Goal: Task Accomplishment & Management: Manage account settings

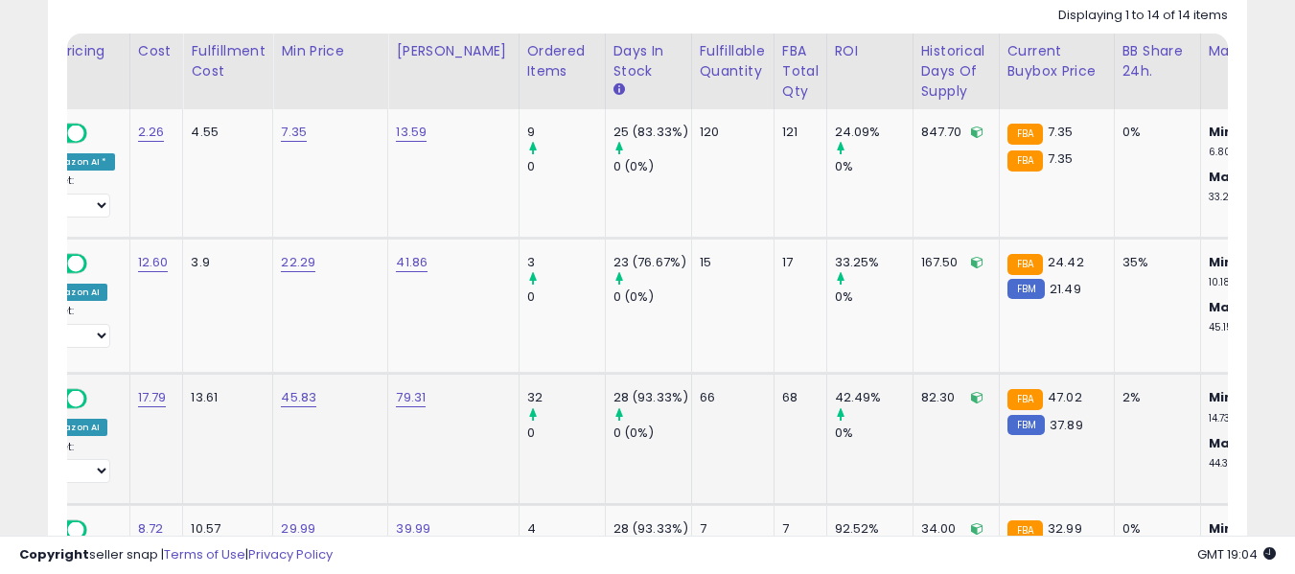
scroll to position [903, 0]
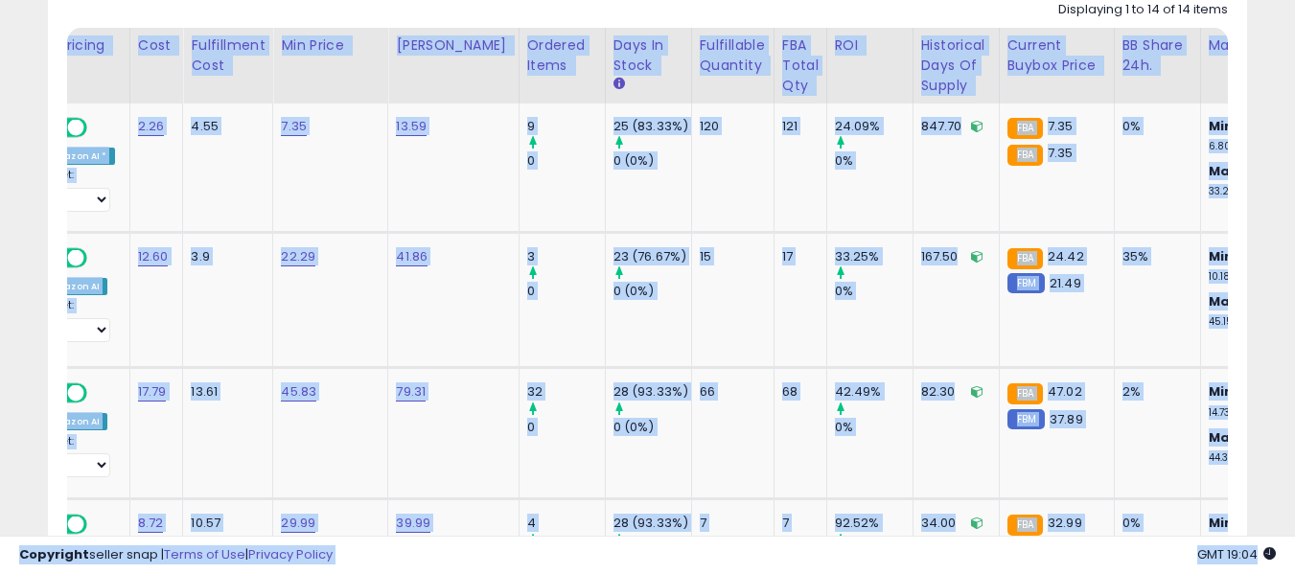
drag, startPoint x: 426, startPoint y: 538, endPoint x: 410, endPoint y: 444, distance: 95.3
click at [403, 406] on td "79.31" at bounding box center [453, 433] width 130 height 131
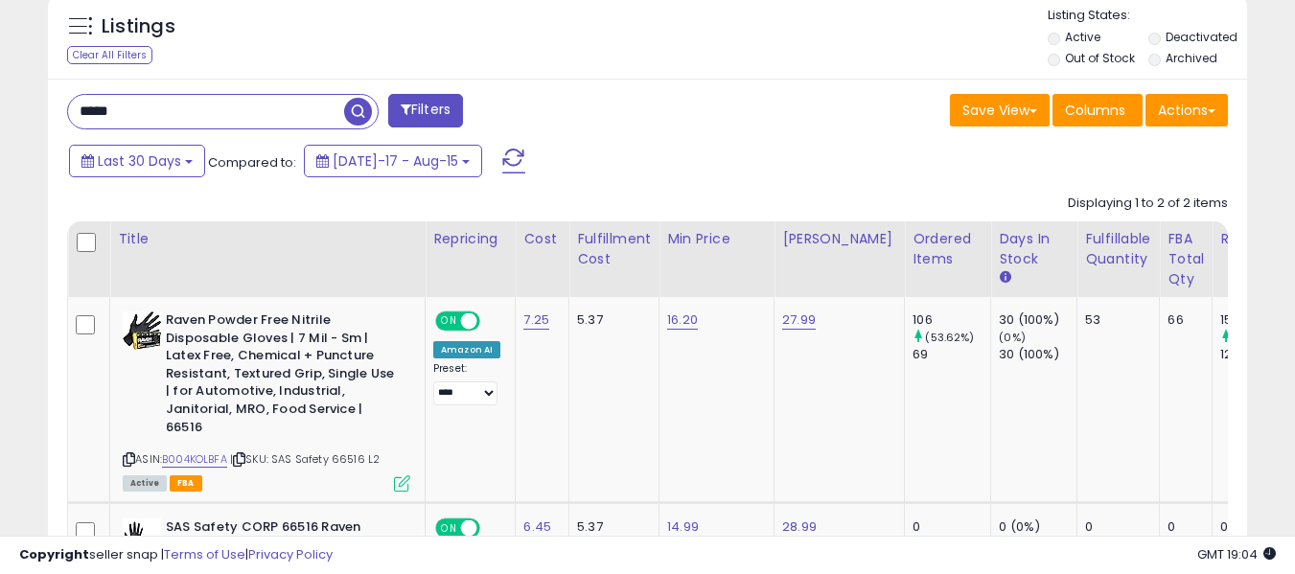
scroll to position [393, 694]
click at [204, 115] on input "*****" at bounding box center [206, 112] width 276 height 34
click at [149, 126] on input "*****" at bounding box center [206, 112] width 276 height 34
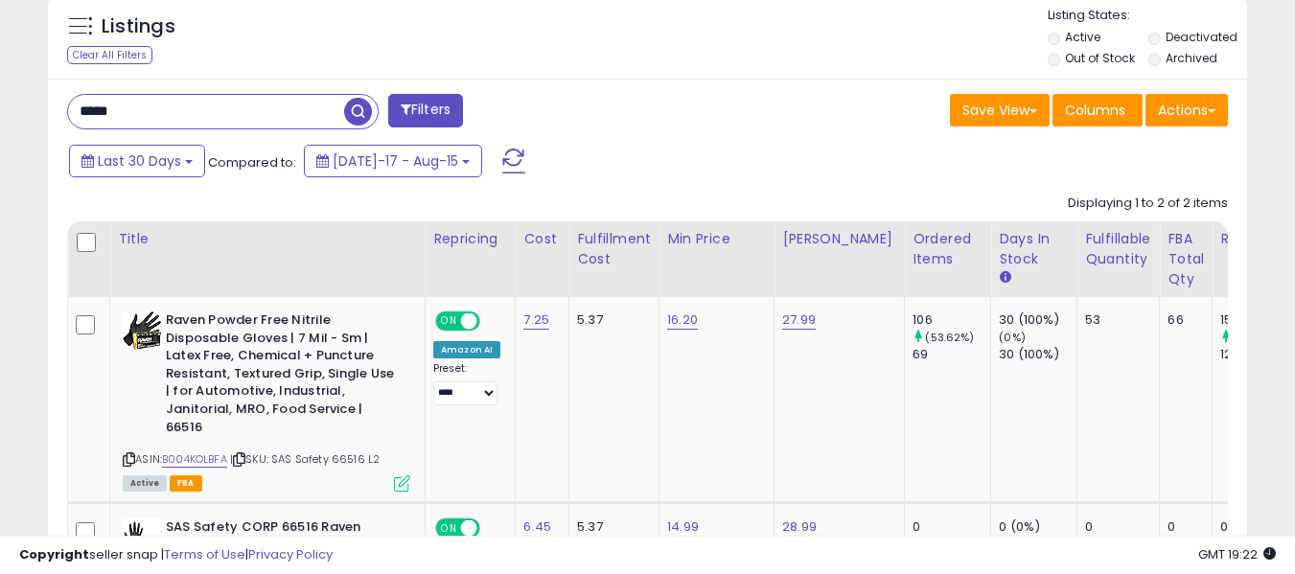
click at [149, 126] on input "*****" at bounding box center [206, 112] width 276 height 34
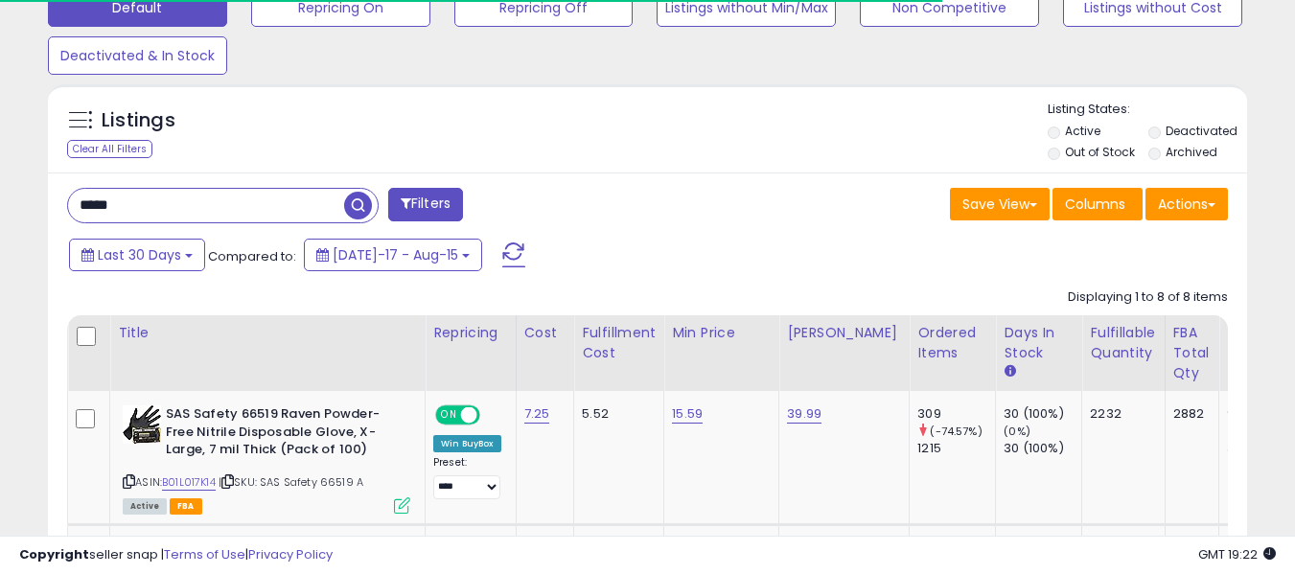
scroll to position [957940, 957639]
click at [231, 483] on icon at bounding box center [227, 481] width 12 height 11
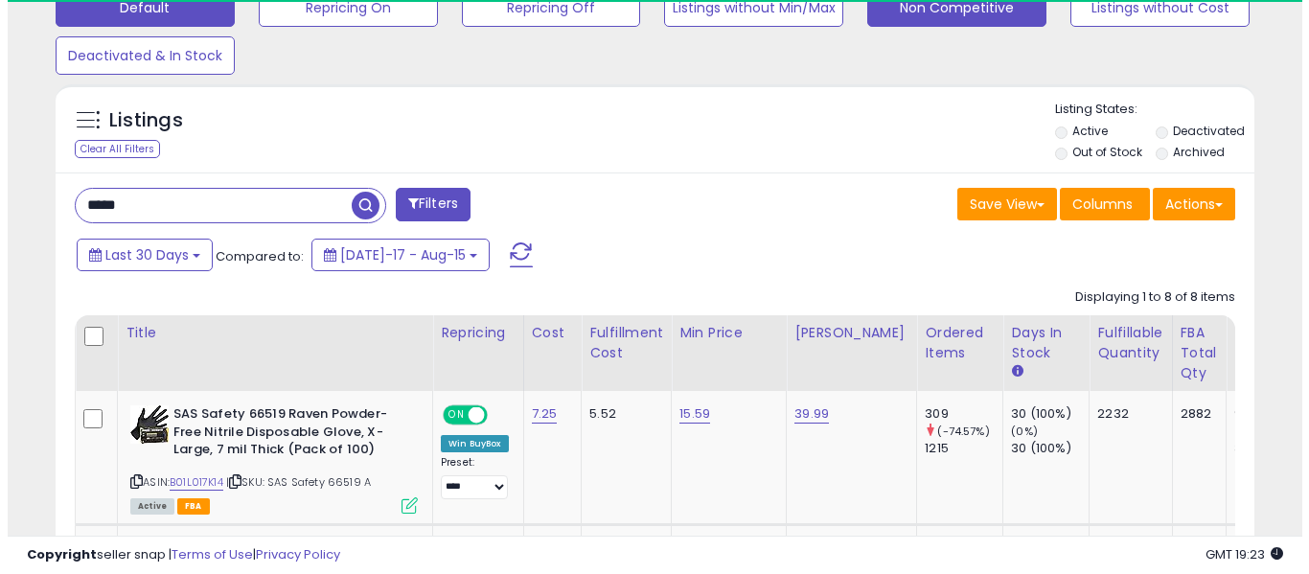
scroll to position [393, 694]
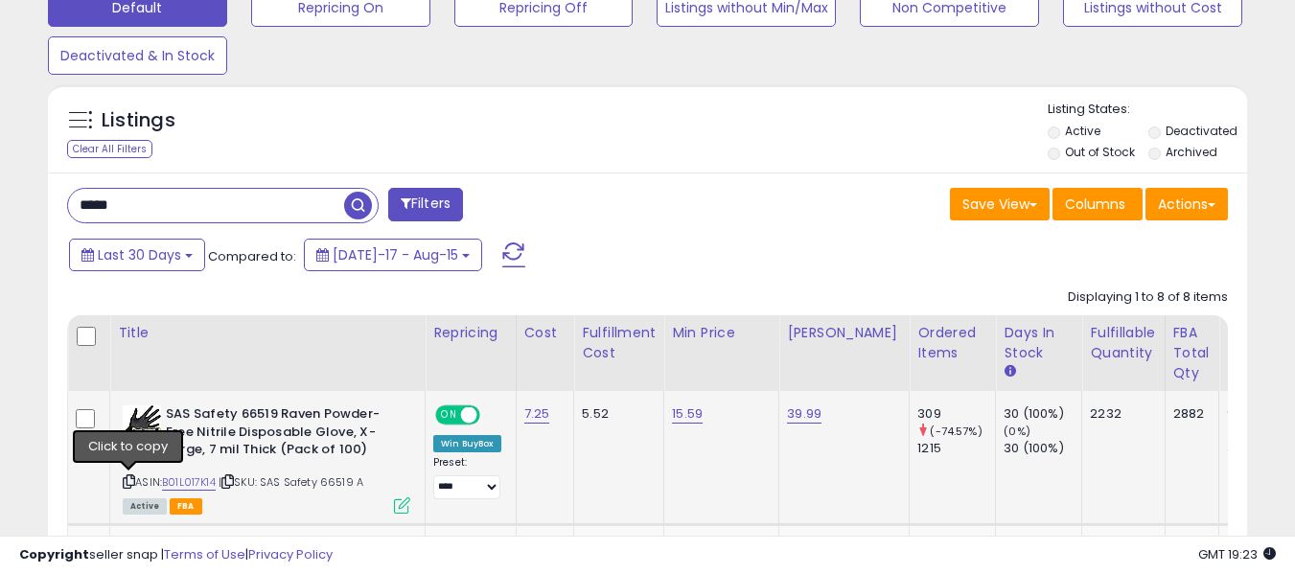
click at [133, 484] on icon at bounding box center [129, 481] width 12 height 11
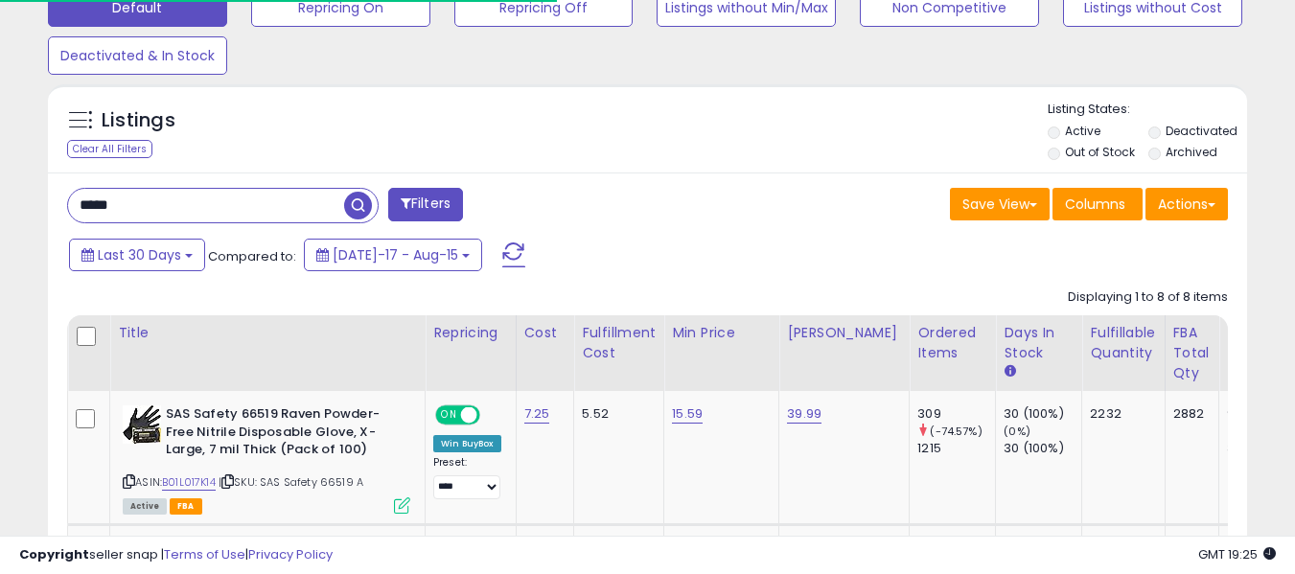
click at [166, 206] on input "*****" at bounding box center [206, 206] width 276 height 34
click at [274, 198] on input "*****" at bounding box center [206, 206] width 276 height 34
click at [274, 200] on input "*****" at bounding box center [206, 206] width 276 height 34
paste input "*****"
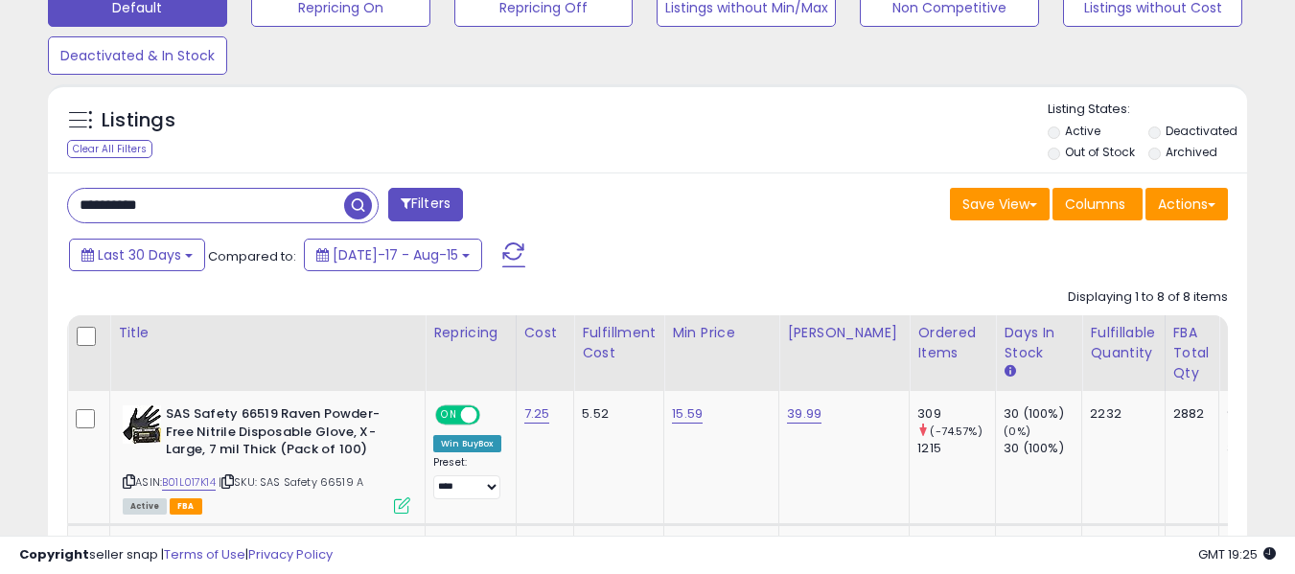
click at [361, 211] on span "button" at bounding box center [358, 206] width 28 height 28
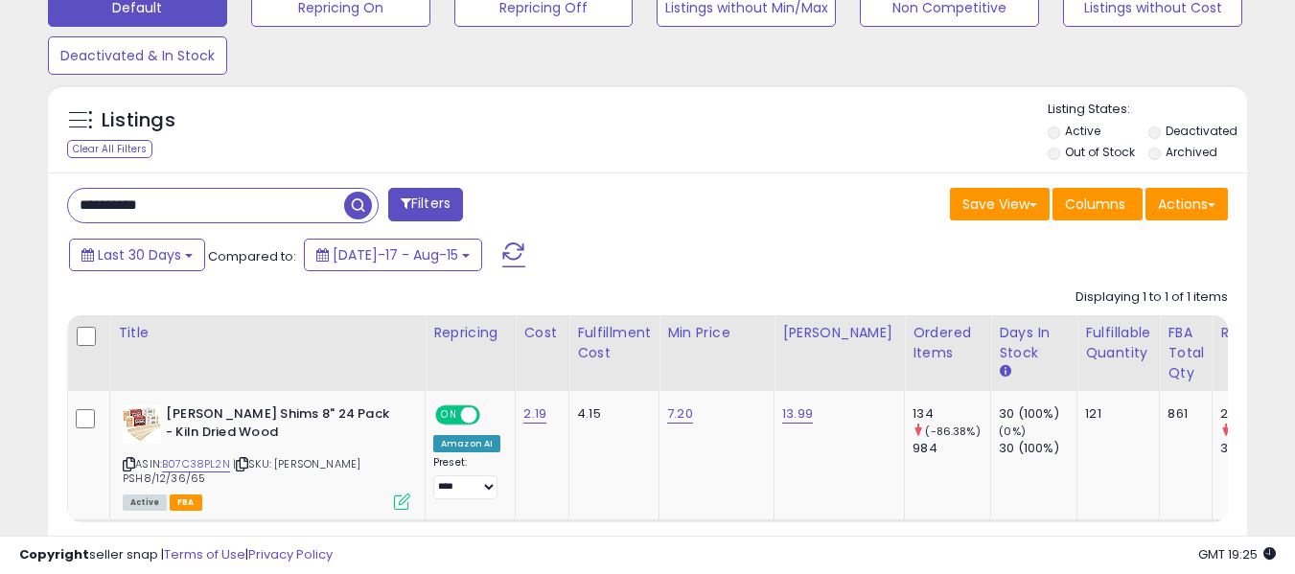
click at [162, 204] on input "**********" at bounding box center [206, 206] width 276 height 34
paste input "text"
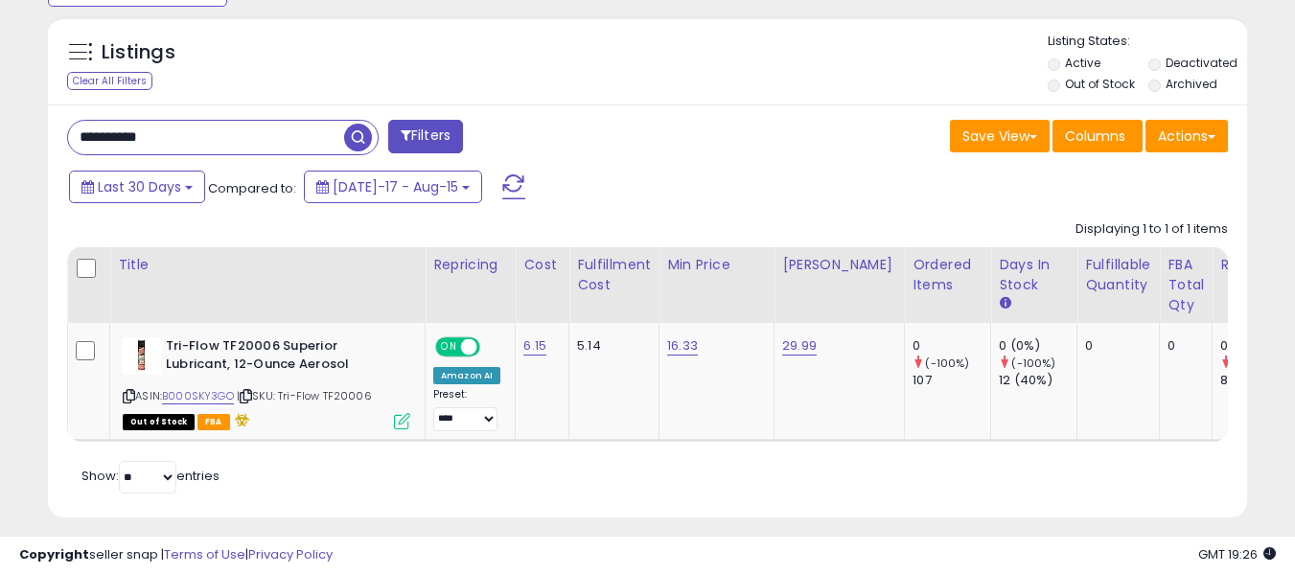
scroll to position [711, 0]
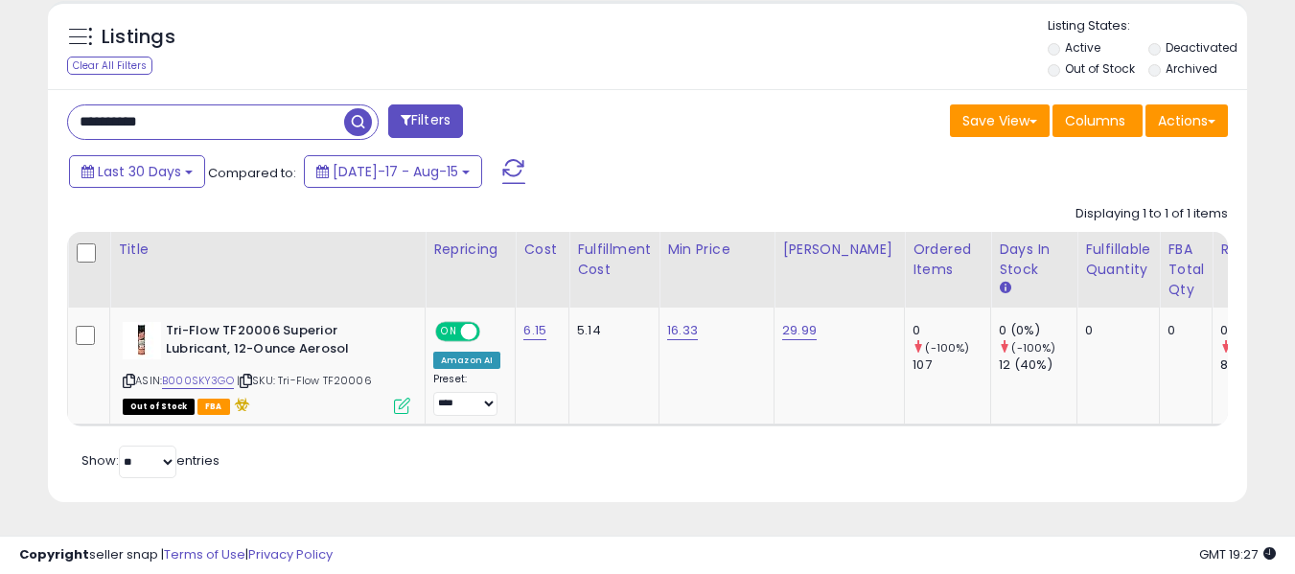
click at [208, 115] on input "**********" at bounding box center [206, 122] width 276 height 34
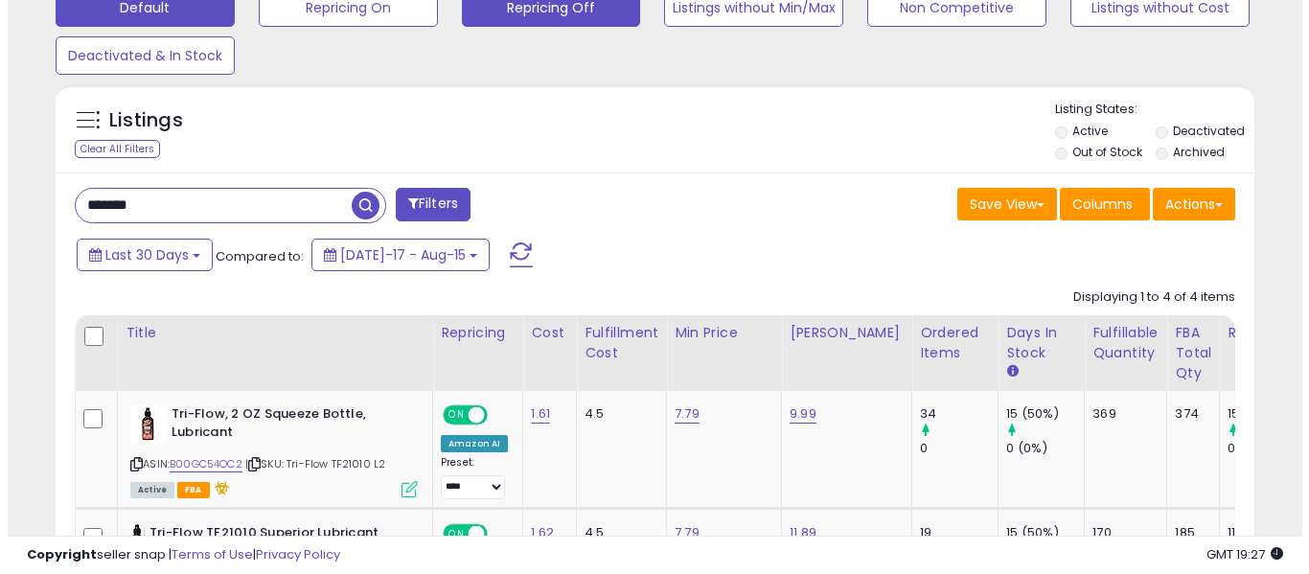
scroll to position [393, 694]
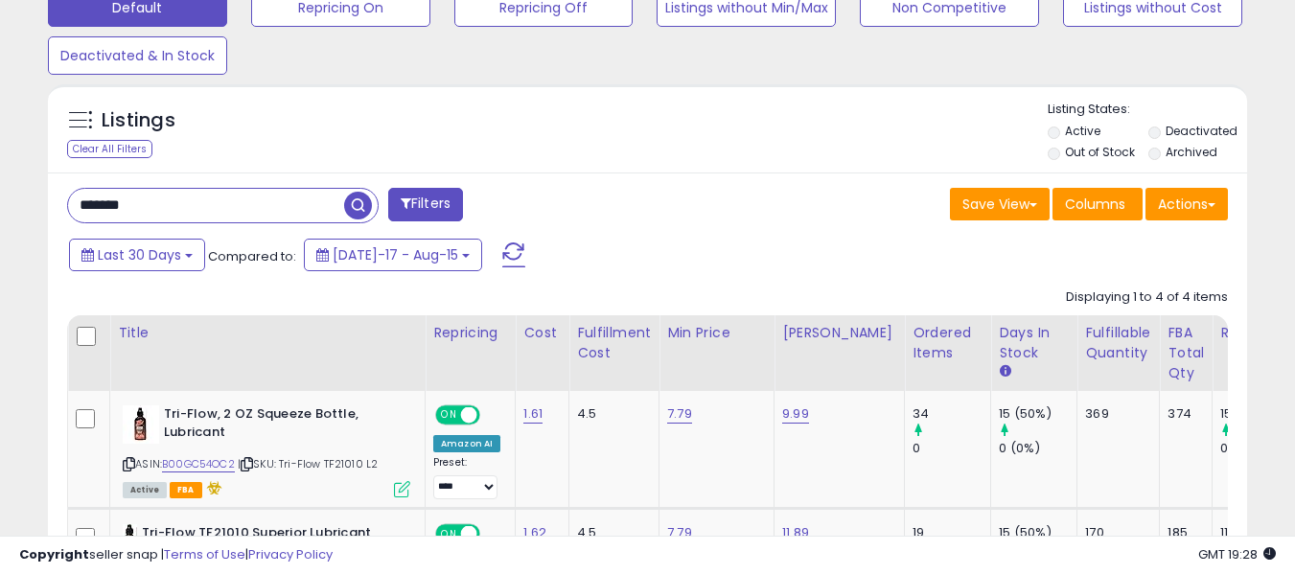
click at [199, 204] on input "*******" at bounding box center [206, 206] width 276 height 34
paste input "***"
click at [198, 207] on input "**********" at bounding box center [206, 206] width 276 height 34
drag, startPoint x: 198, startPoint y: 207, endPoint x: 290, endPoint y: 192, distance: 93.3
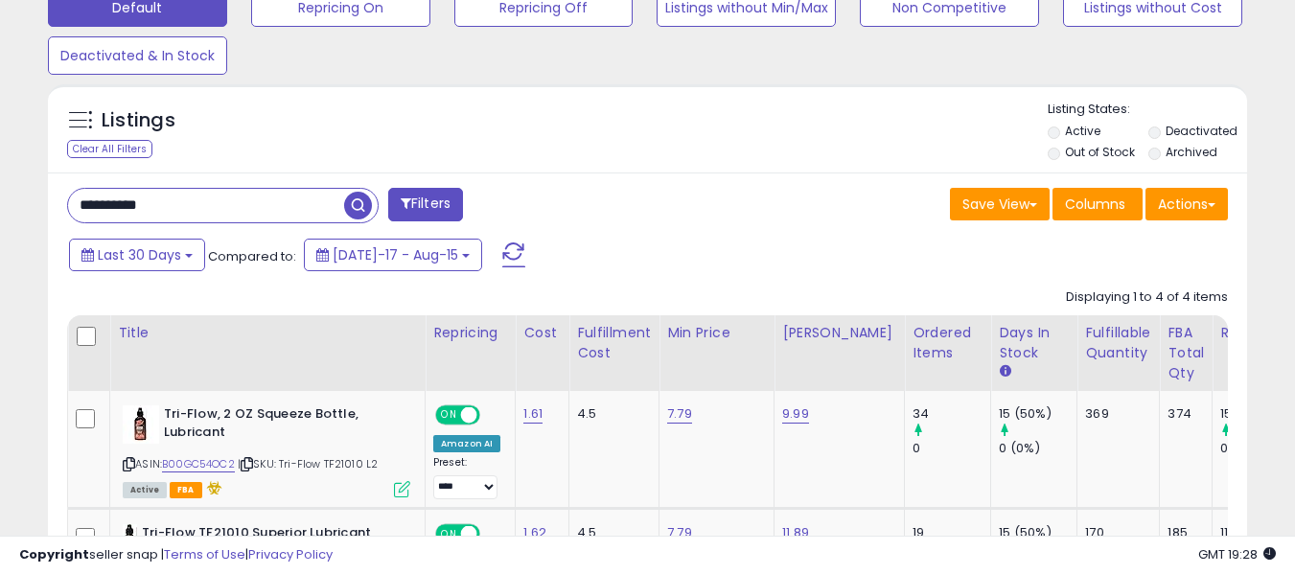
click at [278, 193] on input "**********" at bounding box center [206, 206] width 276 height 34
click at [356, 197] on span "button" at bounding box center [358, 206] width 28 height 28
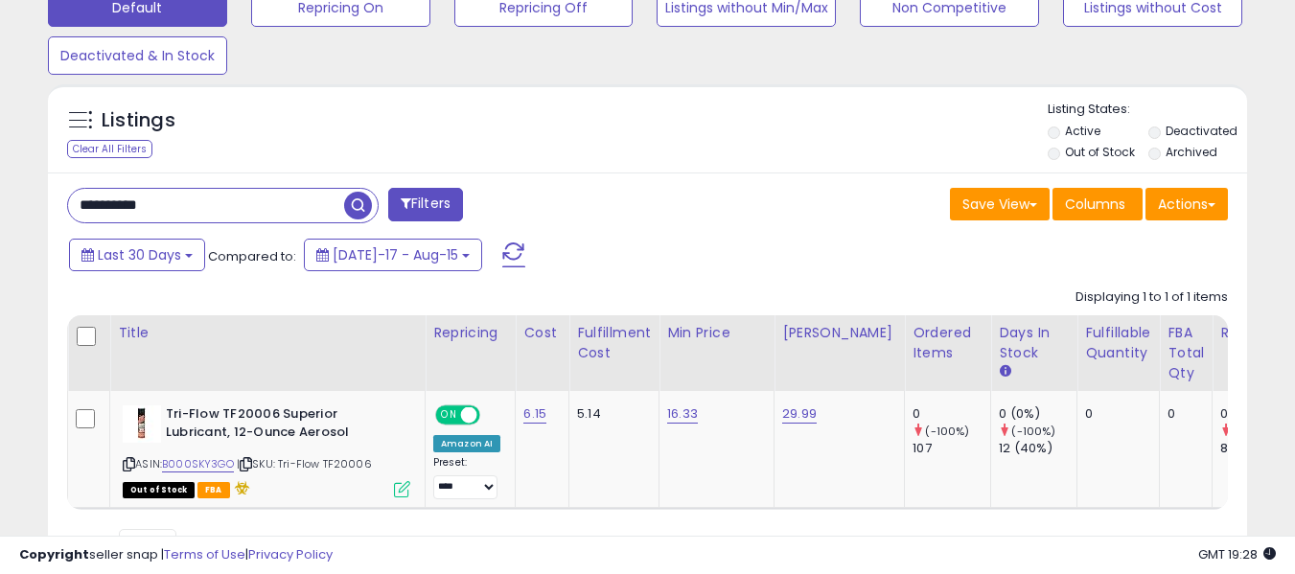
click at [186, 214] on input "**********" at bounding box center [206, 206] width 276 height 34
paste input "text"
click at [351, 199] on span "button" at bounding box center [358, 206] width 28 height 28
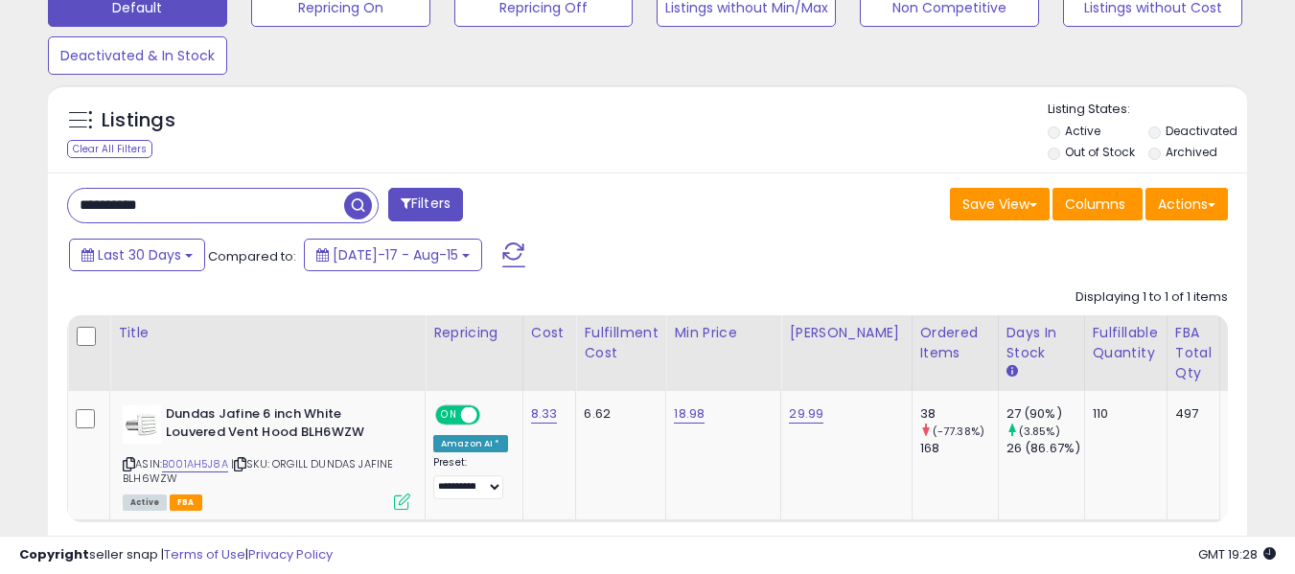
click at [209, 204] on input "**********" at bounding box center [206, 206] width 276 height 34
click at [219, 185] on div "**********" at bounding box center [647, 385] width 1199 height 426
click at [229, 224] on div "**********" at bounding box center [350, 207] width 595 height 38
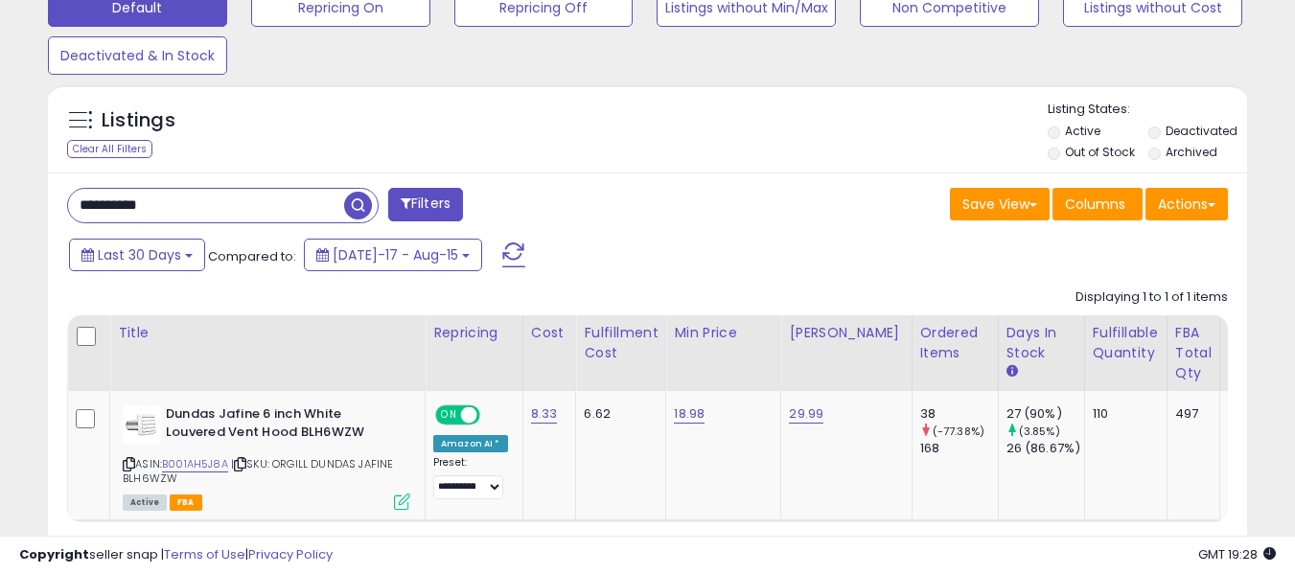
click at [222, 242] on div "Last 30 Days Compared to: Jul-17 - Aug-15" at bounding box center [499, 257] width 870 height 43
click at [238, 214] on input "**********" at bounding box center [206, 206] width 276 height 34
click at [239, 204] on input "**********" at bounding box center [206, 206] width 276 height 34
paste input "text"
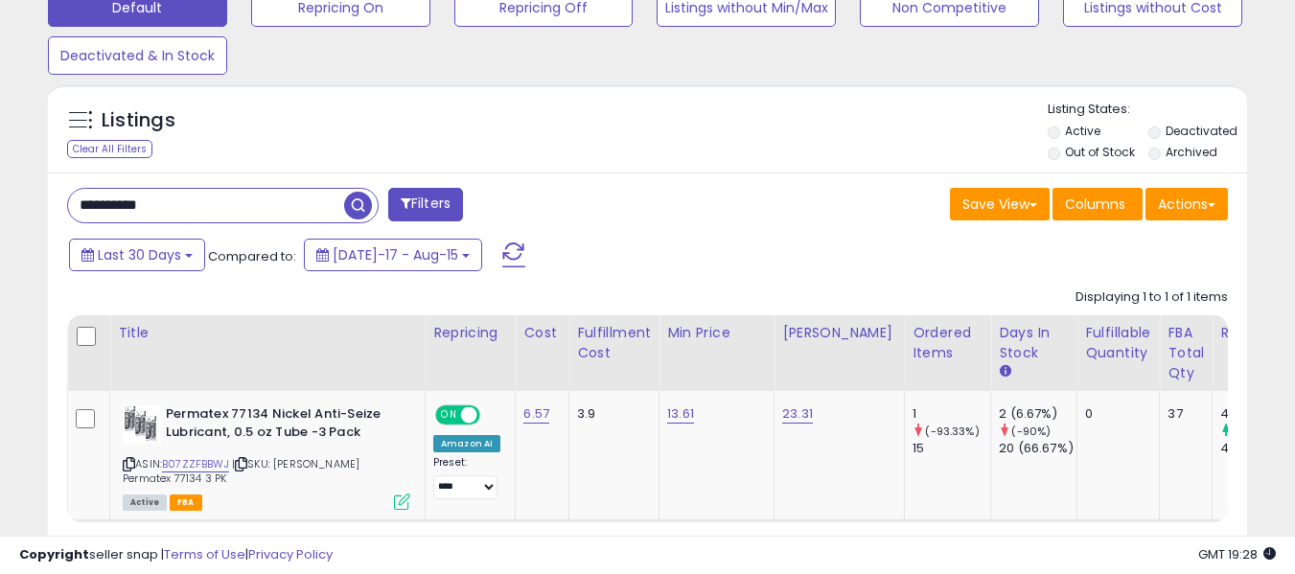
click at [197, 202] on input "**********" at bounding box center [206, 206] width 276 height 34
paste input "text"
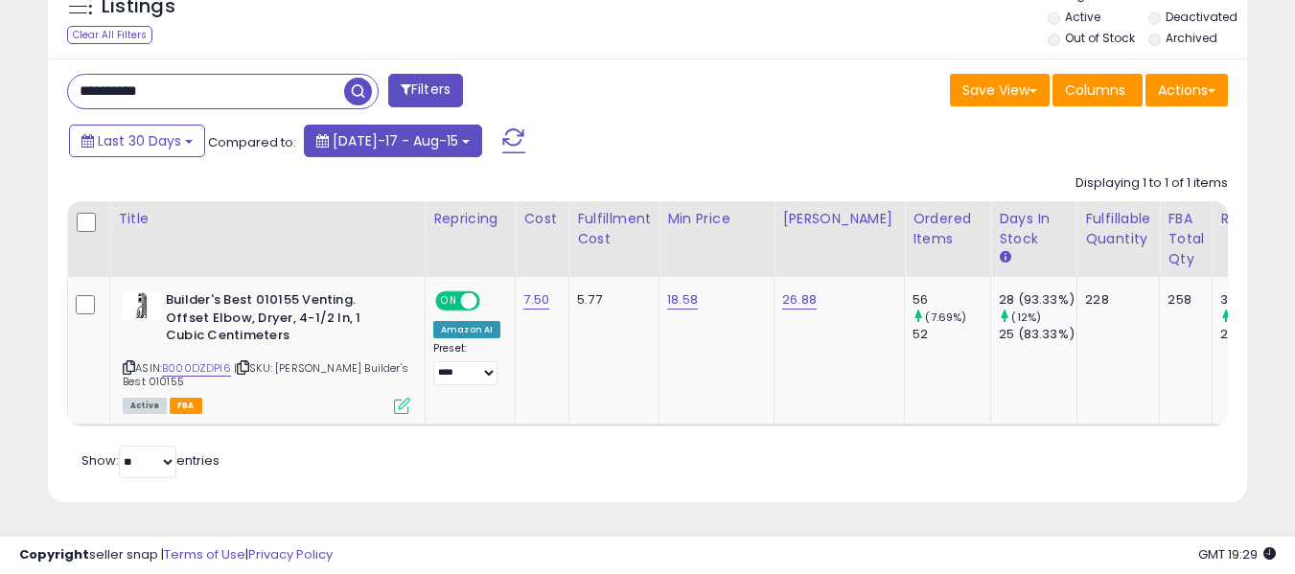
scroll to position [744, 0]
click at [213, 88] on input "**********" at bounding box center [206, 92] width 276 height 34
paste input "text"
click at [366, 78] on span "button" at bounding box center [358, 92] width 28 height 28
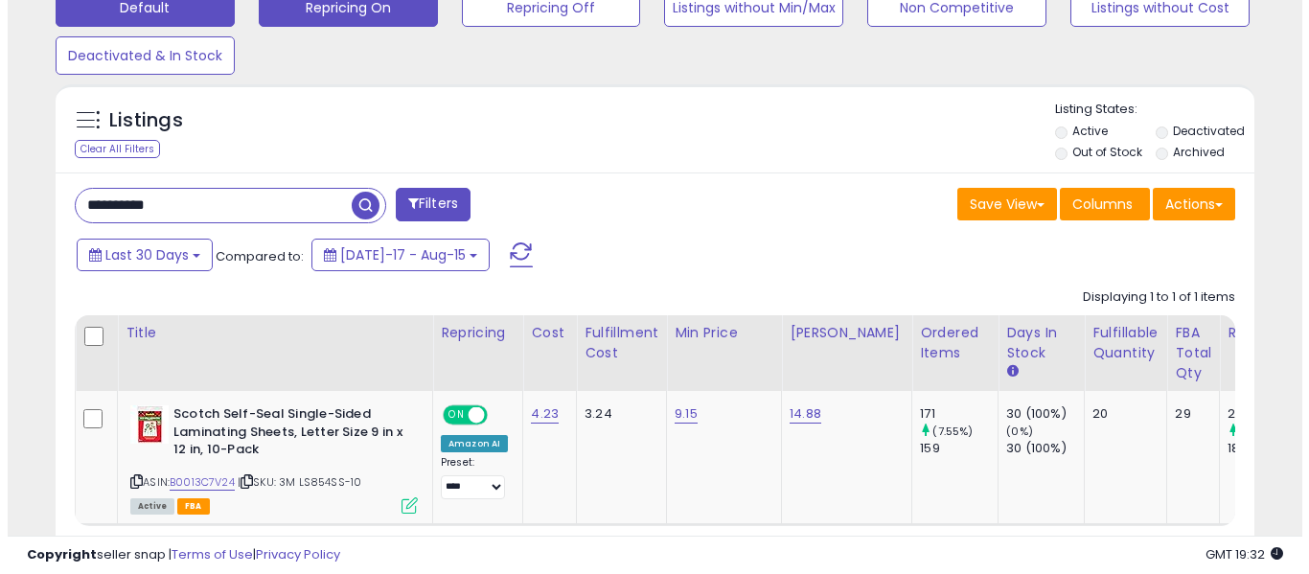
scroll to position [393, 694]
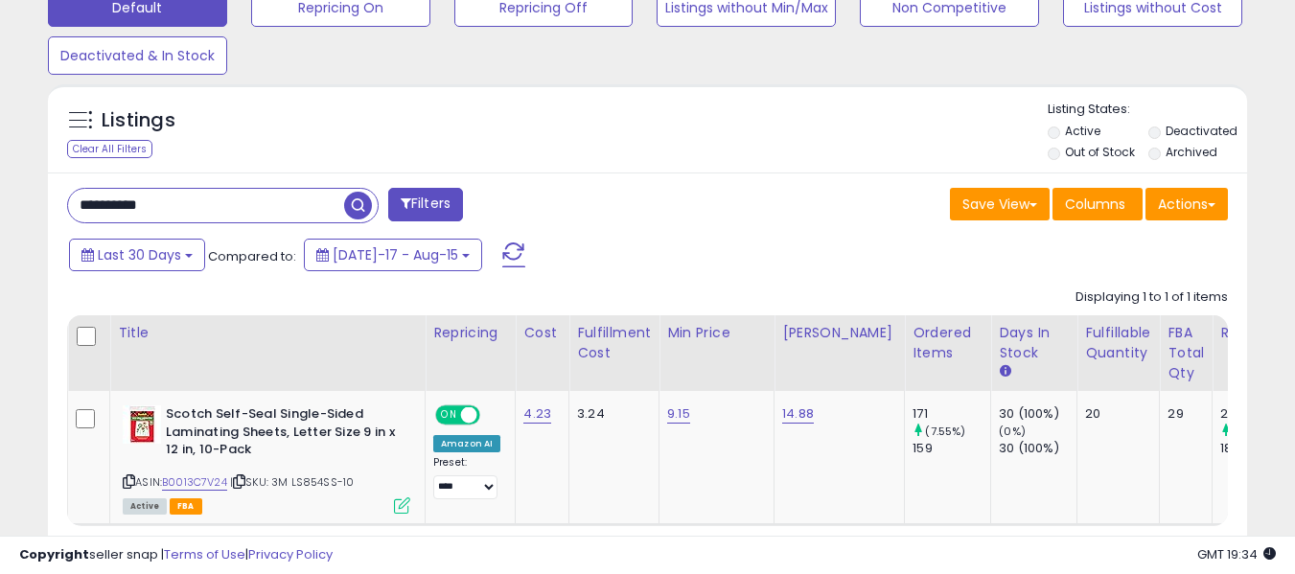
click at [272, 216] on input "**********" at bounding box center [206, 206] width 276 height 34
paste input "text"
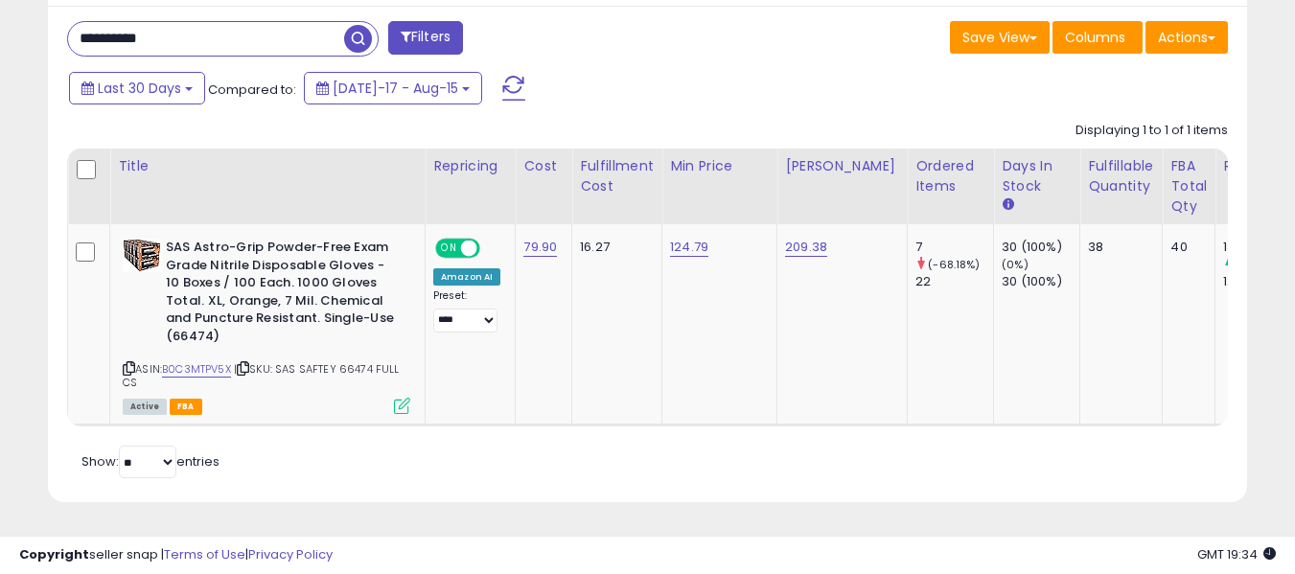
click at [305, 22] on input "**********" at bounding box center [206, 39] width 276 height 34
paste input "text"
click at [303, 22] on input "**********" at bounding box center [206, 39] width 276 height 34
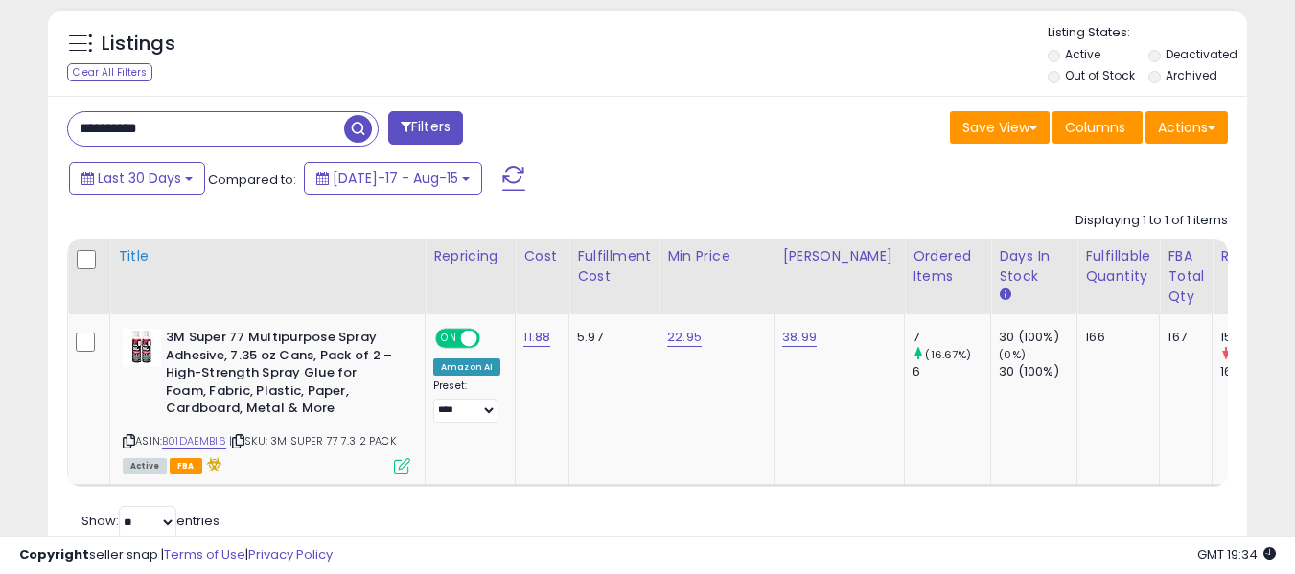
scroll to position [767, 0]
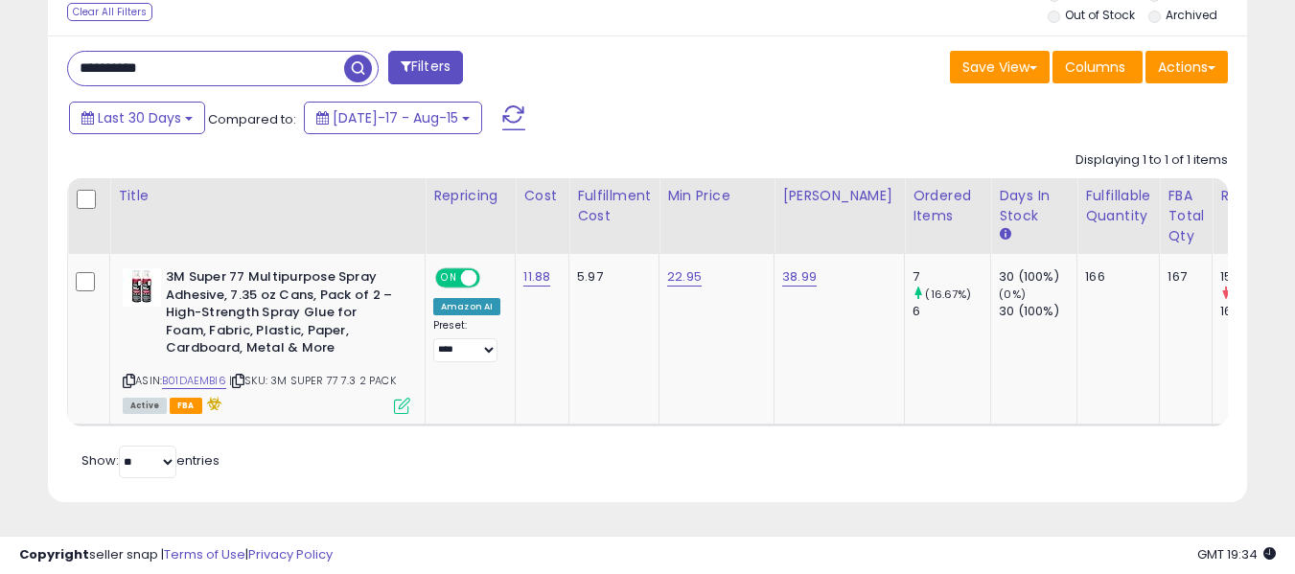
click at [328, 64] on input "**********" at bounding box center [206, 69] width 276 height 34
paste input "text"
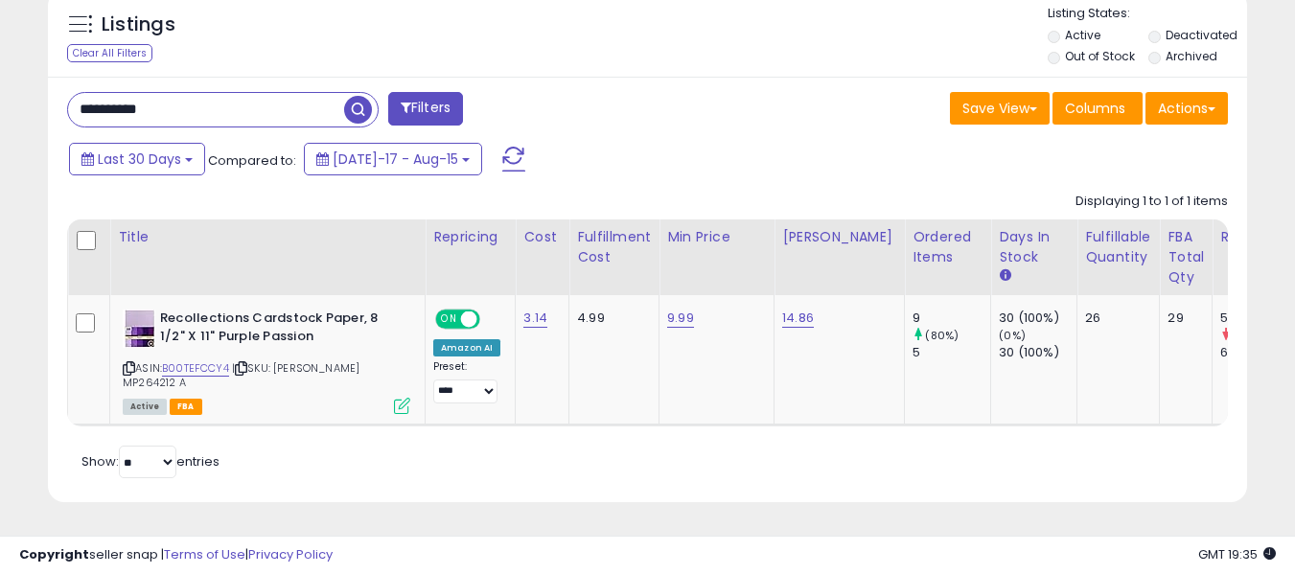
scroll to position [393, 694]
click at [298, 115] on input "**********" at bounding box center [206, 110] width 276 height 34
paste input "text"
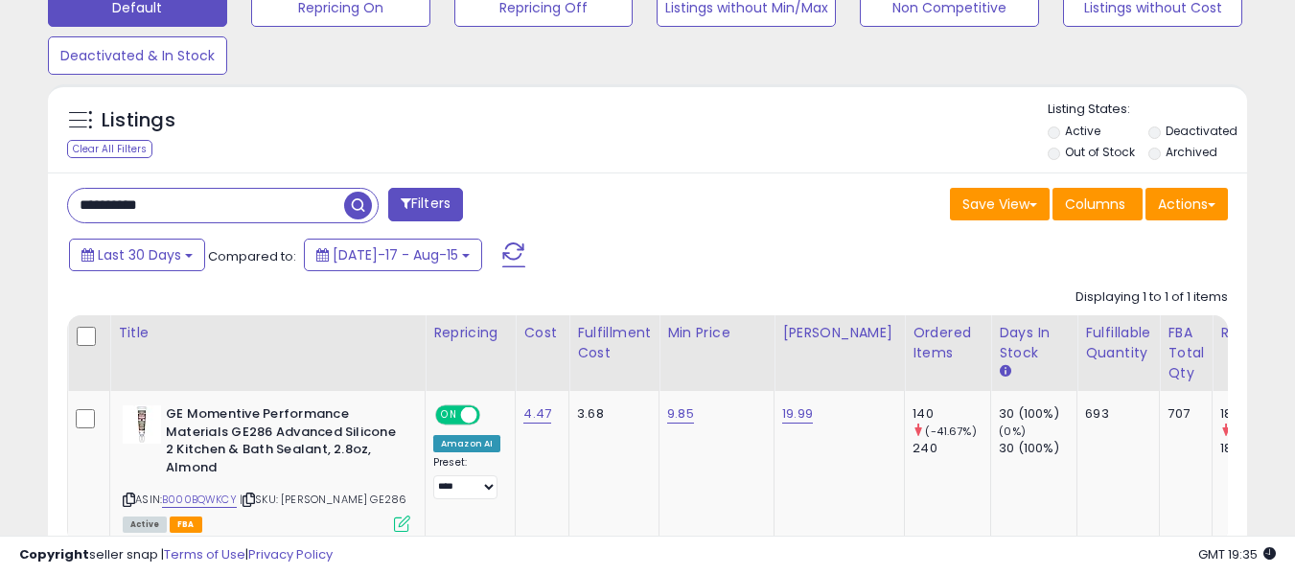
click at [268, 197] on input "**********" at bounding box center [206, 206] width 276 height 34
paste input "text"
drag, startPoint x: 268, startPoint y: 197, endPoint x: 313, endPoint y: 199, distance: 45.1
click at [307, 199] on input "**********" at bounding box center [206, 206] width 276 height 34
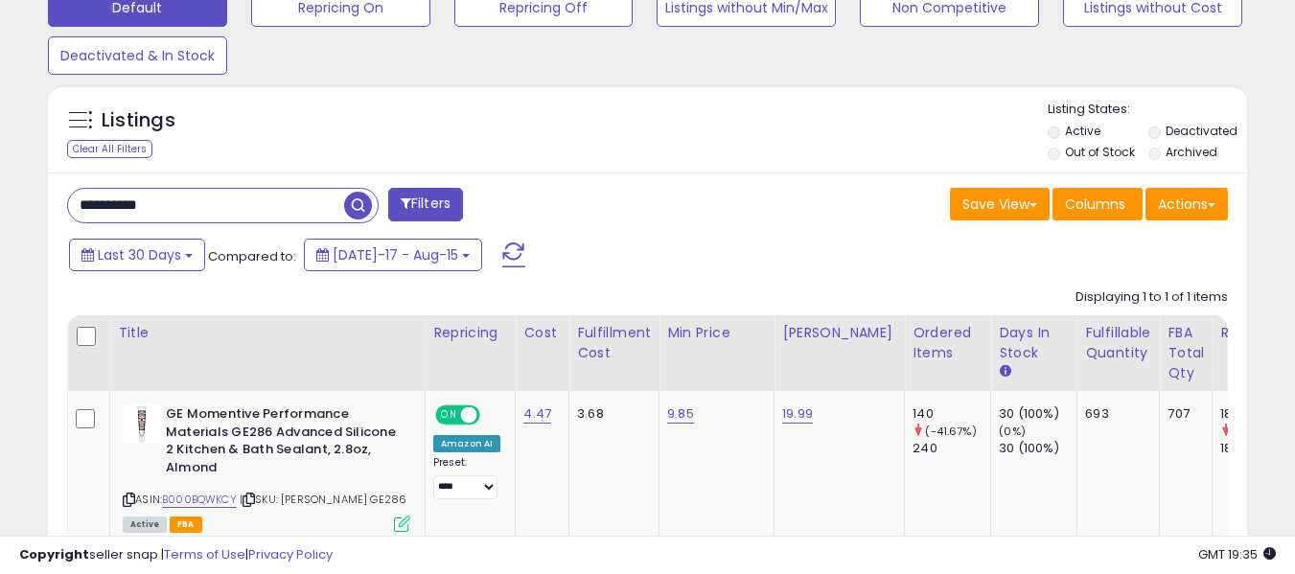
drag, startPoint x: 340, startPoint y: 200, endPoint x: 369, endPoint y: 212, distance: 31.0
click at [347, 206] on div "**********" at bounding box center [222, 205] width 311 height 35
click at [369, 212] on span "button" at bounding box center [358, 206] width 28 height 28
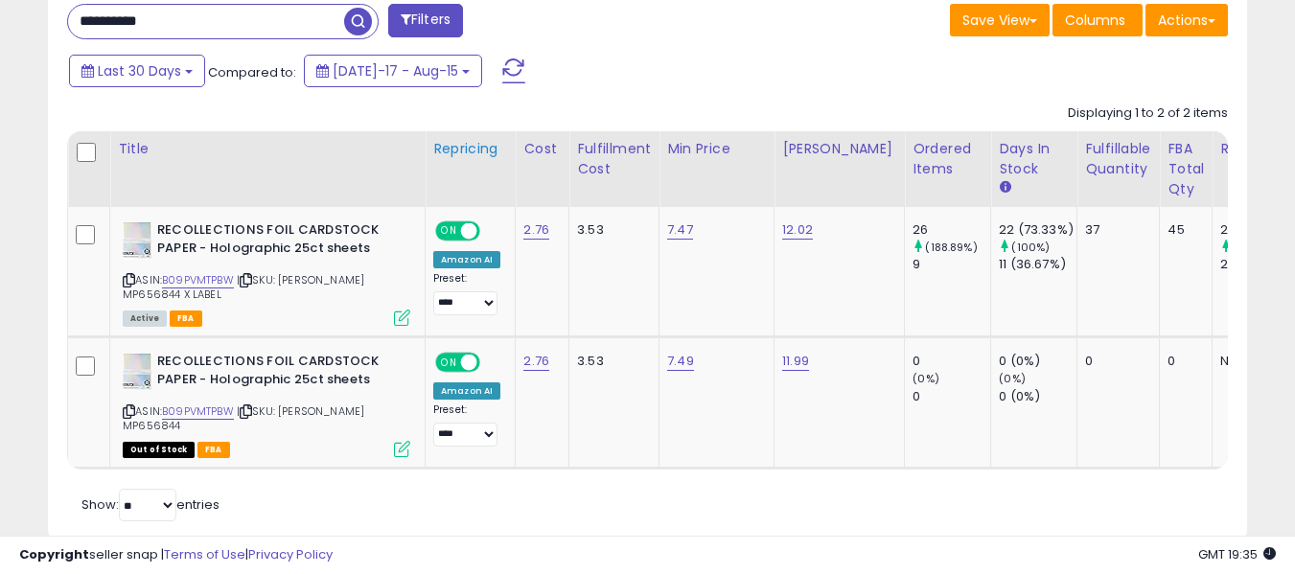
scroll to position [807, 0]
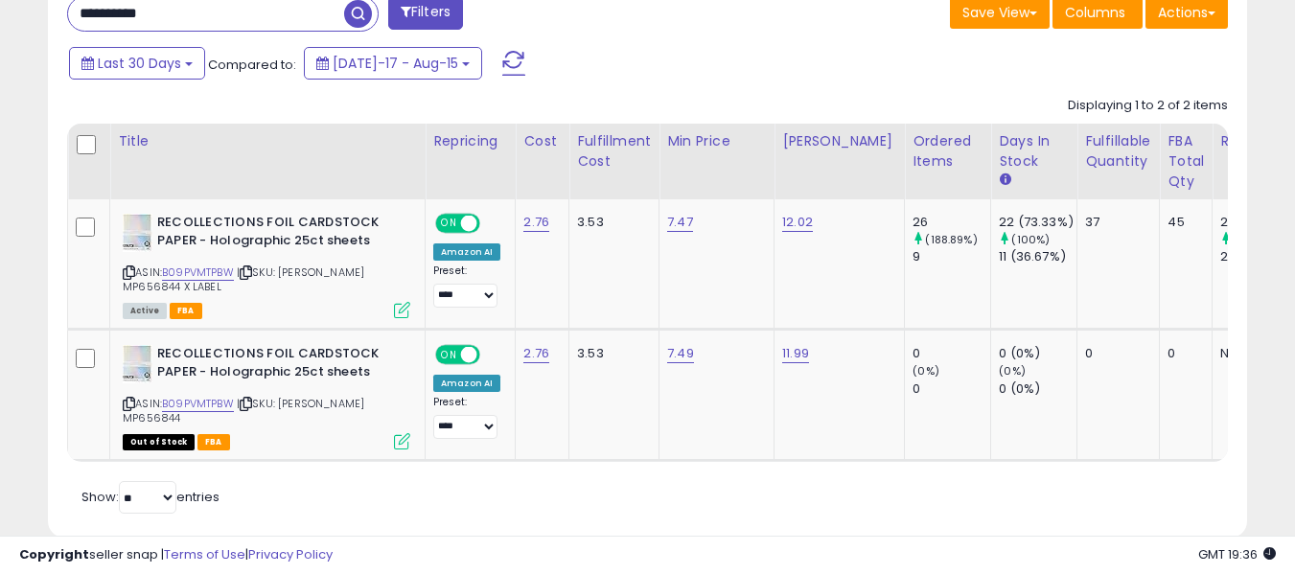
click at [286, 32] on div "**********" at bounding box center [350, 15] width 595 height 38
click at [287, 18] on input "**********" at bounding box center [206, 14] width 276 height 34
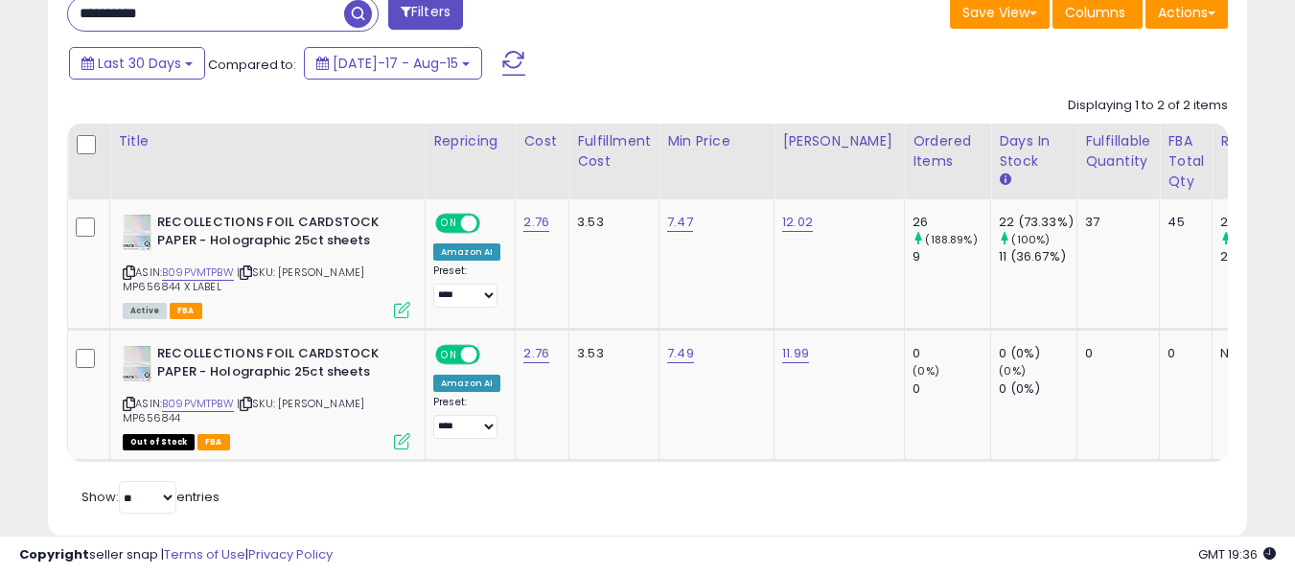
paste input "text"
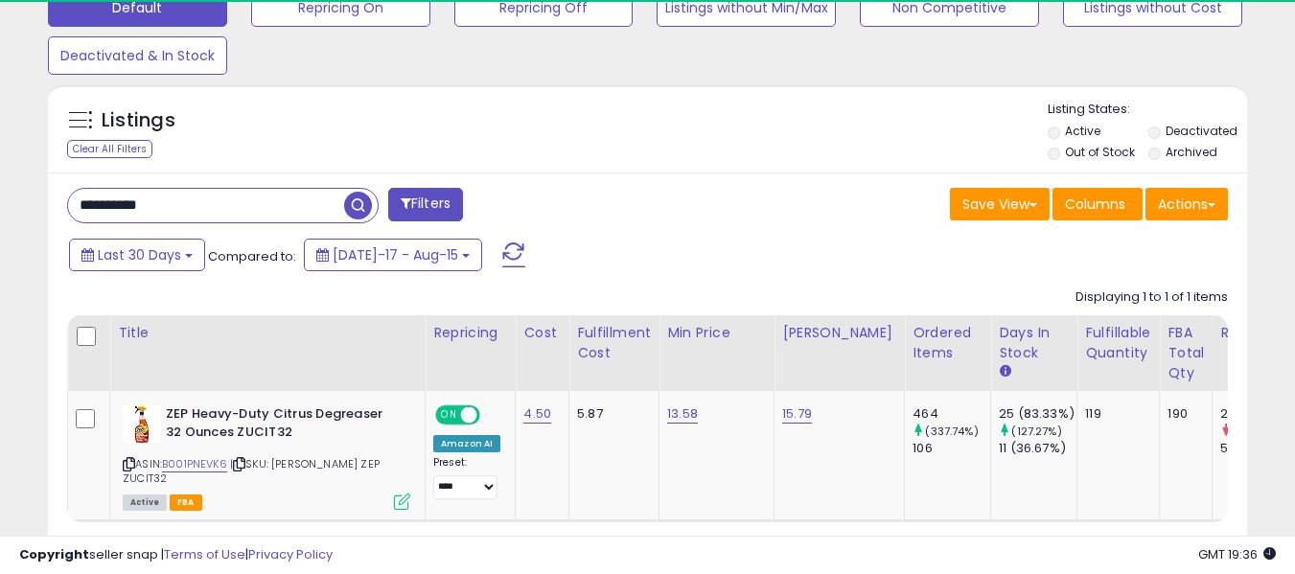
scroll to position [393, 694]
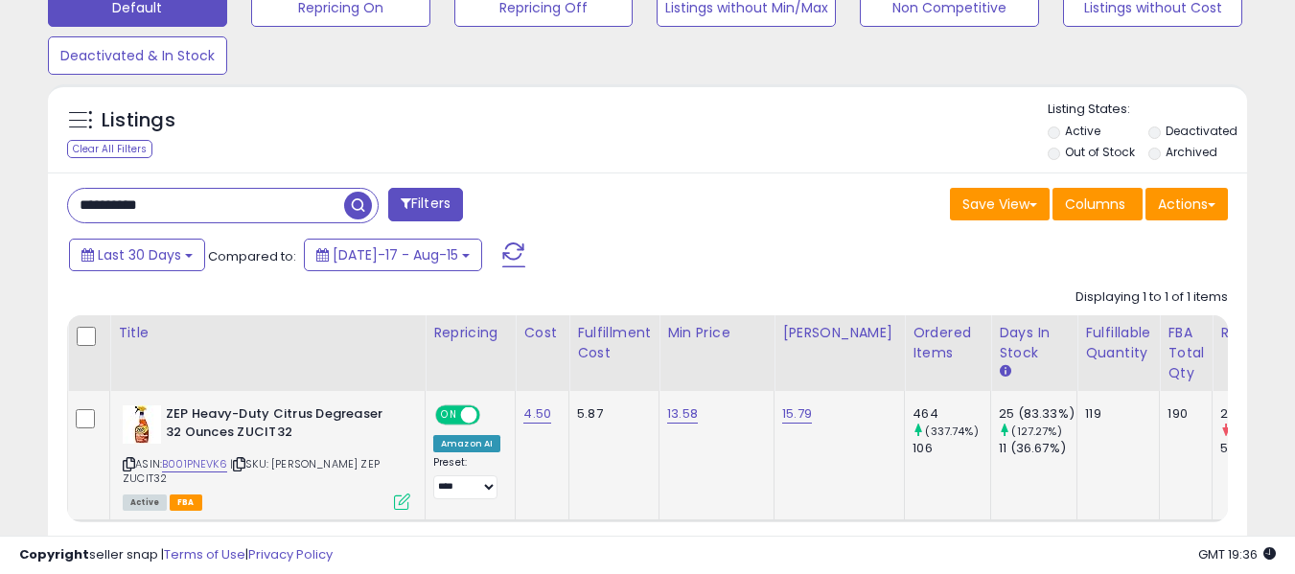
click at [362, 464] on span "| SKU: ORGILL ZEP ZUCIT32" at bounding box center [251, 470] width 257 height 29
copy span "ZUCIT32"
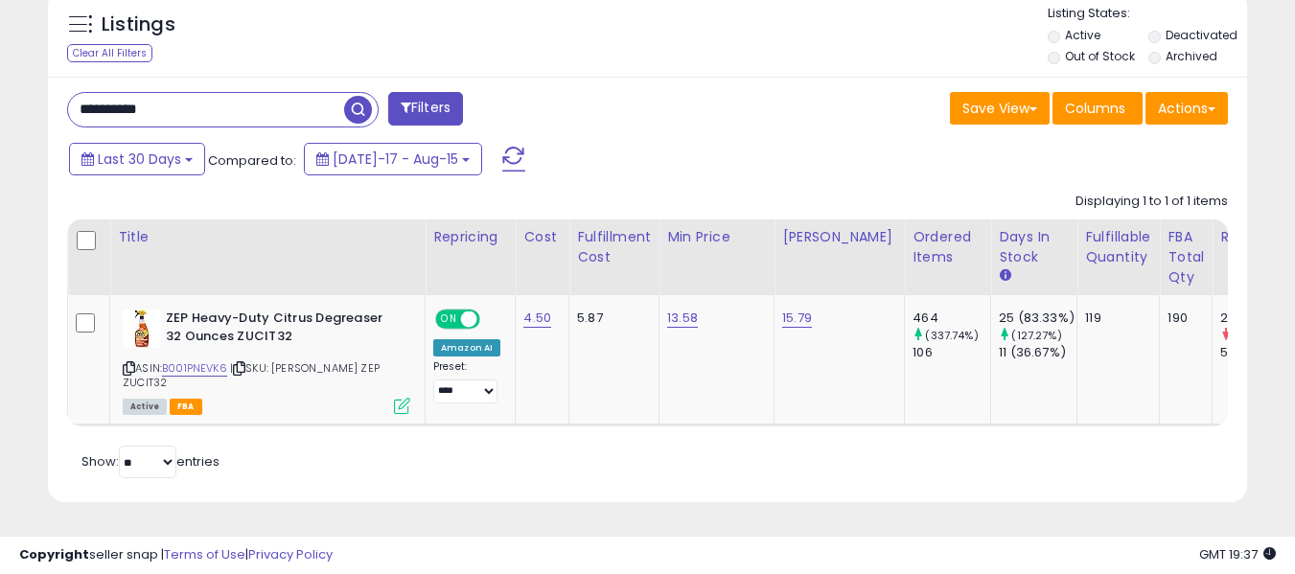
click at [295, 106] on input "**********" at bounding box center [206, 110] width 276 height 34
paste input "text"
click at [370, 103] on span "button" at bounding box center [358, 110] width 28 height 28
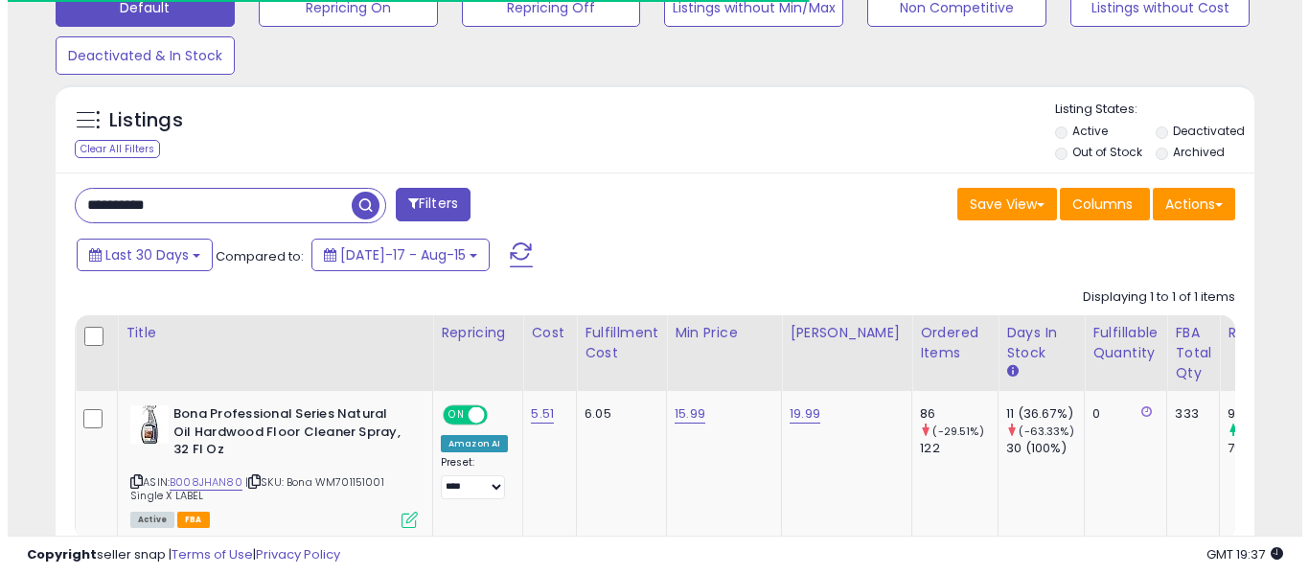
scroll to position [957940, 957639]
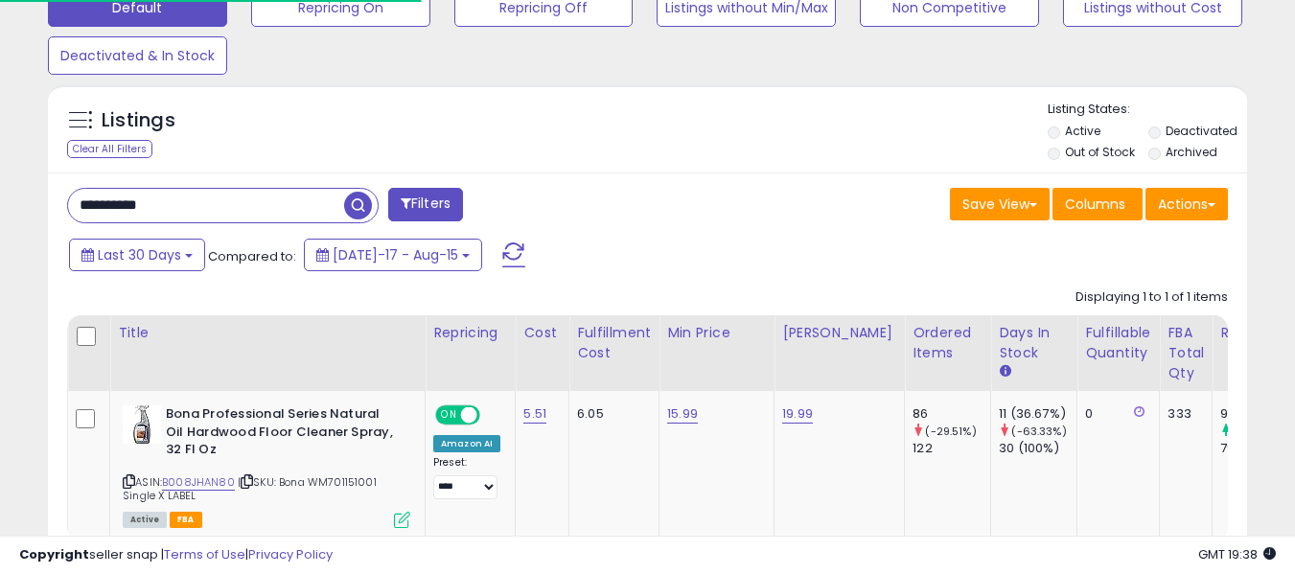
click at [186, 202] on input "**********" at bounding box center [206, 206] width 276 height 34
paste input "text"
click at [351, 204] on span "button" at bounding box center [358, 206] width 28 height 28
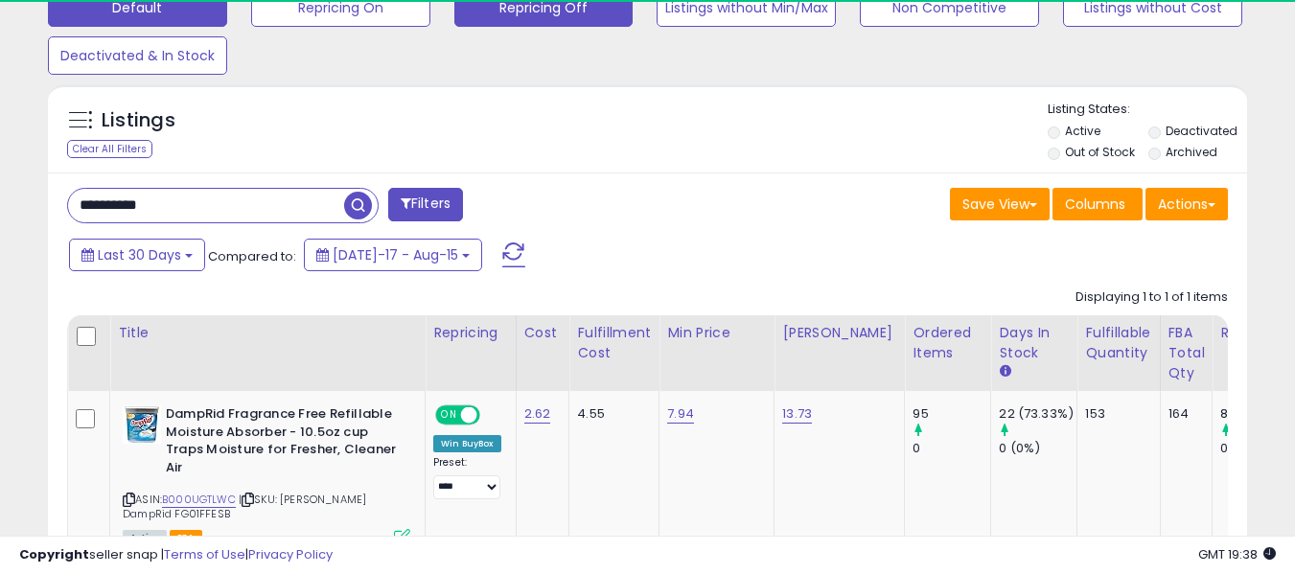
scroll to position [393, 694]
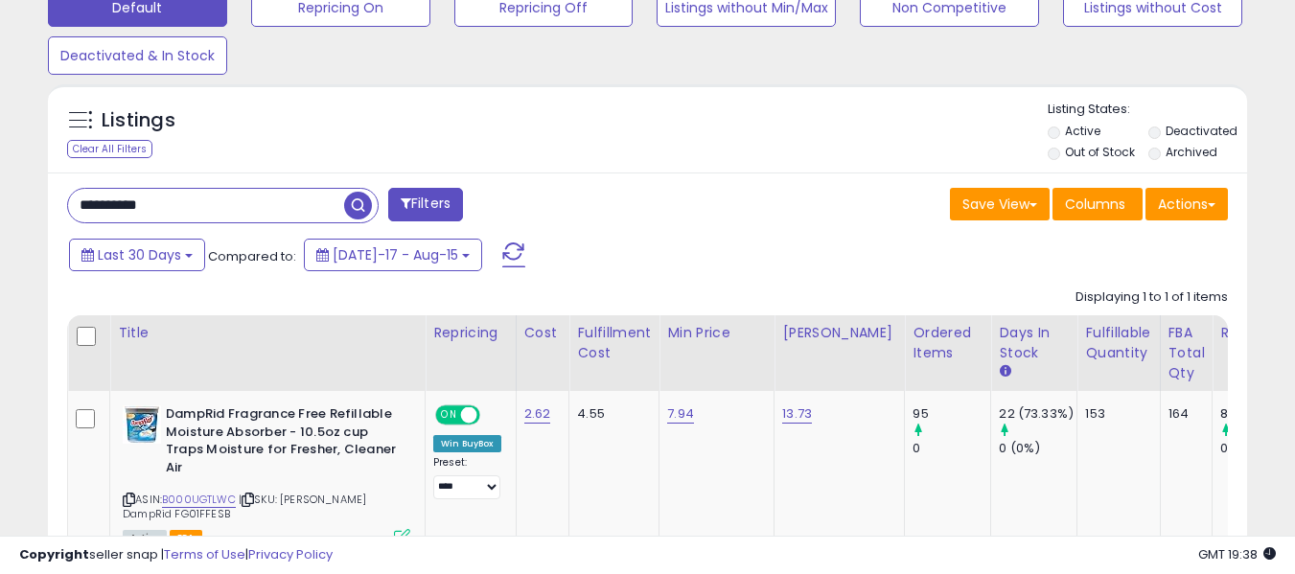
click at [221, 195] on input "**********" at bounding box center [206, 206] width 276 height 34
paste input "text"
click at [347, 204] on span "button" at bounding box center [358, 206] width 28 height 28
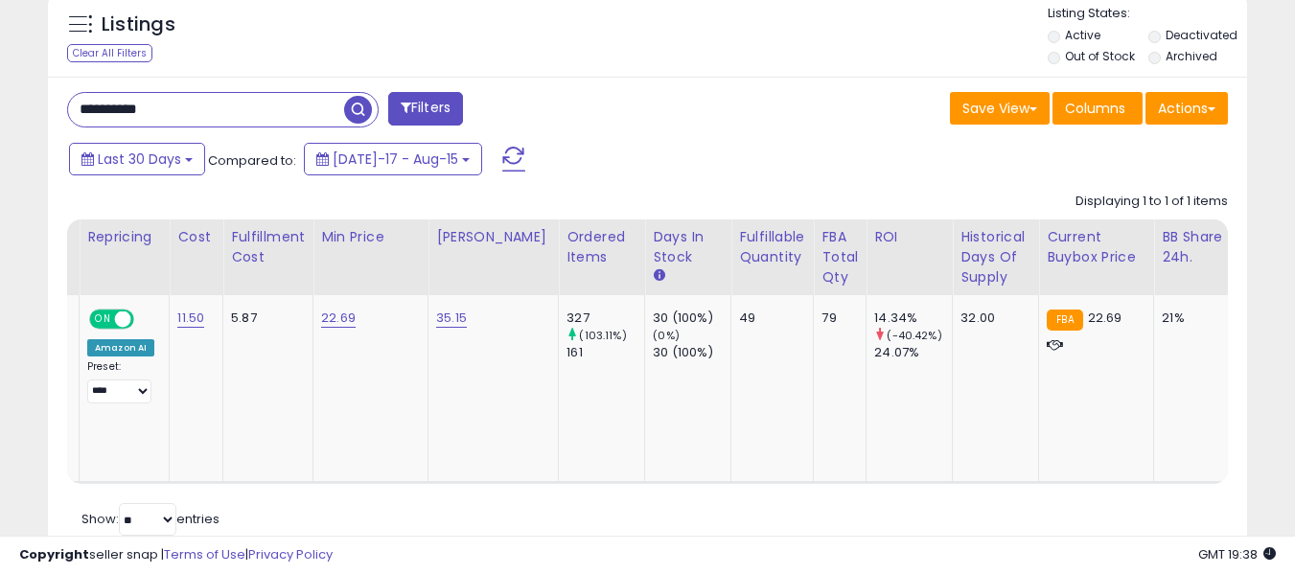
scroll to position [0, 0]
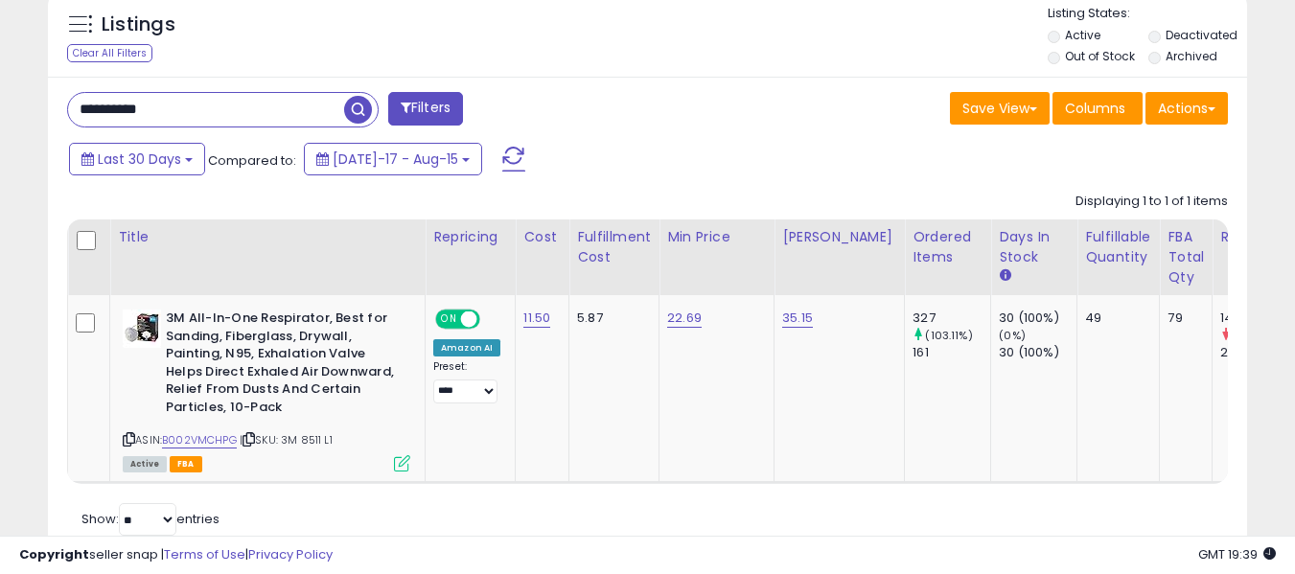
click at [260, 102] on input "**********" at bounding box center [206, 110] width 276 height 34
paste input "text"
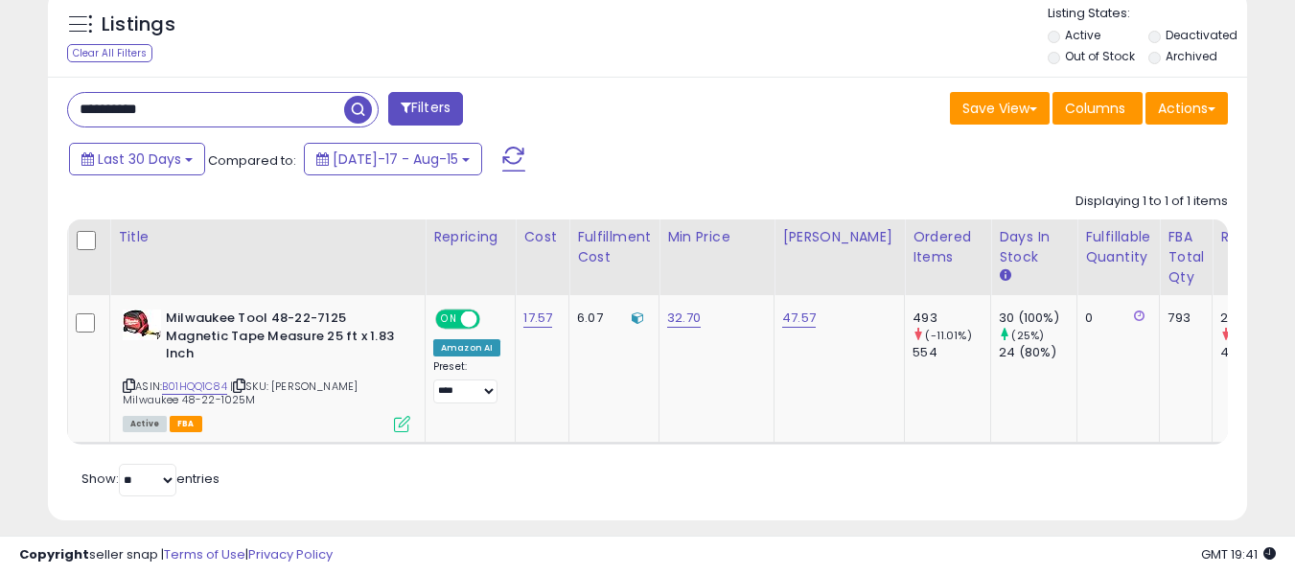
click at [190, 112] on input "**********" at bounding box center [206, 110] width 276 height 34
paste input "text"
click at [371, 108] on span "button" at bounding box center [358, 110] width 28 height 28
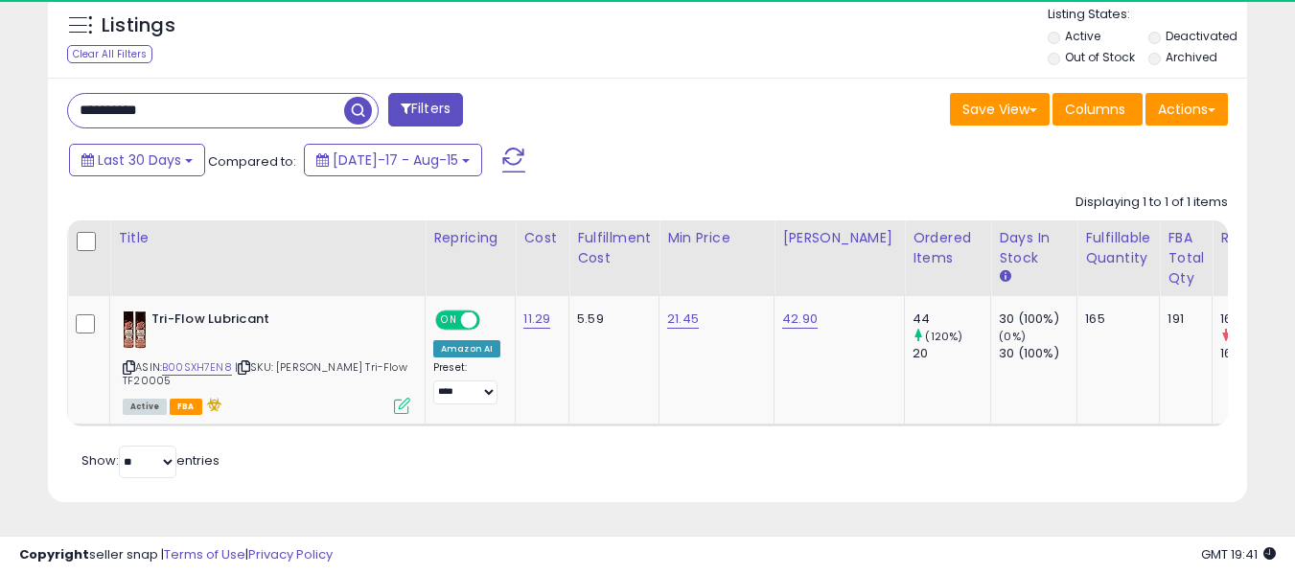
scroll to position [393, 694]
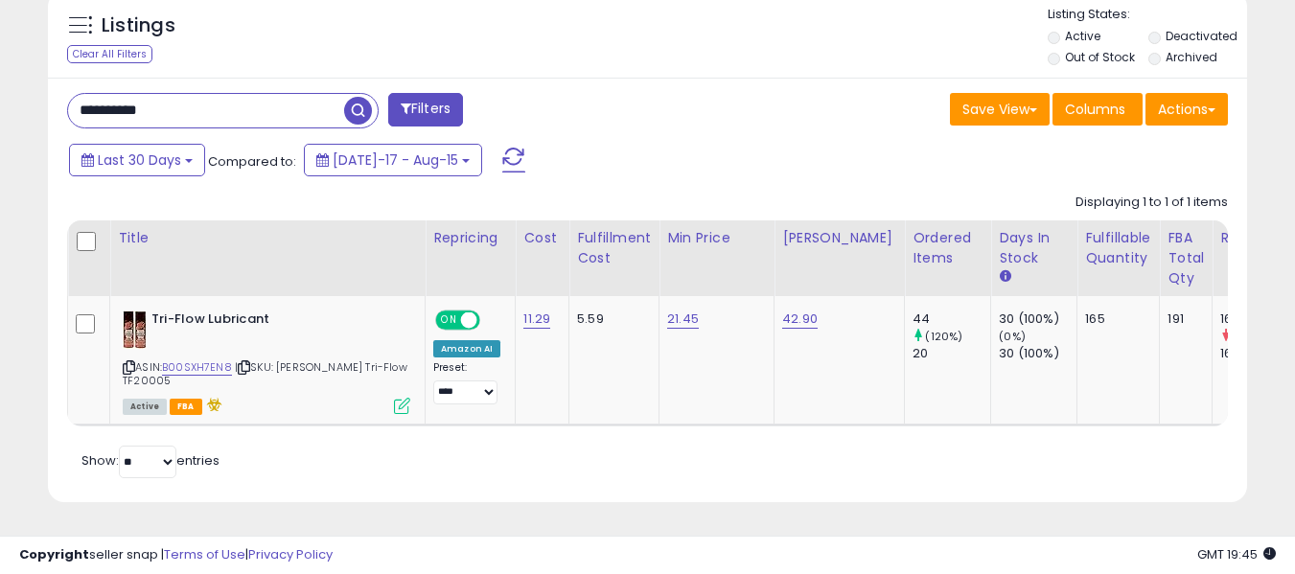
click at [243, 108] on input "**********" at bounding box center [206, 111] width 276 height 34
paste input "text"
click at [370, 115] on span "button" at bounding box center [358, 111] width 28 height 28
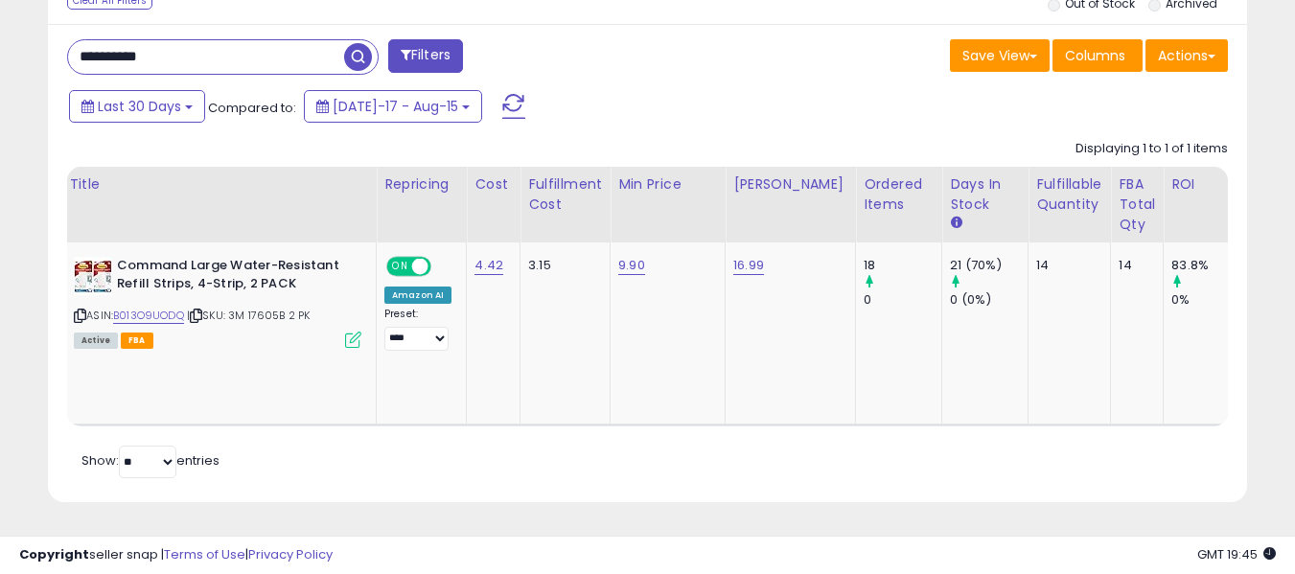
scroll to position [0, 0]
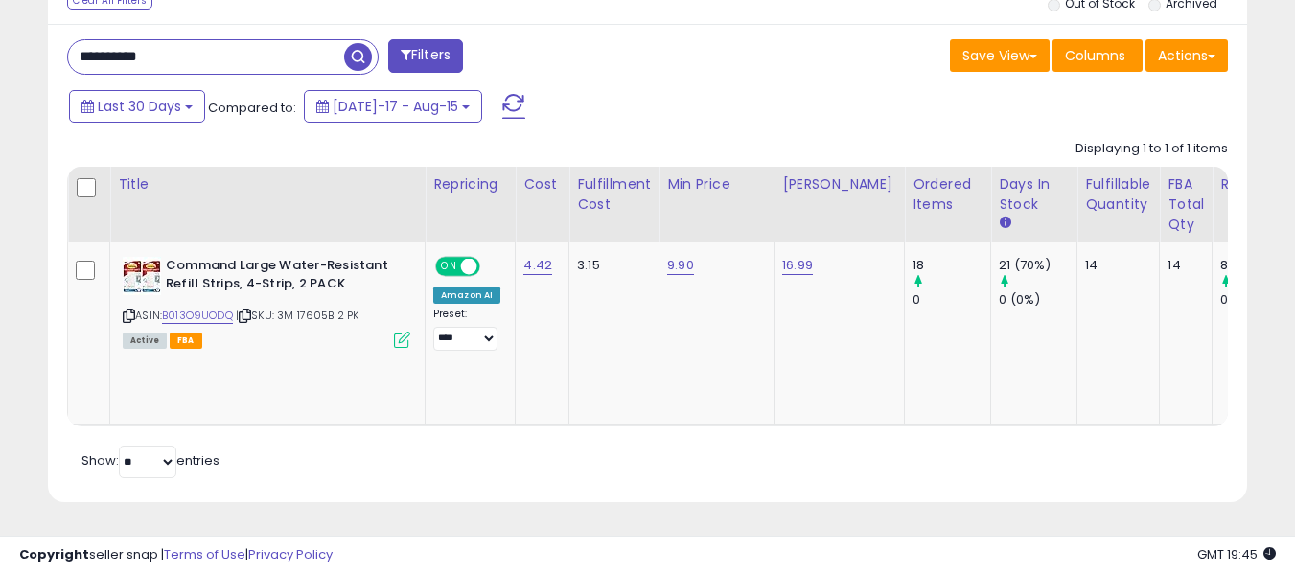
click at [192, 41] on input "**********" at bounding box center [206, 57] width 276 height 34
paste input "text"
click at [368, 43] on span "button" at bounding box center [358, 57] width 28 height 28
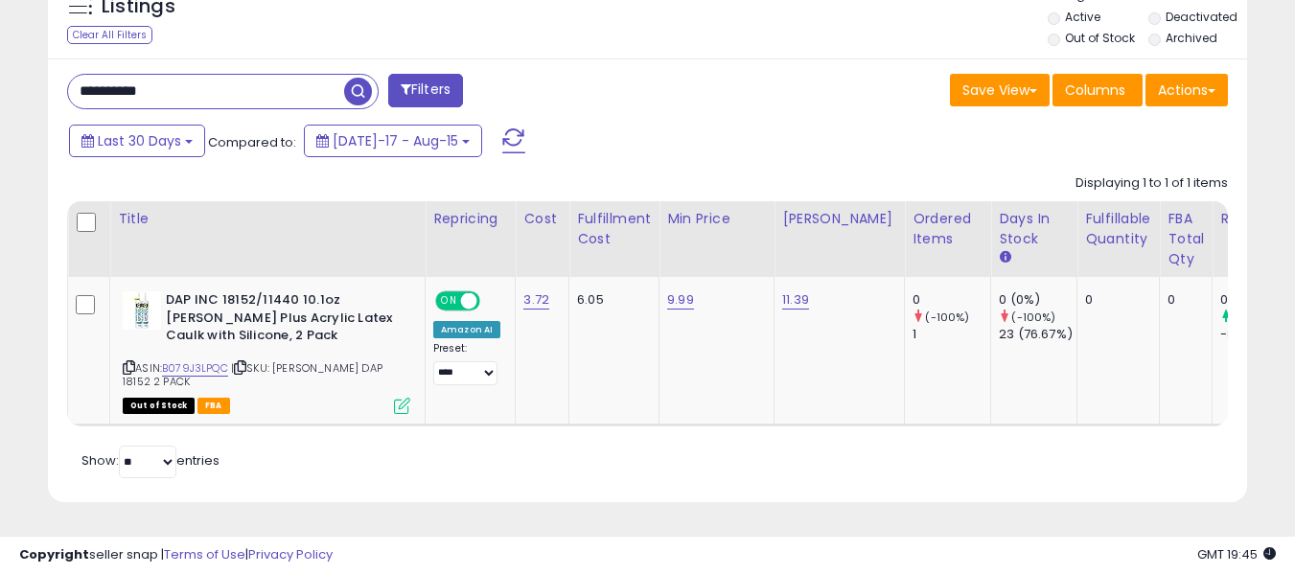
scroll to position [0, 175]
click at [189, 97] on input "**********" at bounding box center [206, 92] width 276 height 34
paste input "text"
type input "**********"
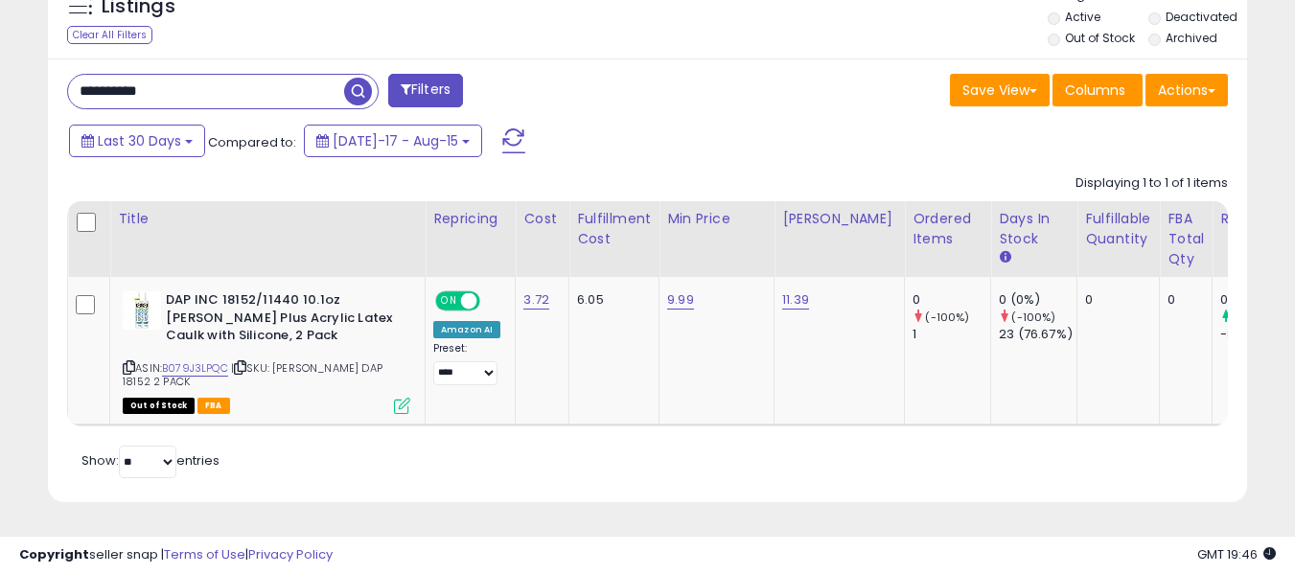
click at [357, 90] on span "button" at bounding box center [358, 92] width 28 height 28
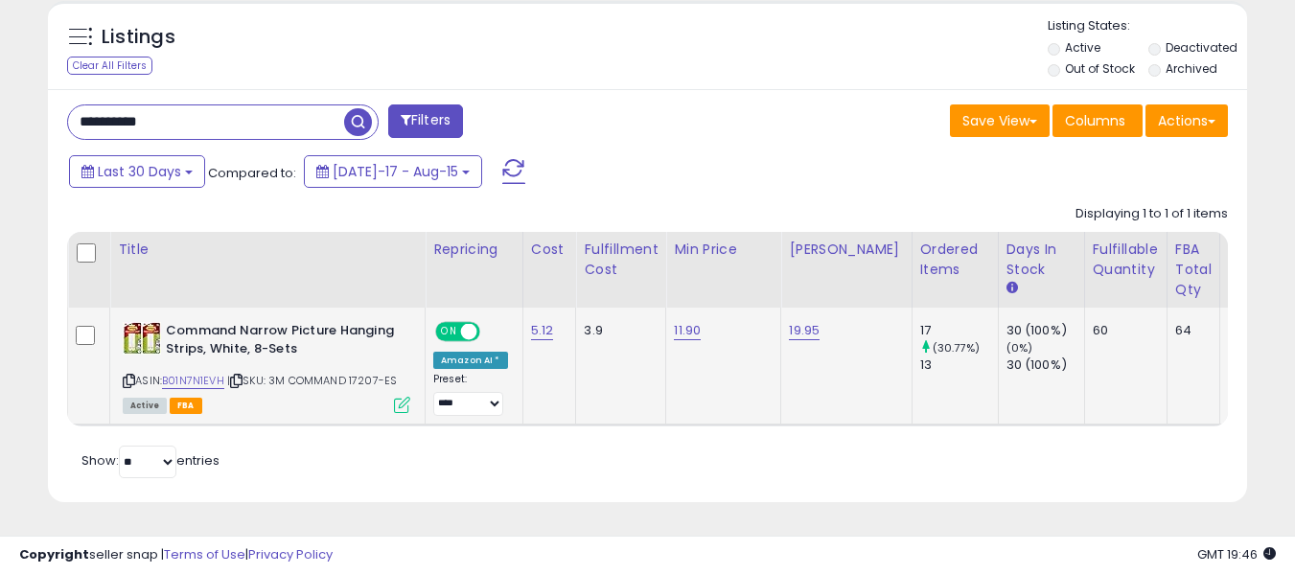
click at [399, 397] on icon at bounding box center [402, 405] width 16 height 16
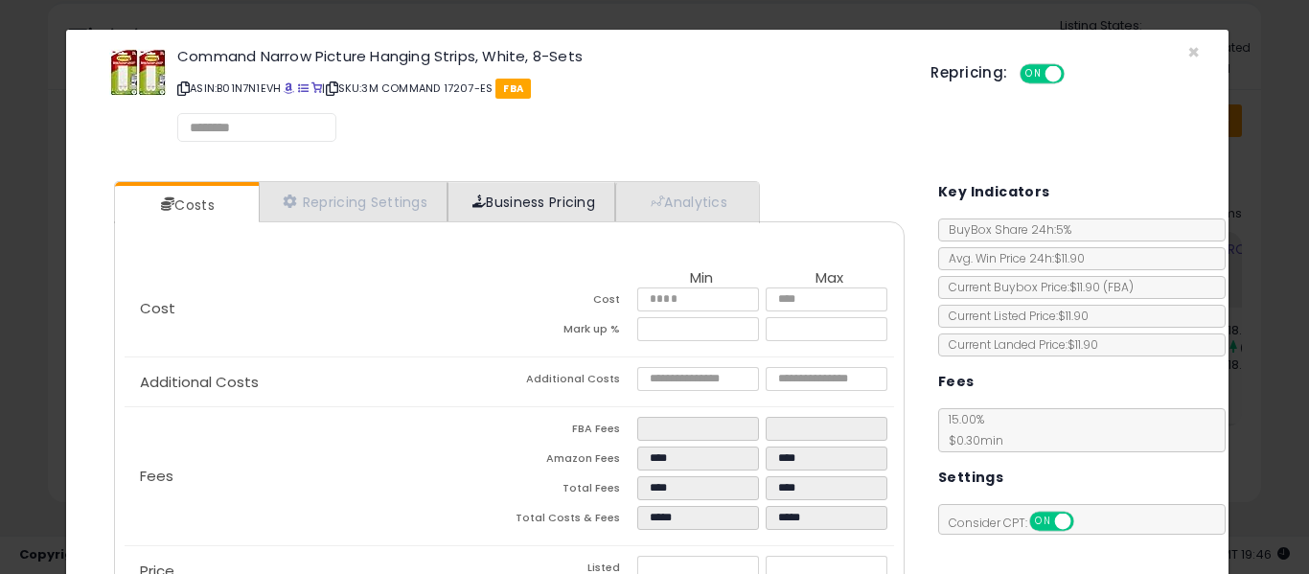
select select "*********"
click at [384, 229] on div "Cost Min Max Cost **** **** Mark up % ***** ****** Additional Costs Additional …" at bounding box center [509, 461] width 791 height 479
select select "**********"
select select "******"
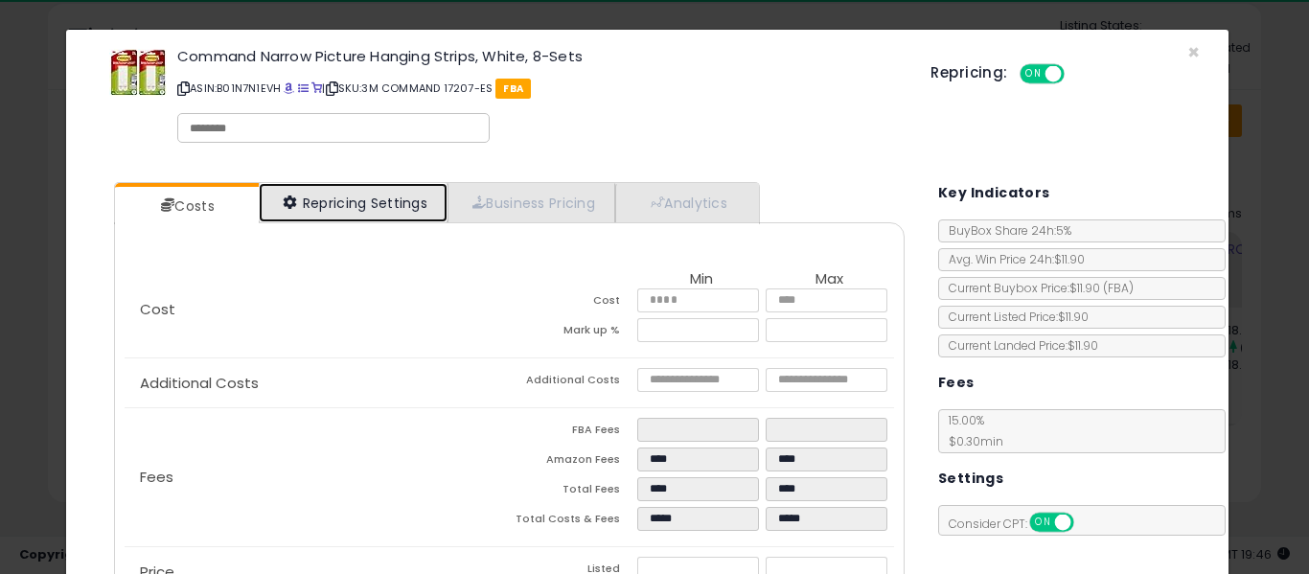
click at [375, 214] on link "Repricing Settings" at bounding box center [354, 202] width 190 height 39
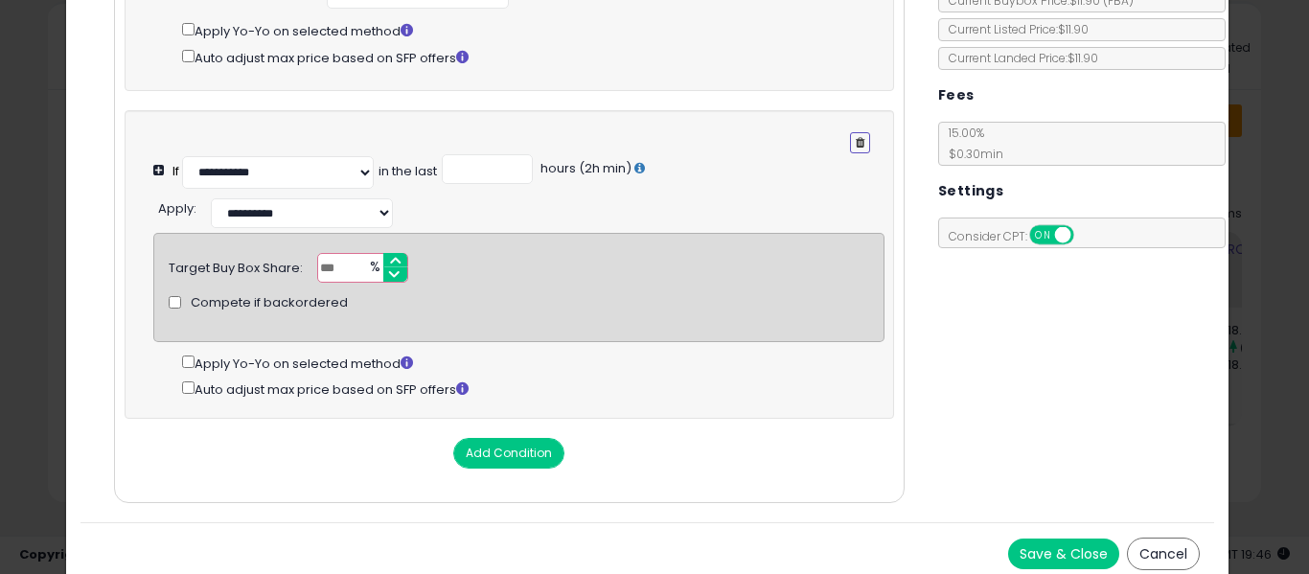
click at [856, 142] on icon "button" at bounding box center [860, 142] width 9 height 11
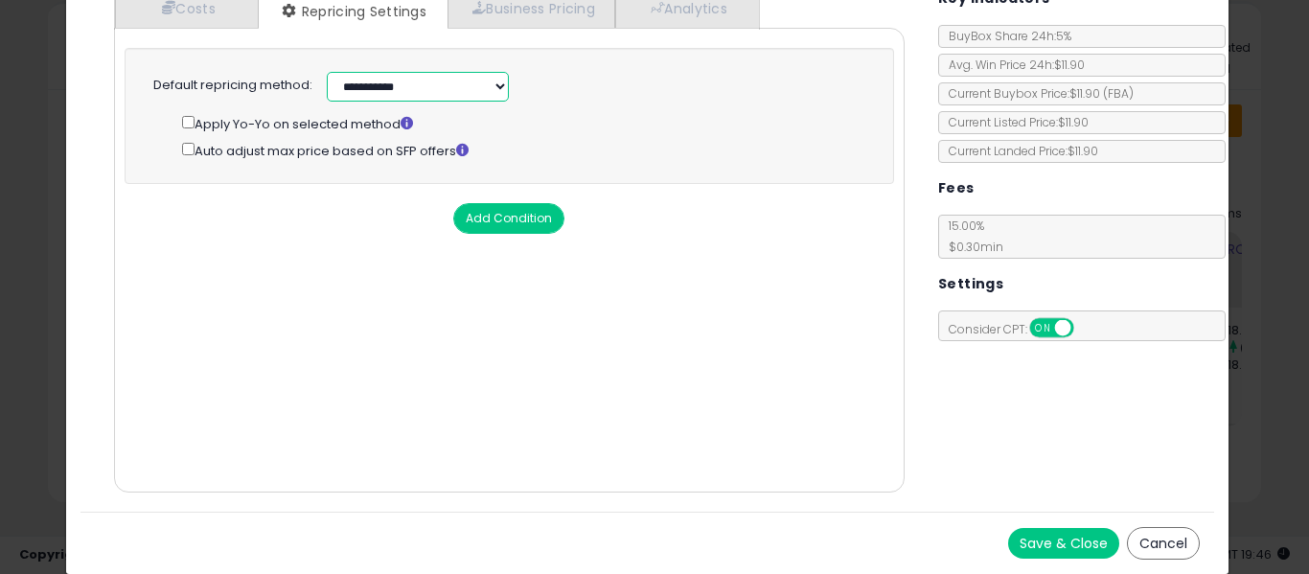
click at [412, 86] on select "**********" at bounding box center [418, 87] width 182 height 30
select select "******"
click at [327, 72] on select "**********" at bounding box center [418, 87] width 182 height 30
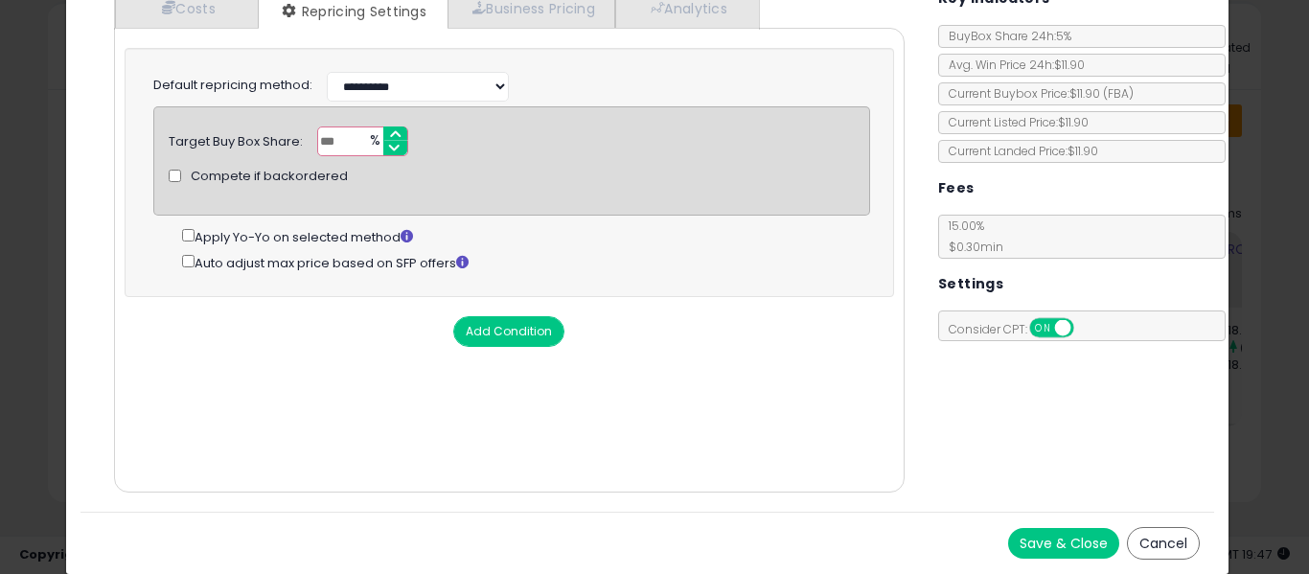
click at [349, 145] on input "***" at bounding box center [362, 141] width 91 height 30
click at [727, 322] on div "Add Condition" at bounding box center [509, 331] width 798 height 31
click at [1007, 524] on div "Save & Close Cancel" at bounding box center [647, 543] width 1135 height 62
click at [1015, 532] on button "Save & Close" at bounding box center [1063, 543] width 111 height 31
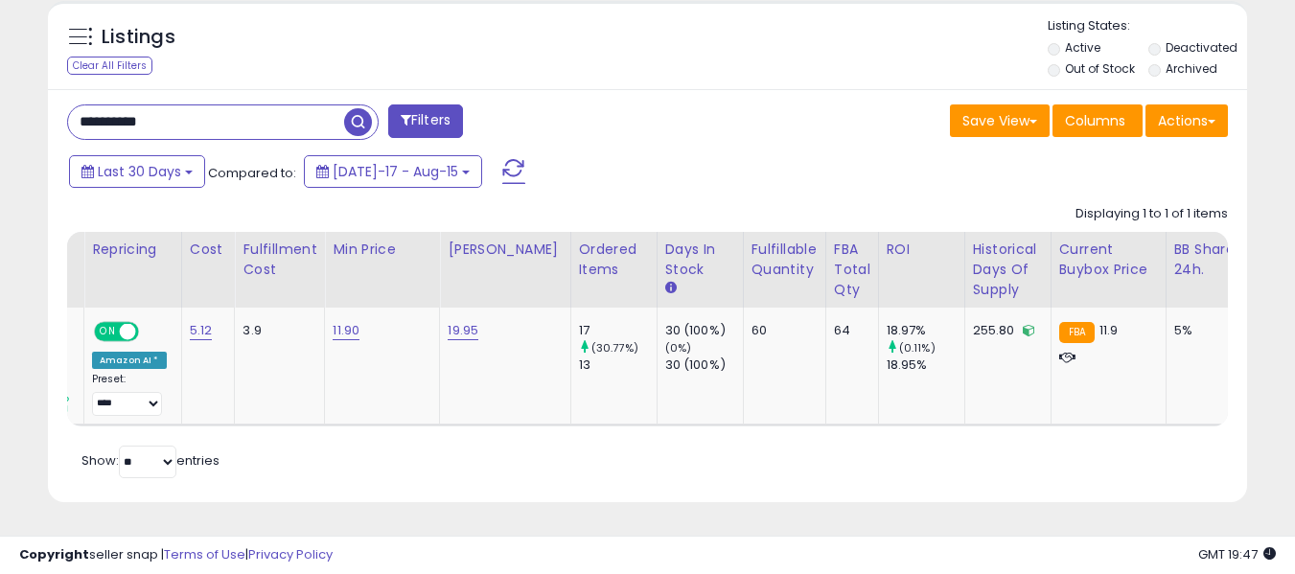
scroll to position [0, 559]
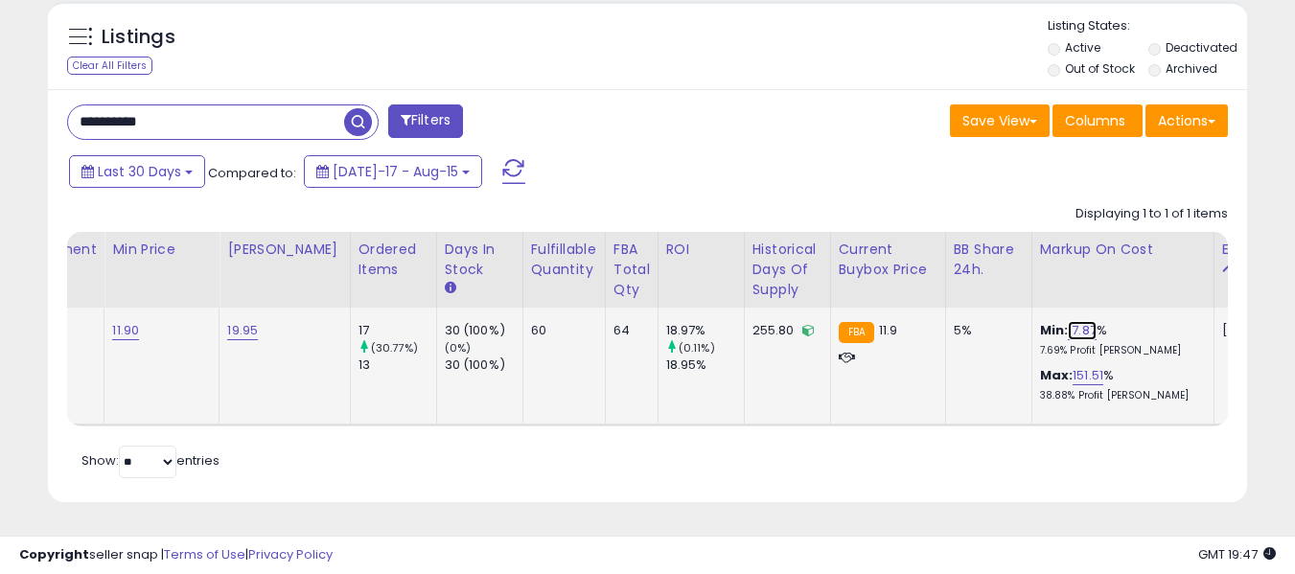
click at [1068, 321] on link "17.87" at bounding box center [1082, 330] width 29 height 19
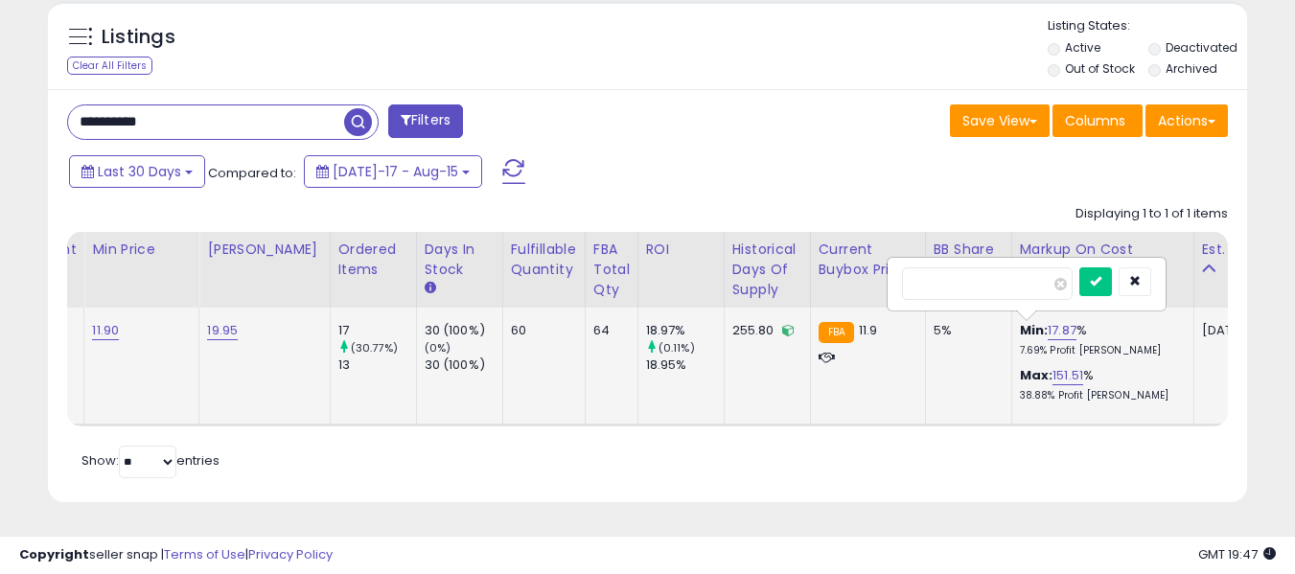
drag, startPoint x: 962, startPoint y: 268, endPoint x: 890, endPoint y: 269, distance: 71.9
click at [890, 269] on div "*****" at bounding box center [1026, 284] width 276 height 51
type input "**"
click button "submit" at bounding box center [1095, 281] width 33 height 29
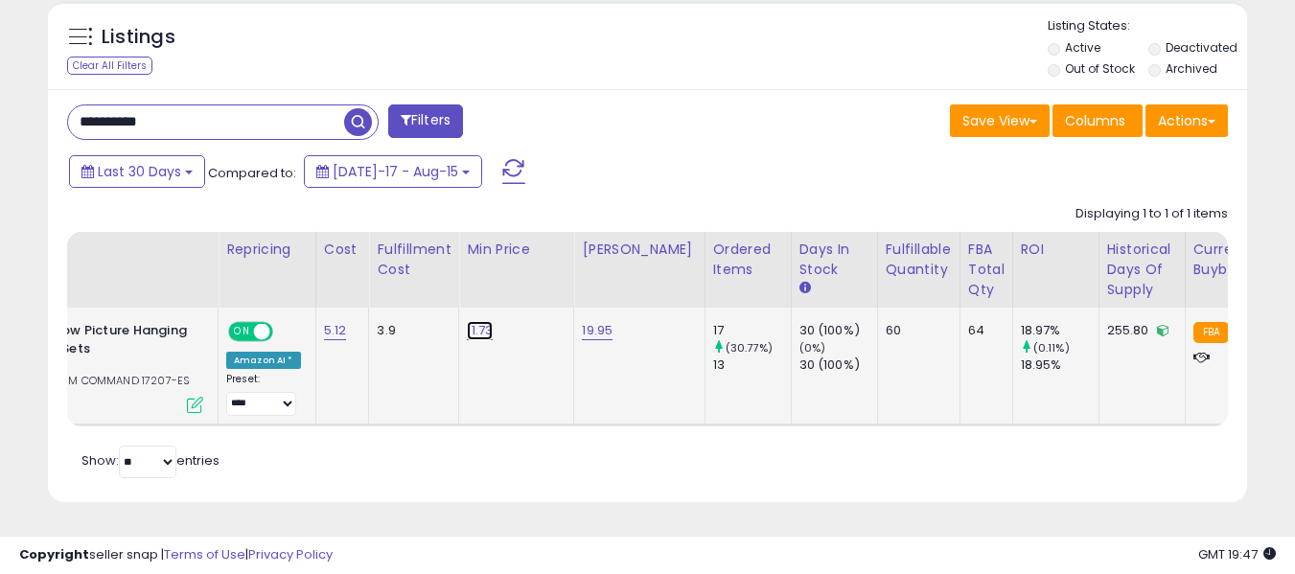
click at [472, 321] on link "11.73" at bounding box center [480, 330] width 26 height 19
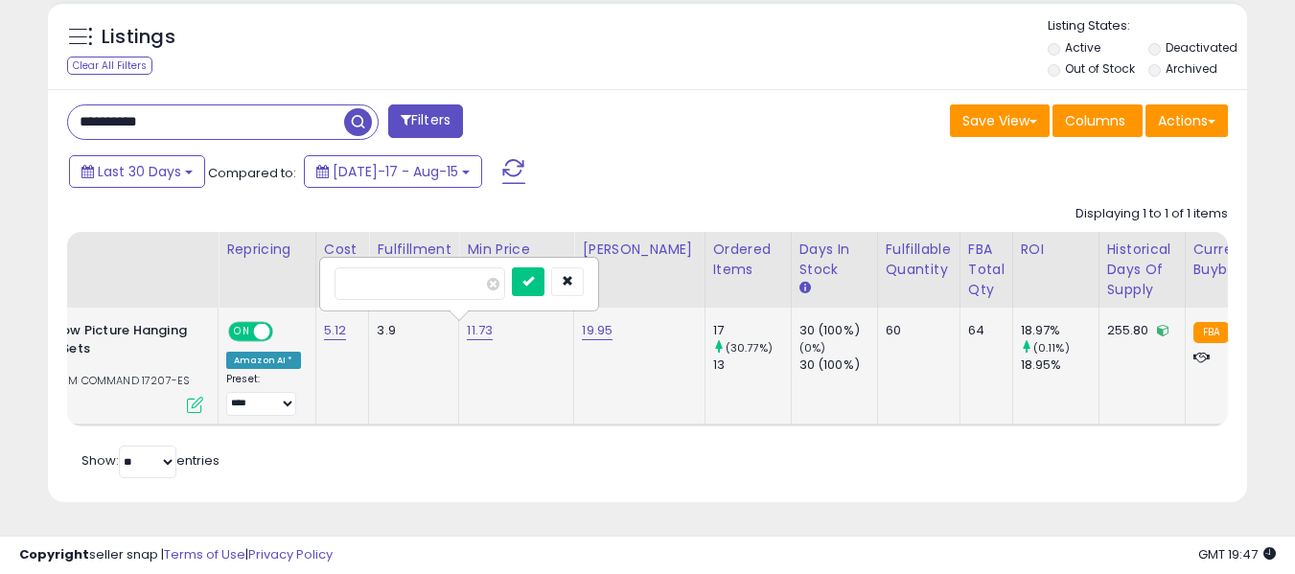
drag, startPoint x: 367, startPoint y: 265, endPoint x: 410, endPoint y: 267, distance: 43.2
click at [410, 267] on input "*****" at bounding box center [419, 283] width 171 height 33
type input "*****"
click button "submit" at bounding box center [528, 281] width 33 height 29
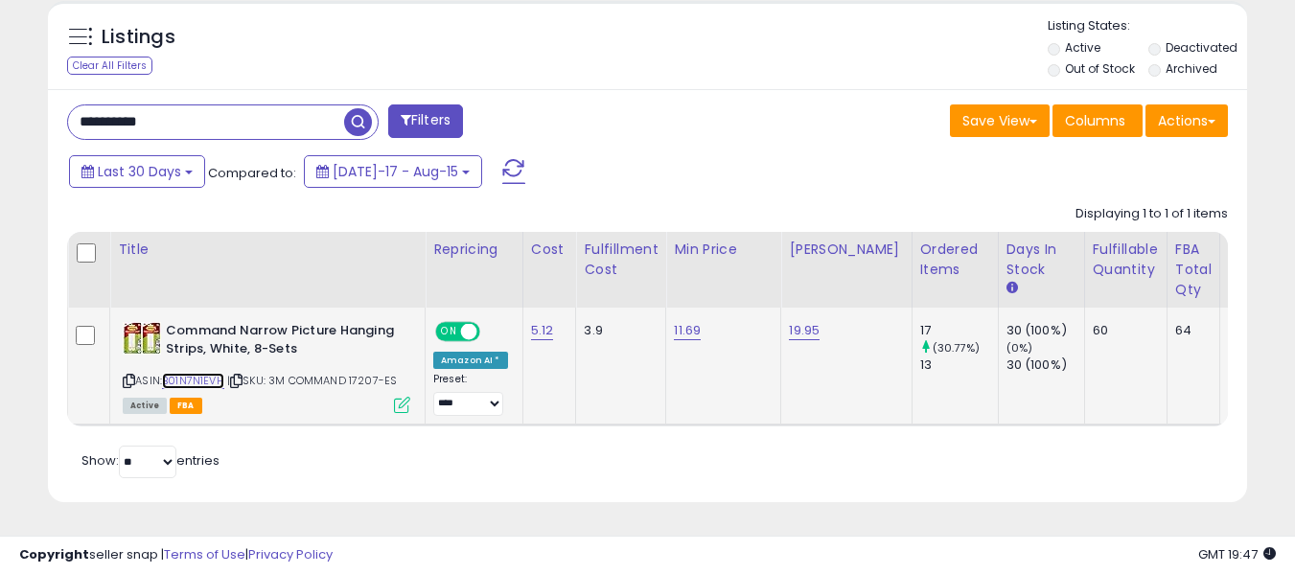
click at [183, 373] on link "B01N7N1EVH" at bounding box center [193, 381] width 62 height 16
click at [226, 109] on input "**********" at bounding box center [206, 122] width 276 height 34
click at [280, 105] on input "**********" at bounding box center [206, 122] width 276 height 34
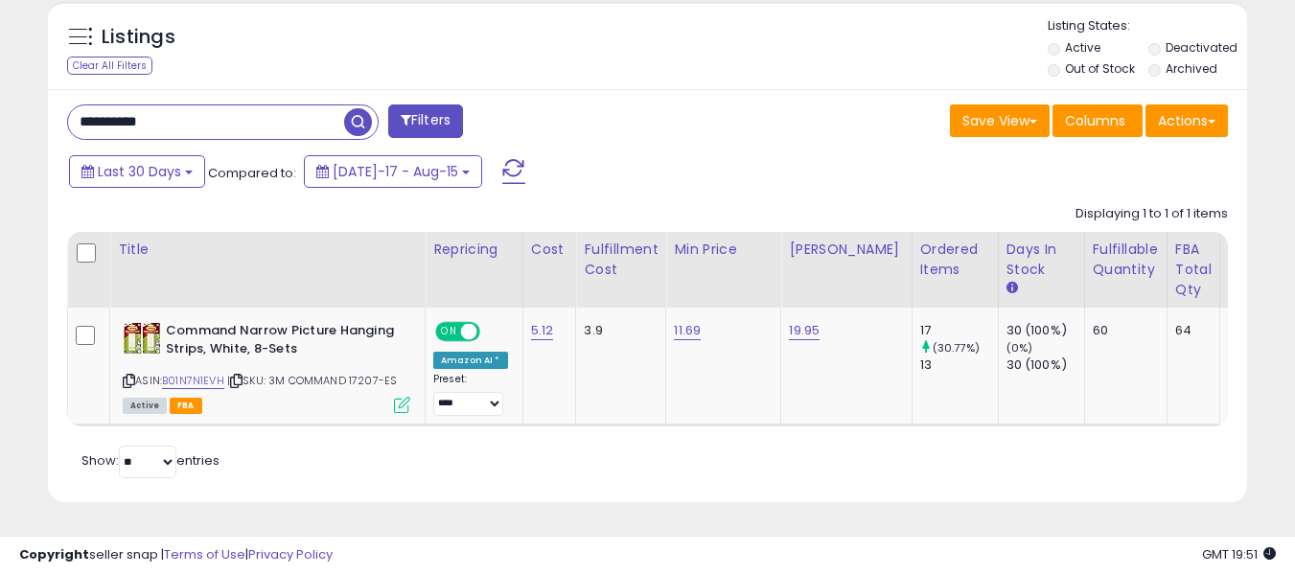
paste input "text"
click at [359, 108] on span "button" at bounding box center [358, 122] width 28 height 28
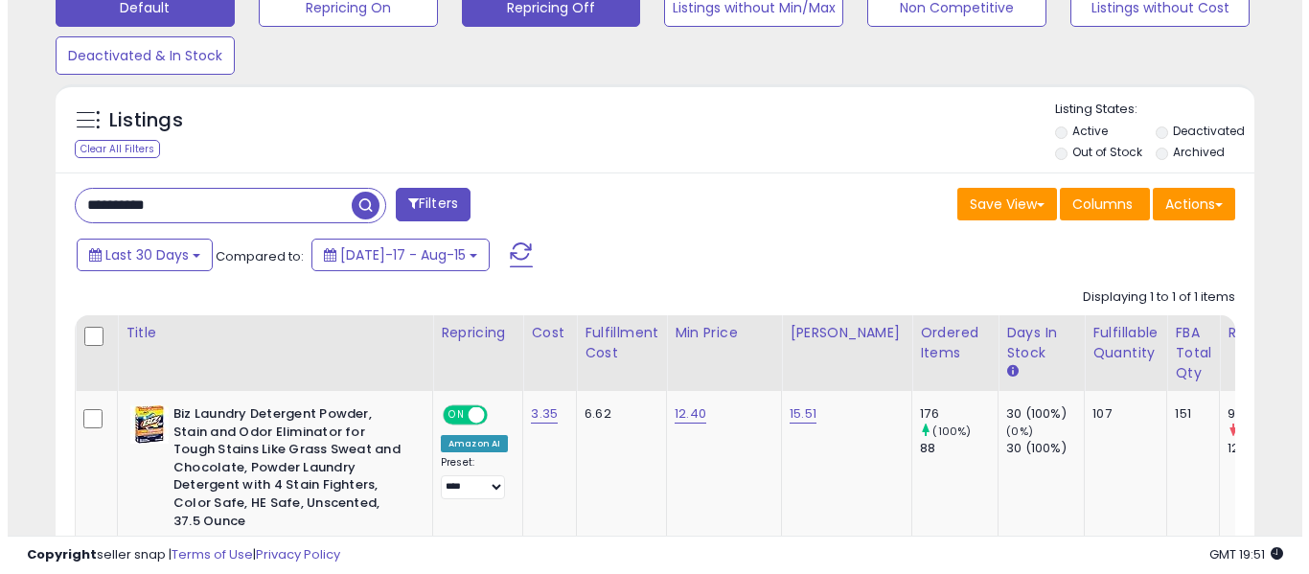
scroll to position [393, 694]
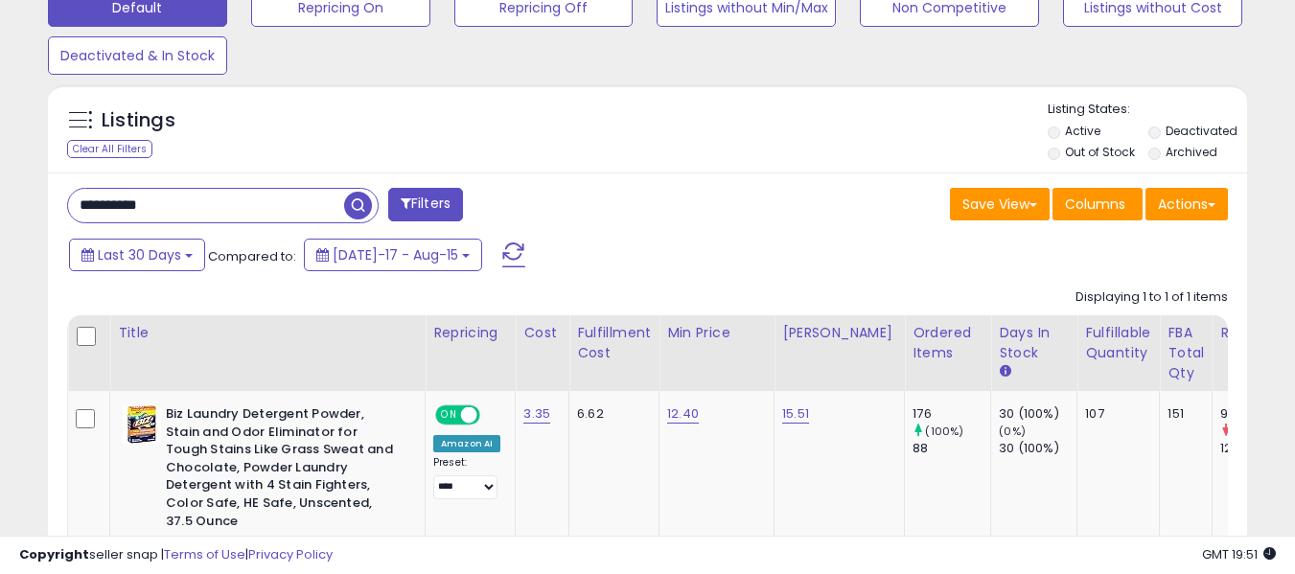
click at [189, 217] on input "**********" at bounding box center [206, 206] width 276 height 34
paste input "text"
click at [352, 200] on span "button" at bounding box center [358, 206] width 28 height 28
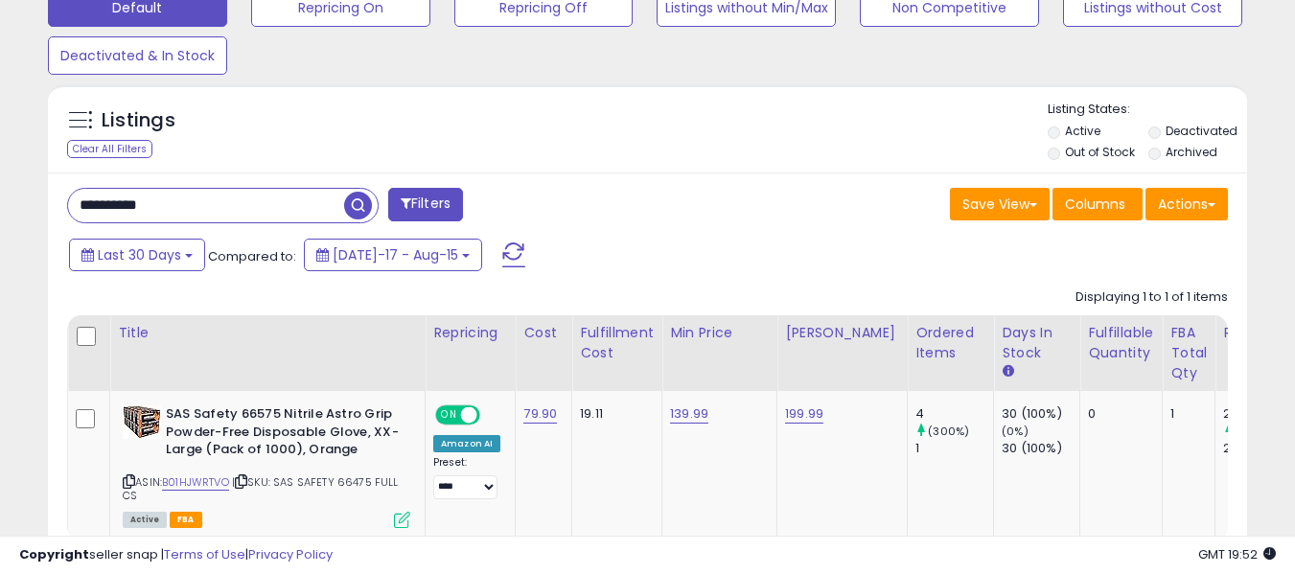
click at [292, 200] on input "**********" at bounding box center [206, 206] width 276 height 34
paste input "text"
click at [344, 210] on span "button" at bounding box center [358, 206] width 28 height 28
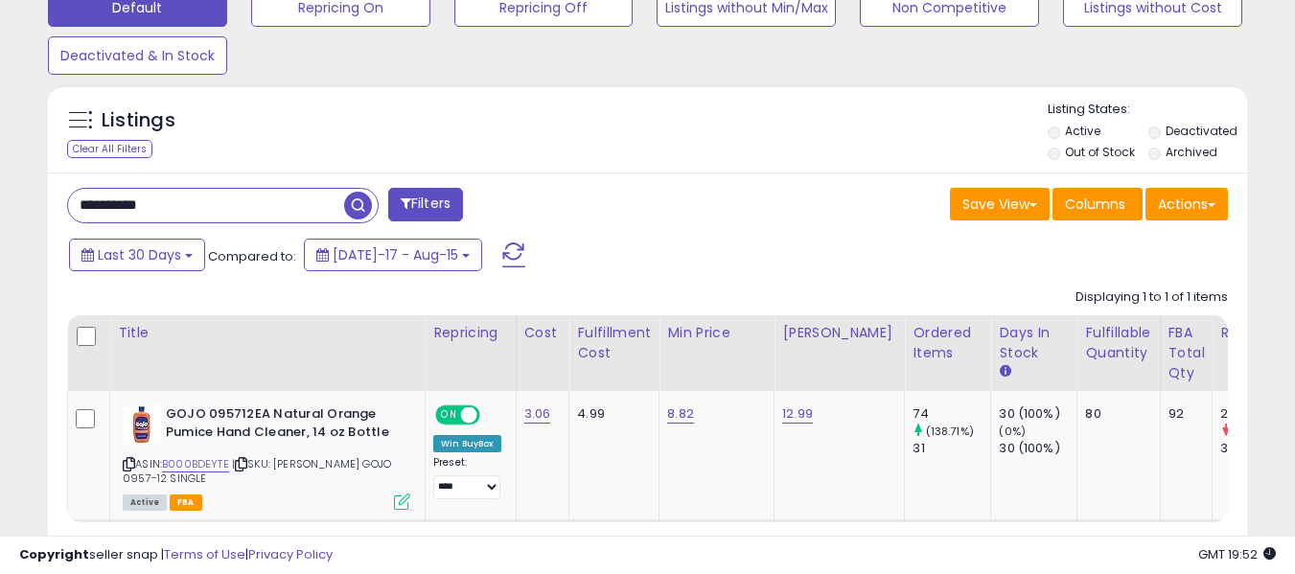
click at [289, 201] on input "**********" at bounding box center [206, 206] width 276 height 34
paste input "text"
click at [333, 210] on input "**********" at bounding box center [206, 206] width 276 height 34
click at [354, 202] on span "button" at bounding box center [358, 206] width 28 height 28
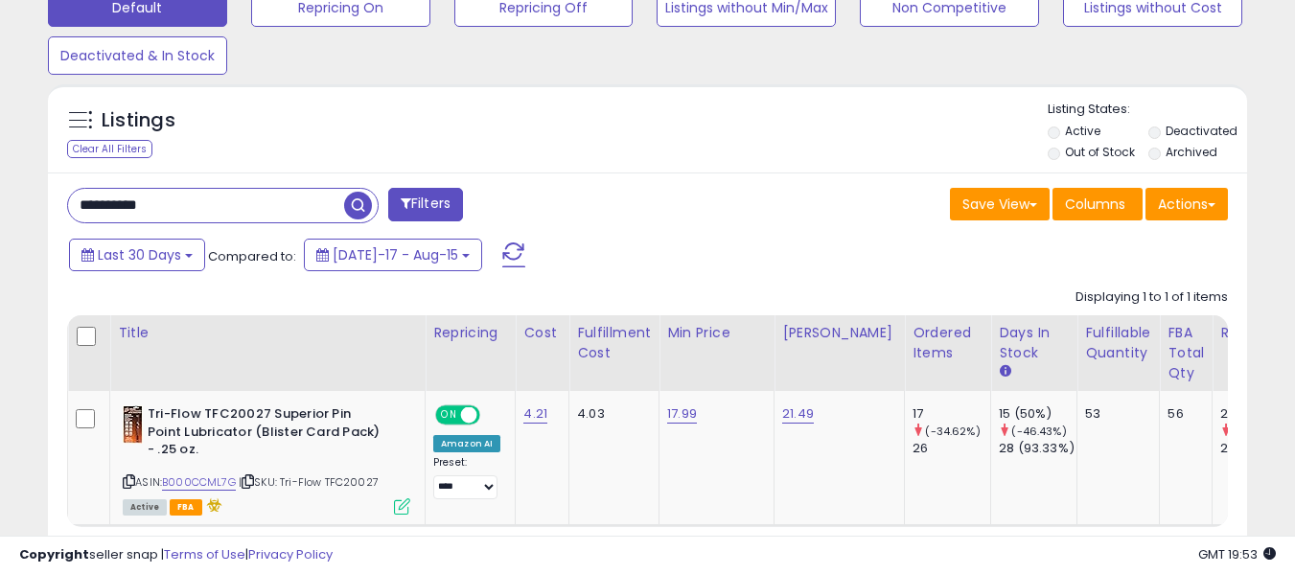
click at [300, 213] on input "**********" at bounding box center [206, 206] width 276 height 34
paste input "text"
drag, startPoint x: 312, startPoint y: 215, endPoint x: 329, endPoint y: 211, distance: 16.7
click at [329, 211] on input "**********" at bounding box center [206, 206] width 276 height 34
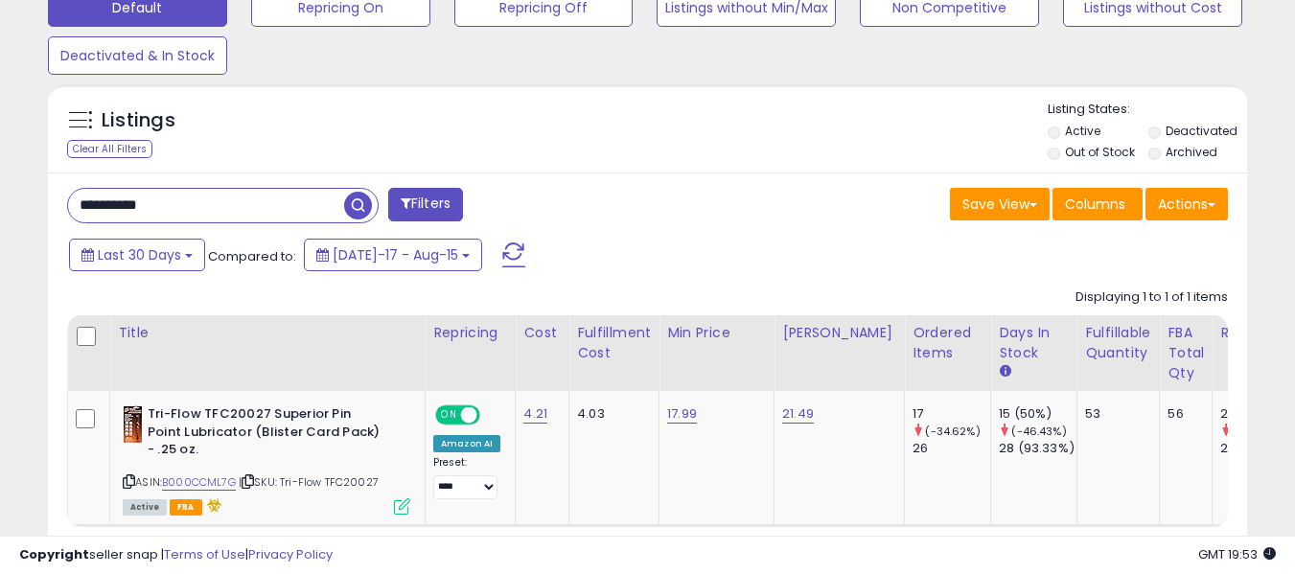
click at [345, 205] on span "button" at bounding box center [358, 206] width 28 height 28
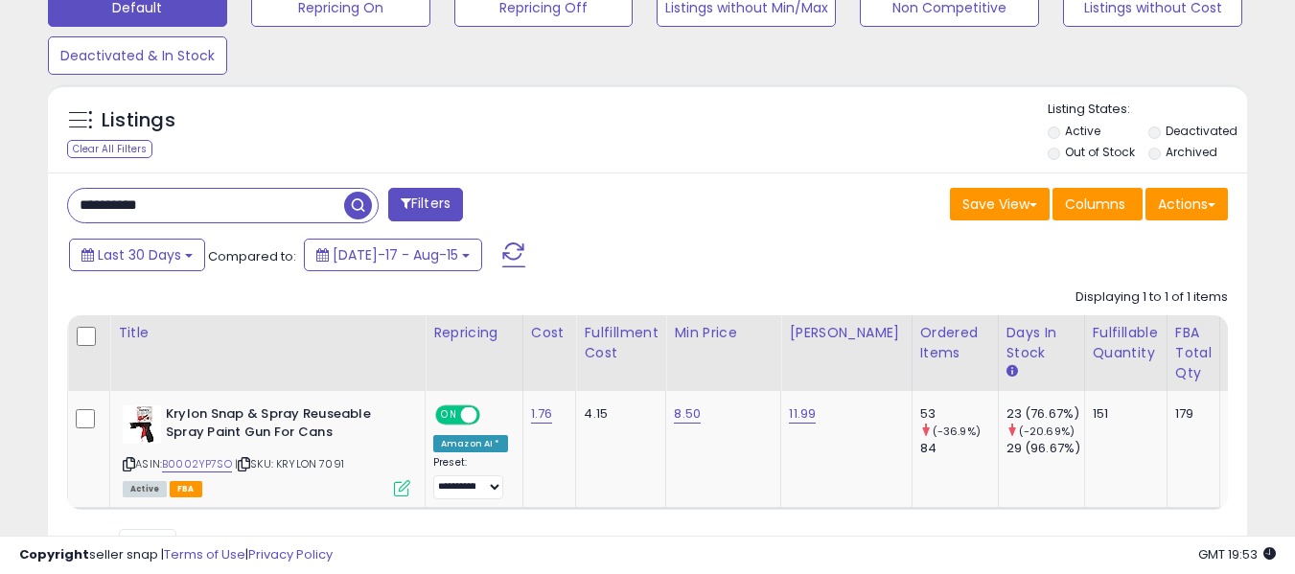
click at [171, 205] on input "**********" at bounding box center [206, 206] width 276 height 34
paste input "text"
click at [348, 209] on span "button" at bounding box center [358, 206] width 28 height 28
click at [284, 189] on input "**********" at bounding box center [206, 206] width 276 height 34
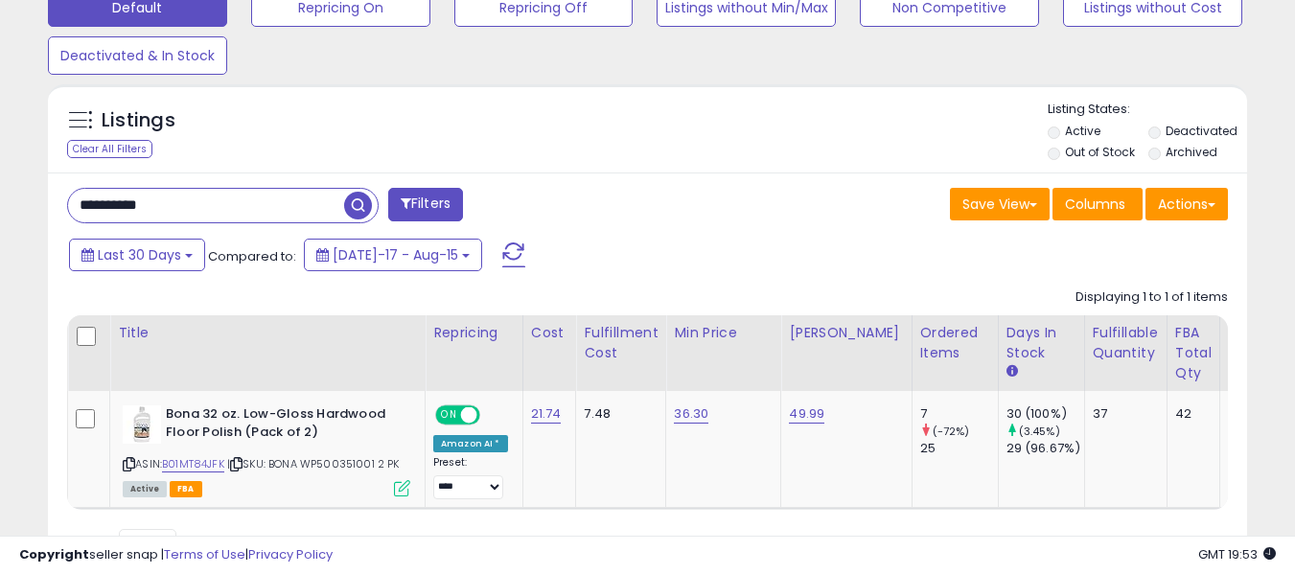
click at [284, 190] on input "**********" at bounding box center [206, 206] width 276 height 34
paste input "text"
click at [361, 198] on span "button" at bounding box center [358, 206] width 28 height 28
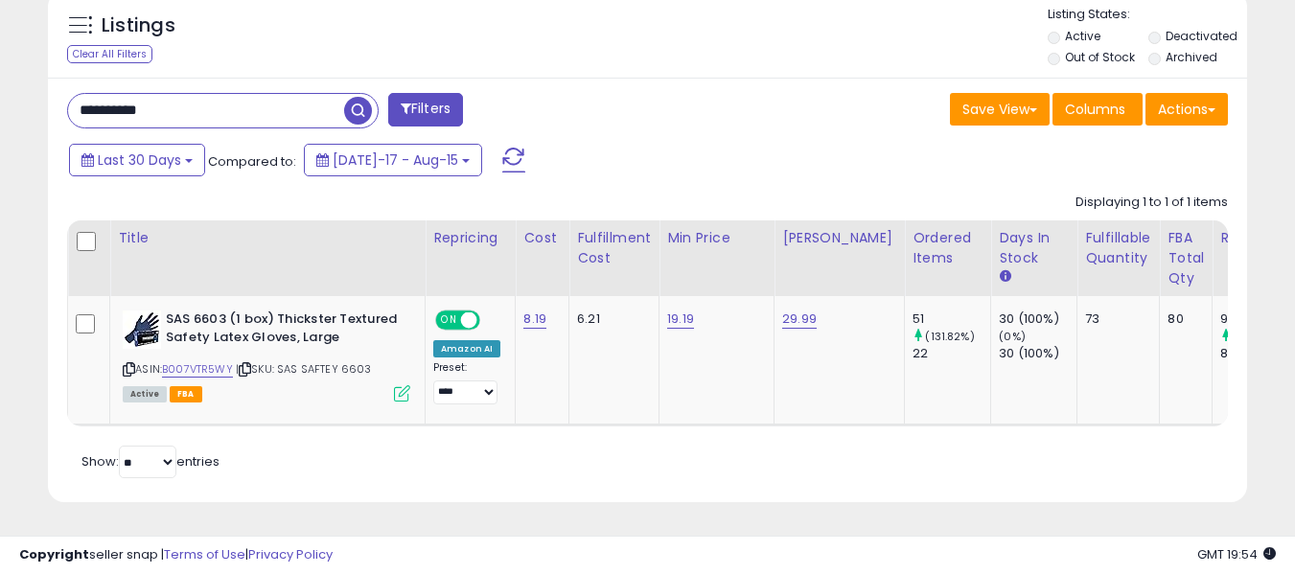
click at [207, 103] on input "**********" at bounding box center [206, 111] width 276 height 34
paste input "text"
click at [366, 119] on span "button" at bounding box center [358, 111] width 28 height 28
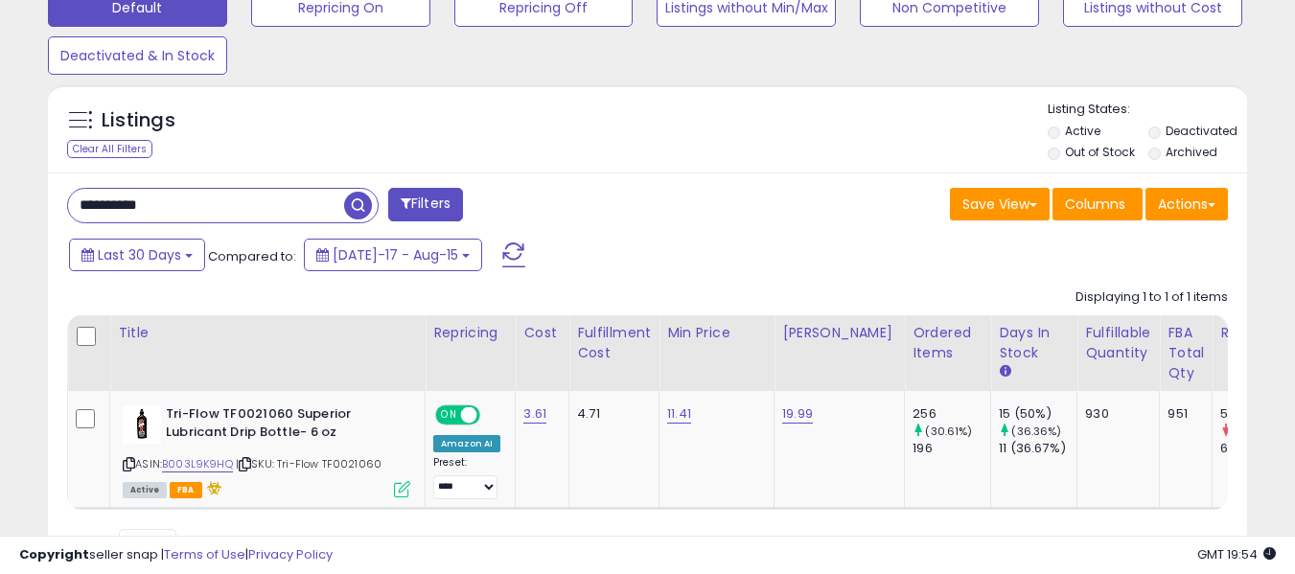
click at [245, 212] on input "**********" at bounding box center [206, 206] width 276 height 34
paste input "text"
click at [357, 214] on span "button" at bounding box center [358, 206] width 28 height 28
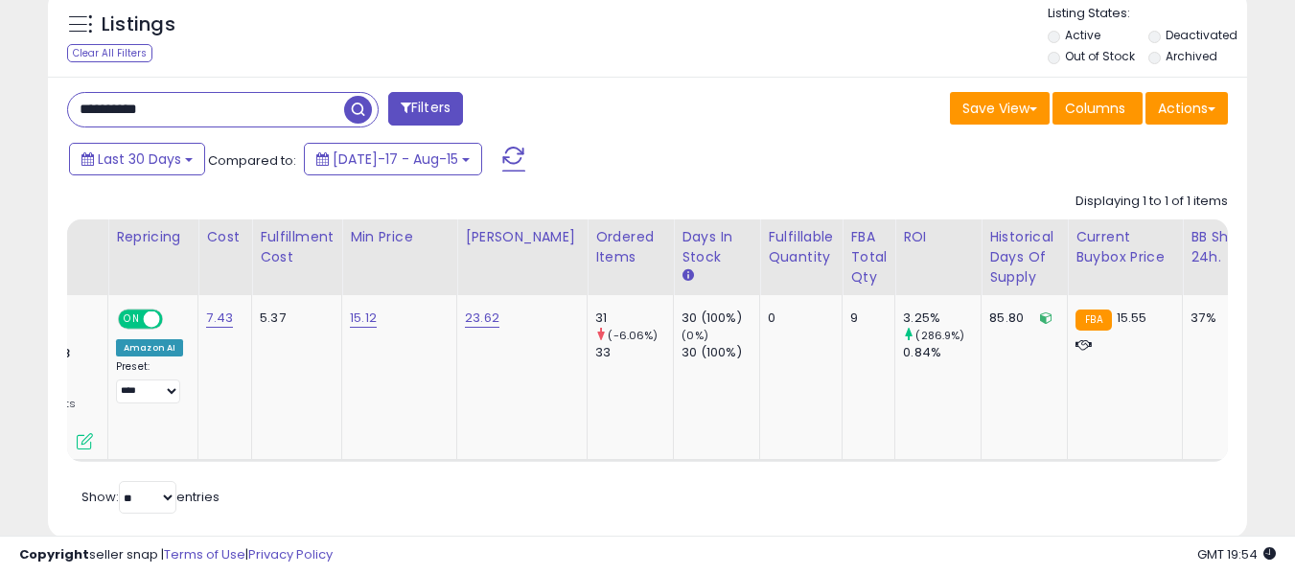
scroll to position [0, 493]
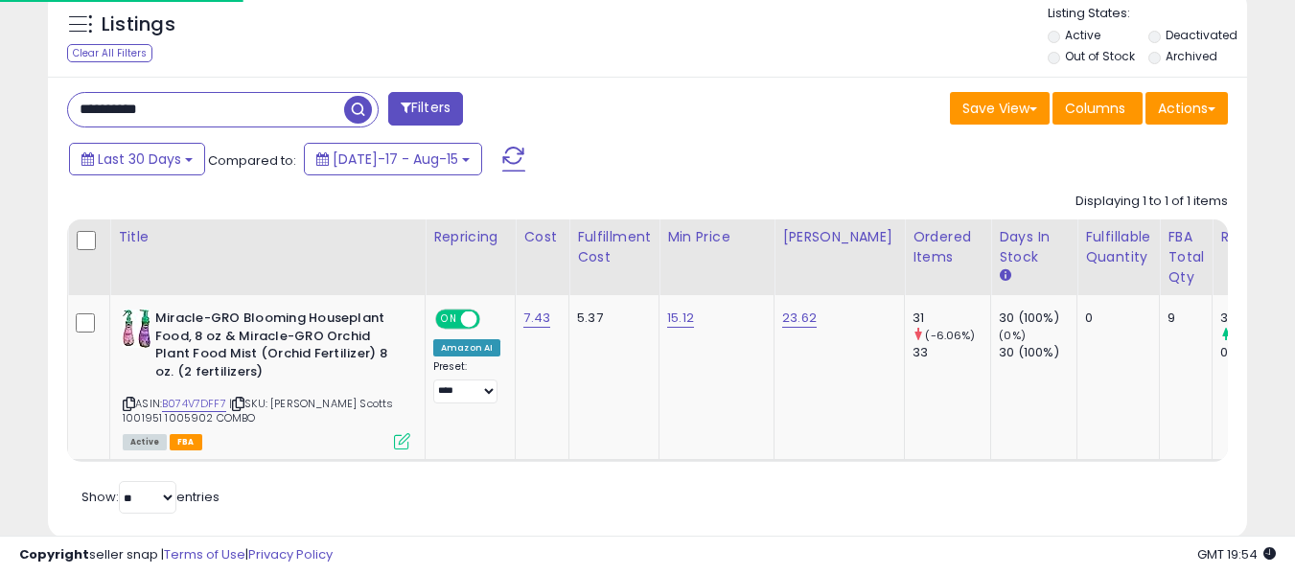
click at [268, 119] on input "**********" at bounding box center [206, 110] width 276 height 34
paste input "text"
click at [356, 108] on span "button" at bounding box center [358, 110] width 28 height 28
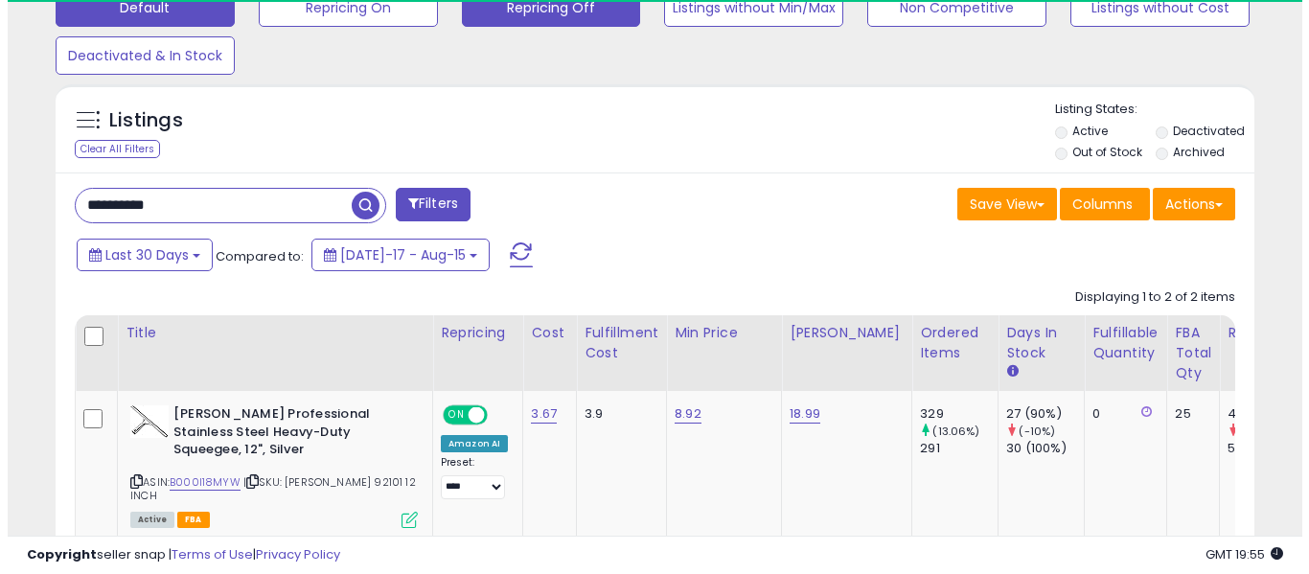
scroll to position [393, 694]
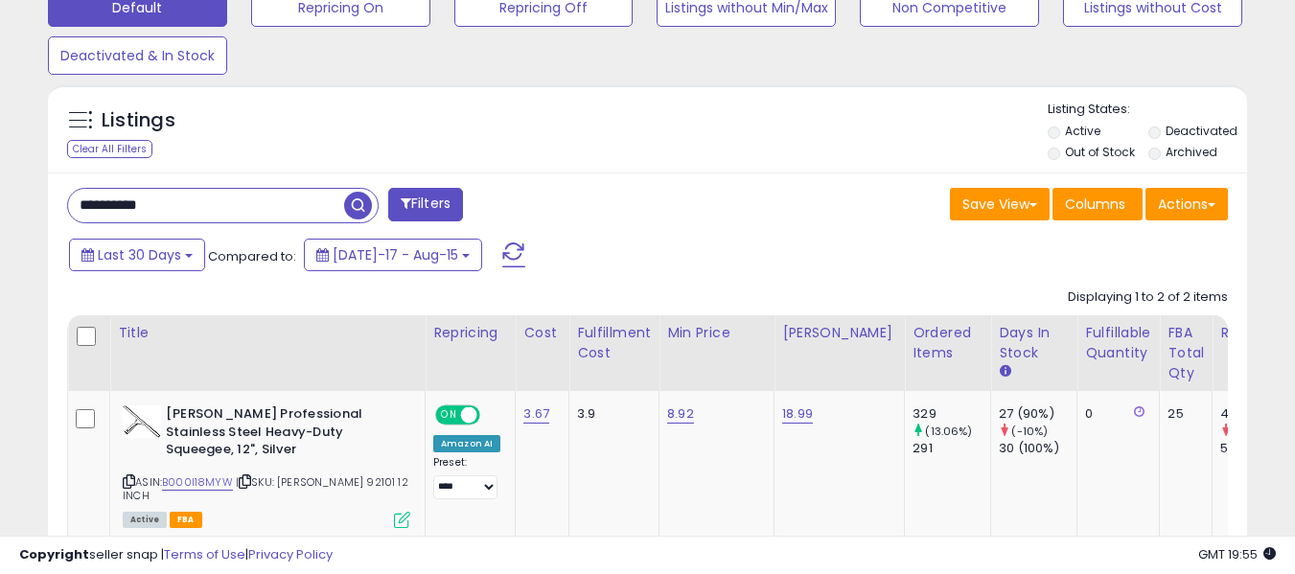
drag, startPoint x: 289, startPoint y: 183, endPoint x: 288, endPoint y: 194, distance: 10.6
click at [288, 188] on div "**********" at bounding box center [647, 462] width 1199 height 580
click at [288, 194] on input "**********" at bounding box center [206, 206] width 276 height 34
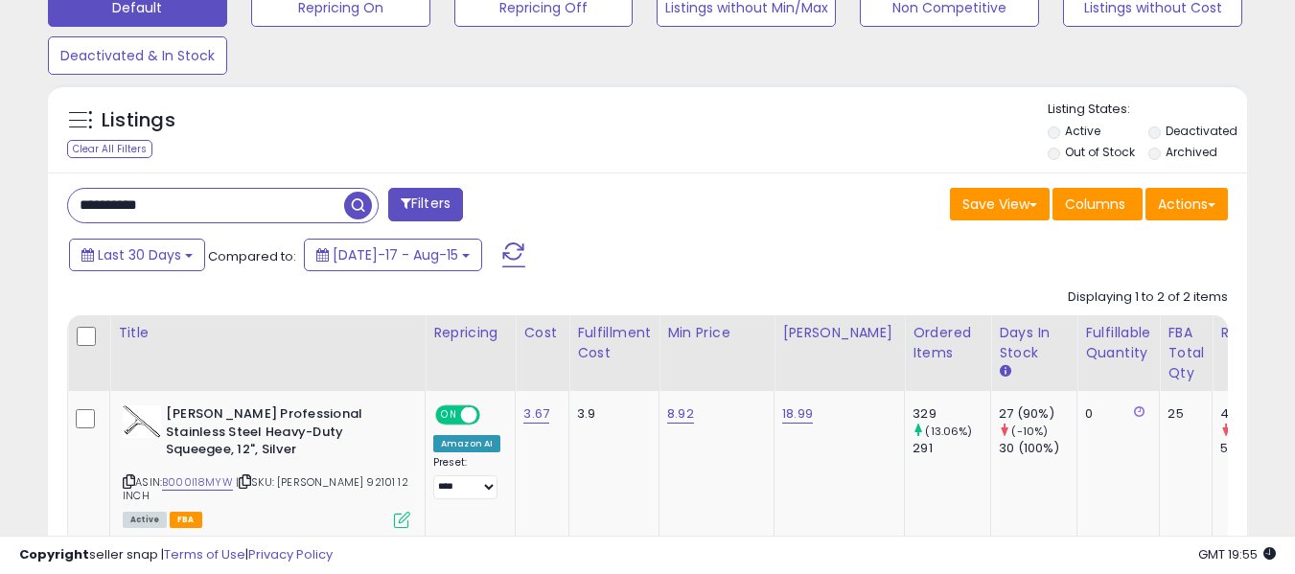
paste input "text"
click at [353, 204] on span "button" at bounding box center [358, 206] width 28 height 28
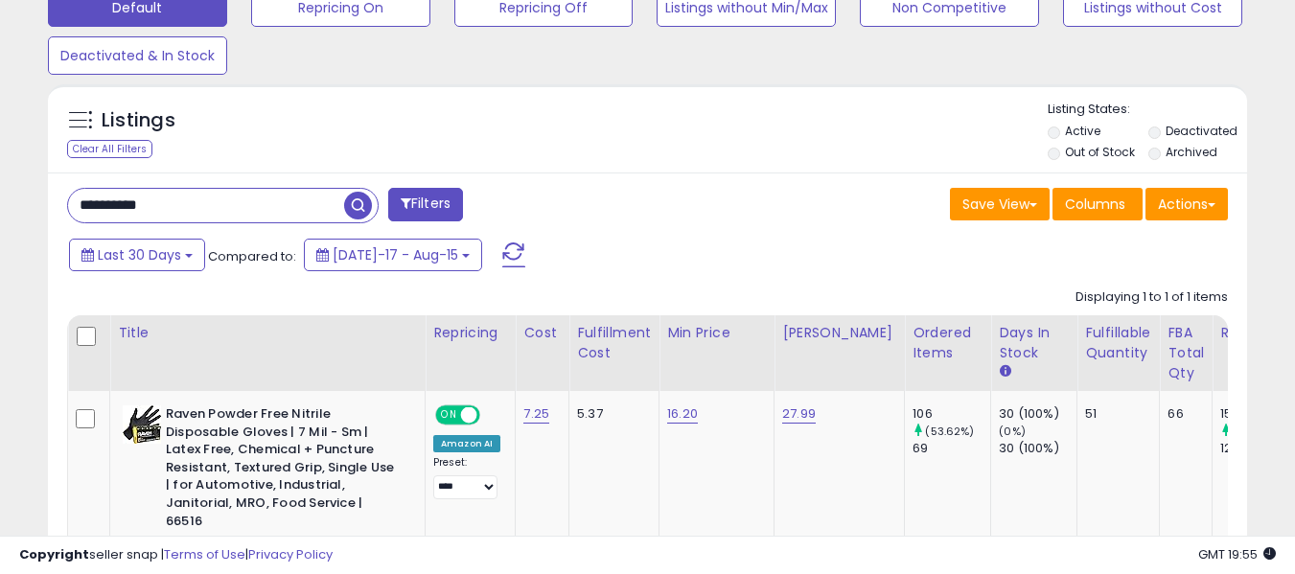
click at [264, 198] on input "**********" at bounding box center [206, 206] width 276 height 34
paste input "text"
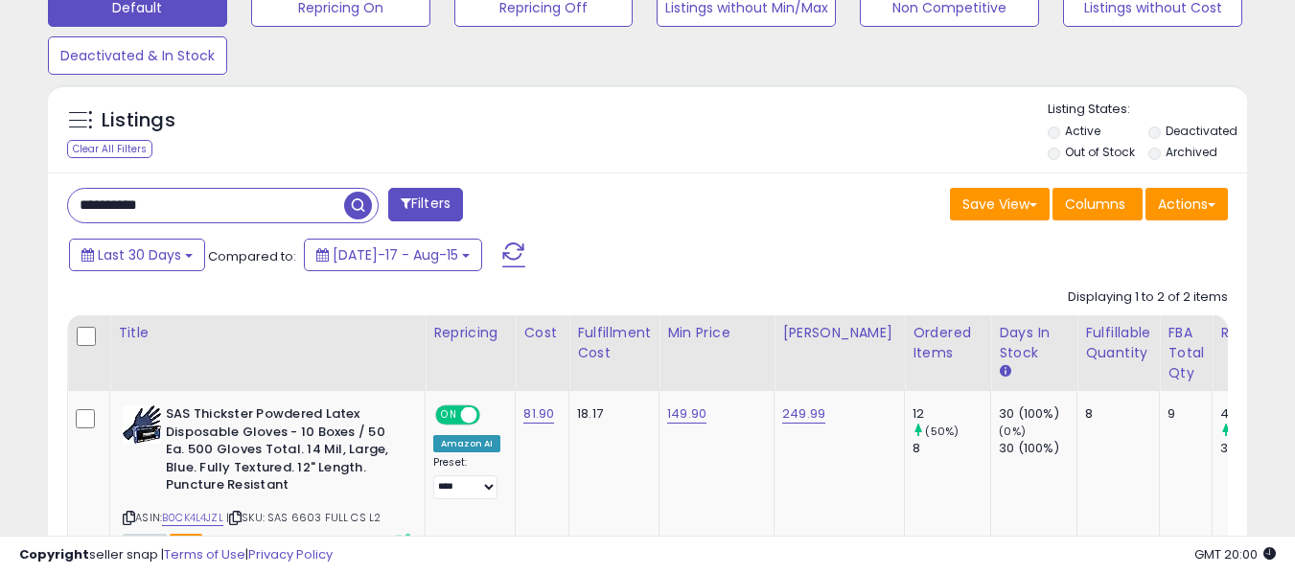
click at [233, 215] on input "**********" at bounding box center [206, 206] width 276 height 34
paste input "text"
click at [377, 191] on span at bounding box center [361, 206] width 34 height 34
click at [354, 196] on span "button" at bounding box center [358, 206] width 28 height 28
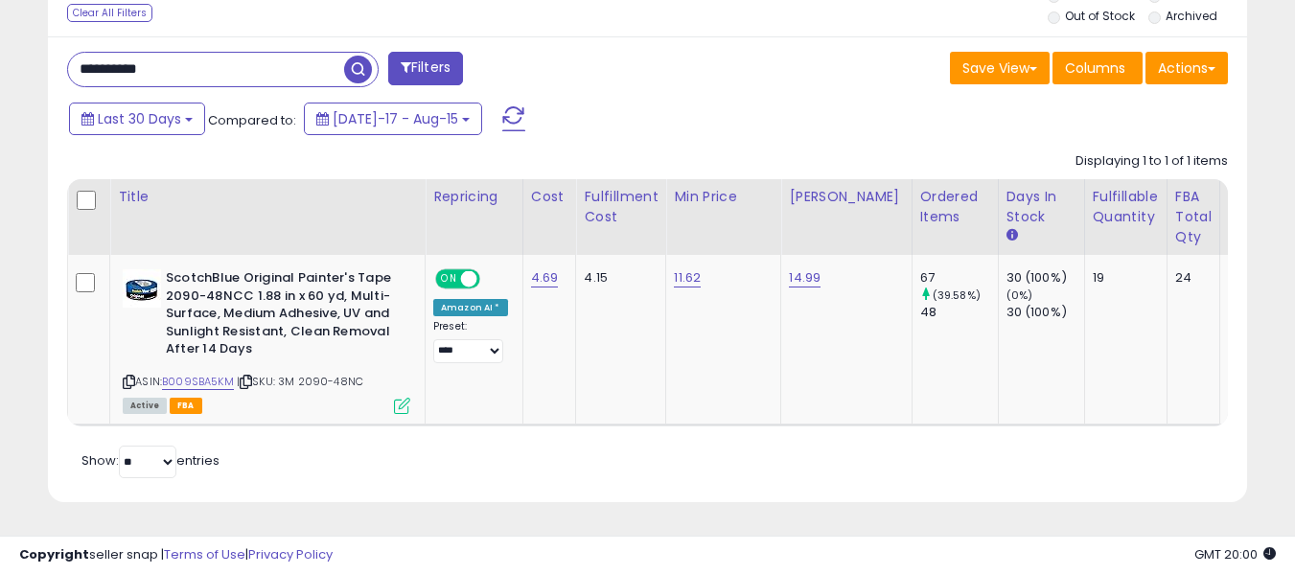
drag, startPoint x: 434, startPoint y: 410, endPoint x: 449, endPoint y: 414, distance: 15.8
click at [449, 414] on div "Title Repricing Cost Fulfillment Cost" at bounding box center [647, 302] width 1161 height 246
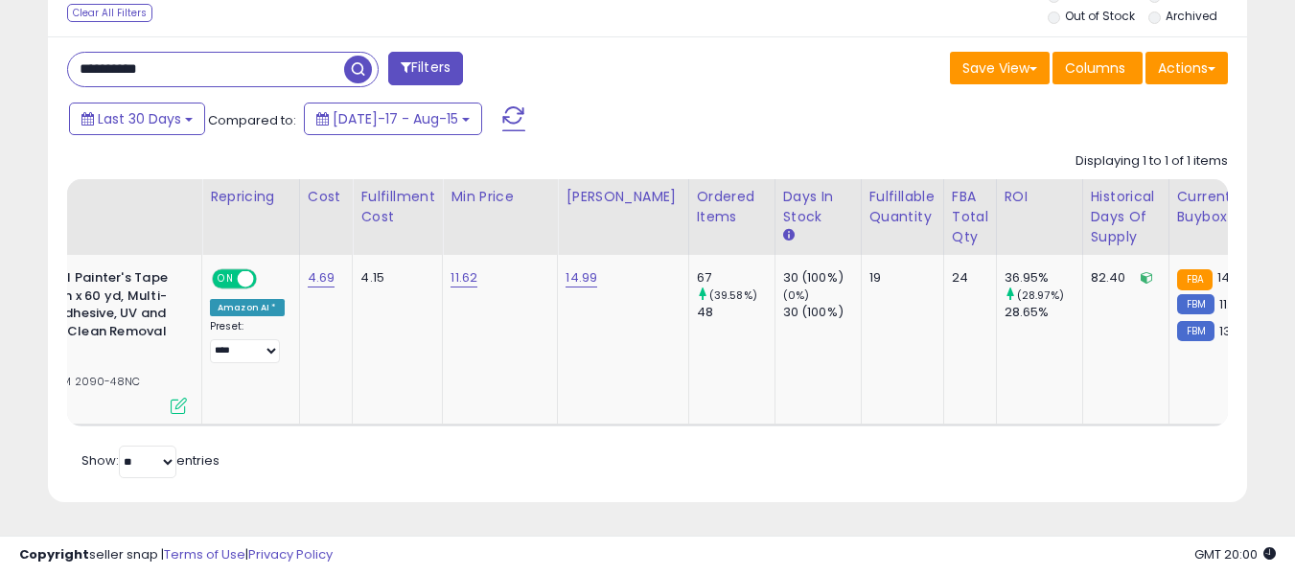
scroll to position [0, 0]
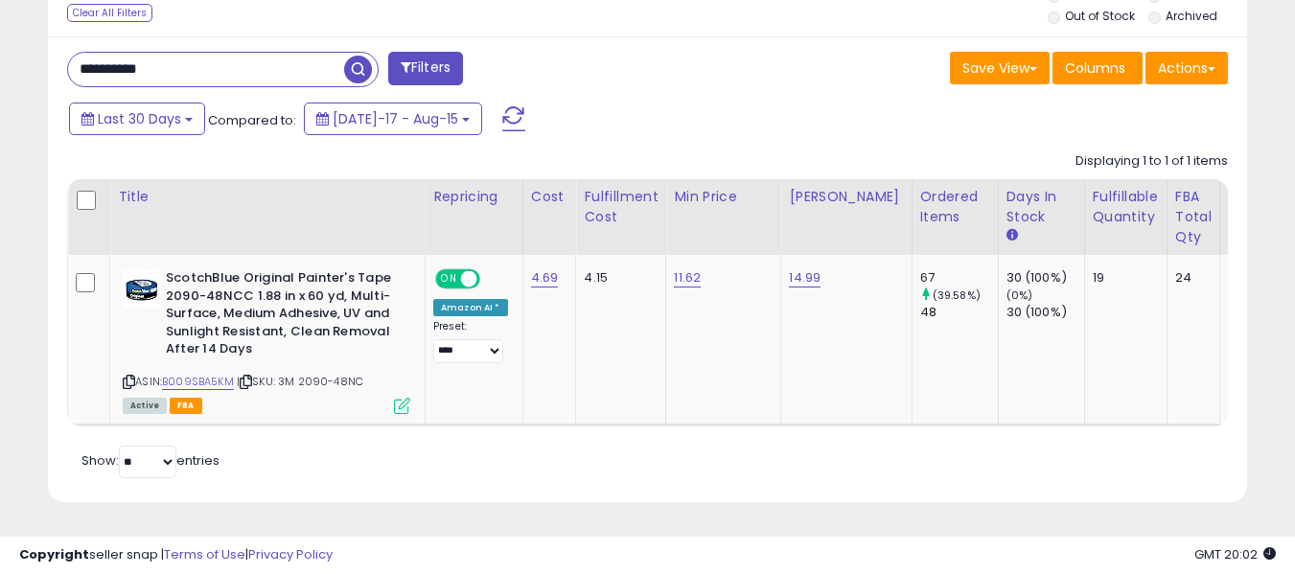
click at [317, 53] on input "**********" at bounding box center [206, 70] width 276 height 34
paste input "text"
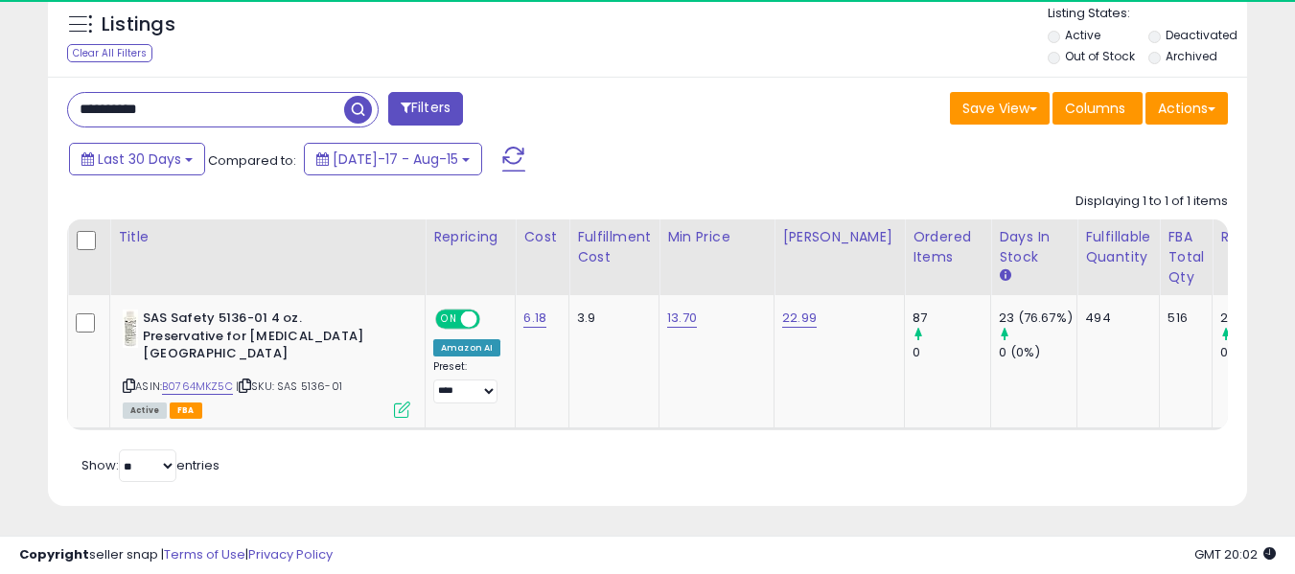
scroll to position [393, 694]
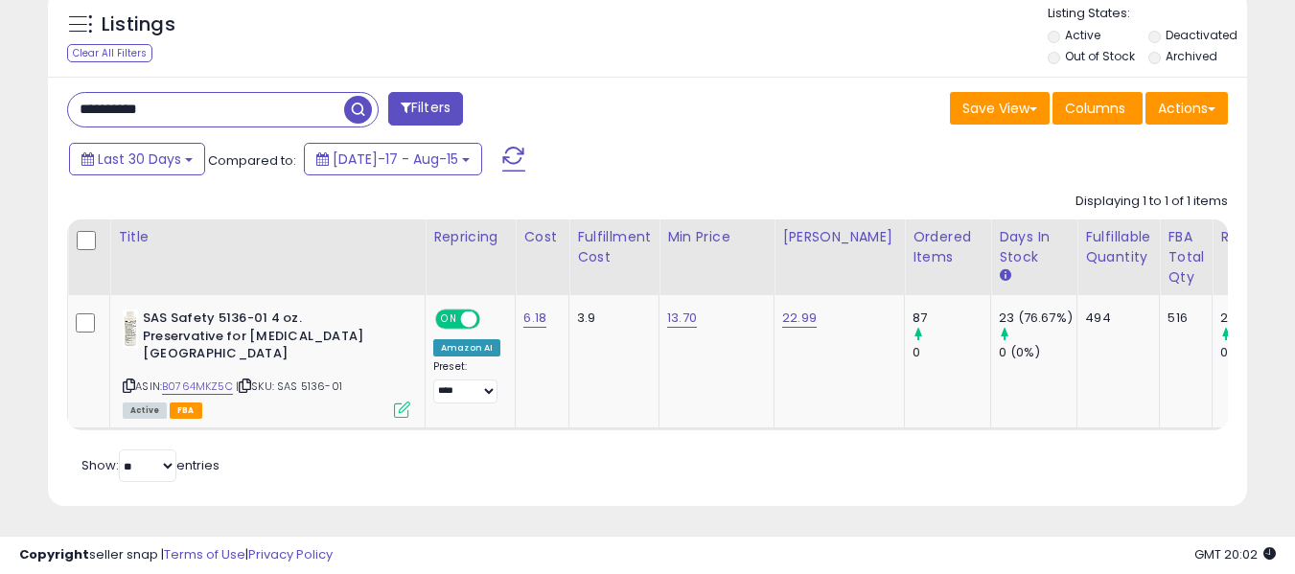
click at [206, 121] on input "**********" at bounding box center [206, 110] width 276 height 34
paste input "text"
click at [355, 114] on span "button" at bounding box center [358, 110] width 28 height 28
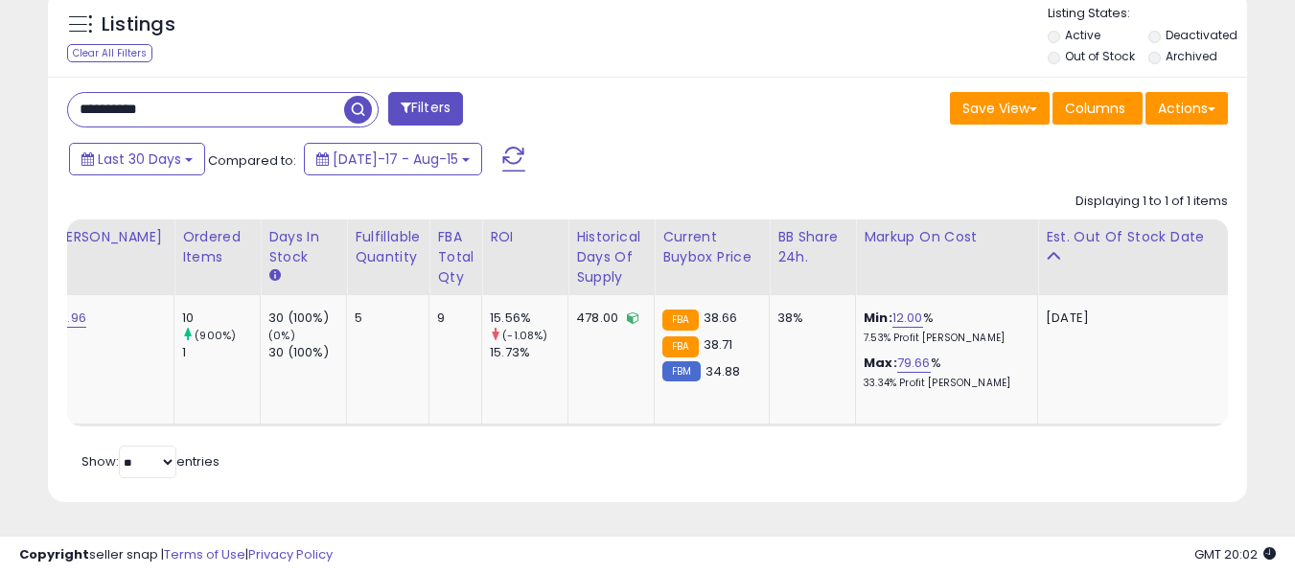
scroll to position [0, 645]
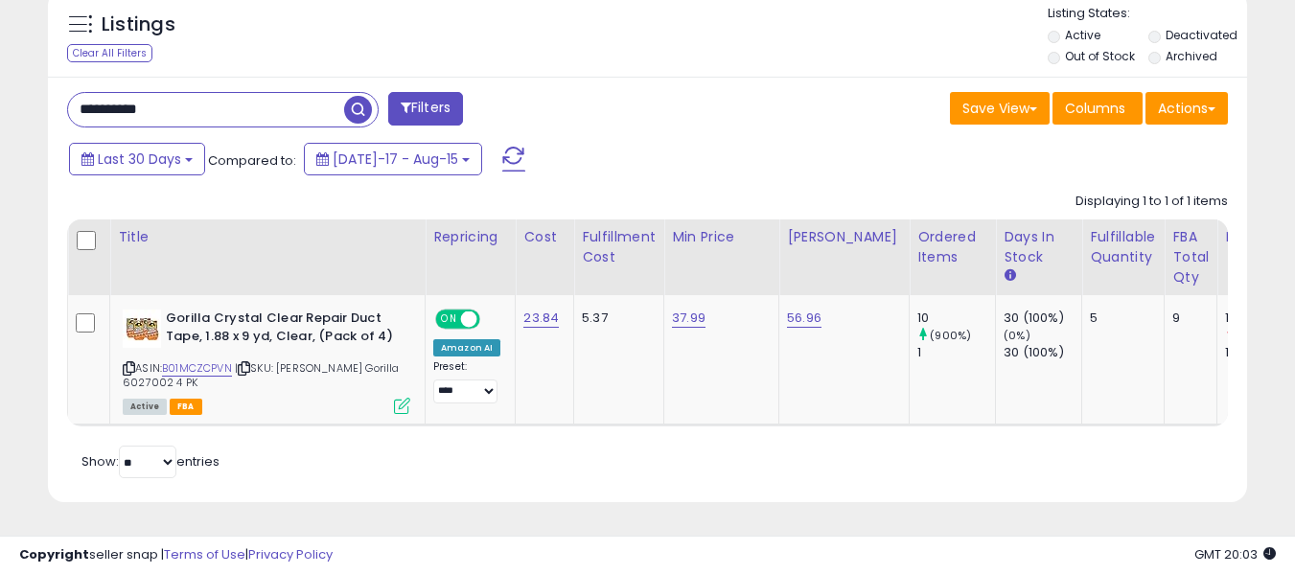
click at [297, 97] on input "**********" at bounding box center [206, 110] width 276 height 34
paste input "text"
click at [337, 95] on input "**********" at bounding box center [206, 110] width 276 height 34
click at [349, 96] on span "button" at bounding box center [358, 110] width 28 height 28
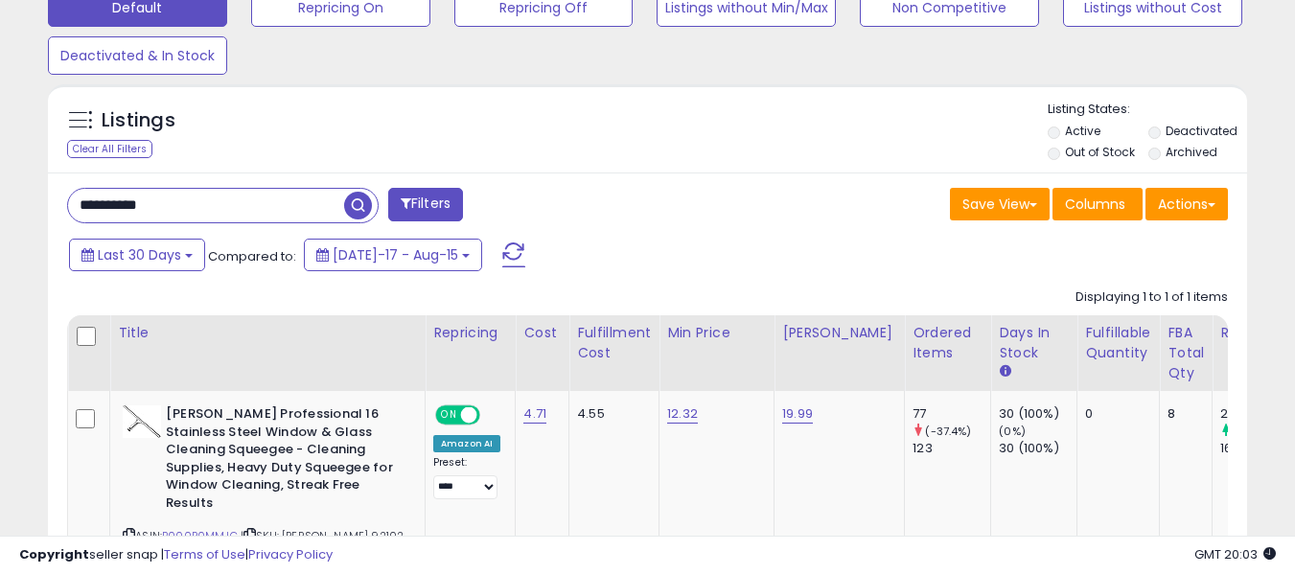
click at [180, 201] on input "**********" at bounding box center [206, 206] width 276 height 34
paste input "text"
click at [368, 204] on span "button" at bounding box center [358, 206] width 28 height 28
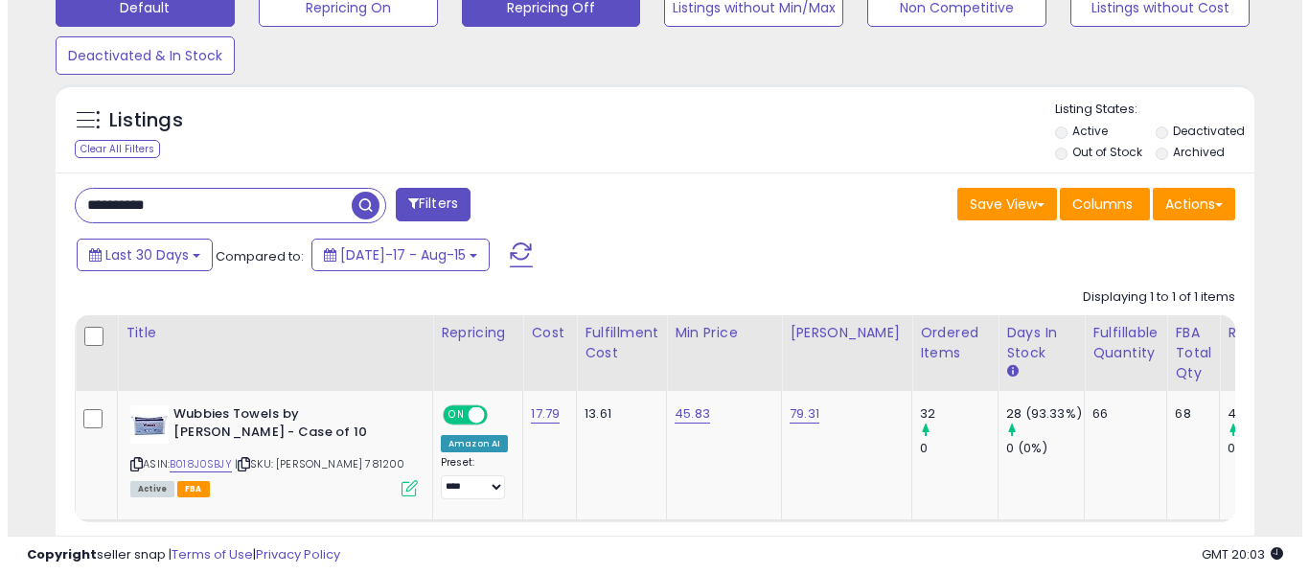
scroll to position [393, 694]
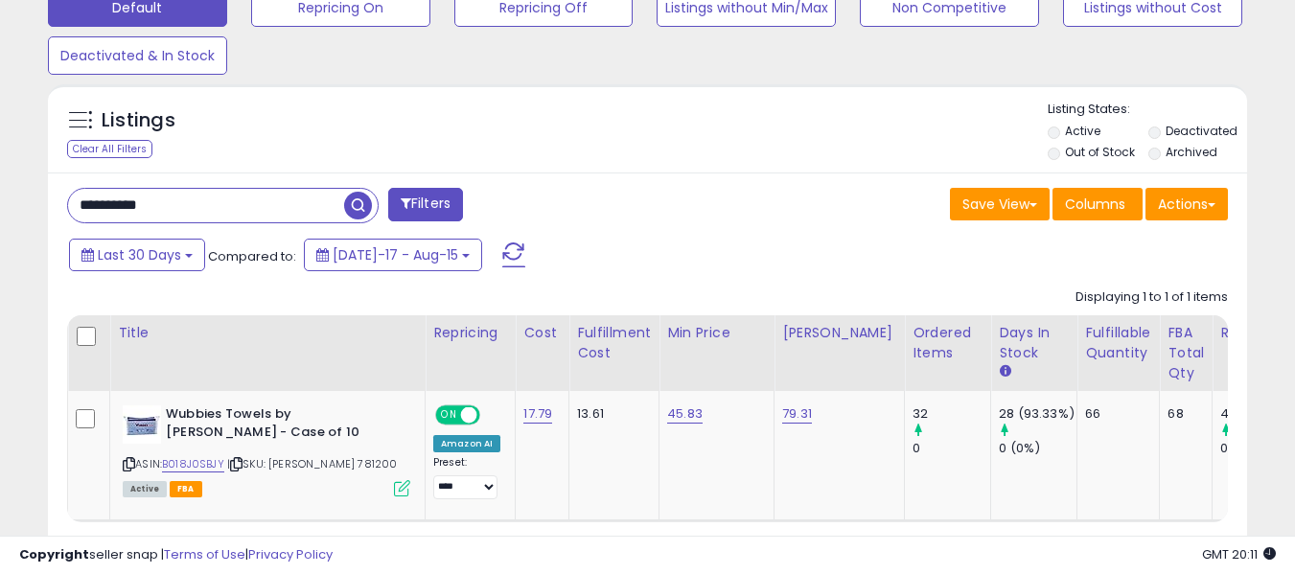
click at [263, 195] on input "**********" at bounding box center [206, 206] width 276 height 34
click at [264, 195] on input "**********" at bounding box center [206, 206] width 276 height 34
paste input "text"
click at [373, 203] on button "button" at bounding box center [360, 203] width 34 height 29
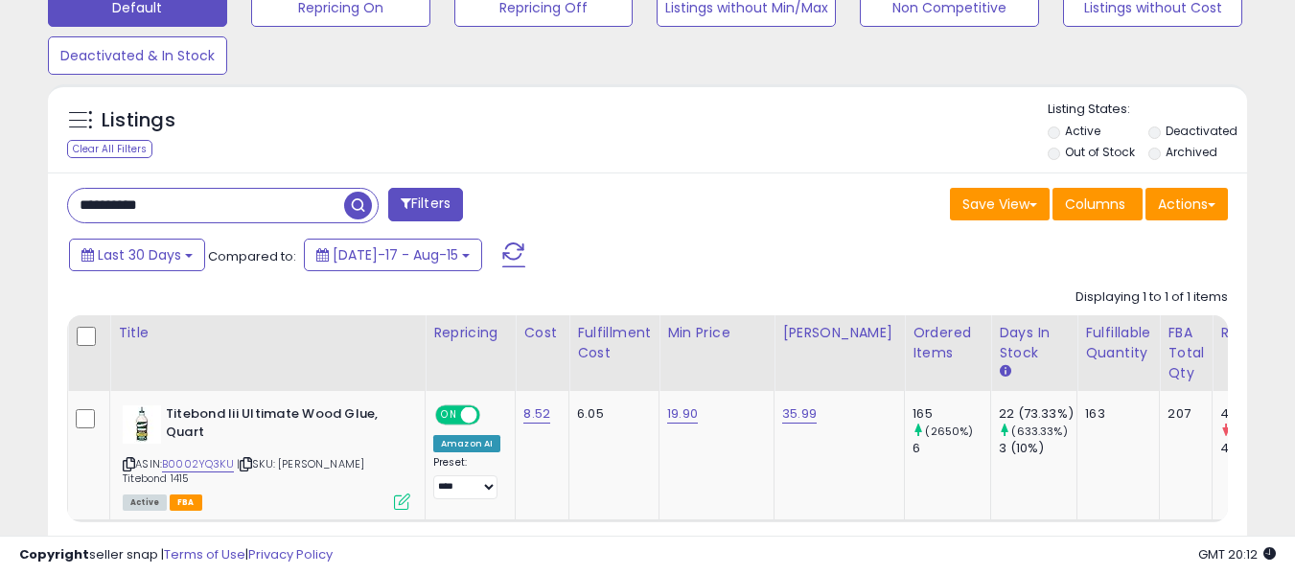
click at [166, 210] on input "**********" at bounding box center [206, 206] width 276 height 34
type input "******"
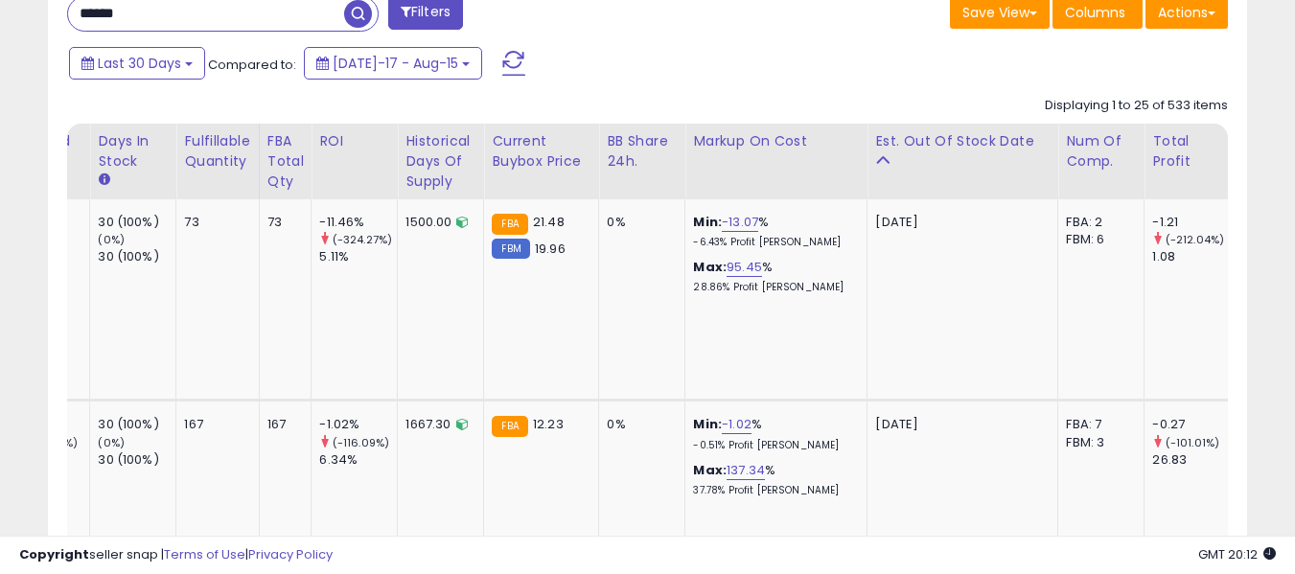
scroll to position [0, 1007]
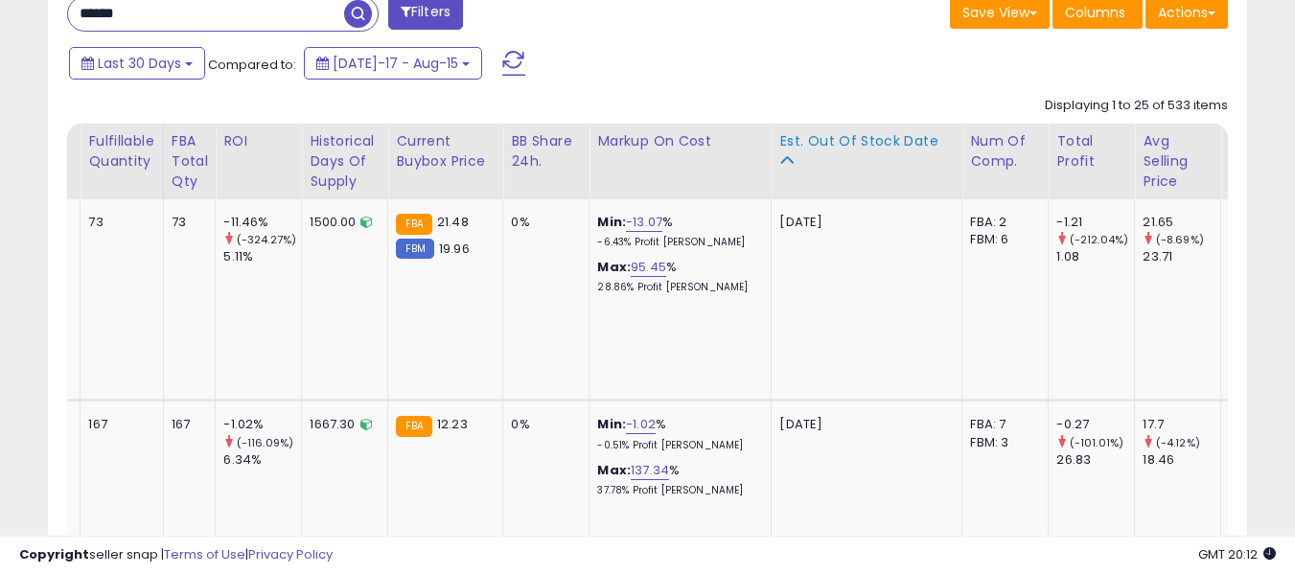
click at [867, 148] on div "Est. Out Of Stock Date" at bounding box center [866, 141] width 174 height 20
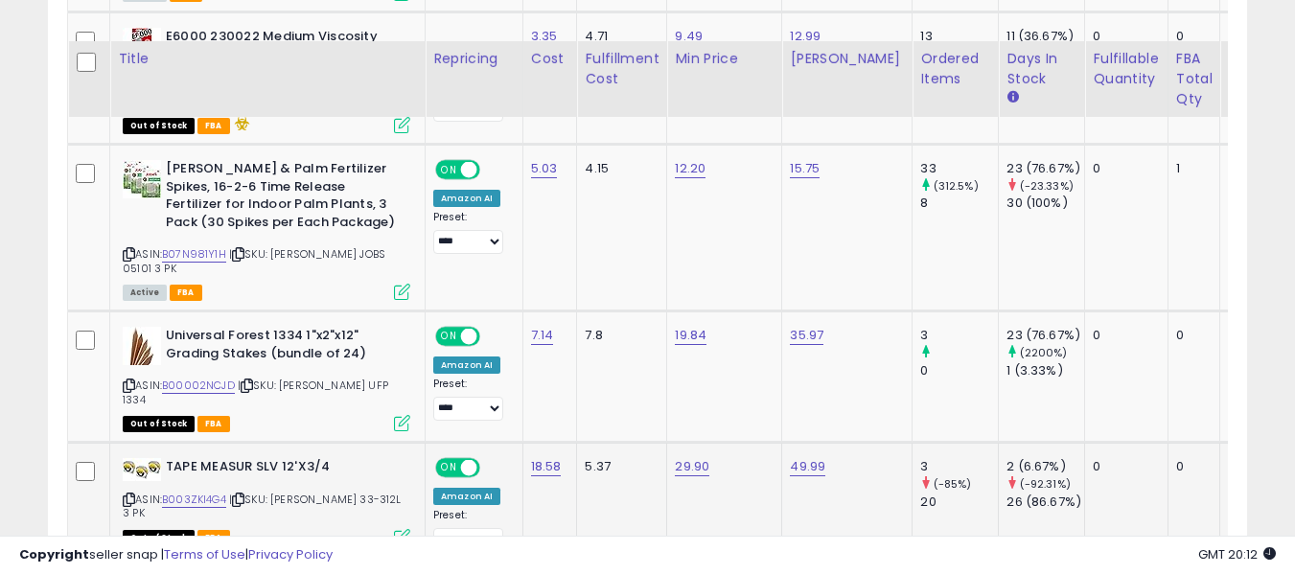
scroll to position [1286, 0]
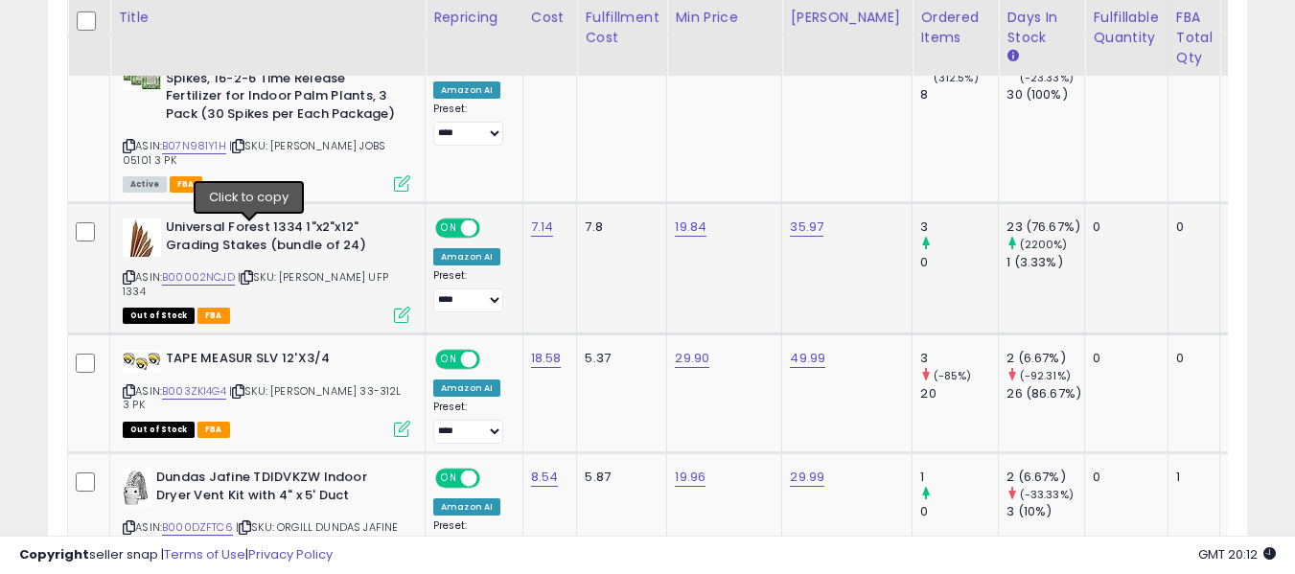
click at [245, 272] on icon at bounding box center [247, 277] width 12 height 11
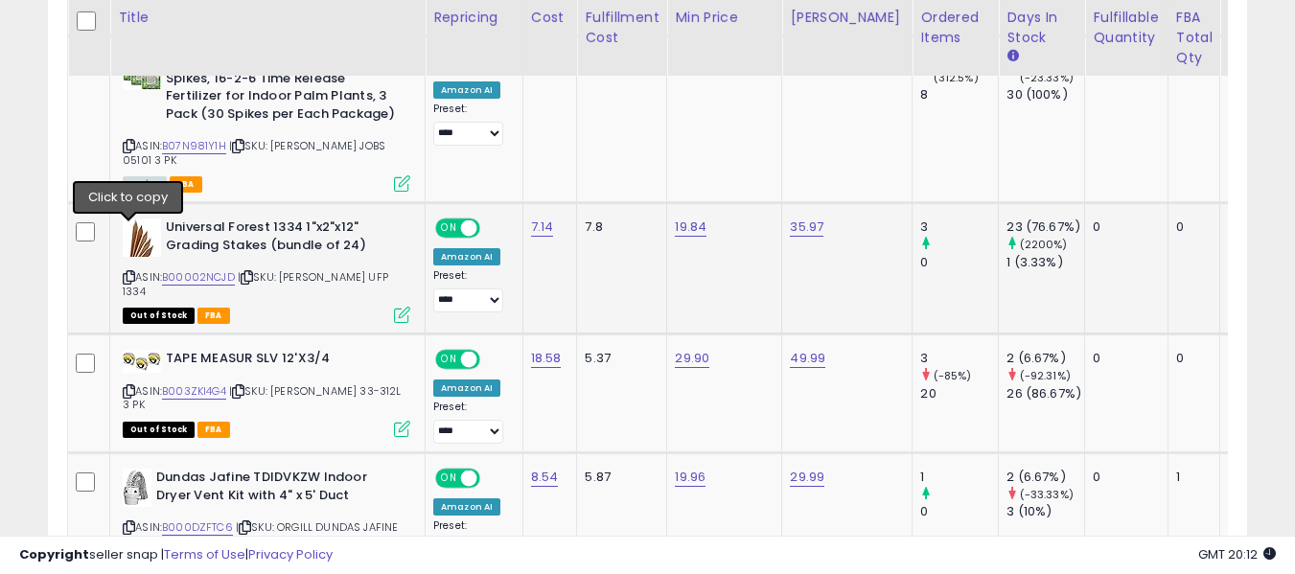
click at [127, 272] on icon at bounding box center [129, 277] width 12 height 11
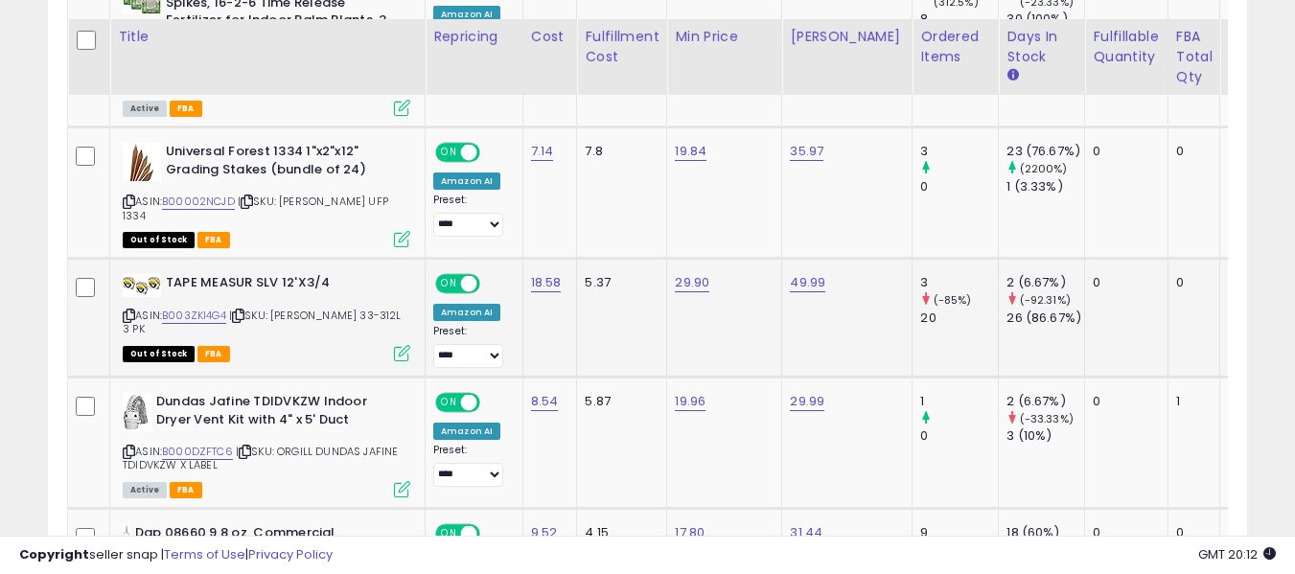
scroll to position [1382, 0]
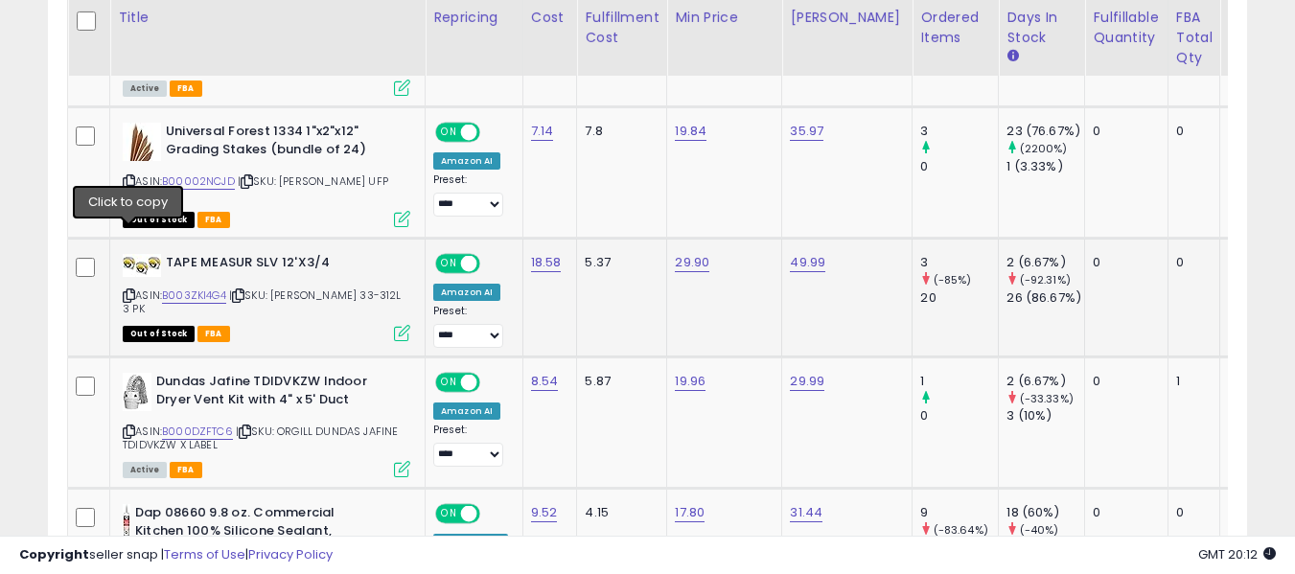
click at [126, 290] on icon at bounding box center [129, 295] width 12 height 11
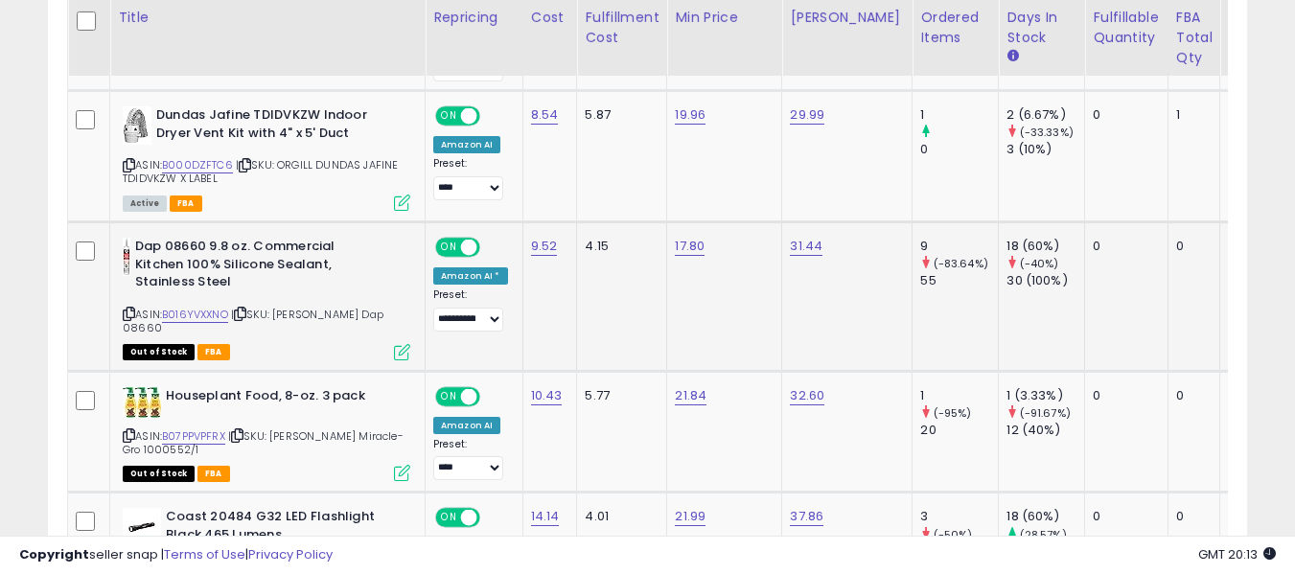
scroll to position [1669, 0]
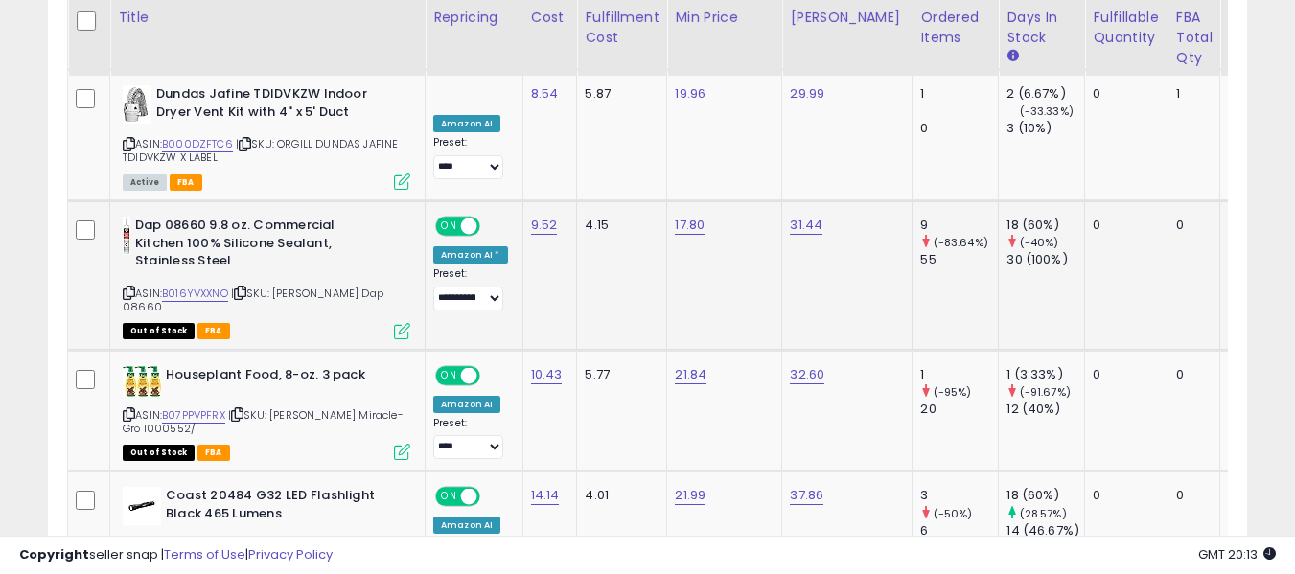
click at [127, 287] on icon at bounding box center [129, 292] width 12 height 11
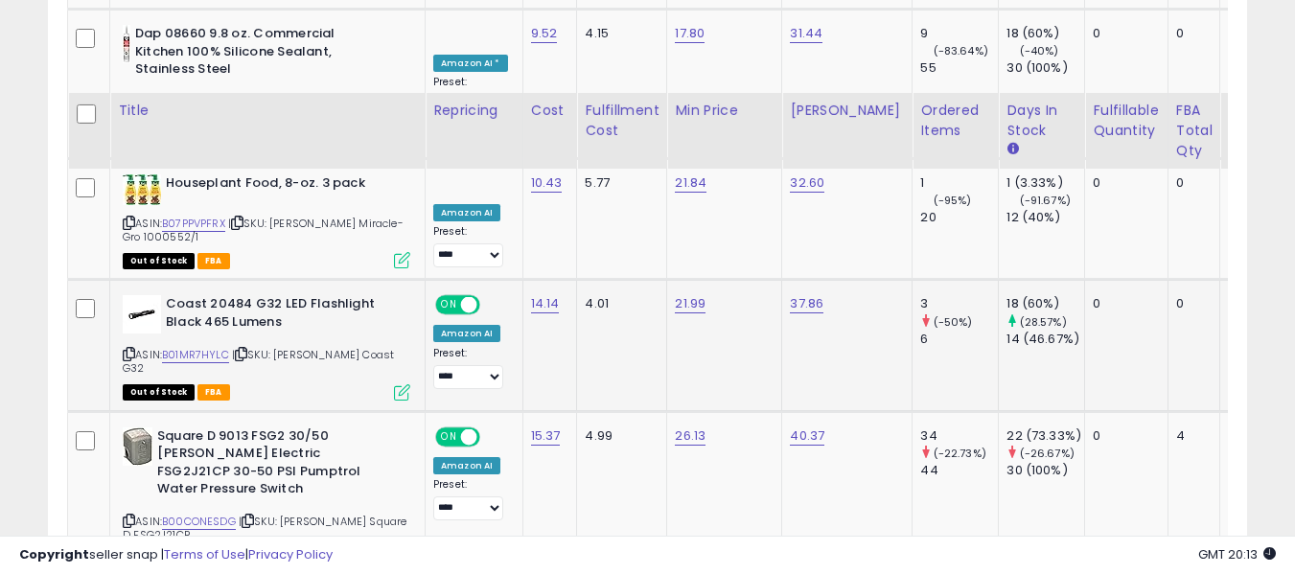
scroll to position [1957, 0]
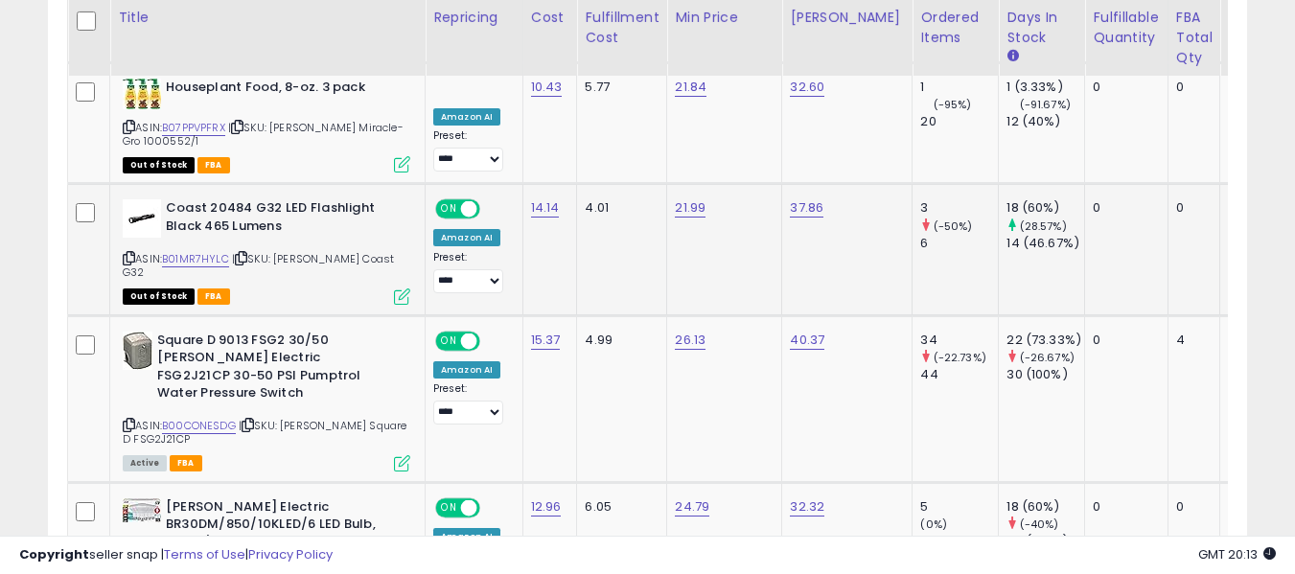
click at [133, 253] on icon at bounding box center [129, 258] width 12 height 11
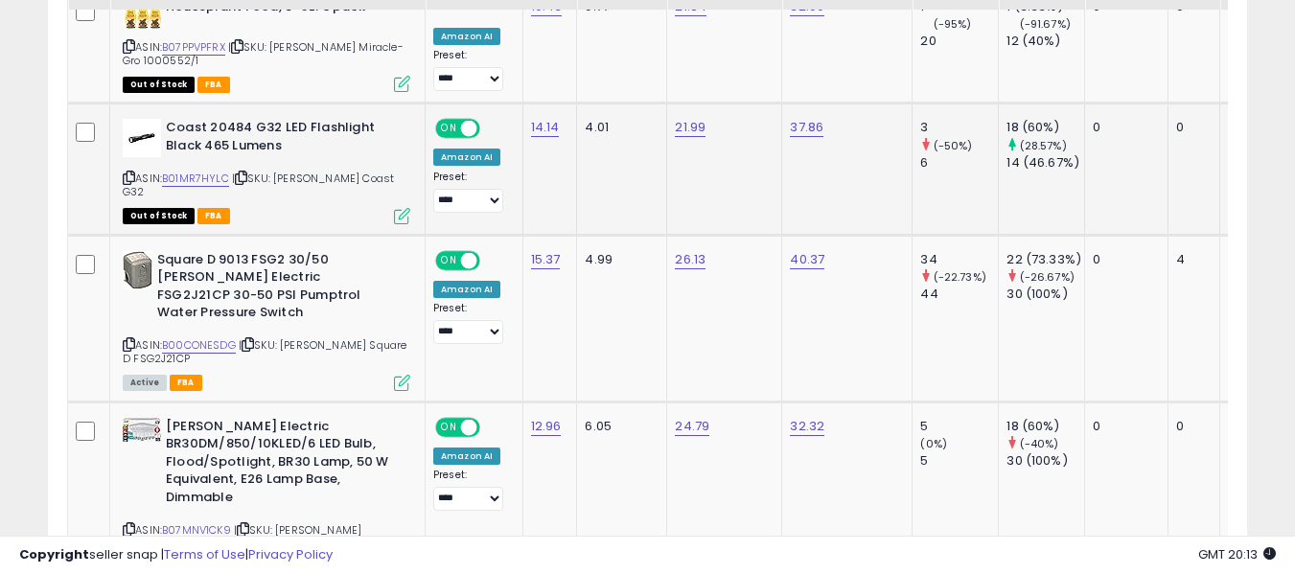
scroll to position [2053, 0]
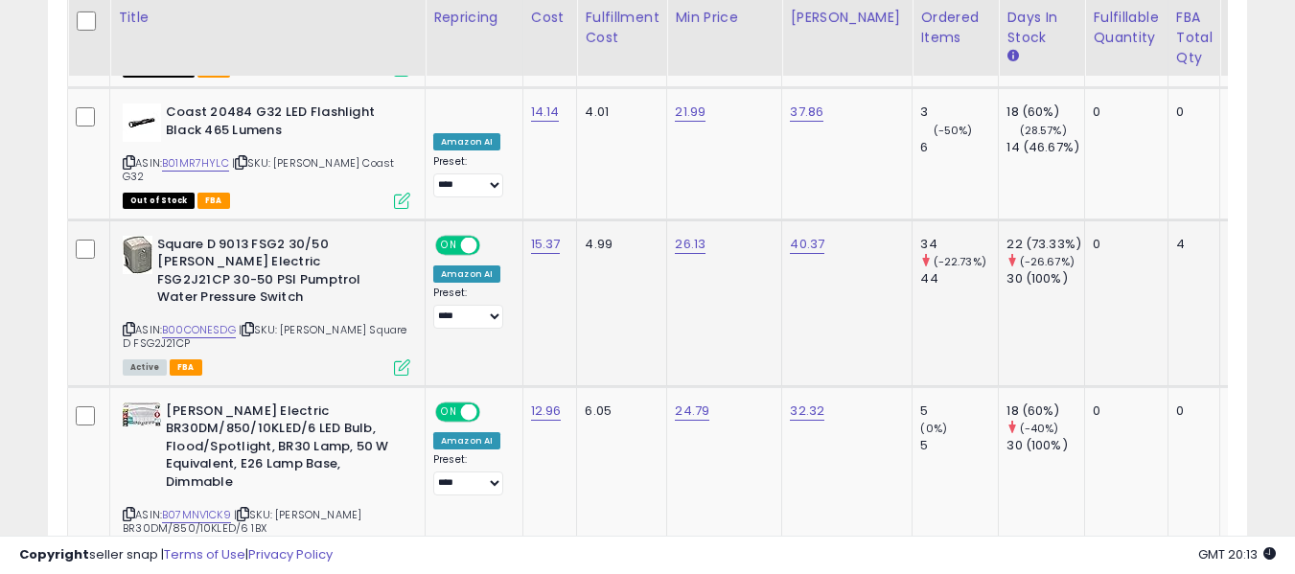
click at [127, 324] on icon at bounding box center [129, 329] width 12 height 11
click at [134, 324] on icon at bounding box center [129, 329] width 12 height 11
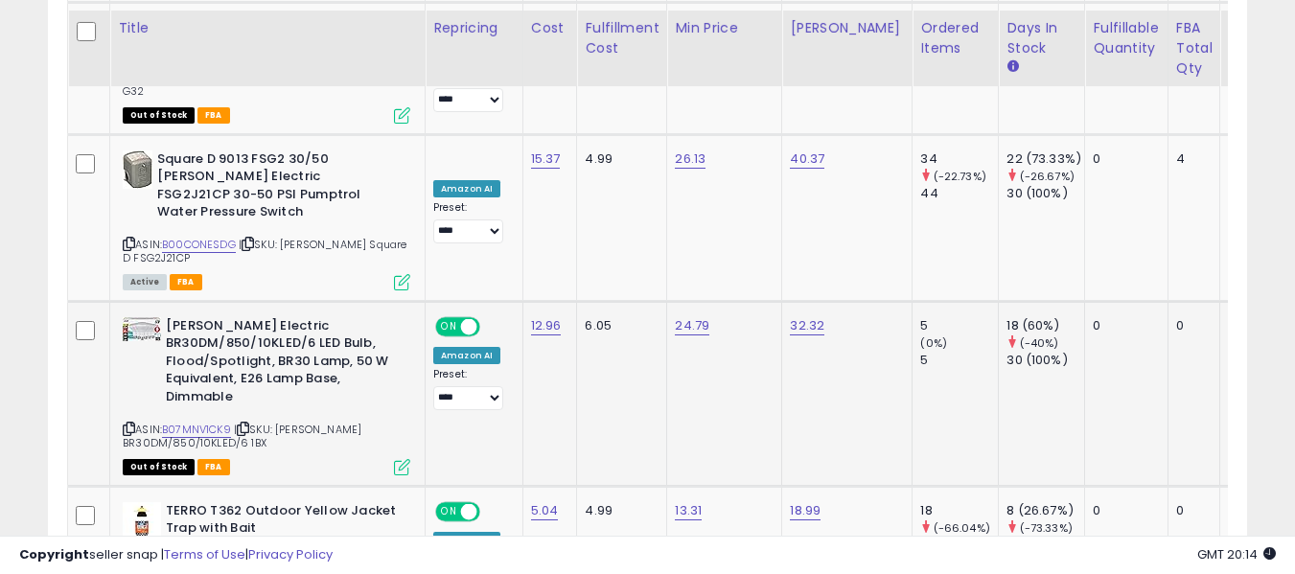
scroll to position [2149, 0]
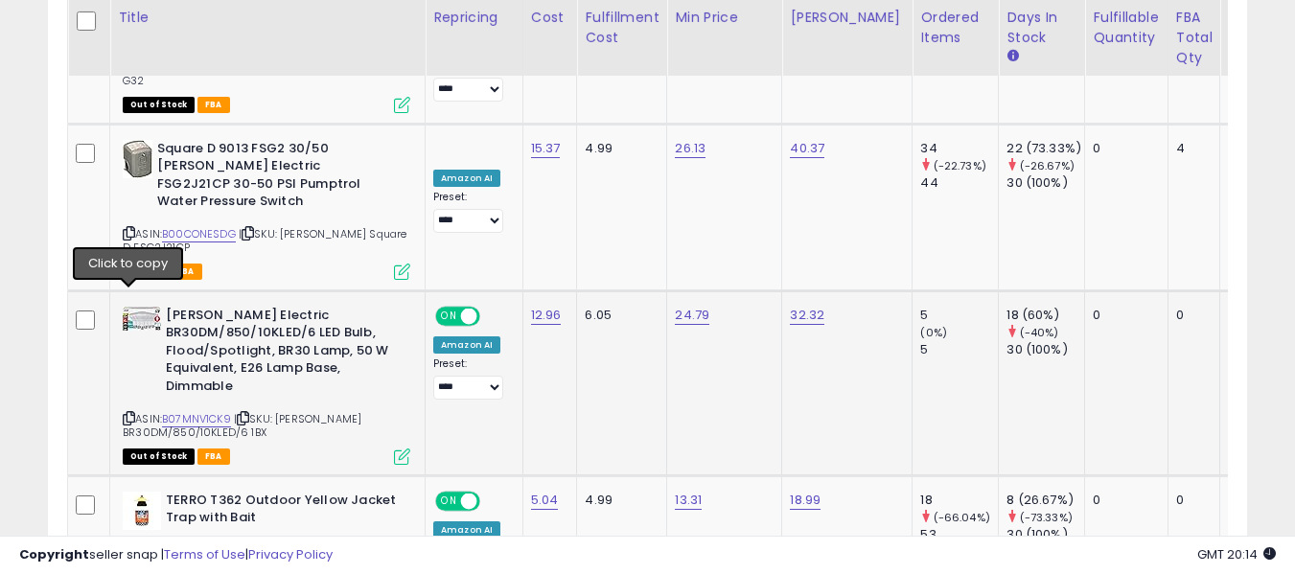
click at [133, 413] on icon at bounding box center [129, 418] width 12 height 11
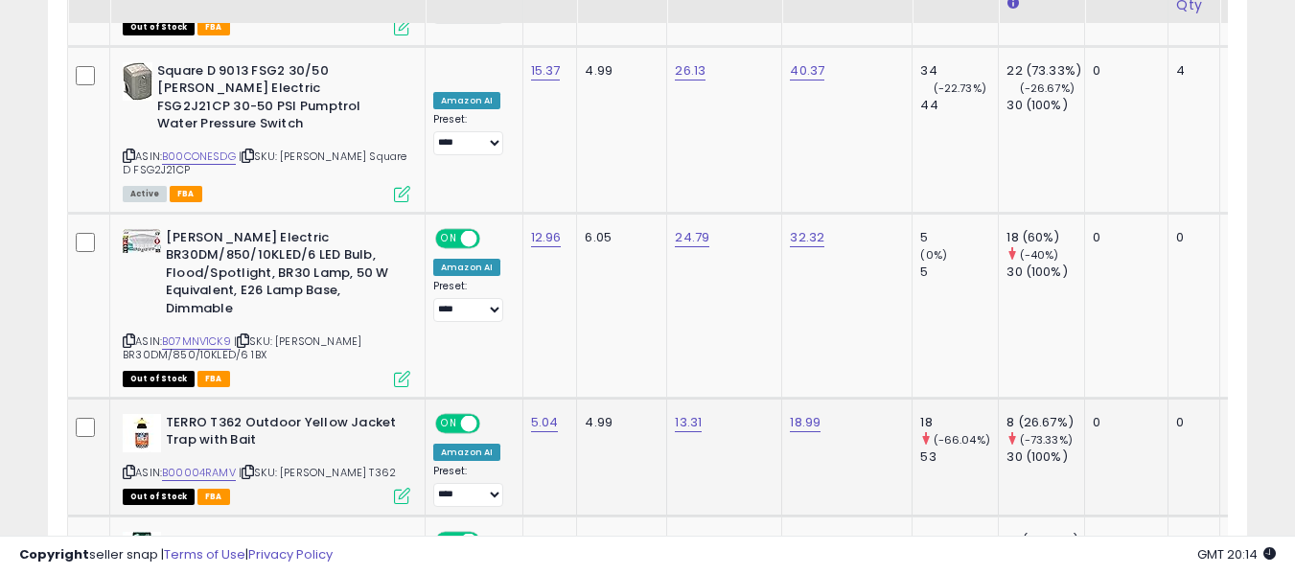
scroll to position [2244, 0]
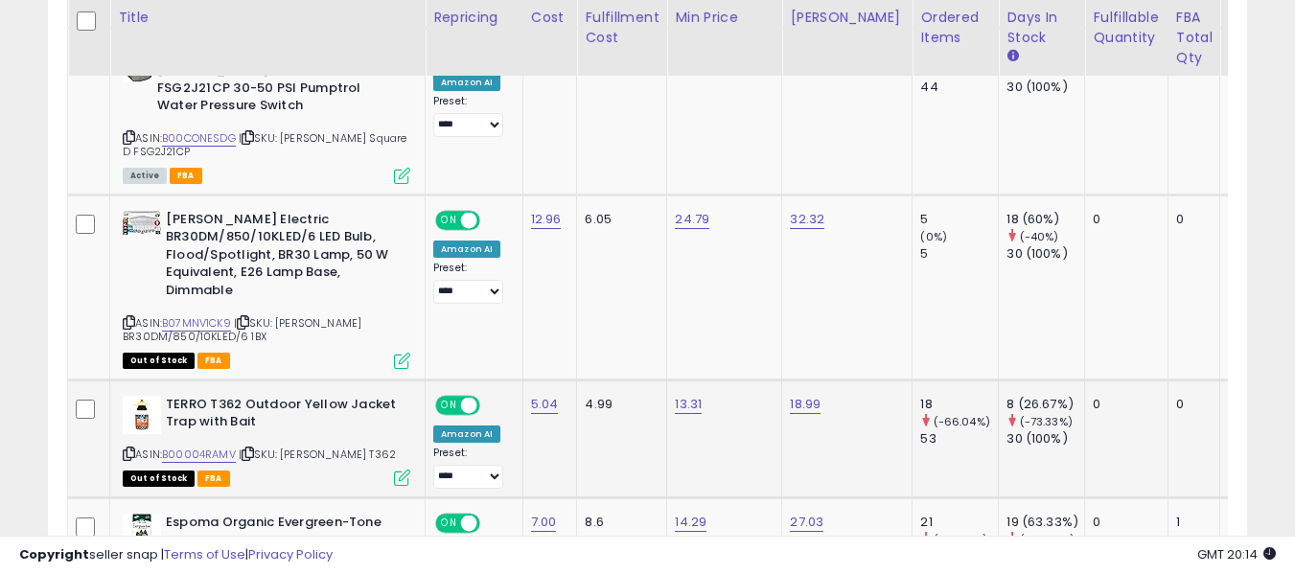
click at [251, 448] on icon at bounding box center [247, 453] width 12 height 11
click at [124, 448] on icon at bounding box center [129, 453] width 12 height 11
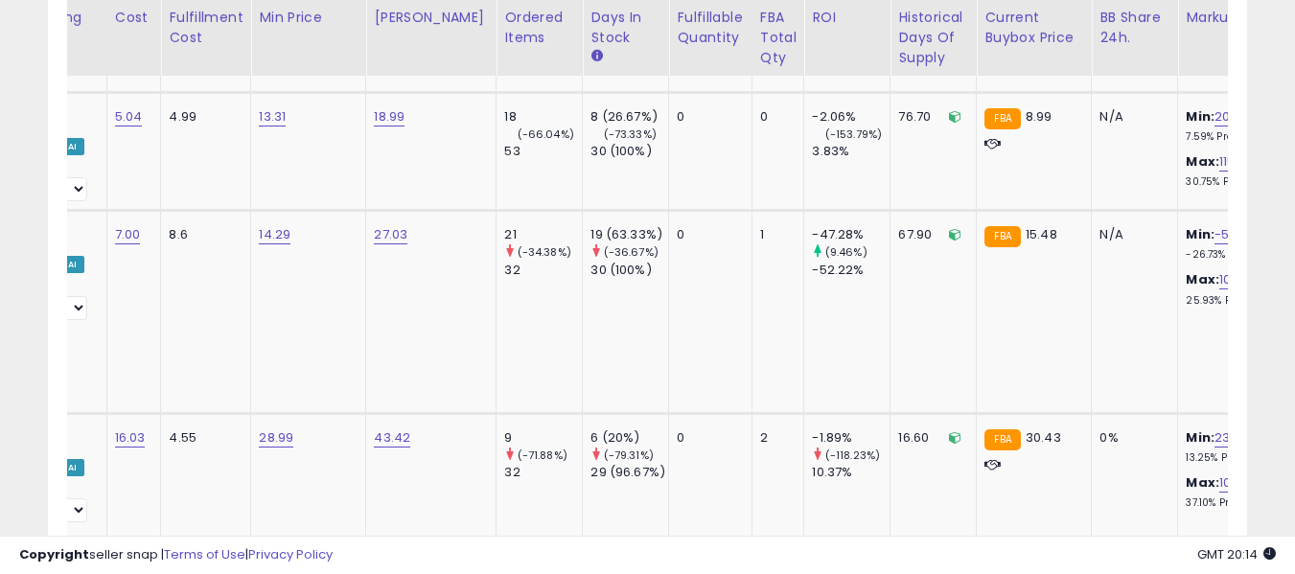
scroll to position [0, 427]
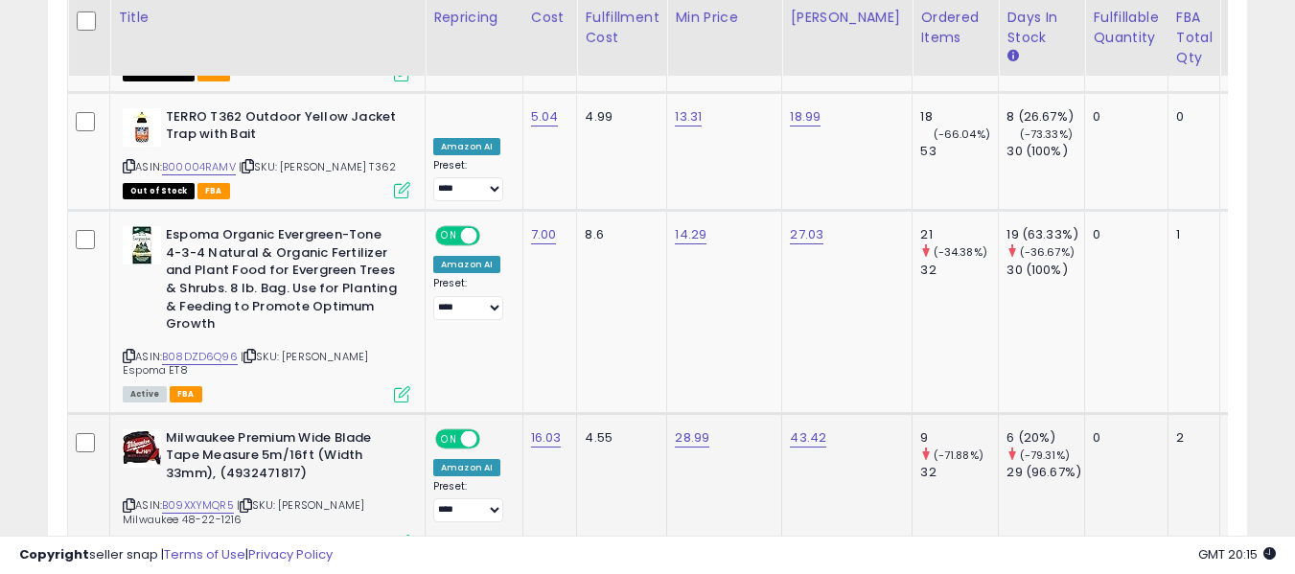
click at [126, 500] on icon at bounding box center [129, 505] width 12 height 11
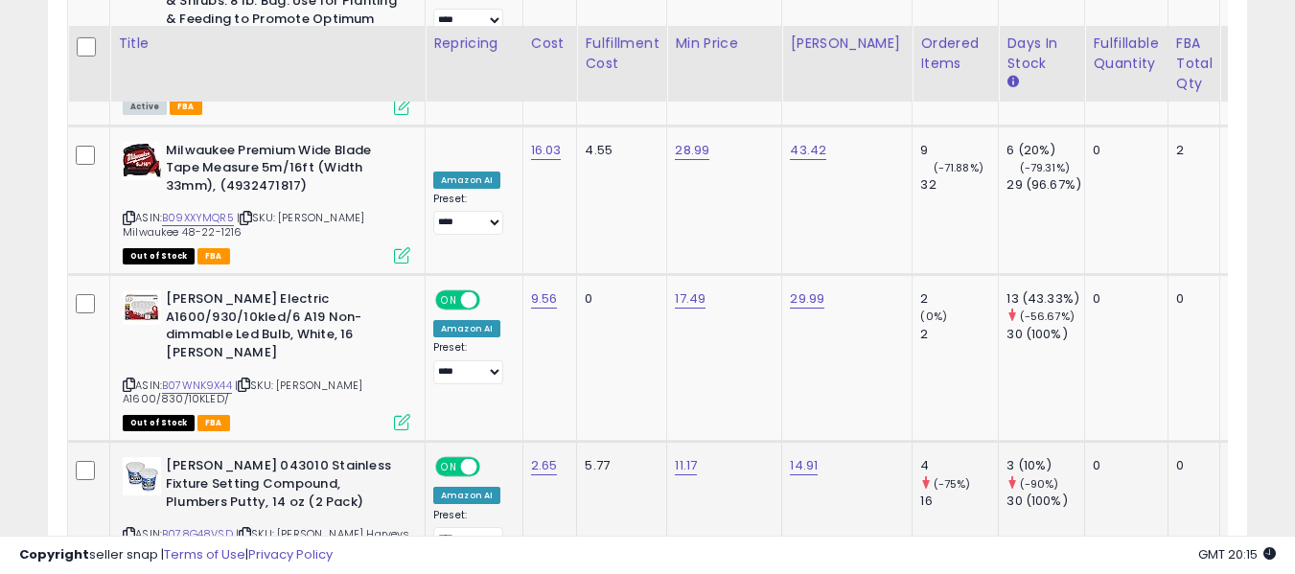
scroll to position [2915, 0]
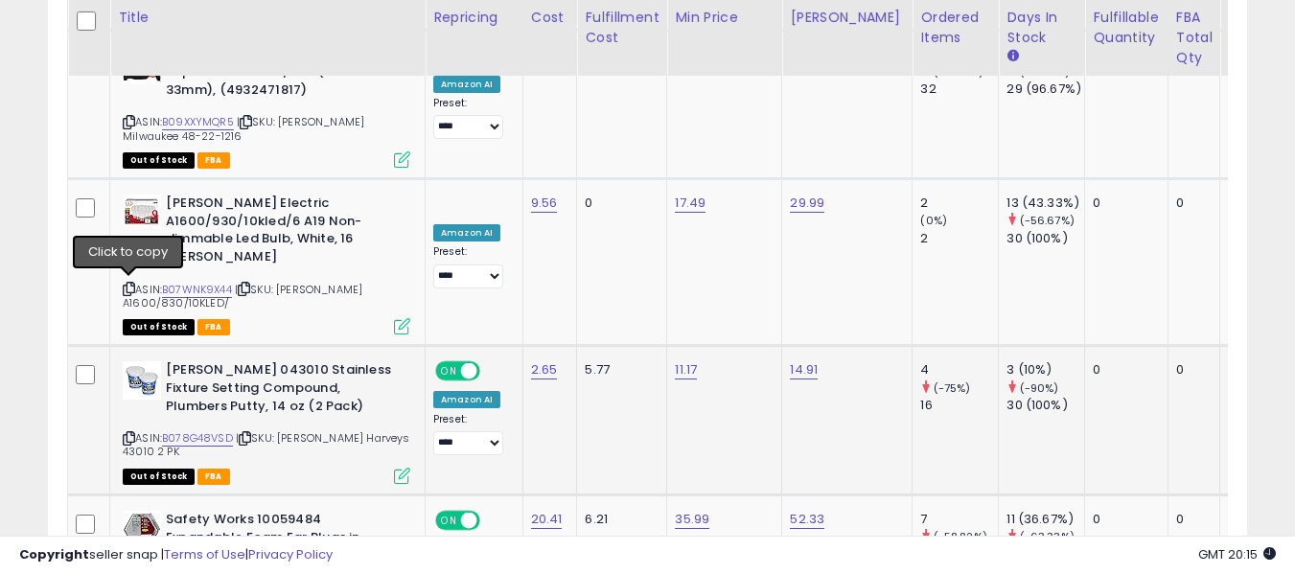
click at [125, 433] on icon at bounding box center [129, 438] width 12 height 11
drag, startPoint x: 129, startPoint y: 288, endPoint x: 175, endPoint y: 229, distance: 75.1
click at [129, 433] on icon at bounding box center [129, 438] width 12 height 11
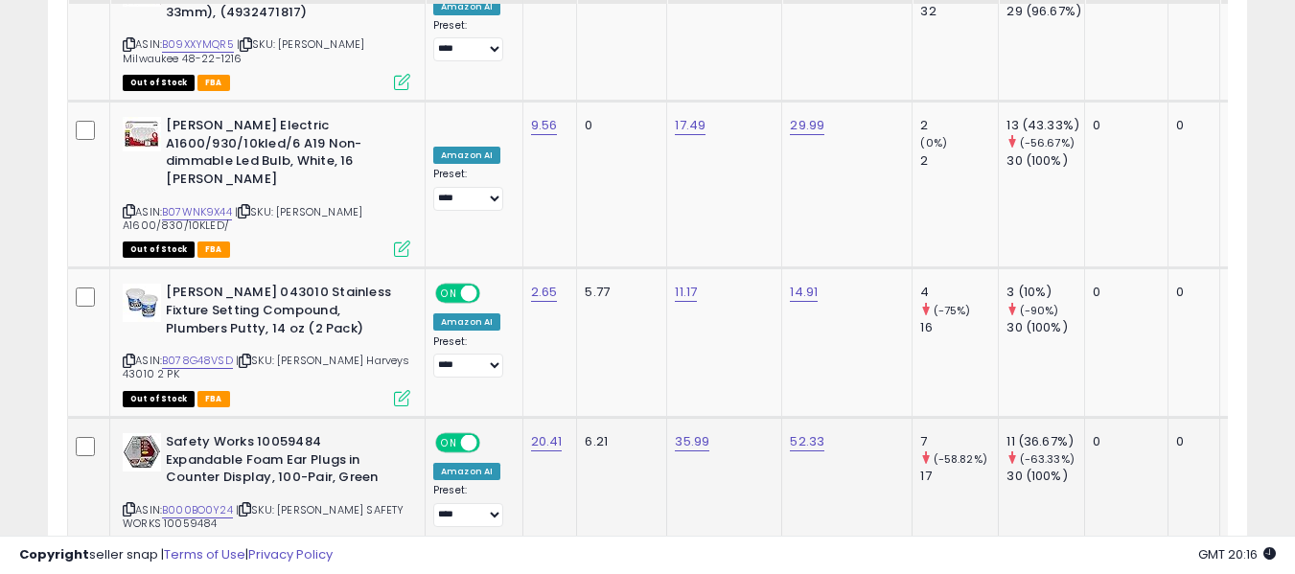
scroll to position [3011, 0]
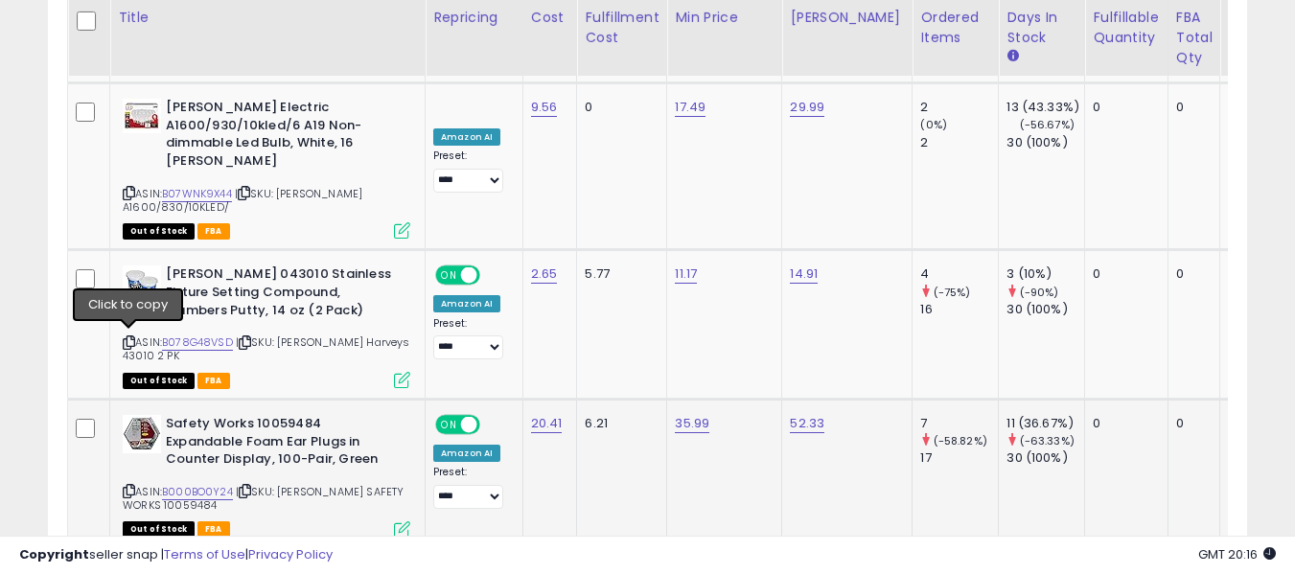
click at [128, 486] on icon at bounding box center [129, 491] width 12 height 11
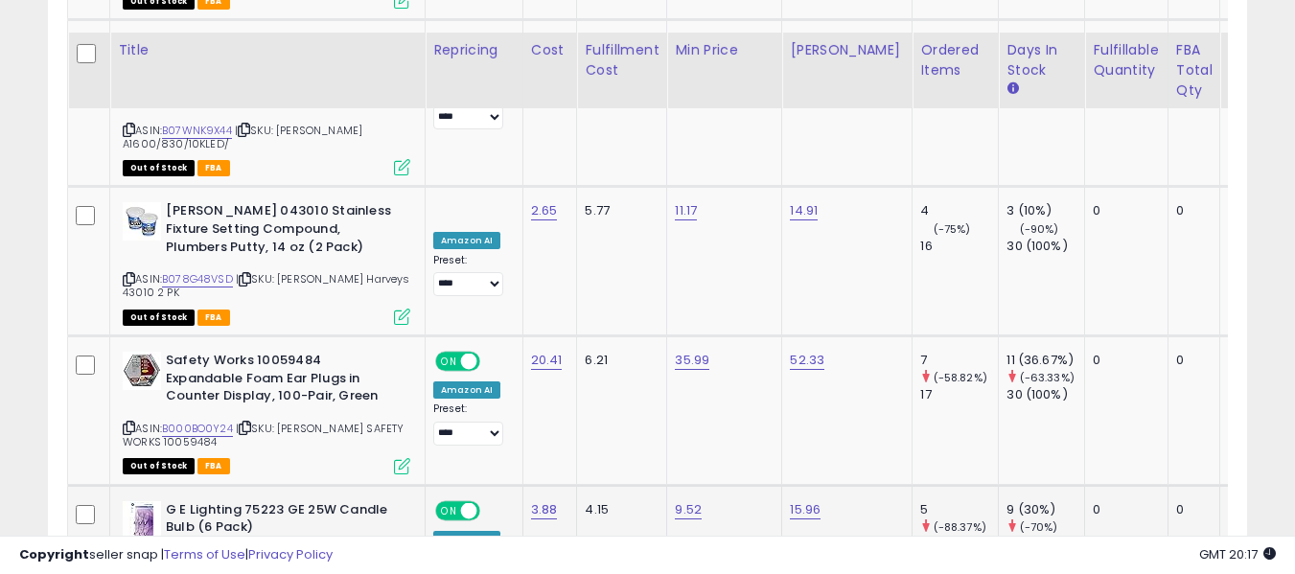
scroll to position [3107, 0]
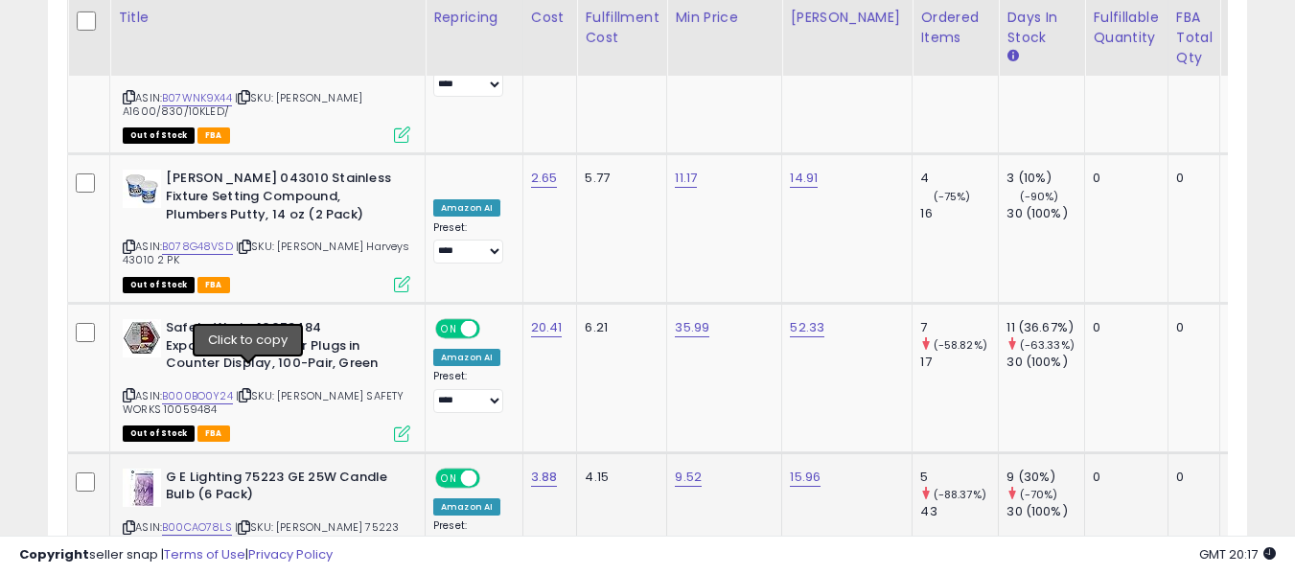
click at [250, 522] on icon at bounding box center [244, 527] width 12 height 11
click at [124, 522] on icon at bounding box center [129, 527] width 12 height 11
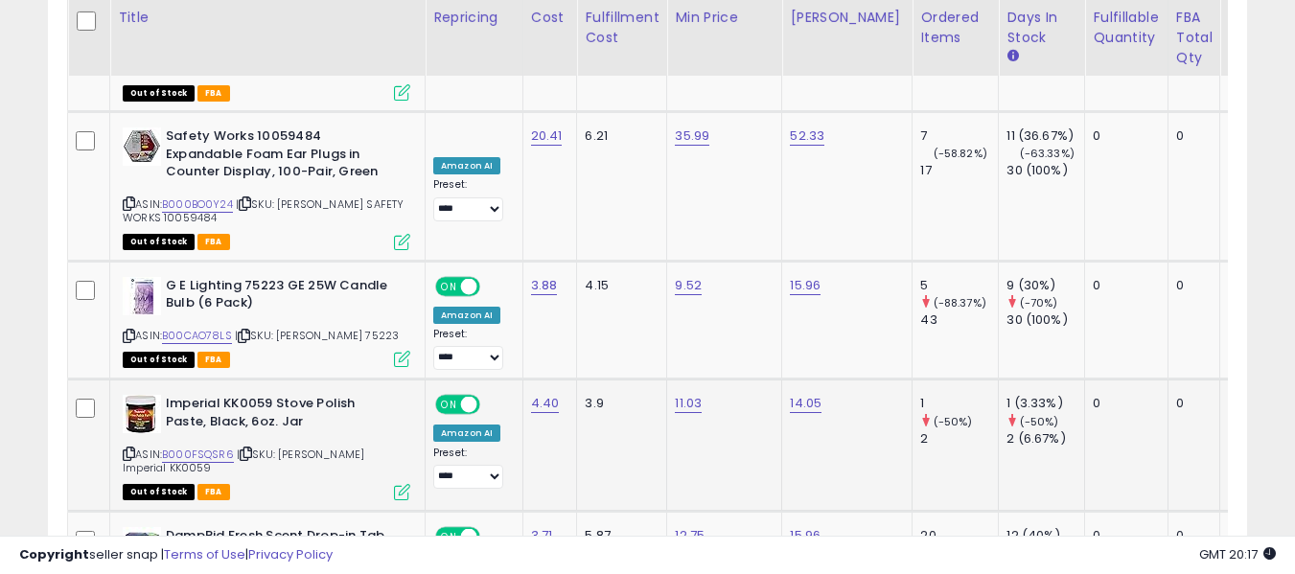
click at [127, 448] on icon at bounding box center [129, 453] width 12 height 11
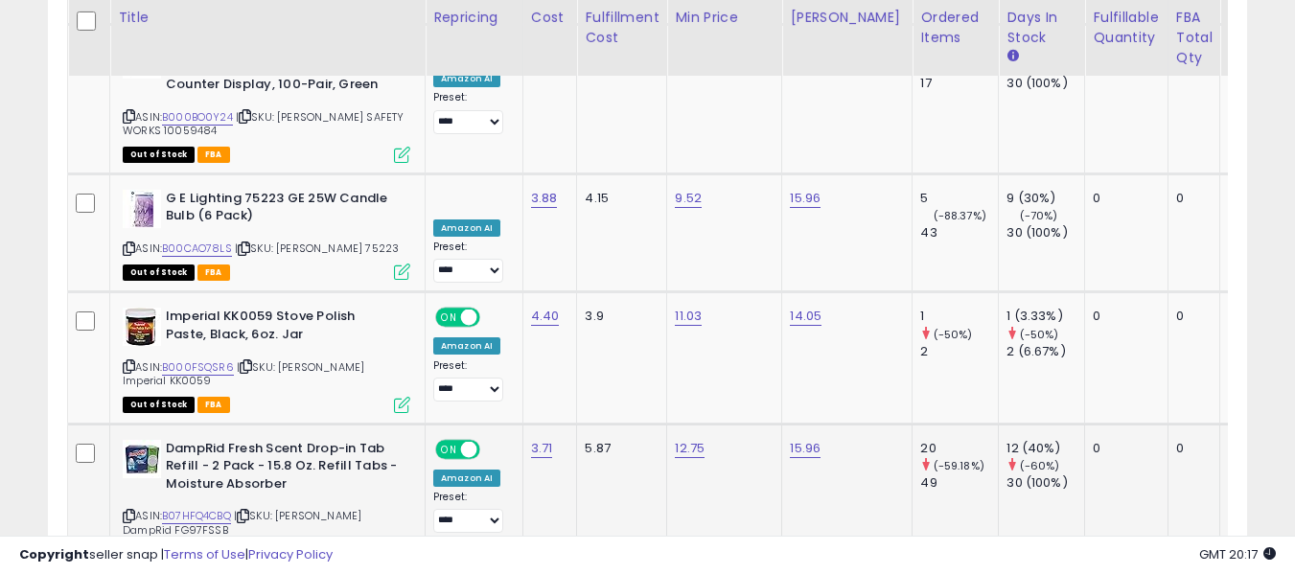
scroll to position [3394, 0]
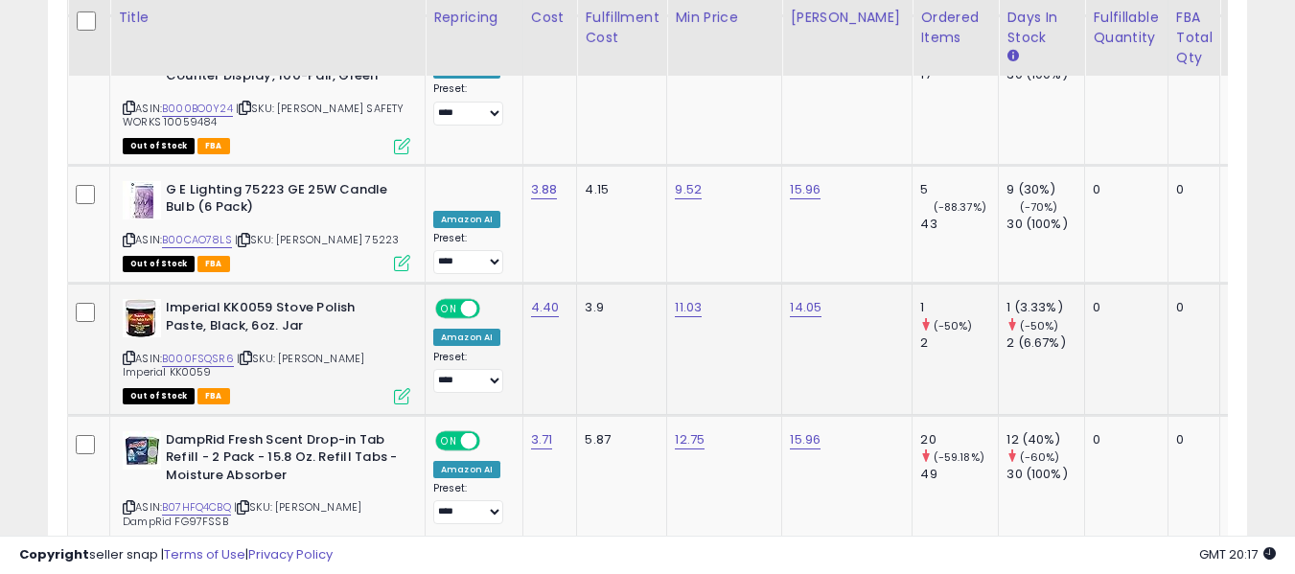
drag, startPoint x: 126, startPoint y: 340, endPoint x: 187, endPoint y: 246, distance: 112.2
click at [126, 502] on icon at bounding box center [129, 507] width 12 height 11
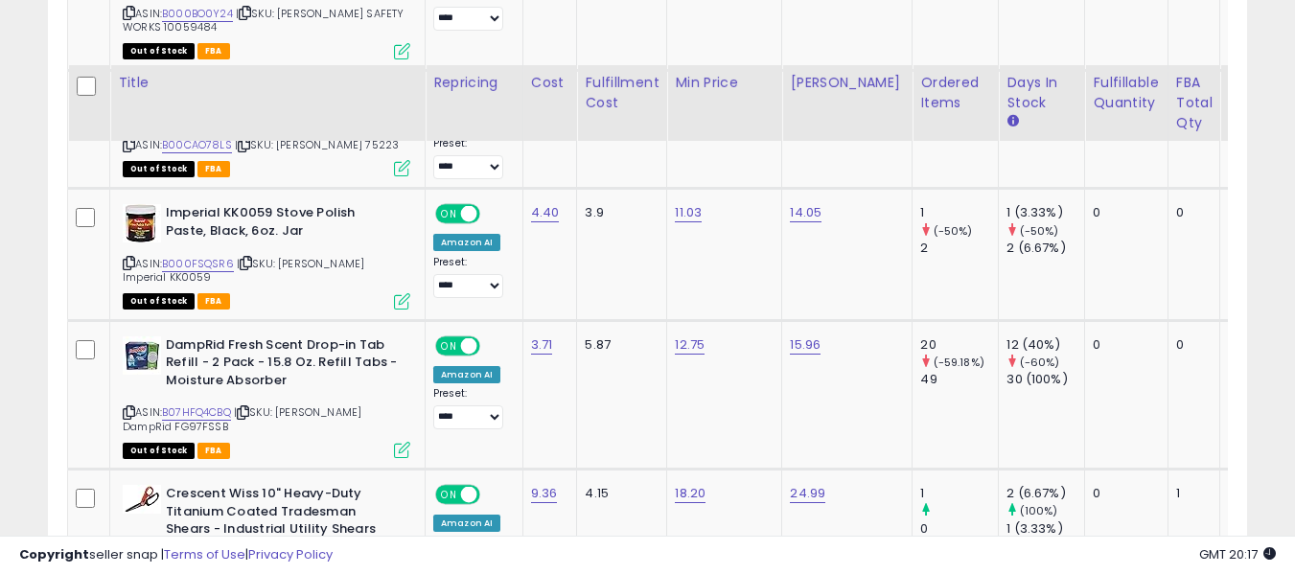
scroll to position [3586, 0]
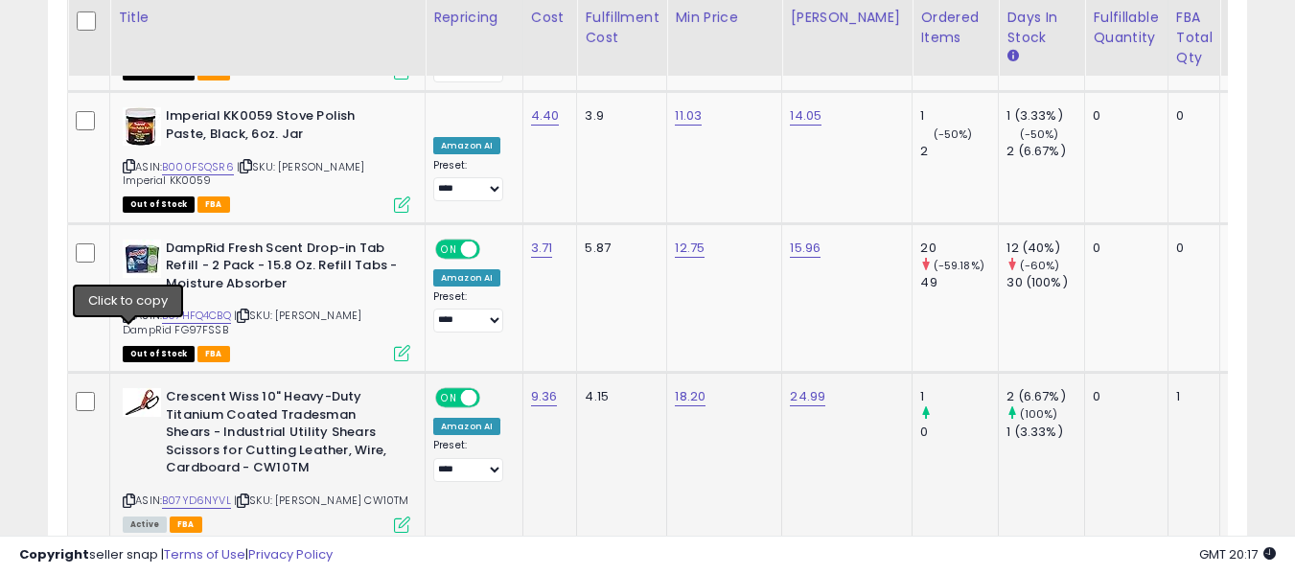
click at [129, 495] on icon at bounding box center [129, 500] width 12 height 11
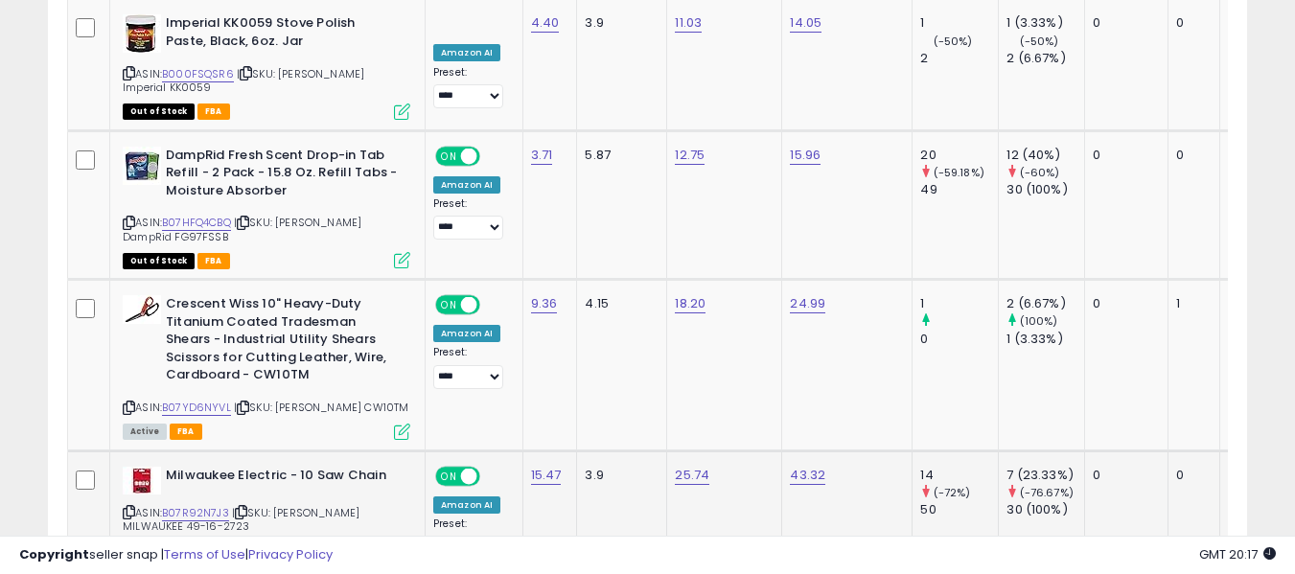
scroll to position [3682, 0]
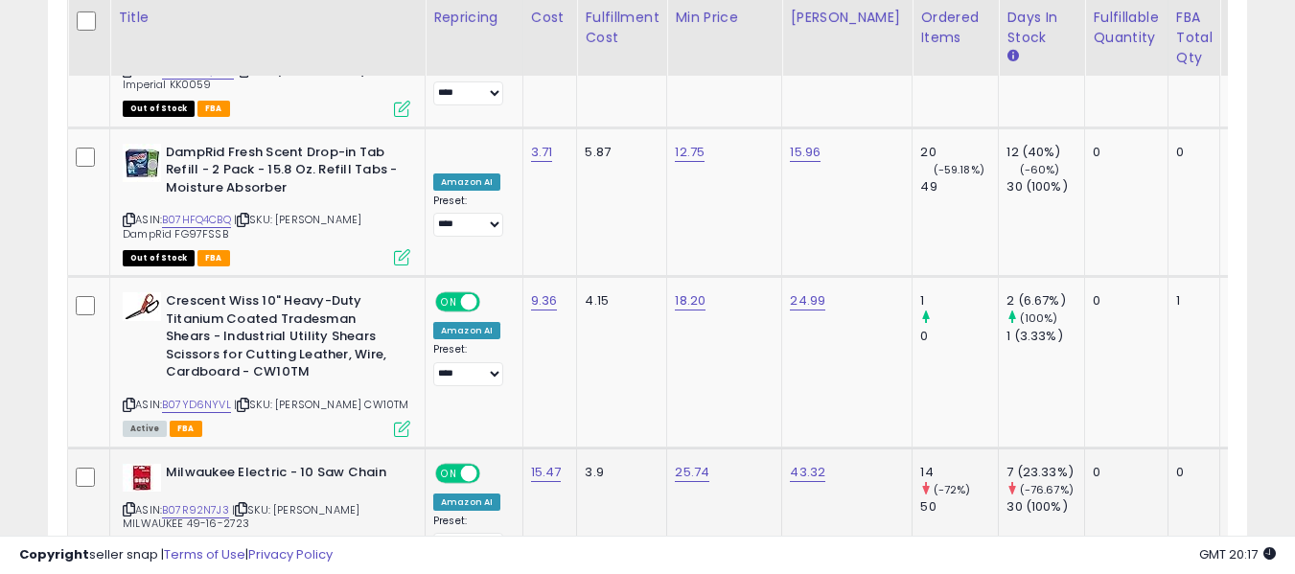
click at [132, 504] on icon at bounding box center [129, 509] width 12 height 11
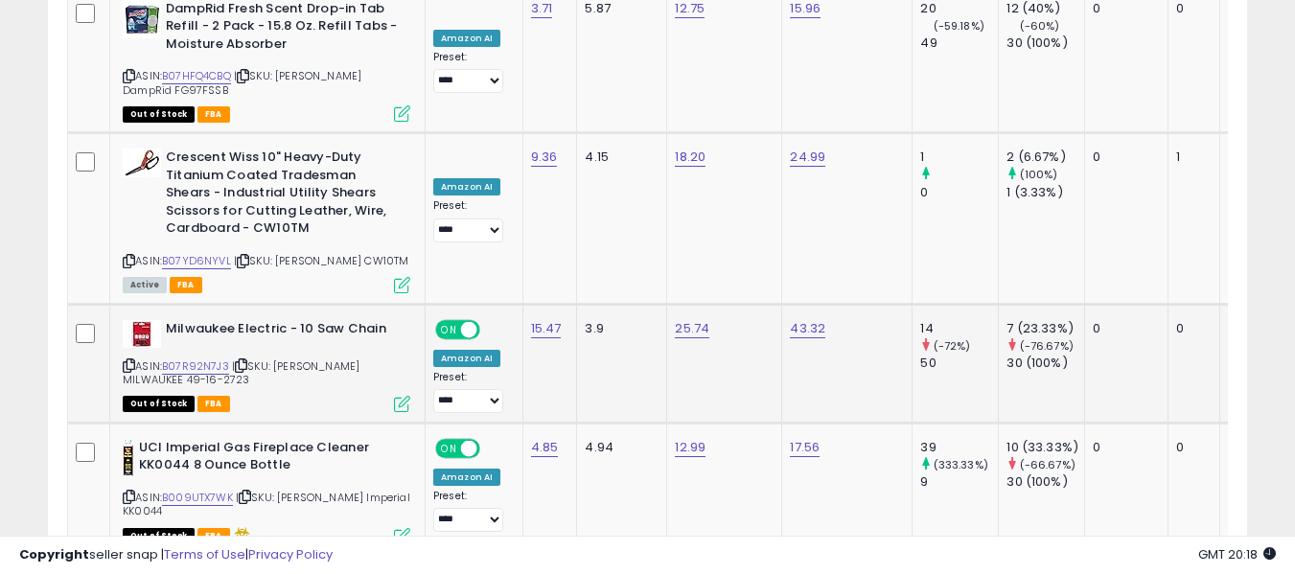
scroll to position [3874, 0]
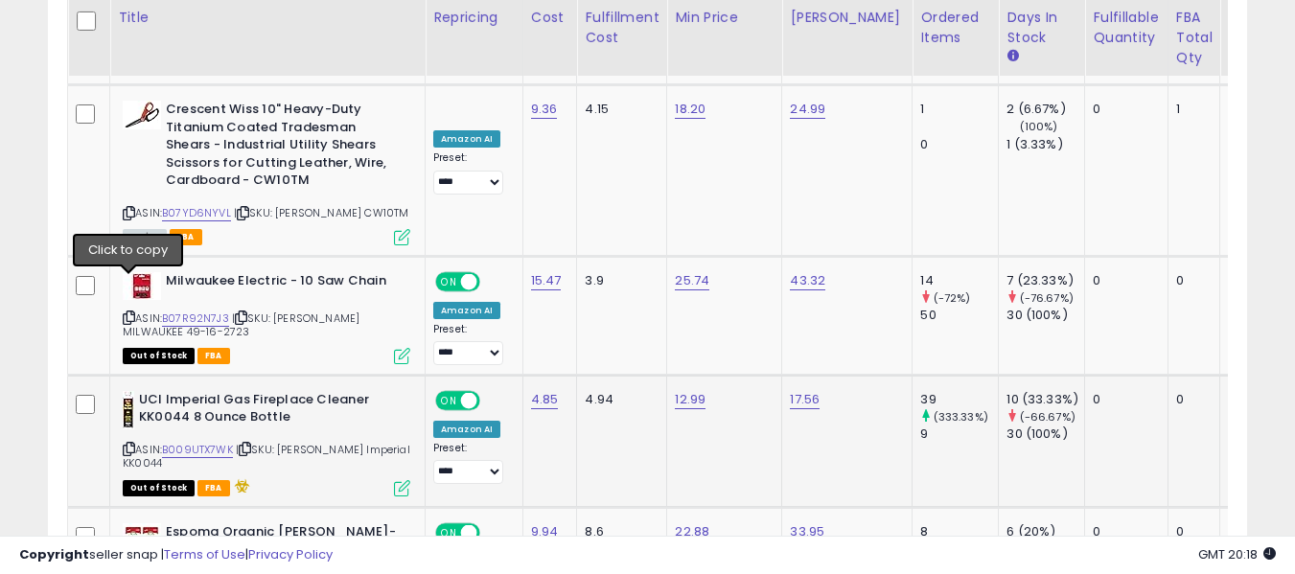
click at [133, 444] on icon at bounding box center [129, 449] width 12 height 11
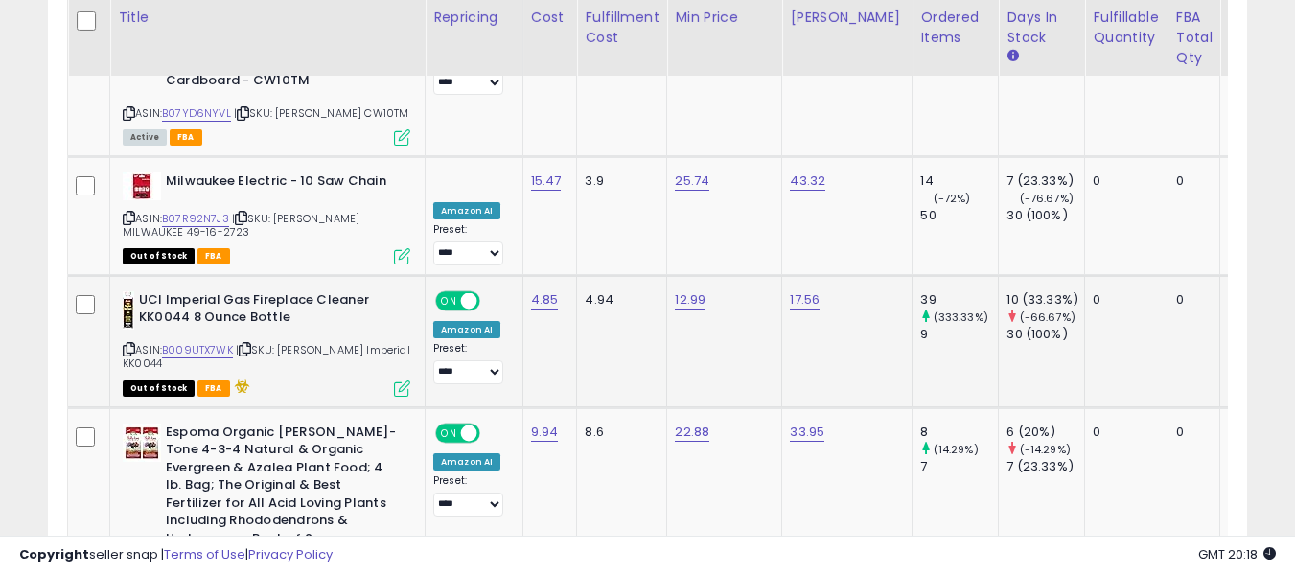
scroll to position [4065, 0]
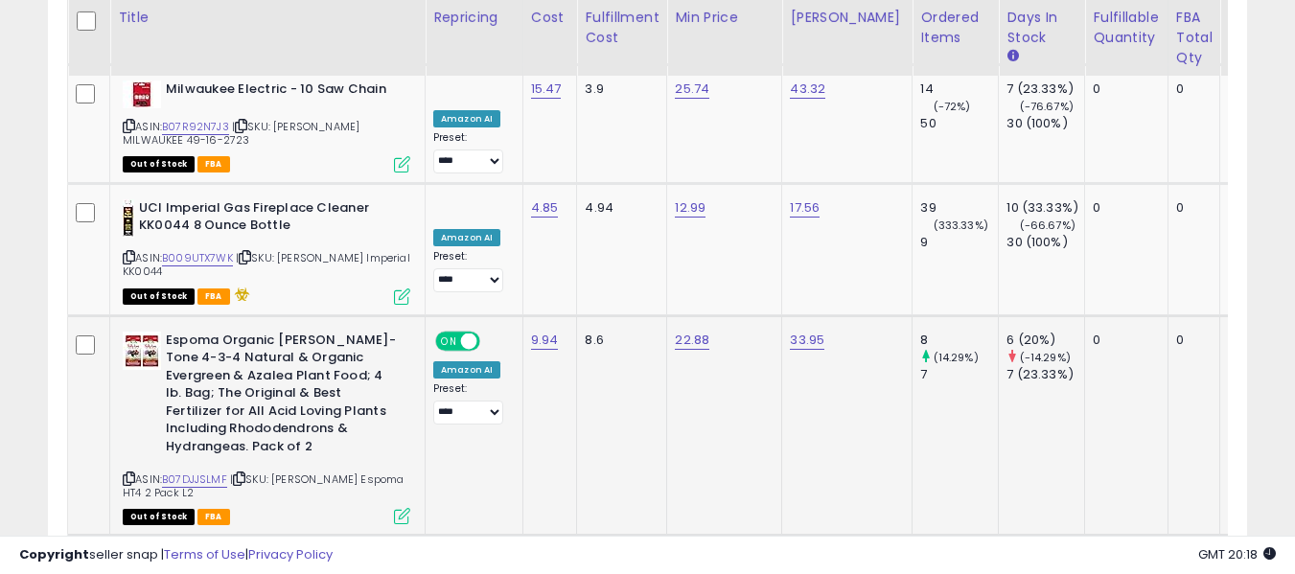
click at [122, 332] on div "Espoma Organic Holly-Tone 4-3-4 Natural & Organic Evergreen & Azalea Plant Food…" at bounding box center [264, 428] width 292 height 192
click at [130, 473] on icon at bounding box center [129, 478] width 12 height 11
click at [126, 473] on icon at bounding box center [129, 478] width 12 height 11
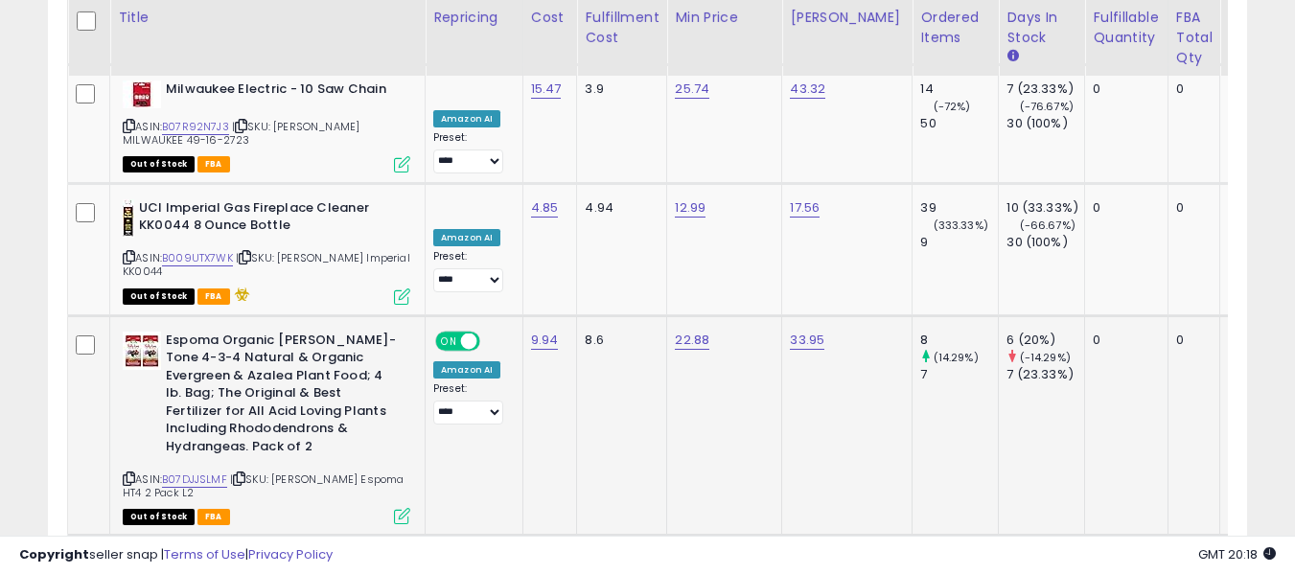
click at [126, 473] on icon at bounding box center [129, 478] width 12 height 11
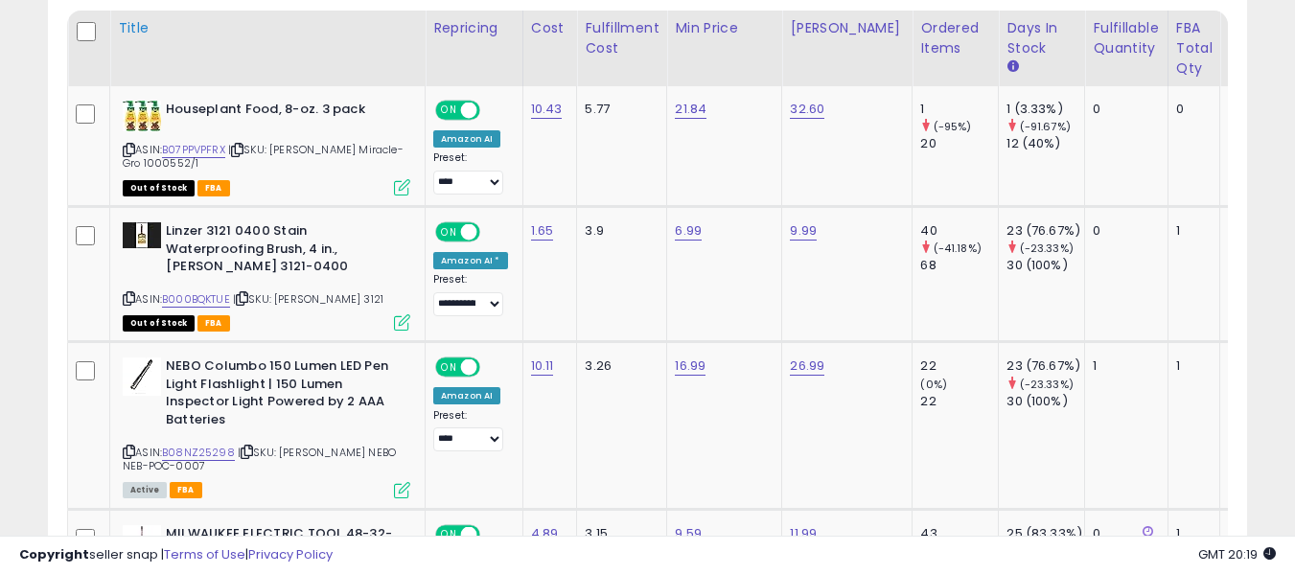
scroll to position [922, 0]
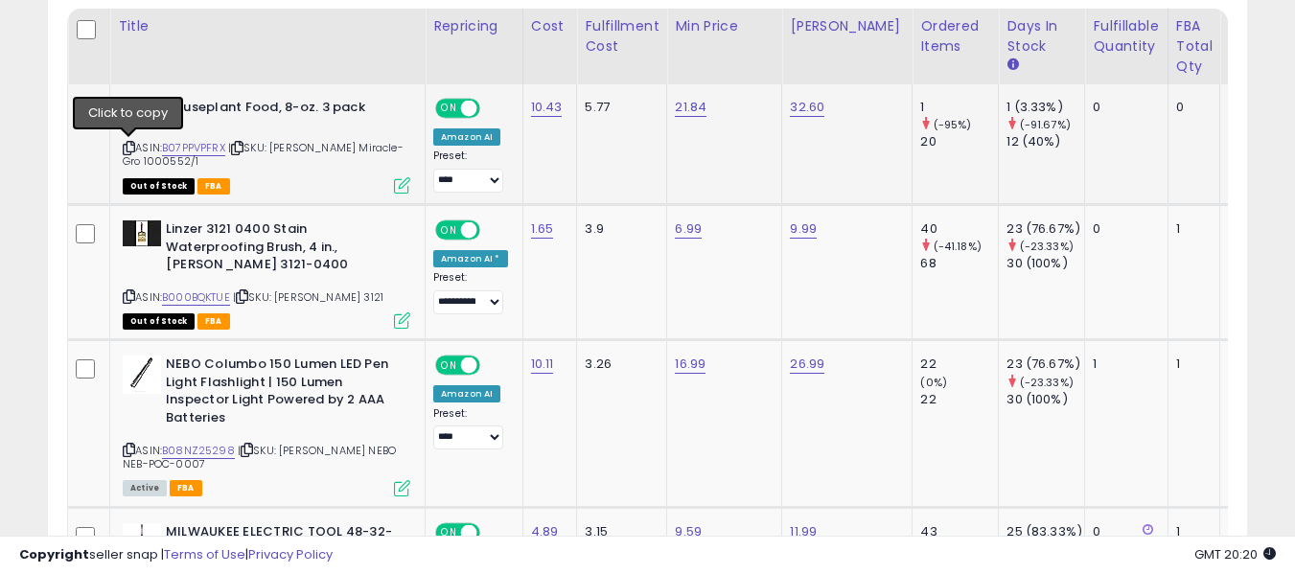
click at [128, 148] on icon at bounding box center [129, 148] width 12 height 11
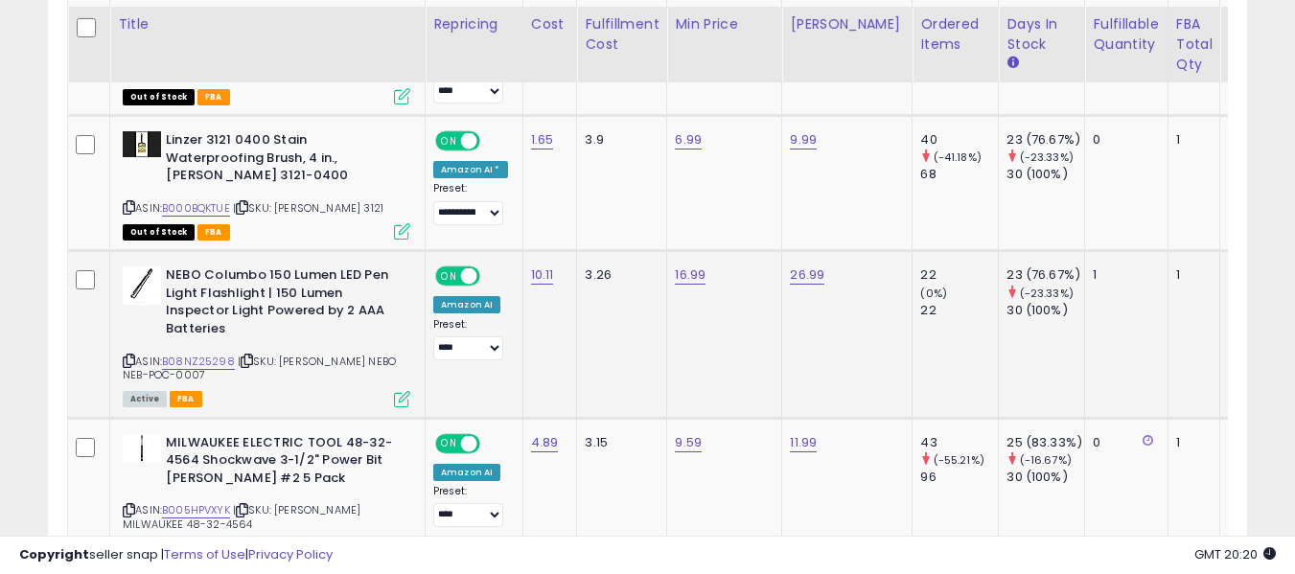
scroll to position [1018, 0]
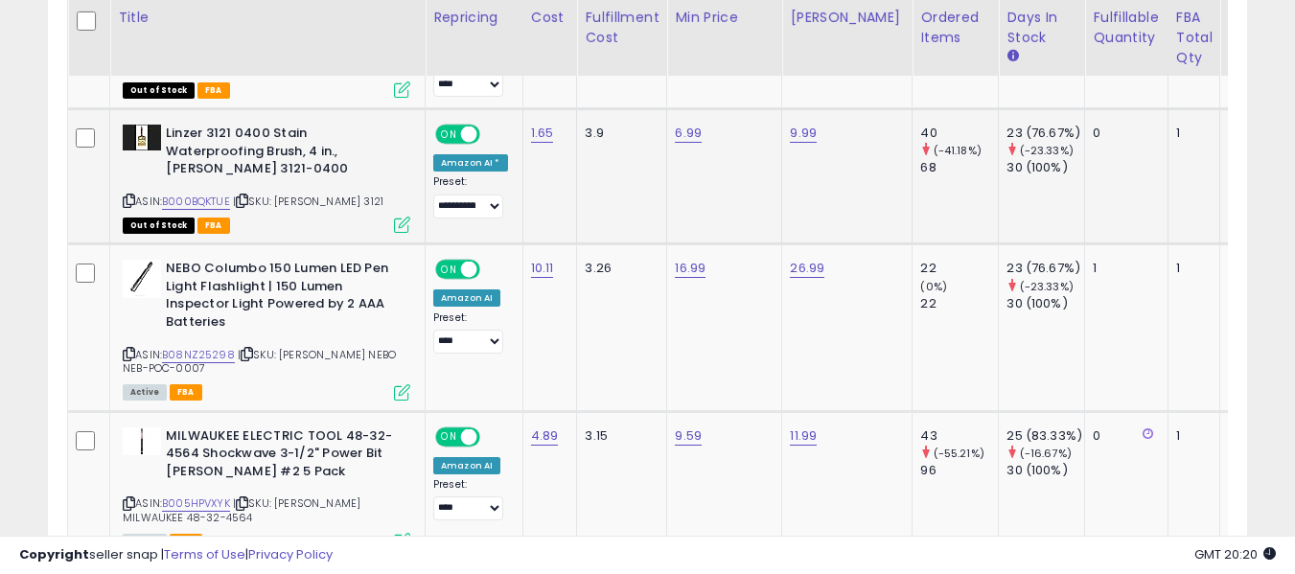
click at [130, 201] on icon at bounding box center [129, 200] width 12 height 11
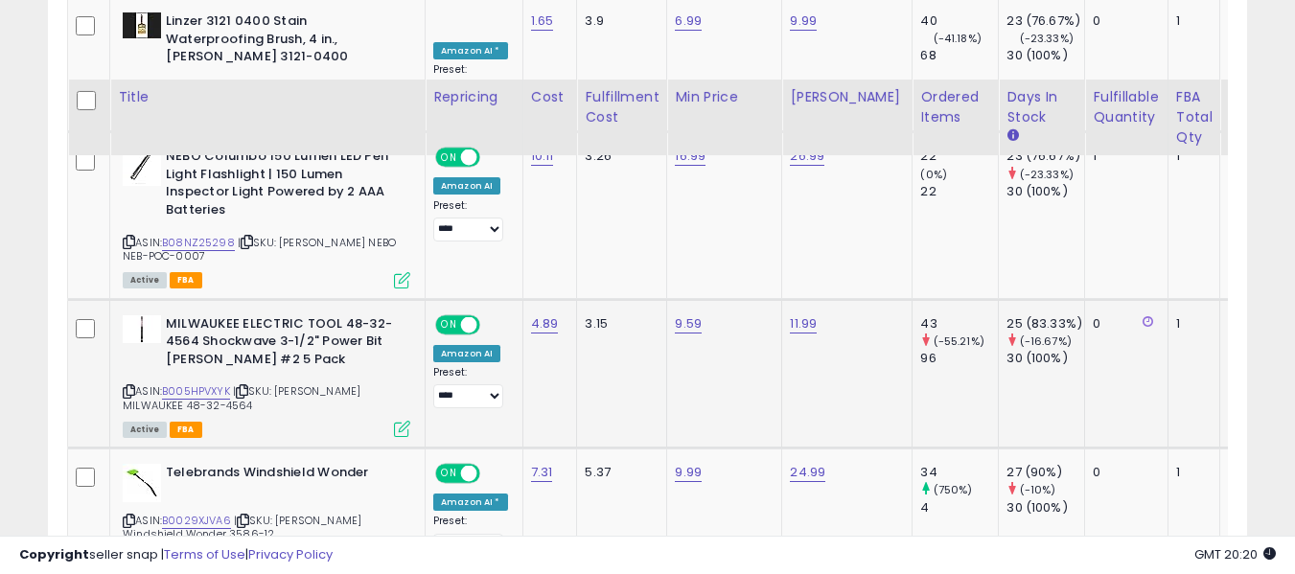
scroll to position [1114, 0]
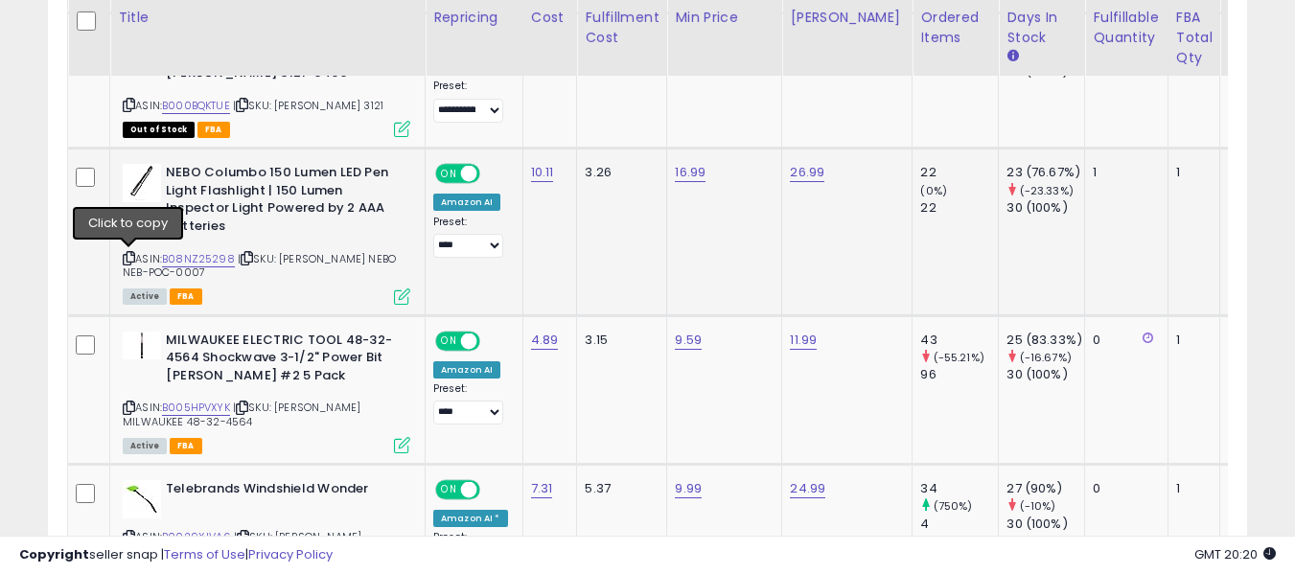
click at [132, 258] on icon at bounding box center [129, 258] width 12 height 11
click at [128, 405] on icon at bounding box center [129, 407] width 12 height 11
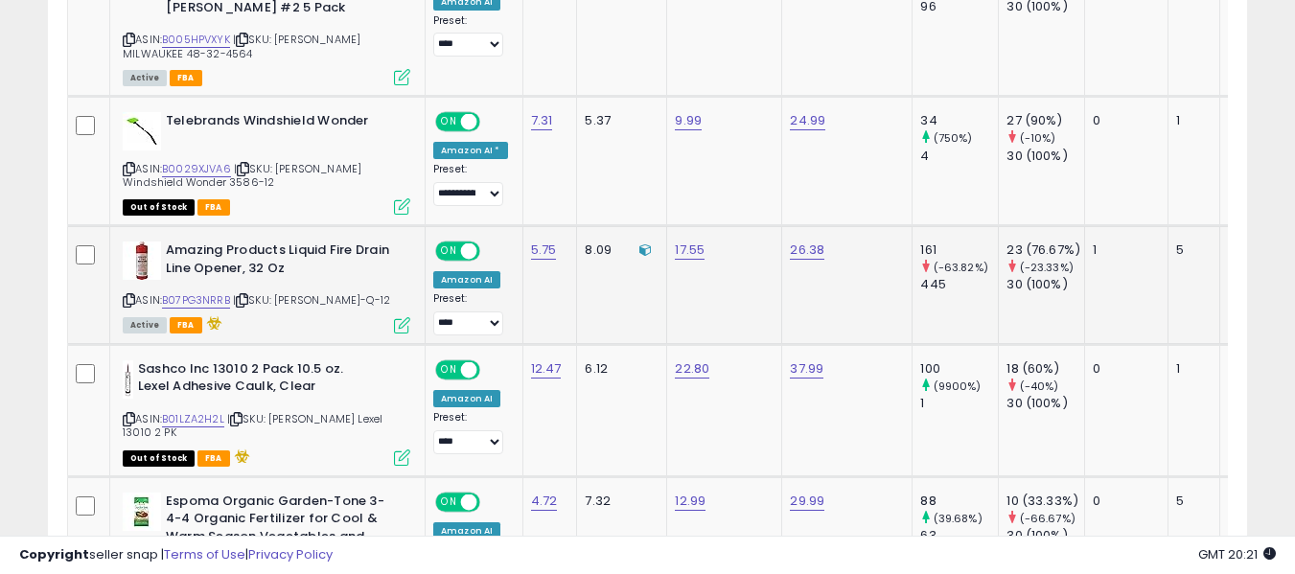
scroll to position [1497, 0]
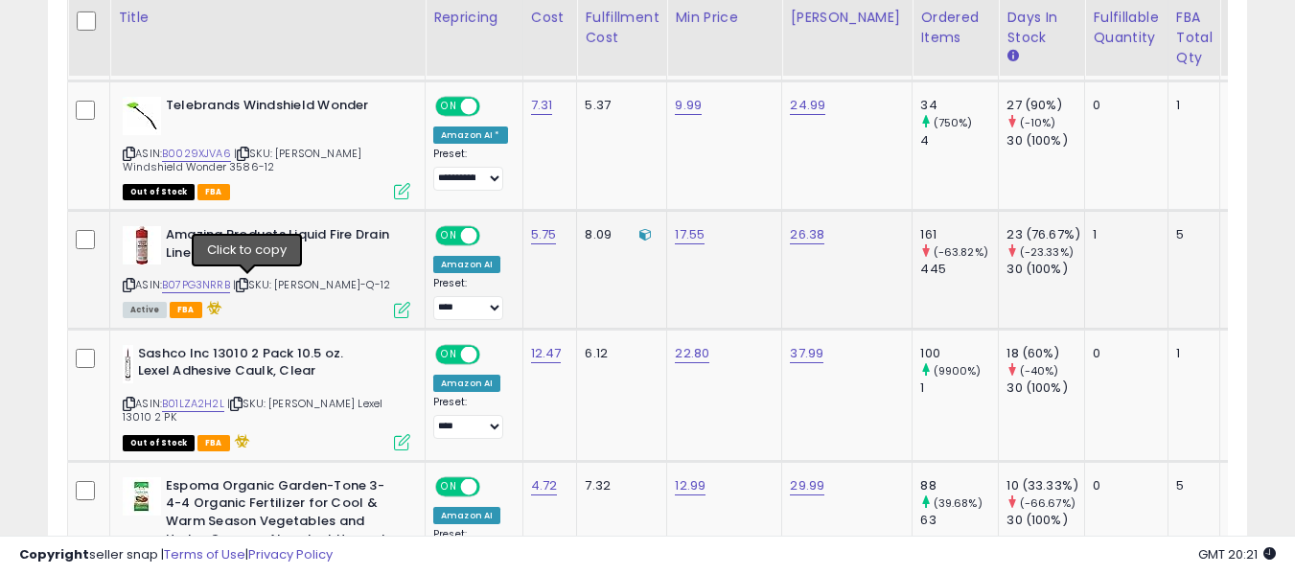
click at [247, 288] on icon at bounding box center [242, 285] width 12 height 11
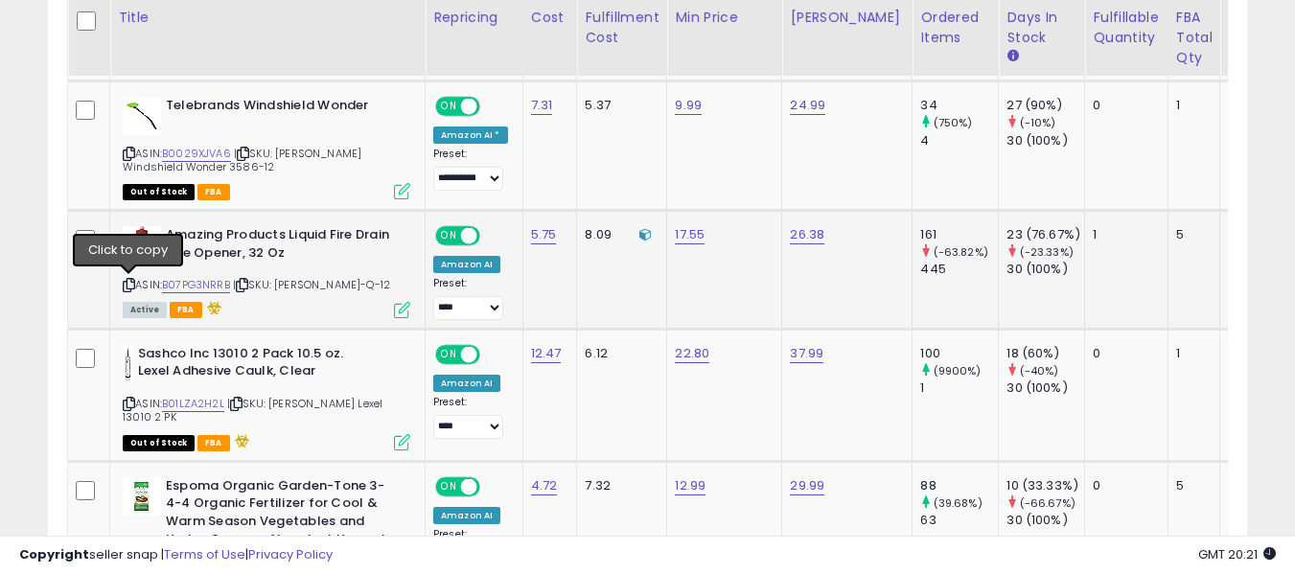
click at [131, 280] on icon at bounding box center [129, 285] width 12 height 11
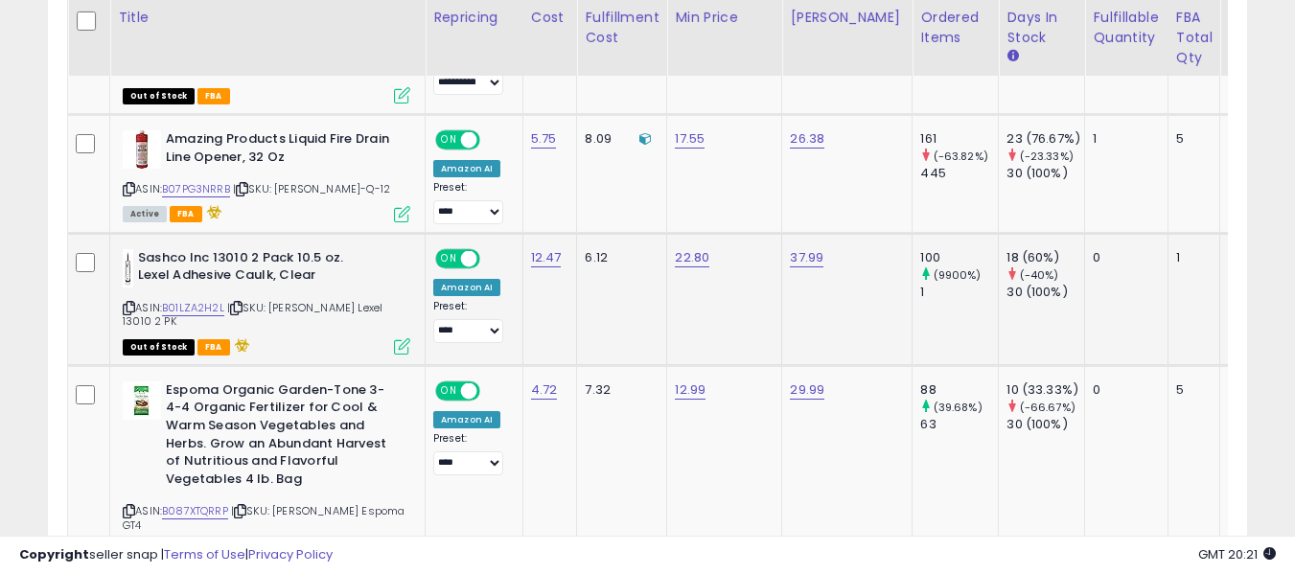
click at [128, 306] on icon at bounding box center [129, 308] width 12 height 11
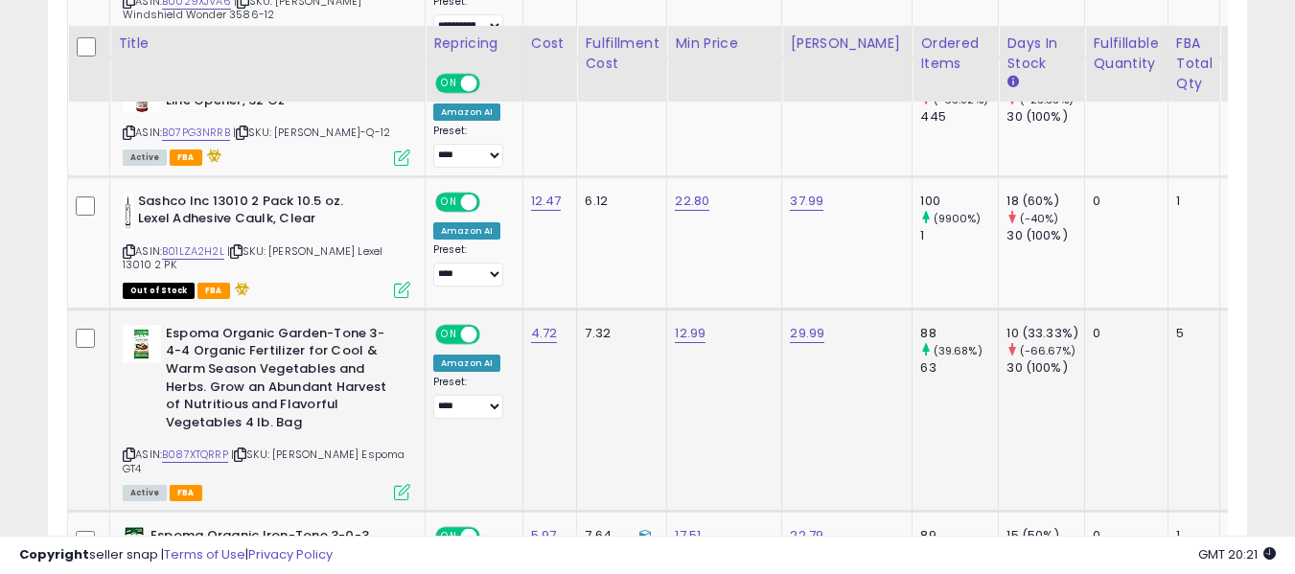
scroll to position [1689, 0]
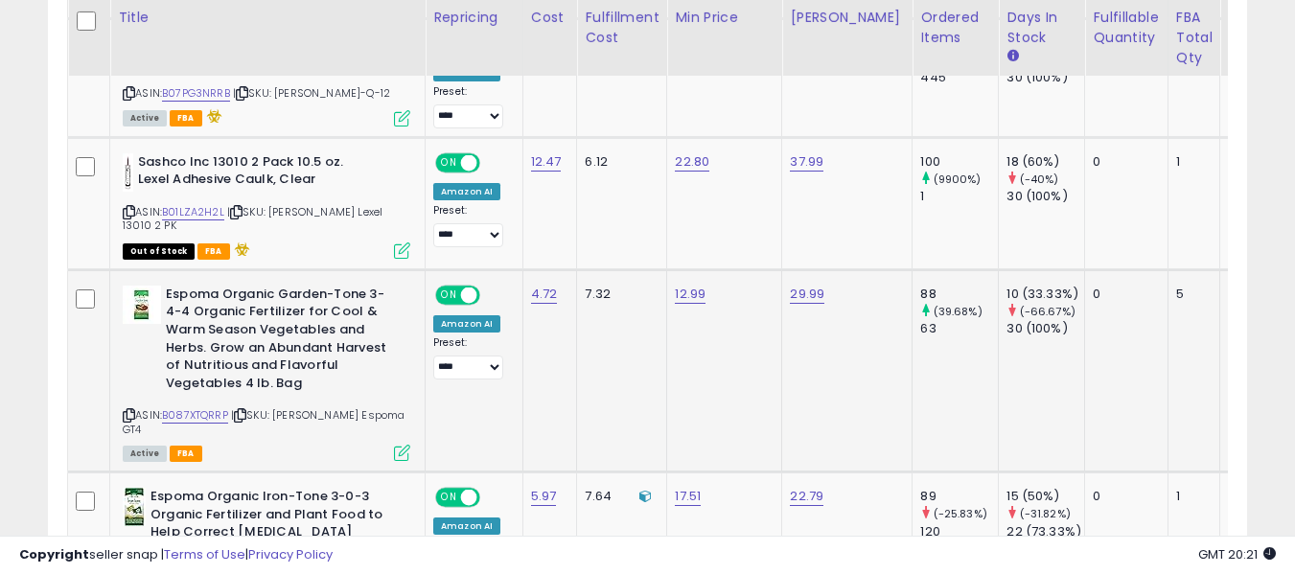
click at [128, 410] on icon at bounding box center [129, 415] width 12 height 11
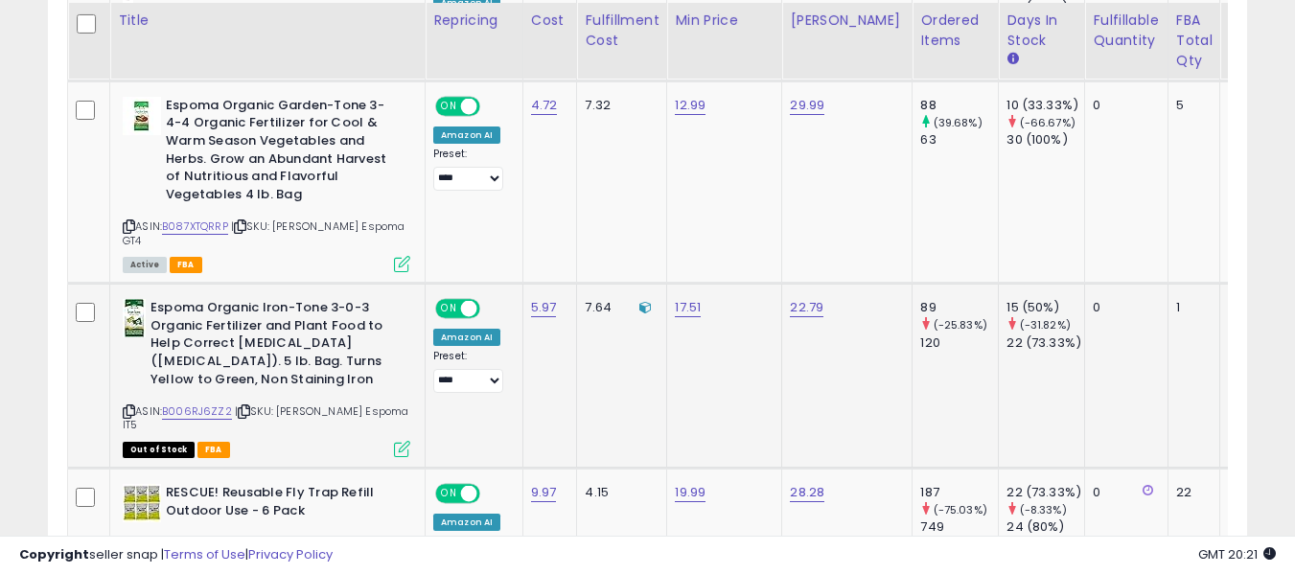
scroll to position [1880, 0]
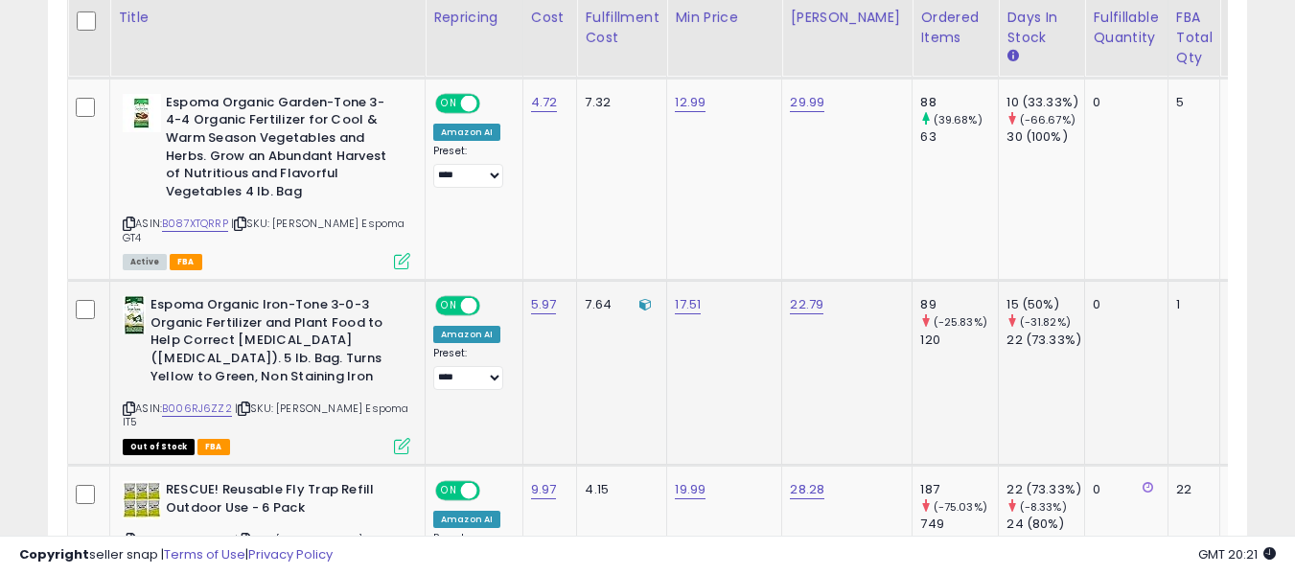
drag, startPoint x: 247, startPoint y: 382, endPoint x: 289, endPoint y: 331, distance: 66.8
click at [247, 403] on icon at bounding box center [244, 408] width 12 height 11
click at [124, 403] on icon at bounding box center [129, 408] width 12 height 11
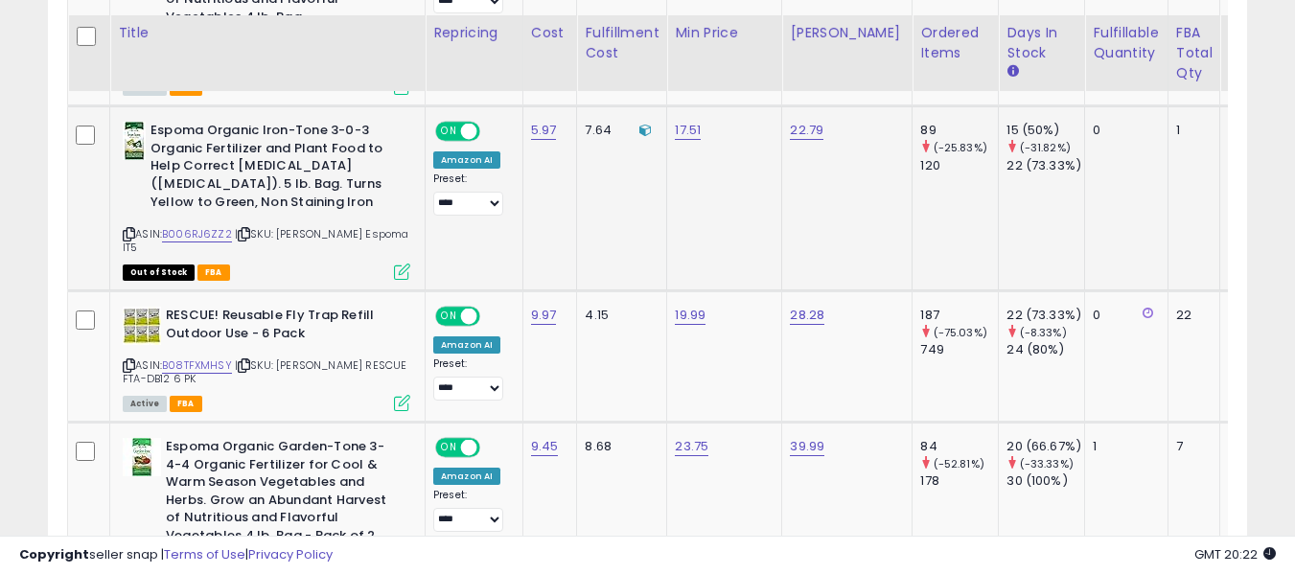
scroll to position [2072, 0]
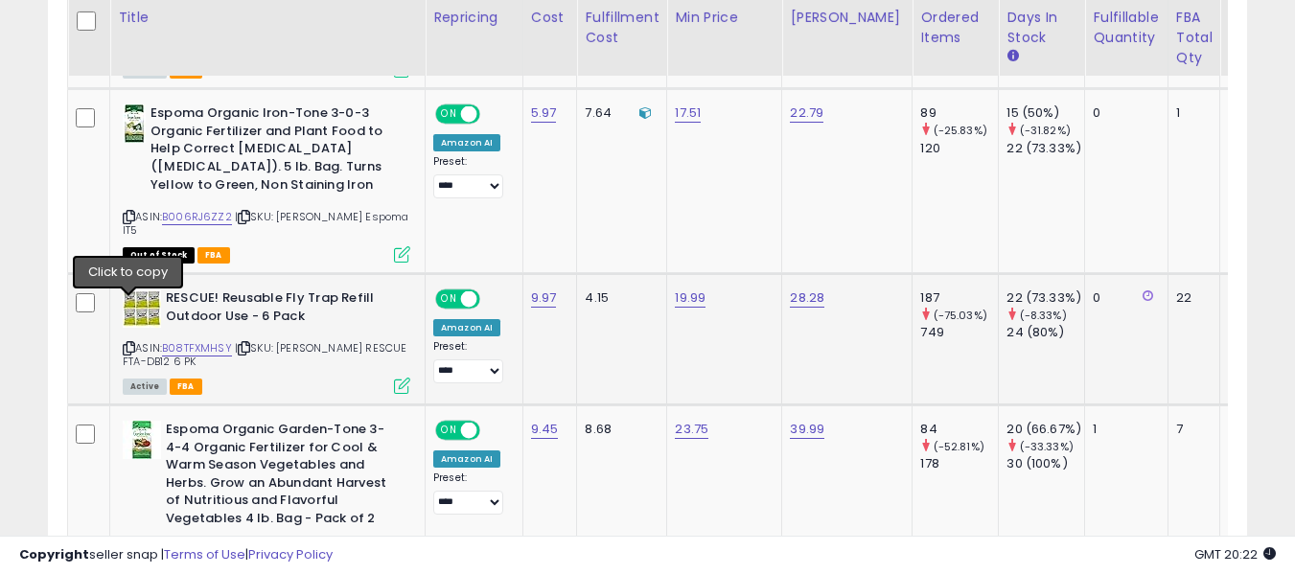
click at [129, 343] on icon at bounding box center [129, 348] width 12 height 11
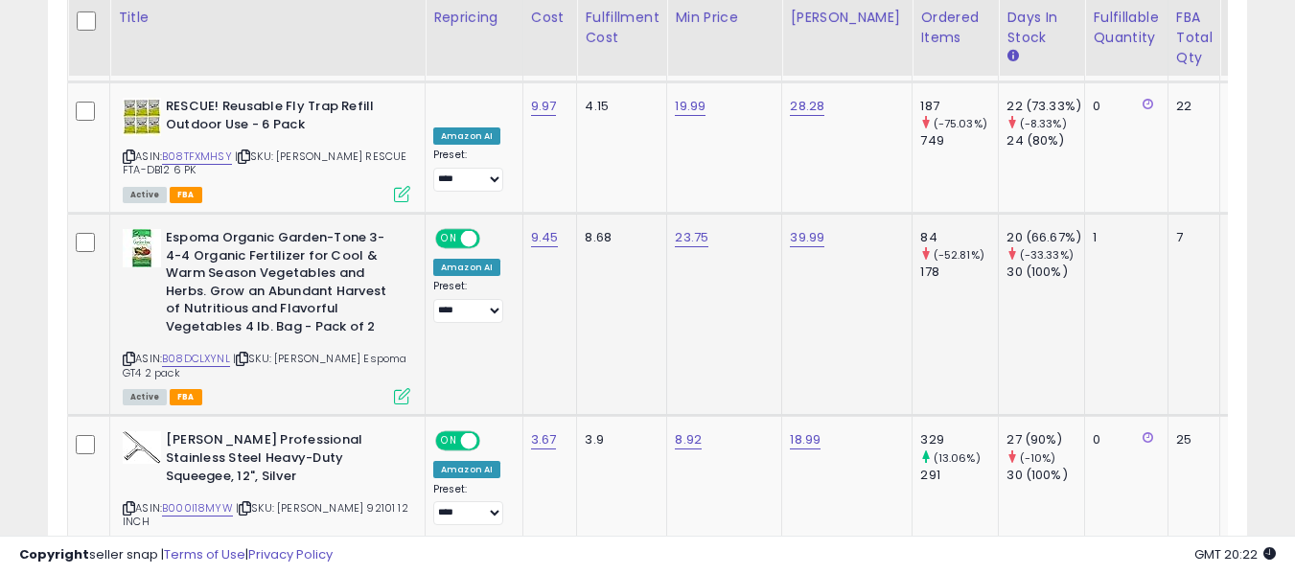
click at [244, 354] on icon at bounding box center [242, 359] width 12 height 11
click at [128, 354] on icon at bounding box center [129, 359] width 12 height 11
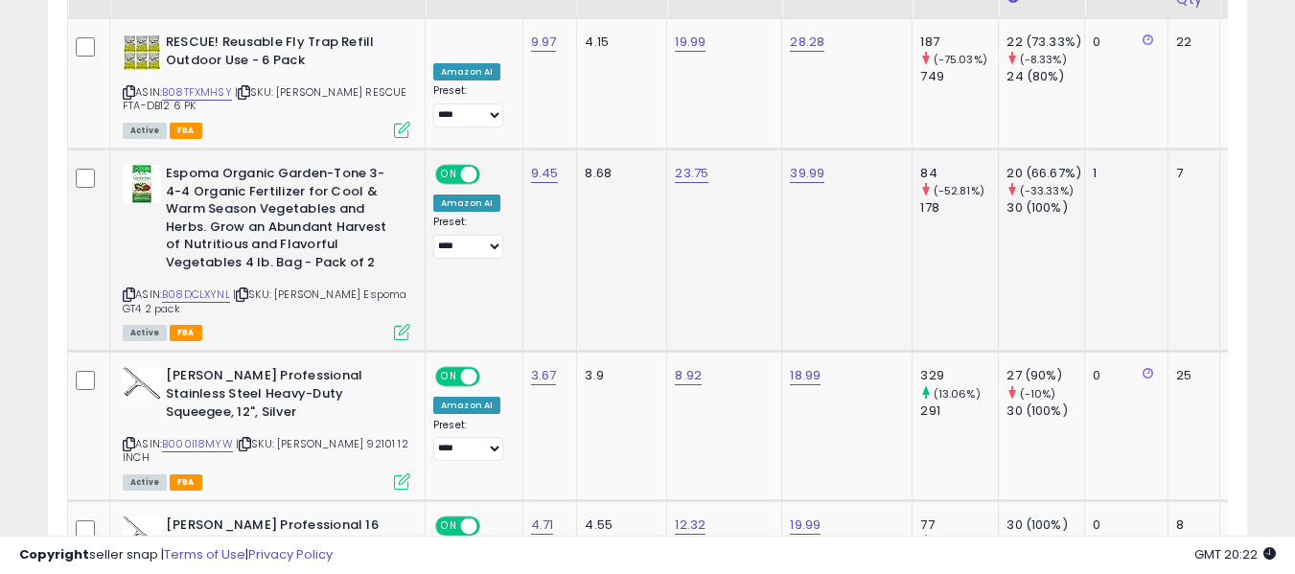
scroll to position [2359, 0]
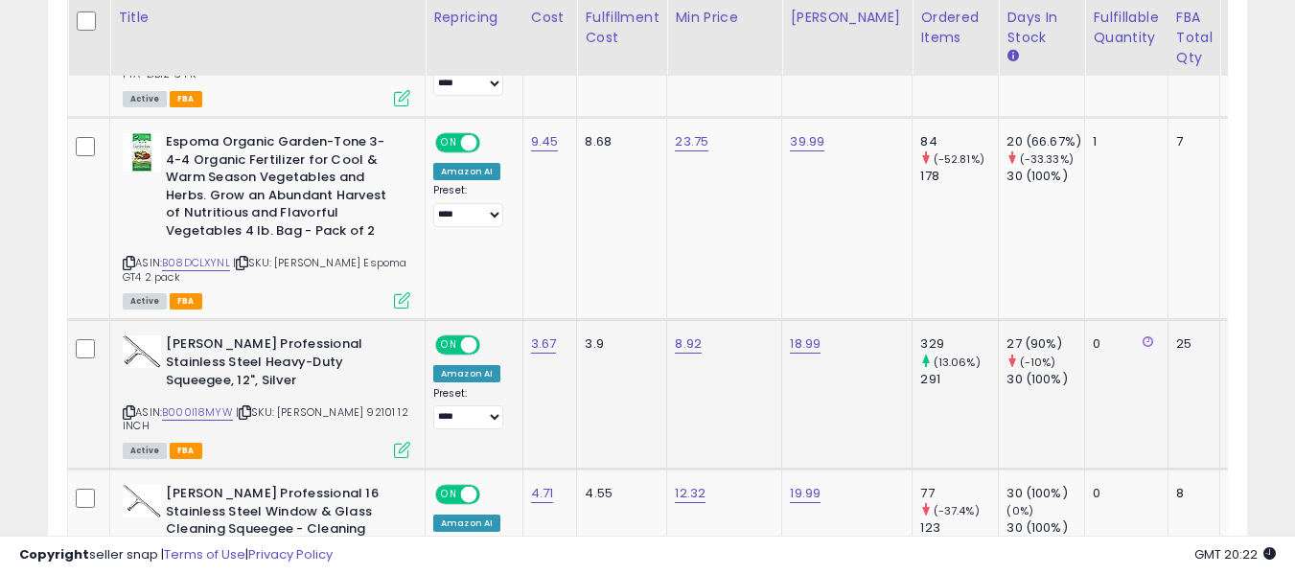
click at [127, 407] on icon at bounding box center [129, 412] width 12 height 11
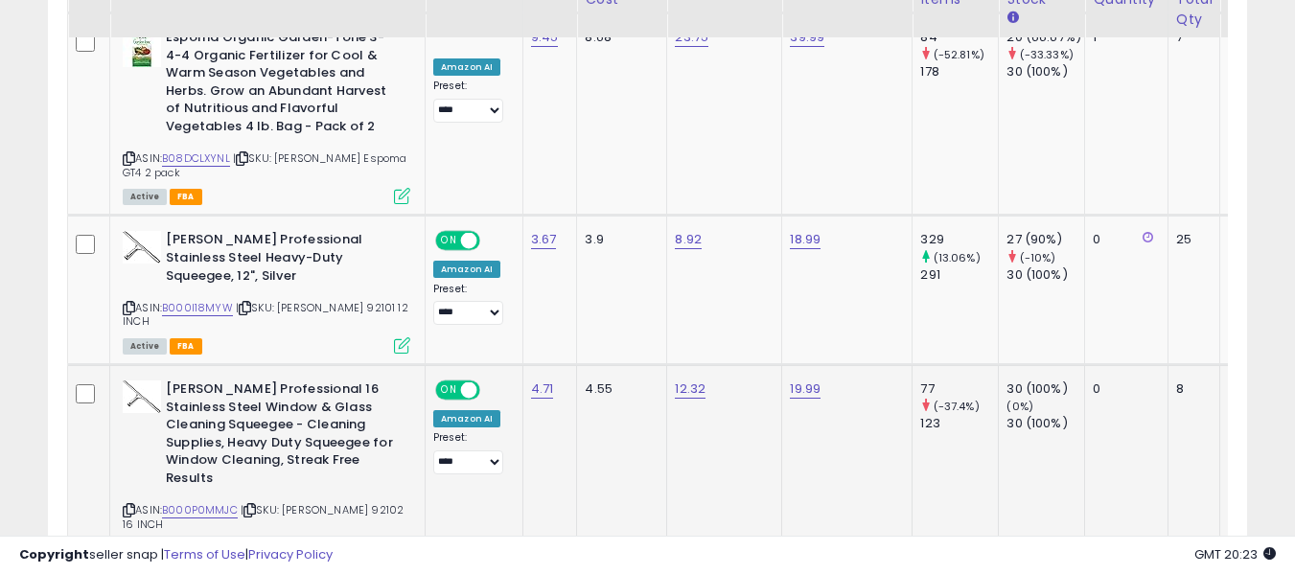
scroll to position [2551, 0]
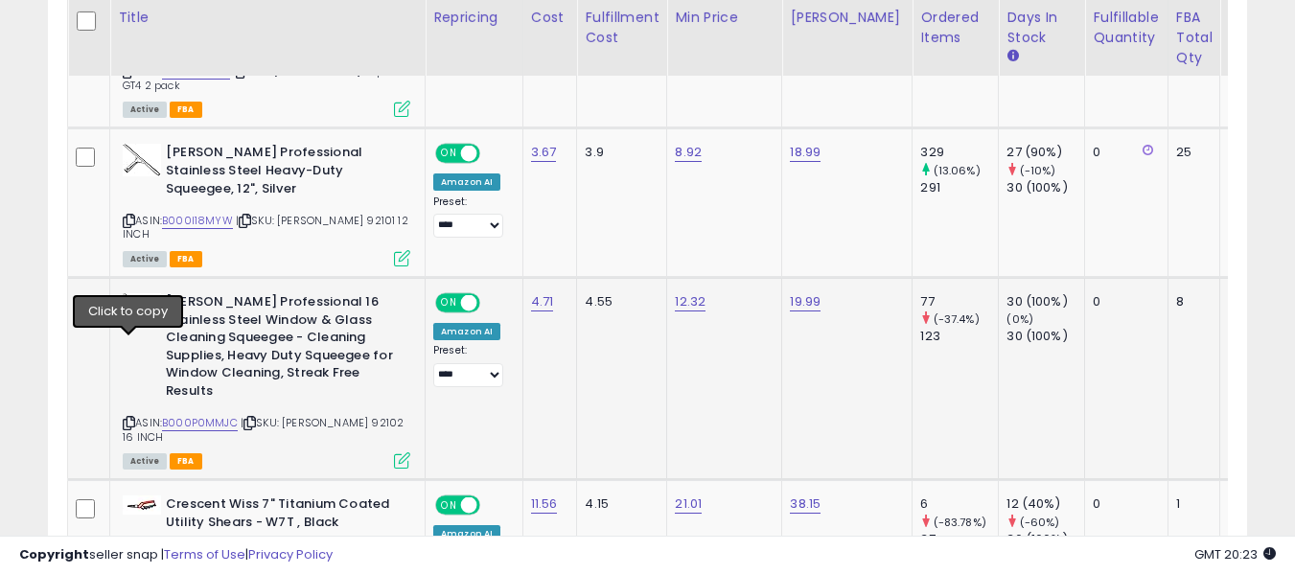
click at [134, 418] on icon at bounding box center [129, 423] width 12 height 11
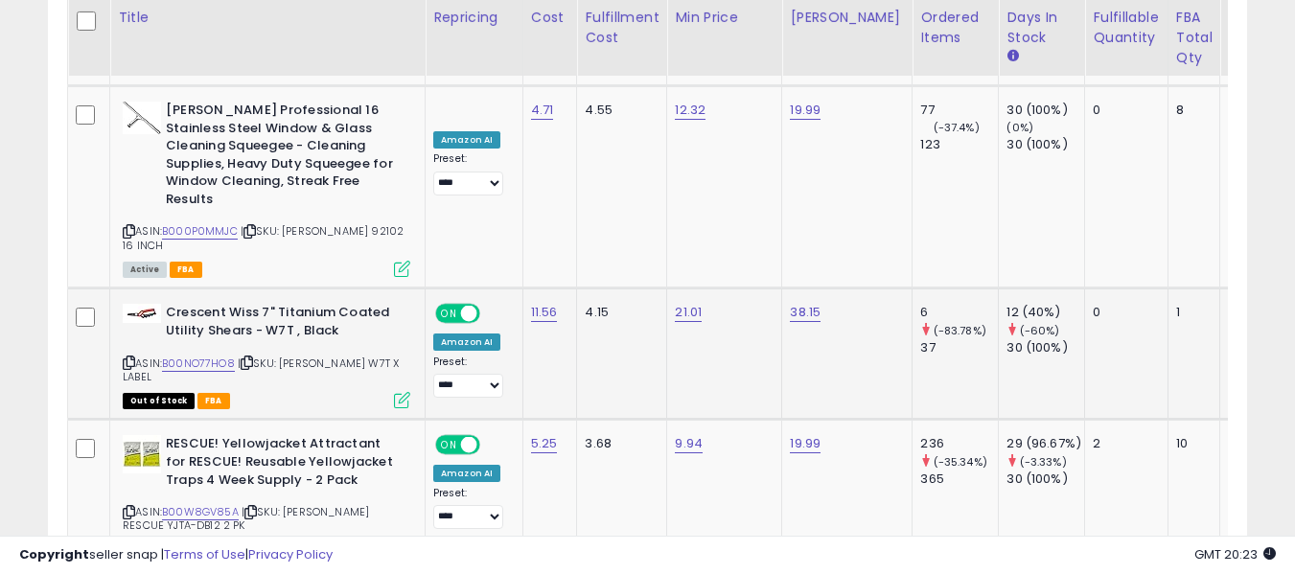
drag, startPoint x: 126, startPoint y: 285, endPoint x: 150, endPoint y: 247, distance: 44.4
click at [126, 357] on icon at bounding box center [129, 362] width 12 height 11
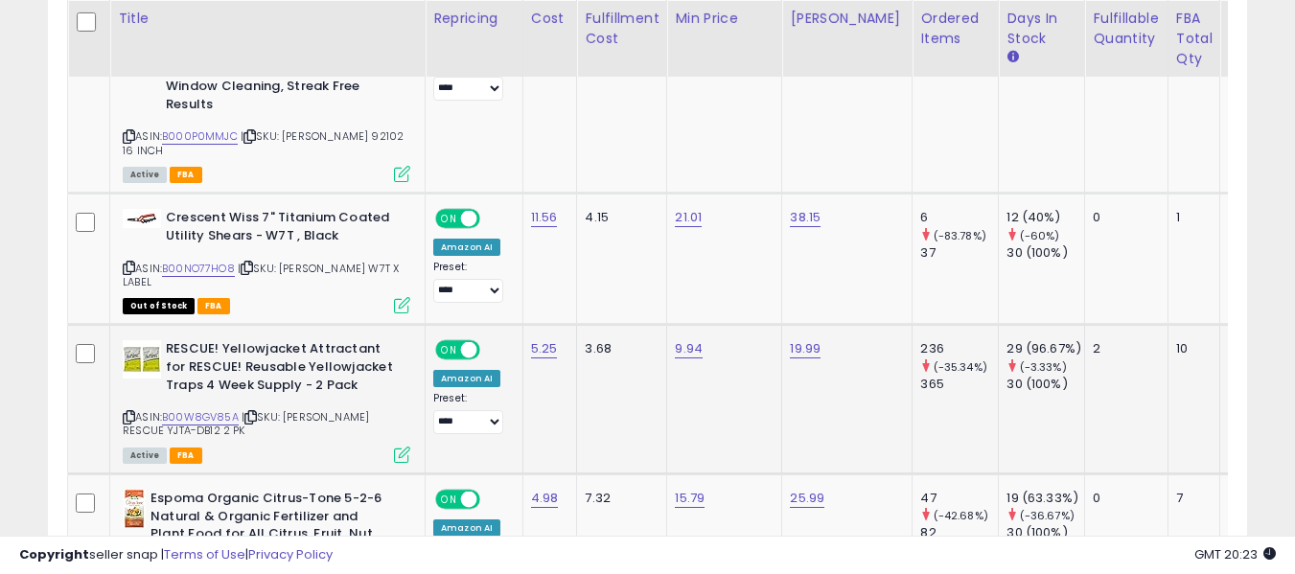
scroll to position [2839, 0]
click at [128, 411] on icon at bounding box center [129, 416] width 12 height 11
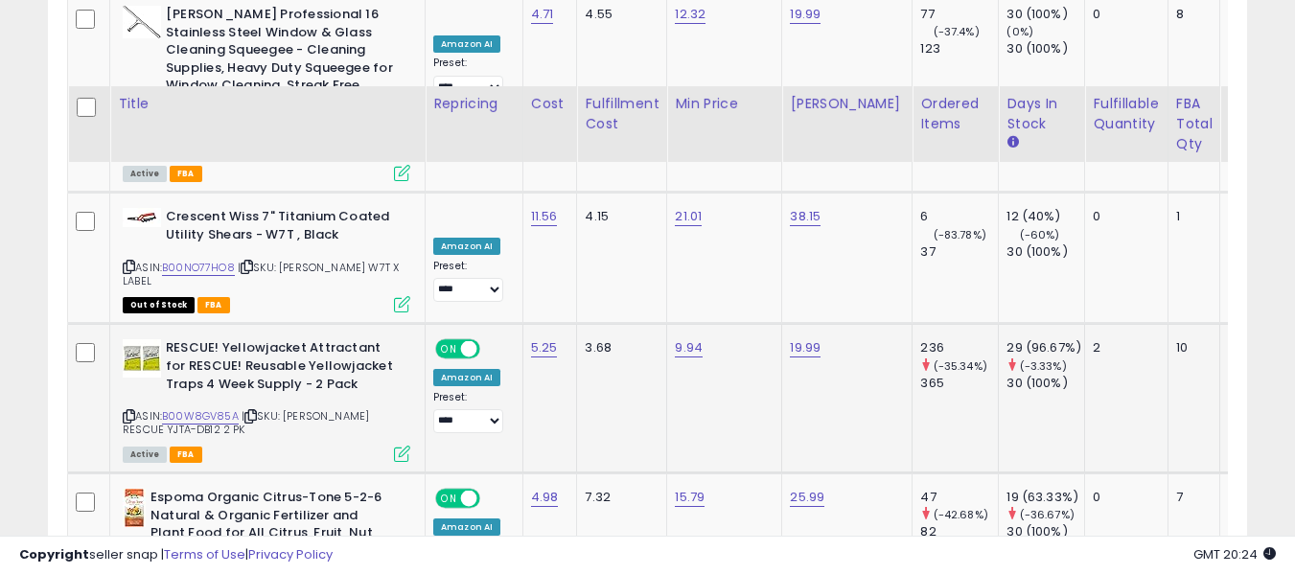
scroll to position [2934, 0]
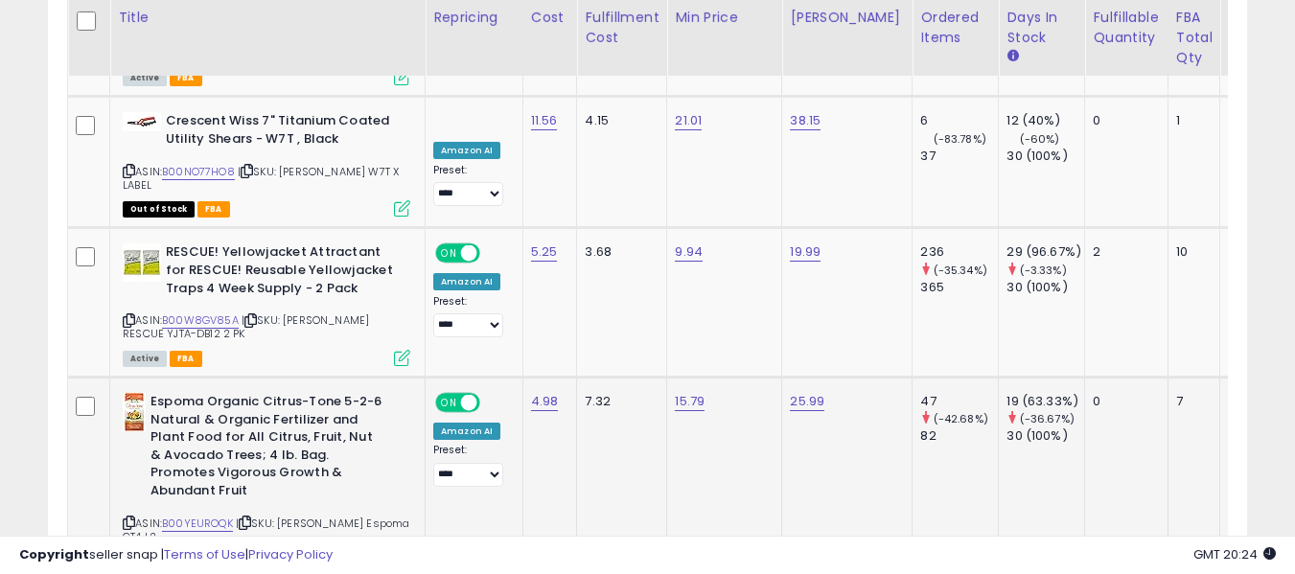
click at [251, 517] on icon at bounding box center [245, 522] width 12 height 11
click at [128, 517] on icon at bounding box center [129, 522] width 12 height 11
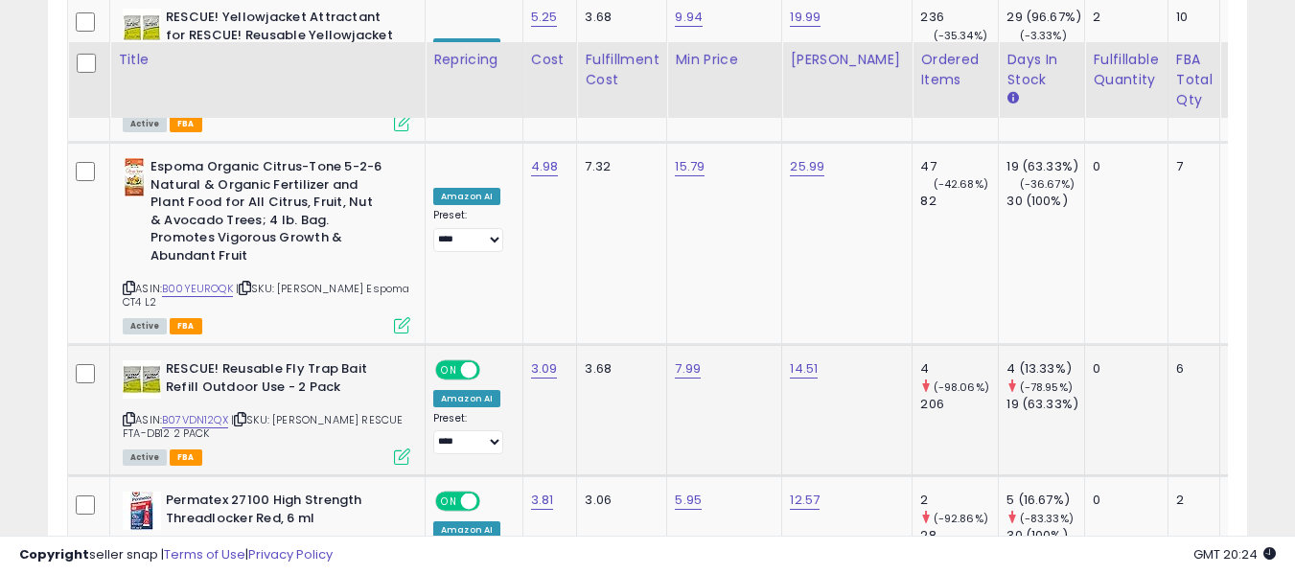
scroll to position [3222, 0]
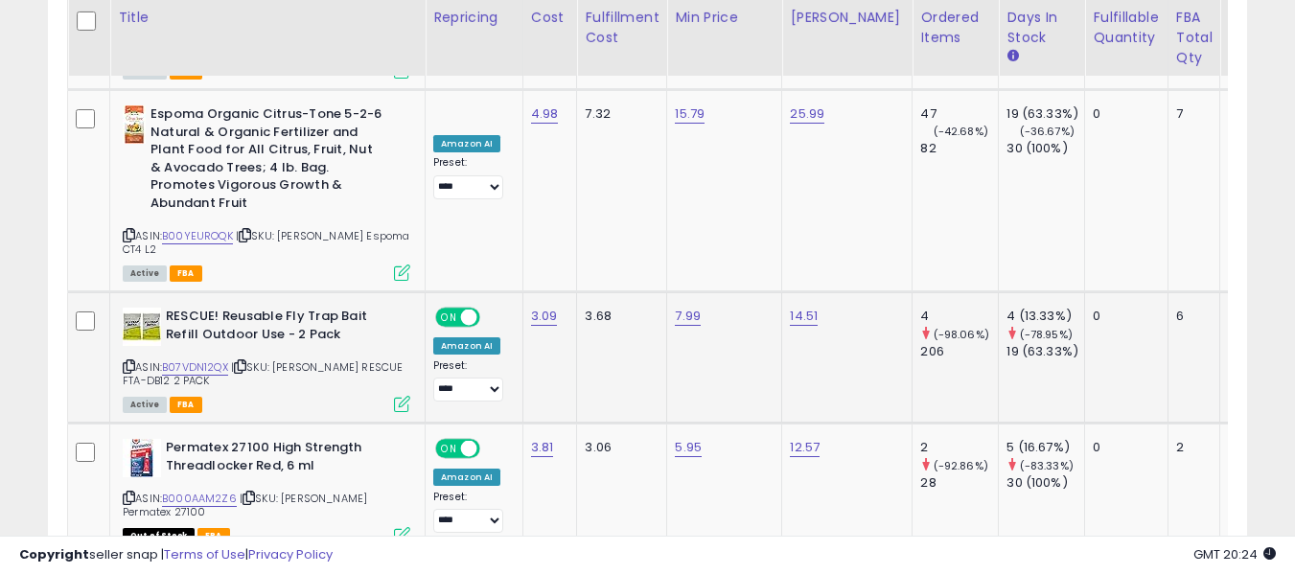
click at [235, 359] on span "| SKU: ORGILL RESCUE FTA-DB12 2 PACK" at bounding box center [263, 373] width 281 height 29
click at [126, 361] on icon at bounding box center [129, 366] width 12 height 11
click at [130, 493] on icon at bounding box center [129, 498] width 12 height 11
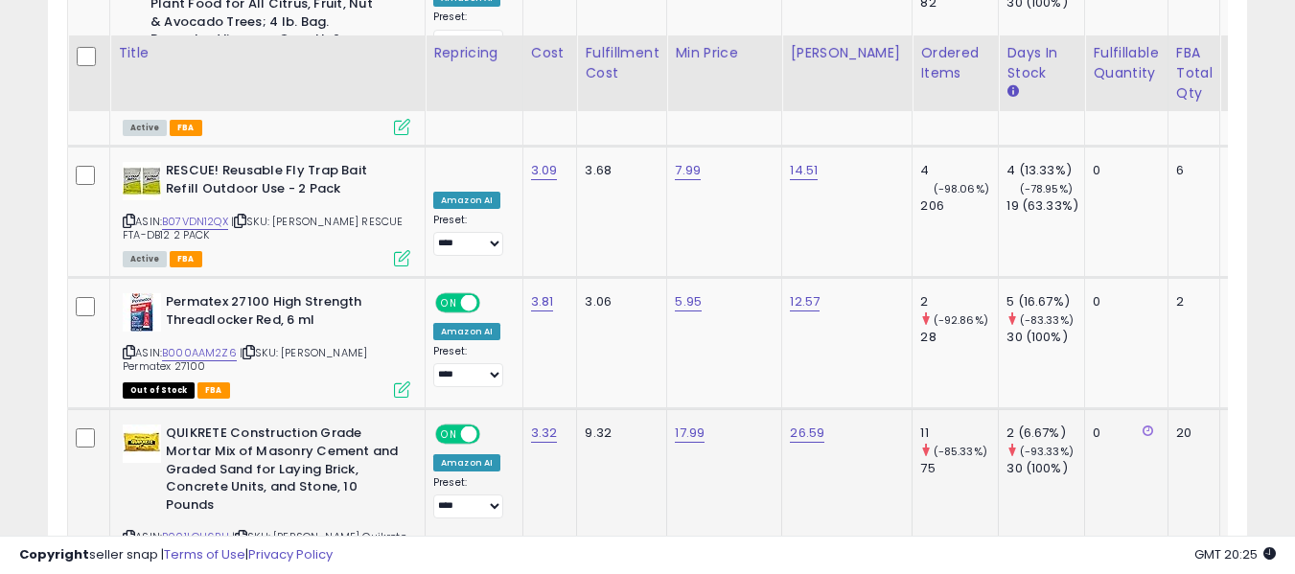
scroll to position [3414, 0]
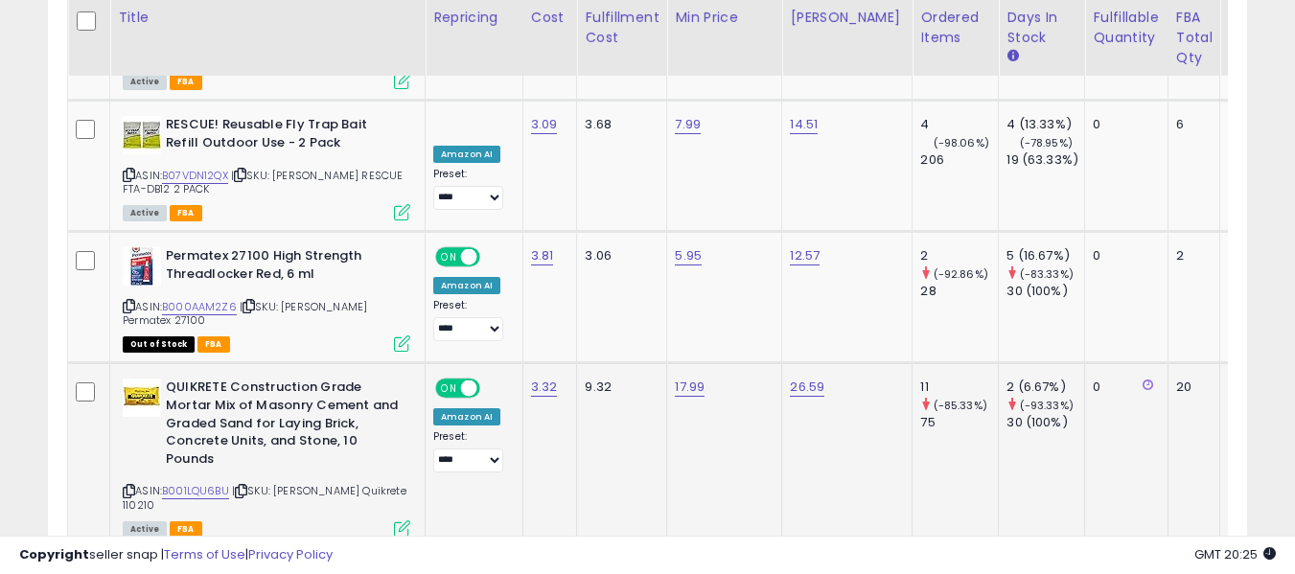
click at [127, 486] on icon at bounding box center [129, 491] width 12 height 11
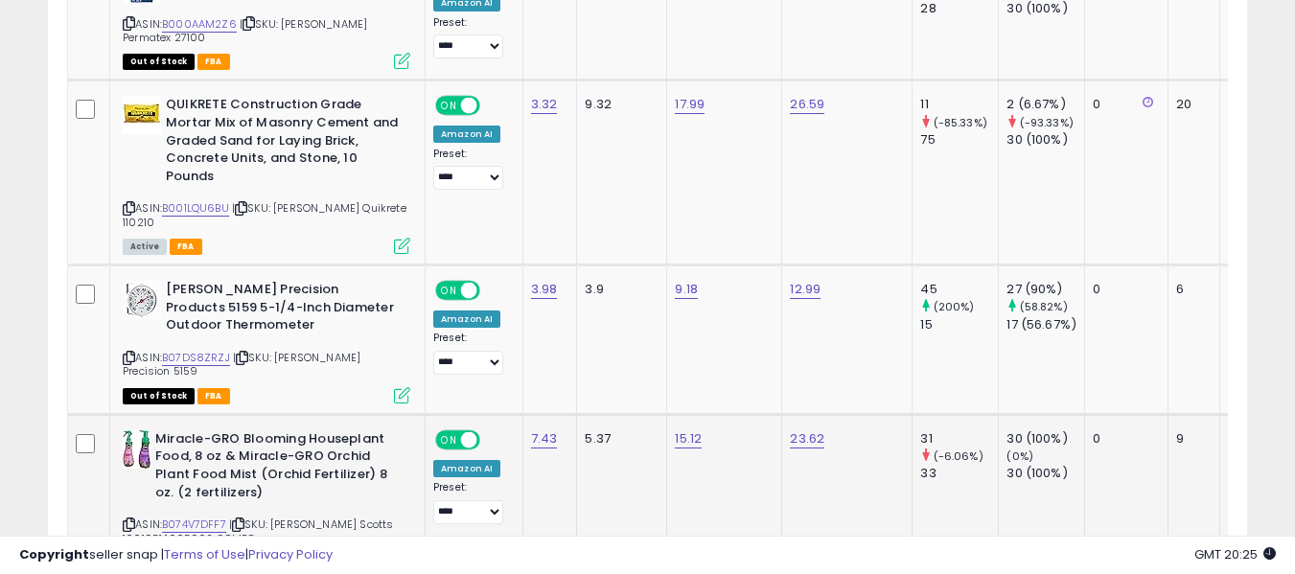
scroll to position [3701, 0]
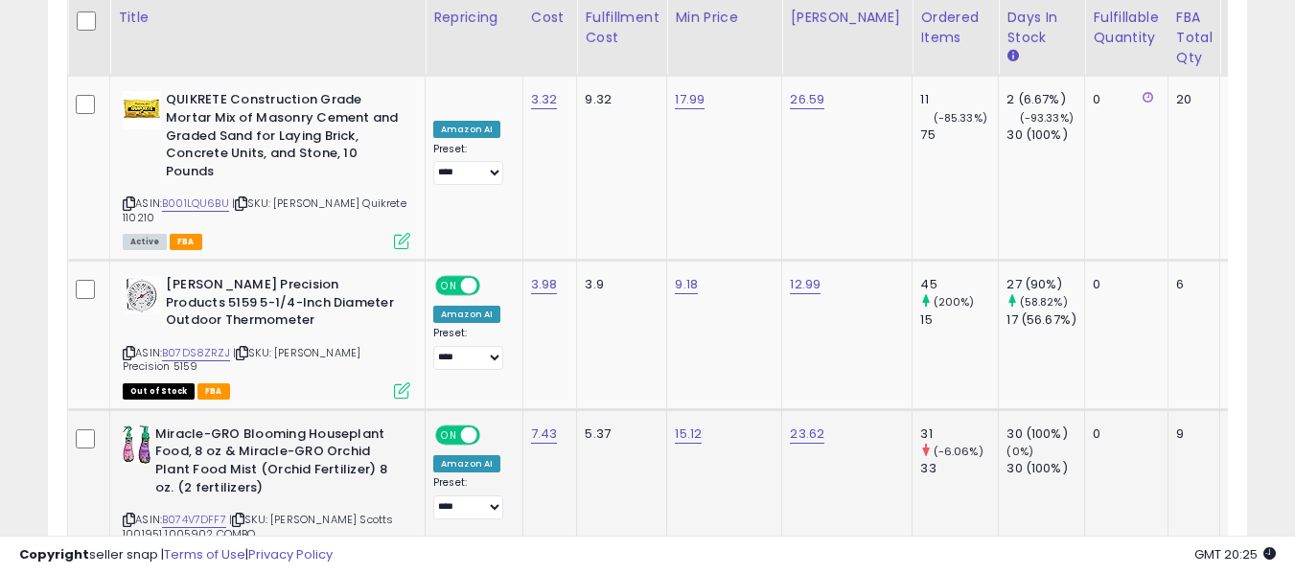
click at [126, 515] on icon at bounding box center [129, 520] width 12 height 11
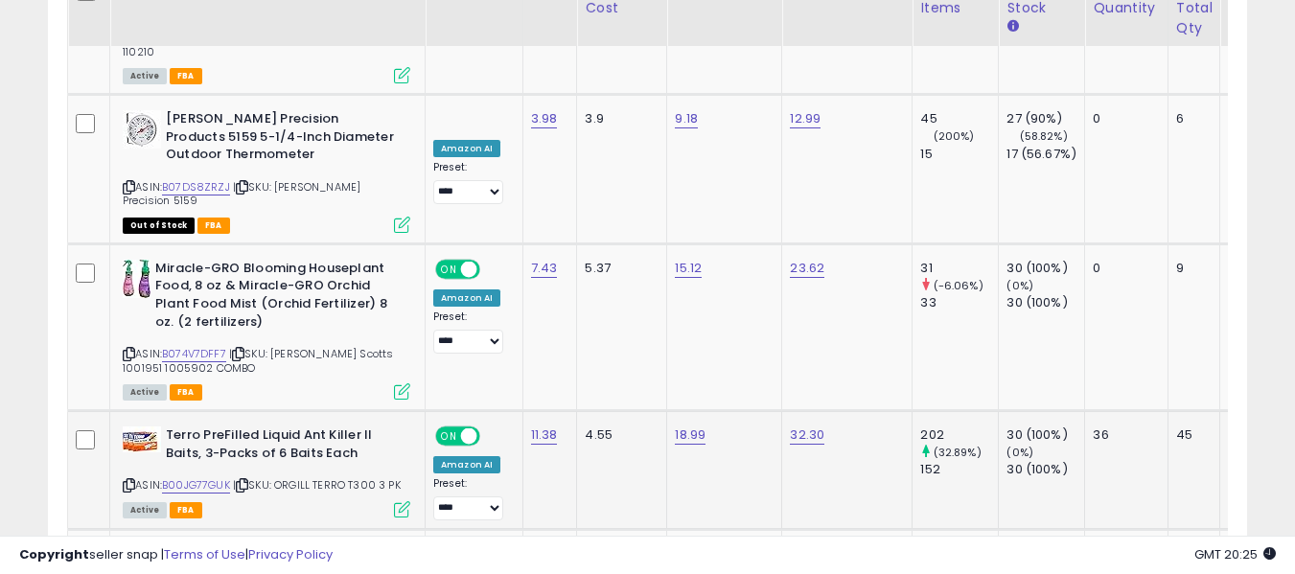
scroll to position [3893, 0]
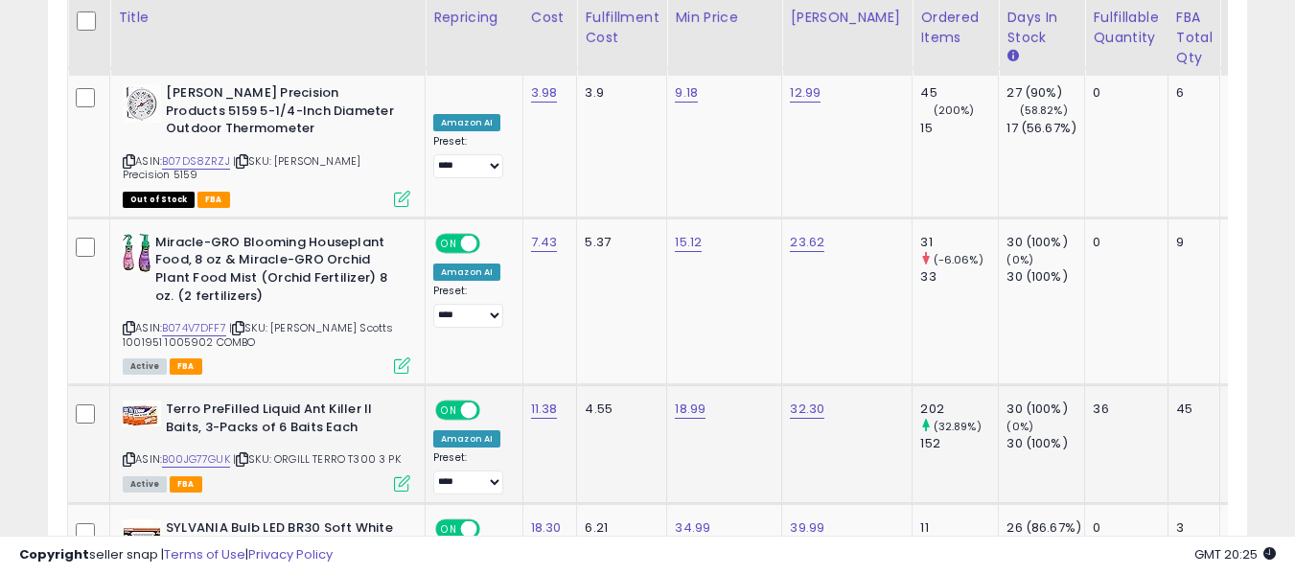
click at [130, 454] on icon at bounding box center [129, 459] width 12 height 11
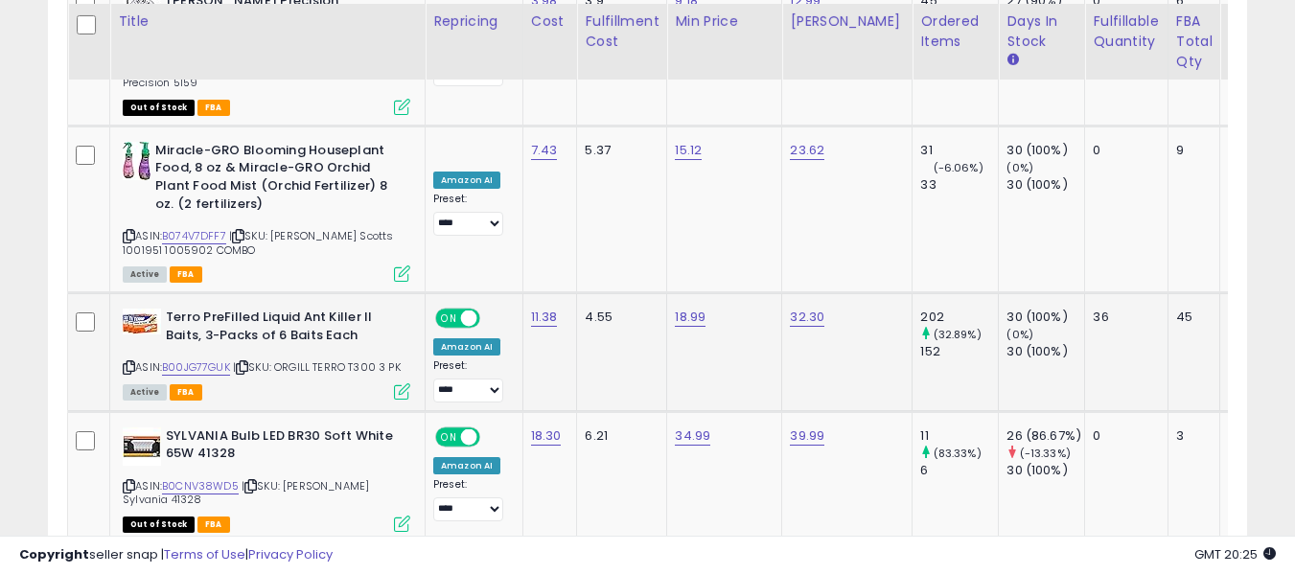
scroll to position [3989, 0]
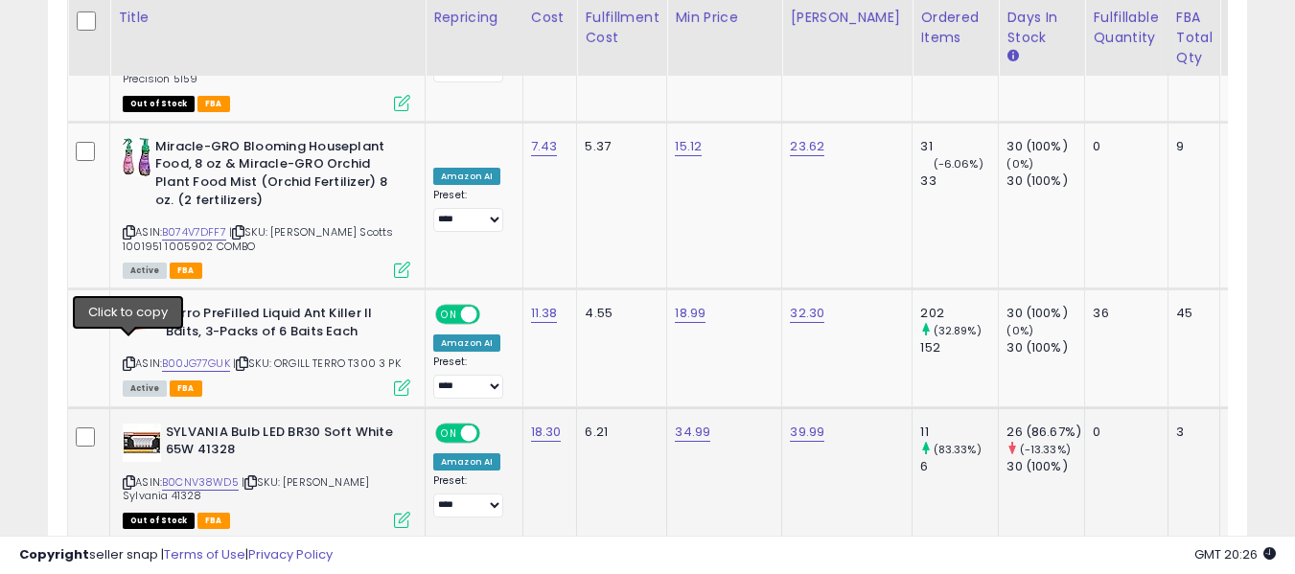
click at [127, 477] on icon at bounding box center [129, 482] width 12 height 11
drag, startPoint x: 131, startPoint y: 460, endPoint x: 146, endPoint y: 450, distance: 17.3
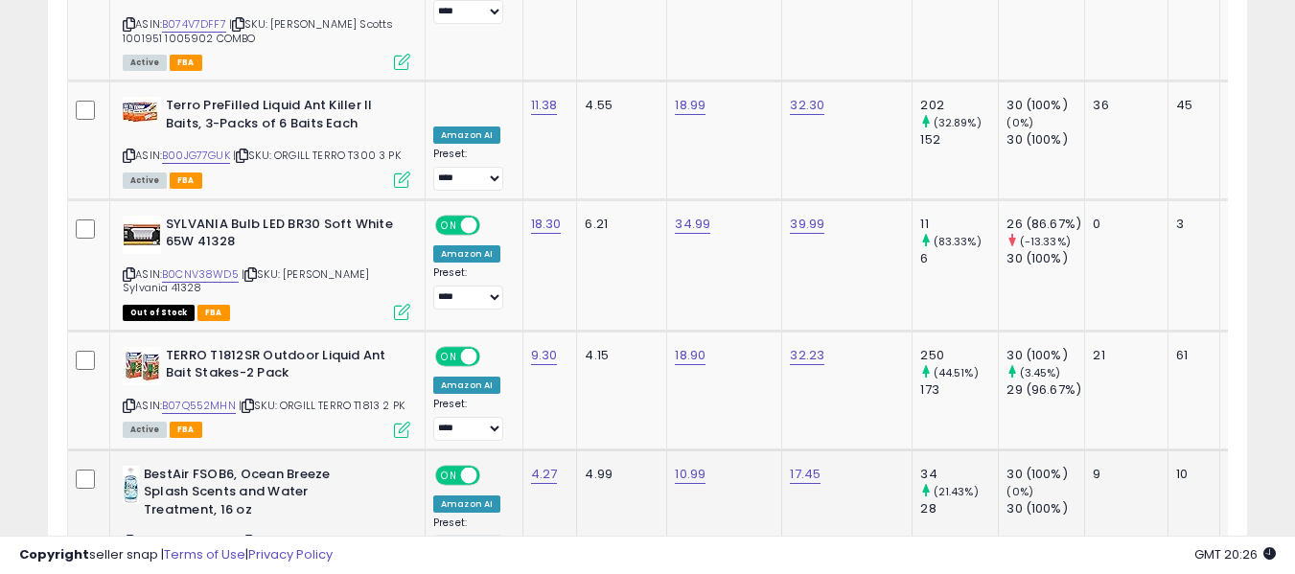
scroll to position [4226, 0]
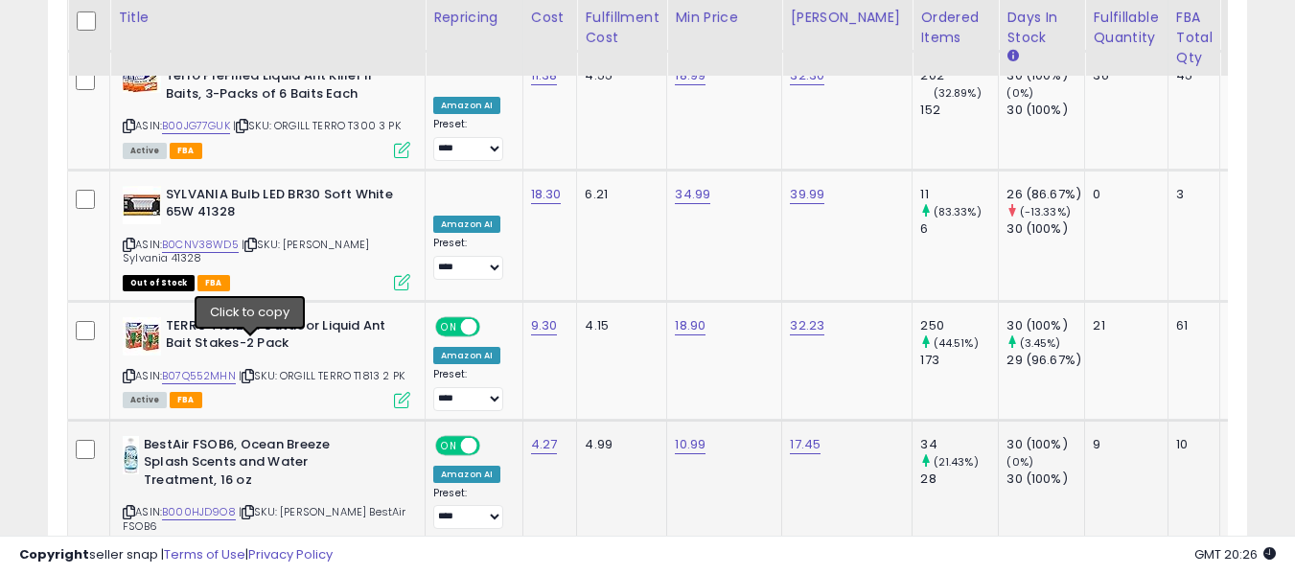
click at [254, 507] on icon at bounding box center [247, 512] width 12 height 11
click at [132, 507] on icon at bounding box center [129, 512] width 12 height 11
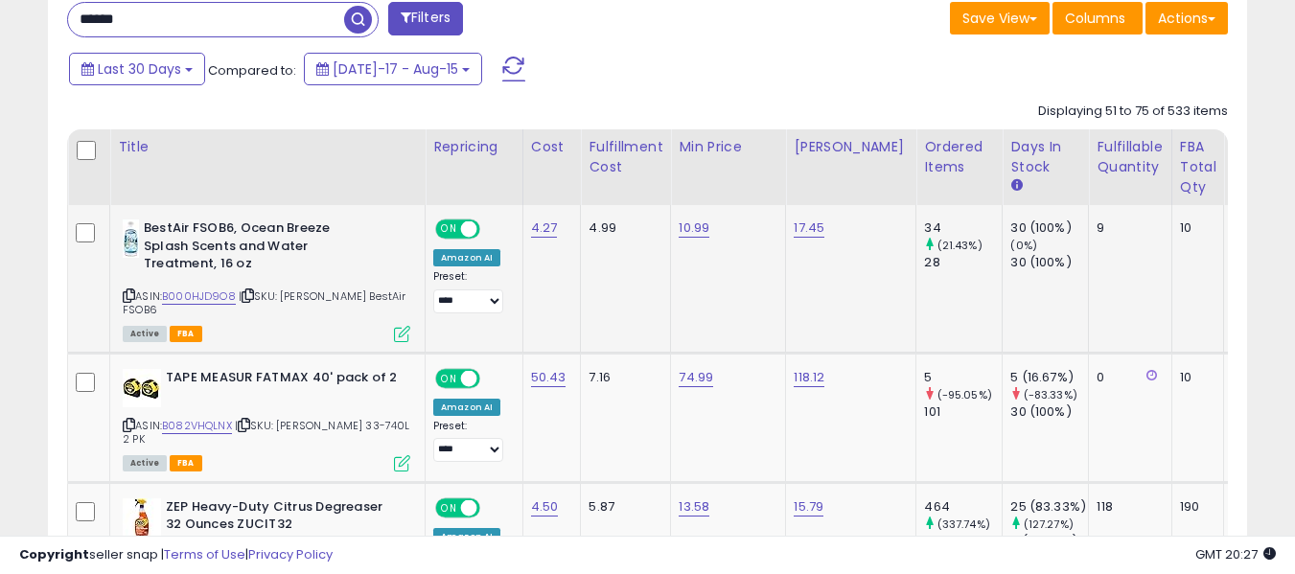
scroll to position [922, 0]
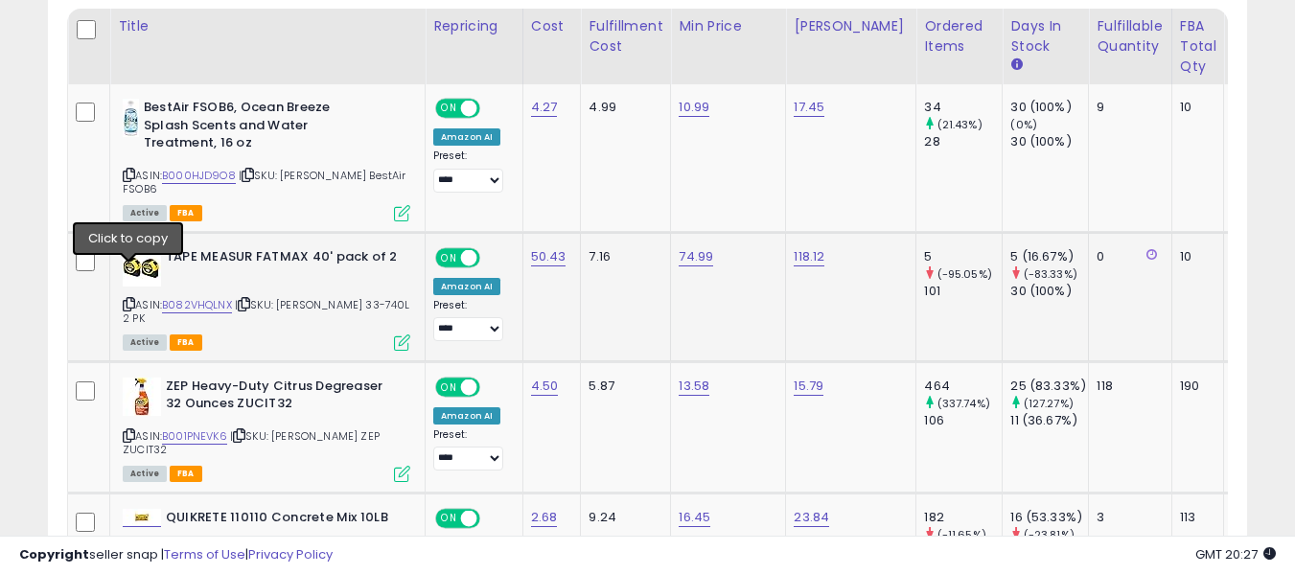
click at [134, 299] on icon at bounding box center [129, 304] width 12 height 11
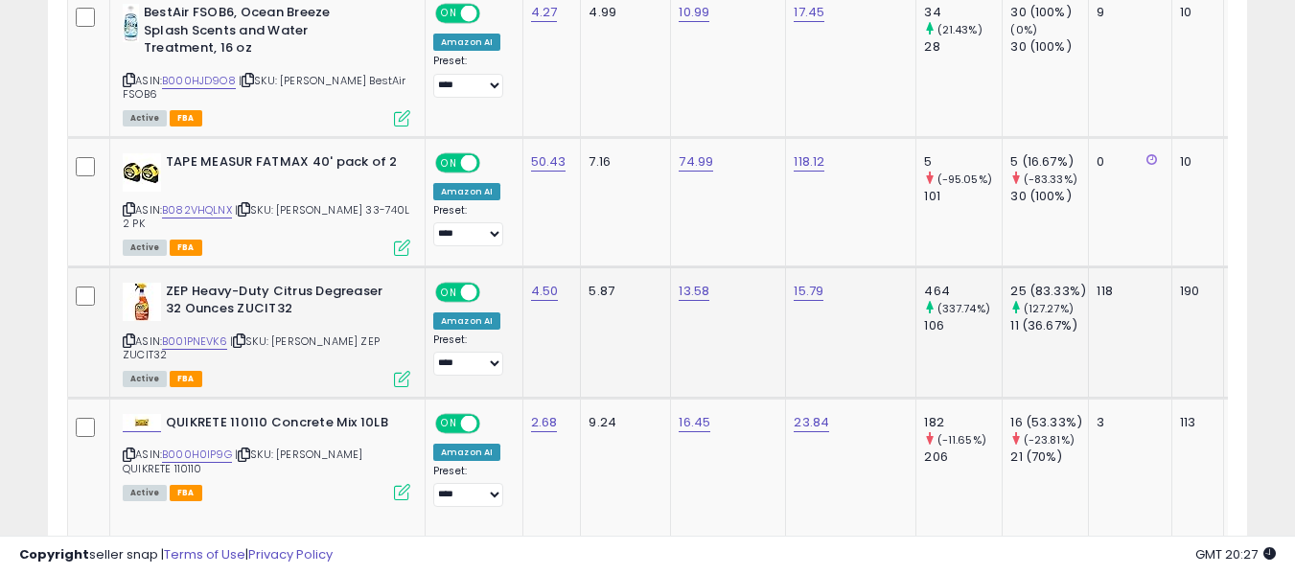
scroll to position [1018, 0]
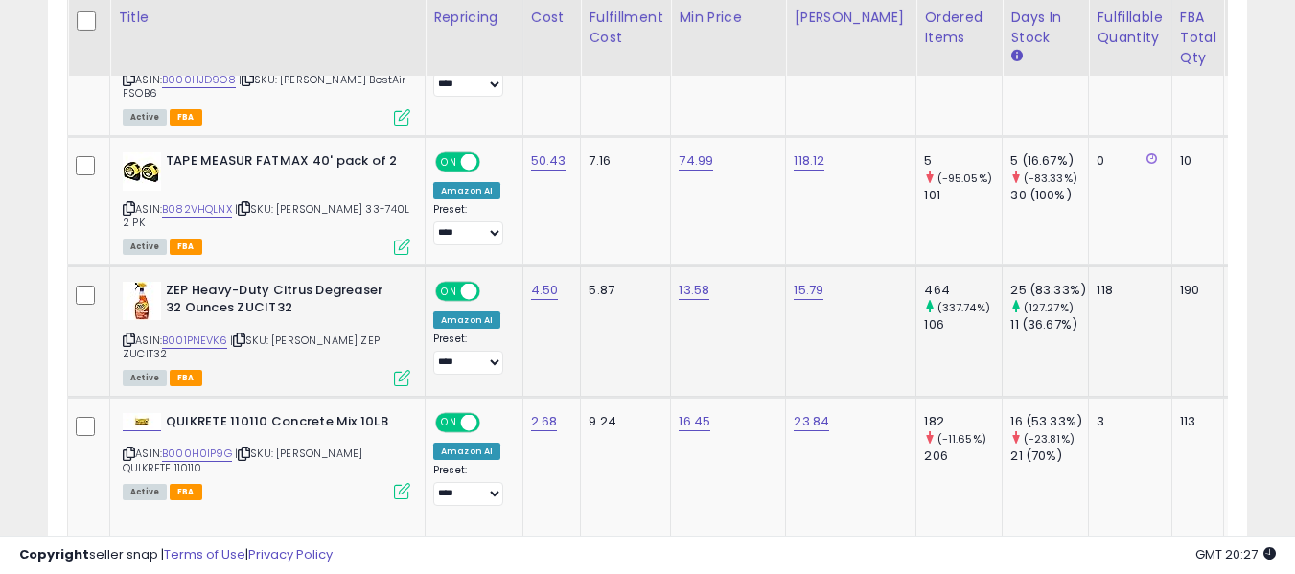
click at [125, 334] on icon at bounding box center [129, 339] width 12 height 11
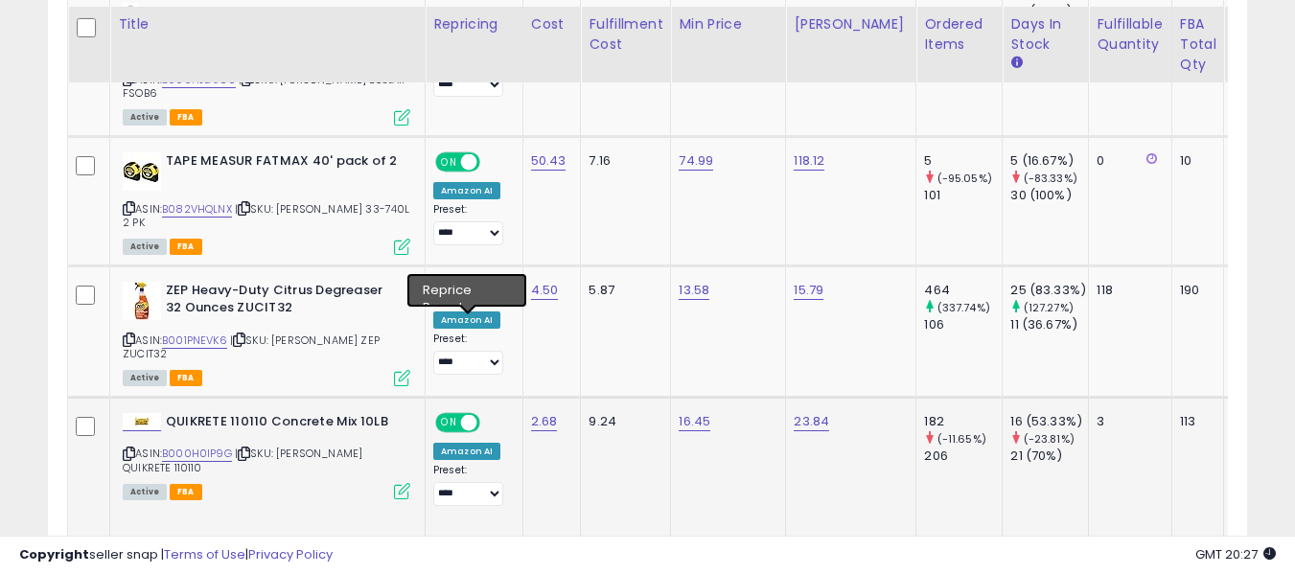
scroll to position [1114, 0]
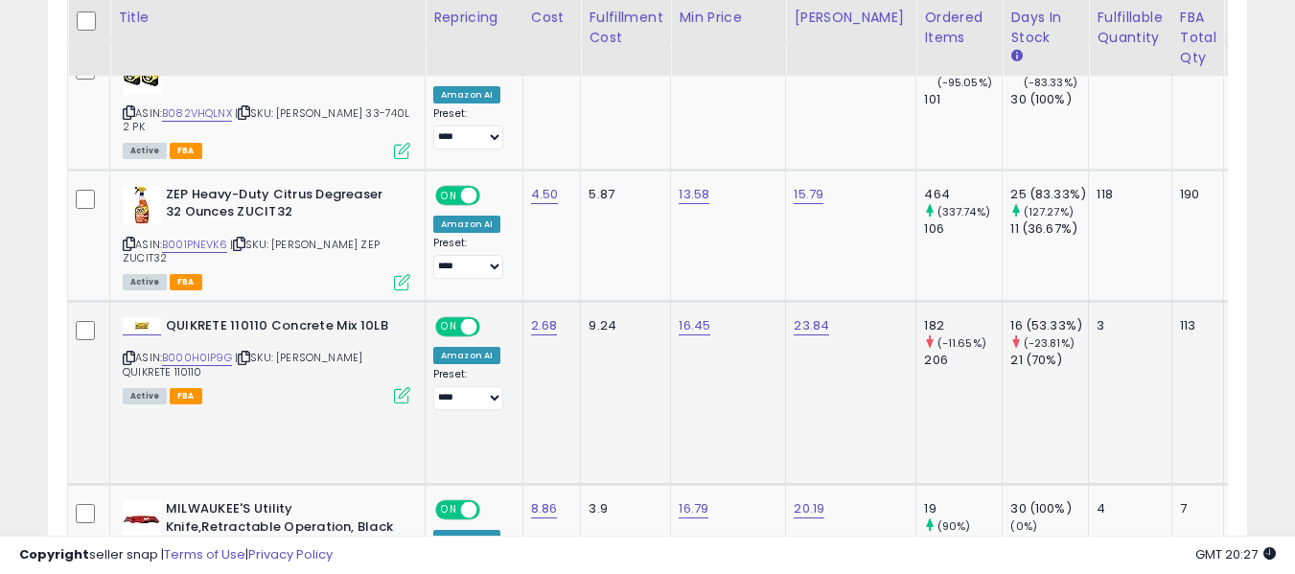
click at [131, 353] on icon at bounding box center [129, 358] width 12 height 11
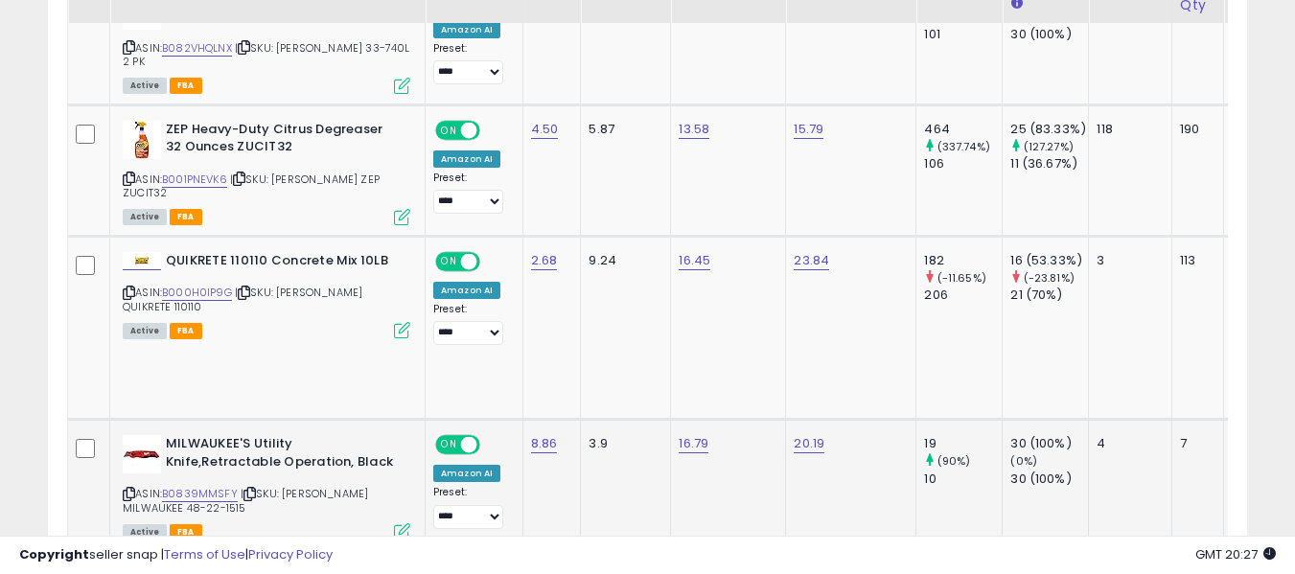
scroll to position [1305, 0]
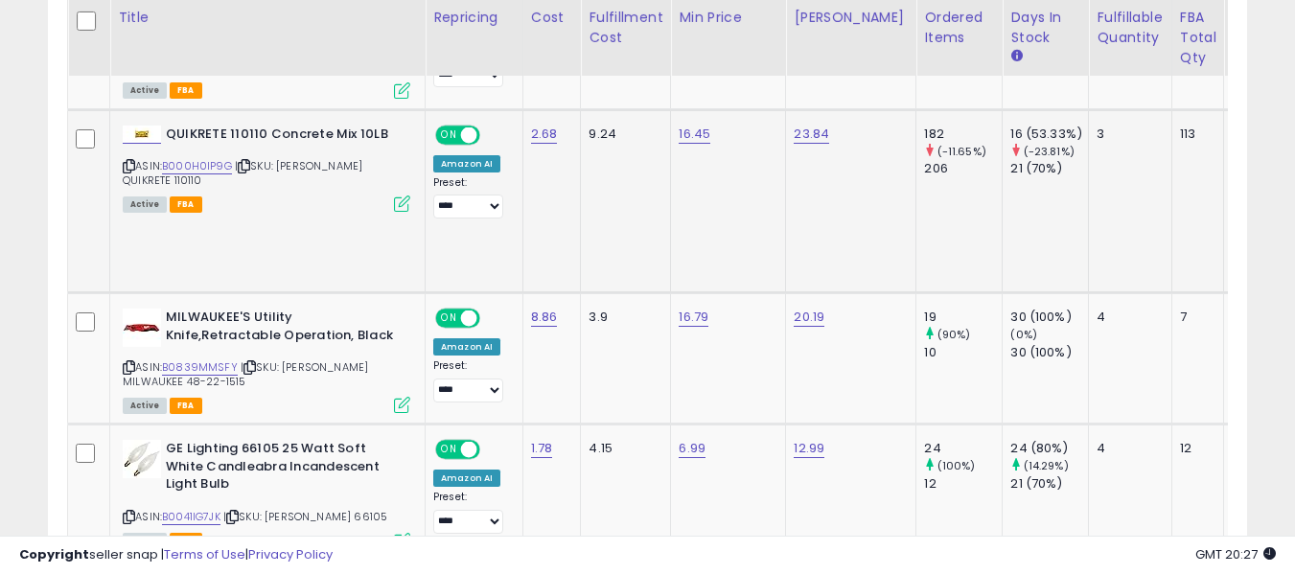
drag, startPoint x: 136, startPoint y: 323, endPoint x: 350, endPoint y: 83, distance: 321.0
click at [136, 323] on div "ASIN: B0839MMSFY | SKU: ORGILL MILWAUKEE 48-22-1515 Active FBA" at bounding box center [266, 360] width 287 height 103
click at [124, 362] on icon at bounding box center [129, 367] width 12 height 11
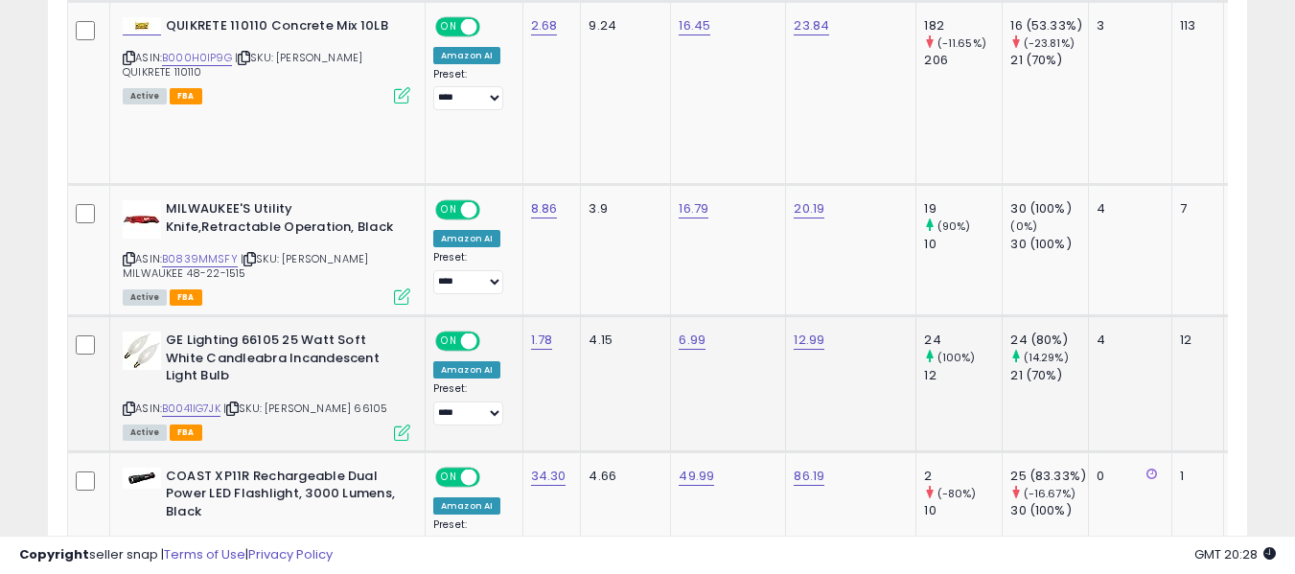
scroll to position [1497, 0]
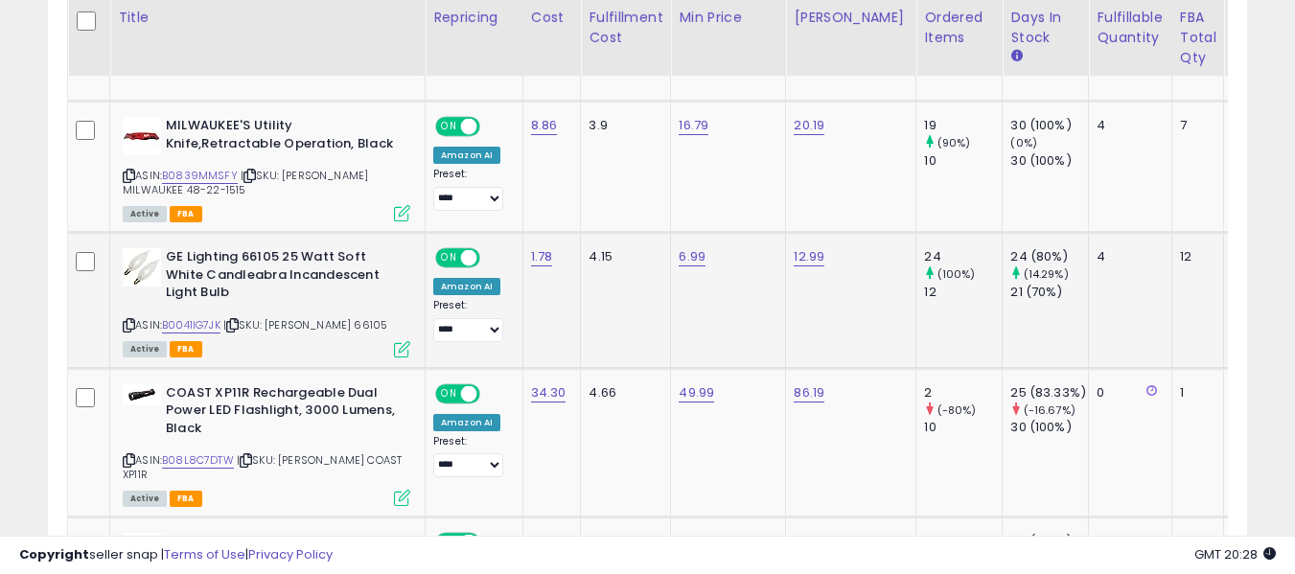
click at [130, 320] on icon at bounding box center [129, 325] width 12 height 11
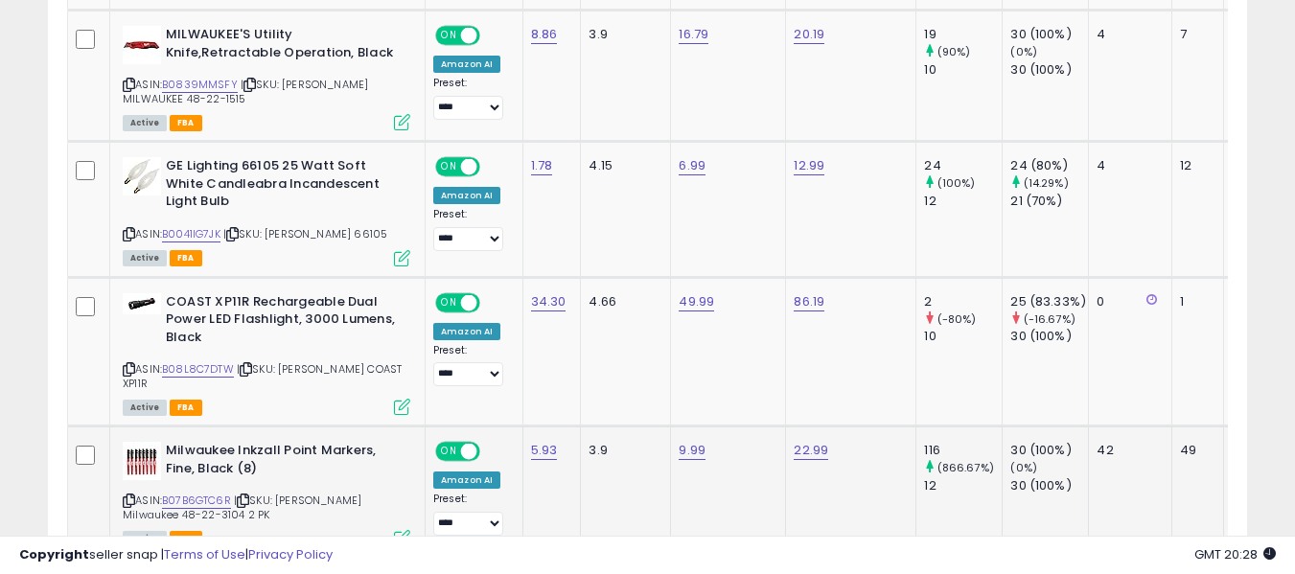
scroll to position [1593, 0]
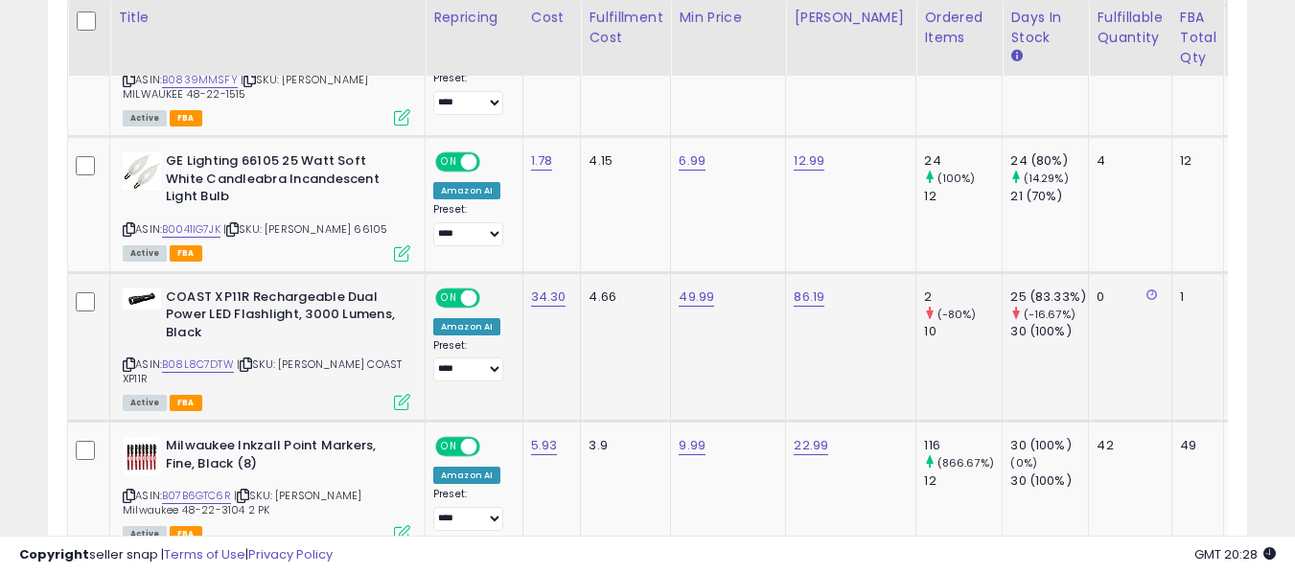
click at [122, 320] on div "COAST XP11R Rechargeable Dual Power LED Flashlight, 3000 Lumens, Black ASIN: B0…" at bounding box center [264, 348] width 292 height 121
click at [127, 359] on icon at bounding box center [129, 364] width 12 height 11
click at [126, 491] on icon at bounding box center [129, 496] width 12 height 11
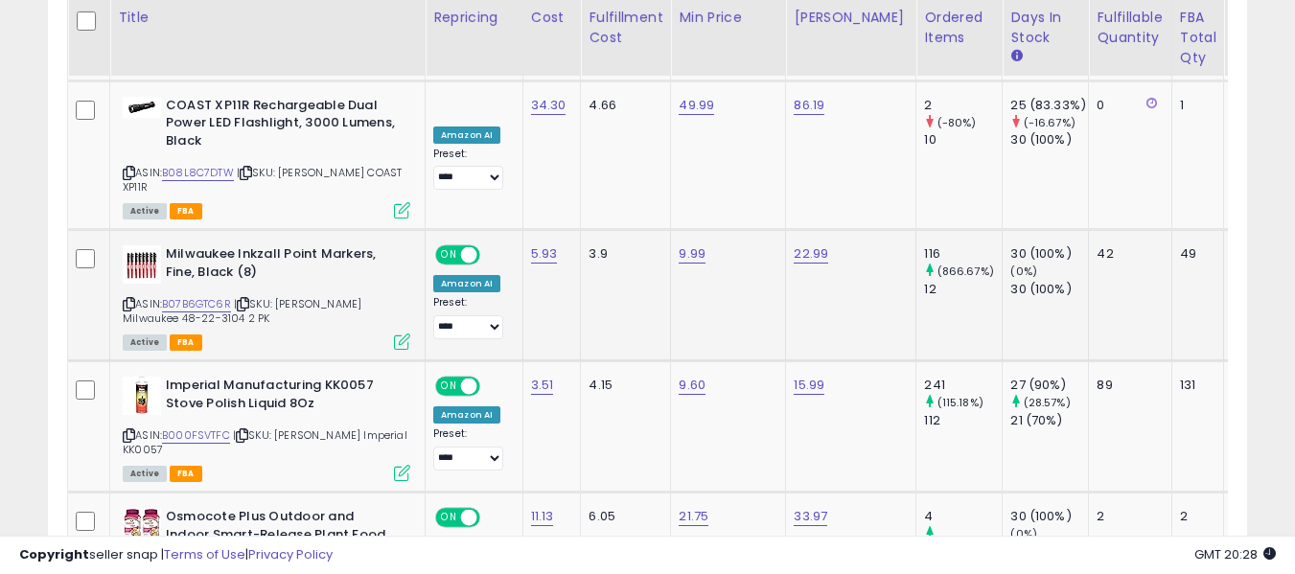
scroll to position [1976, 0]
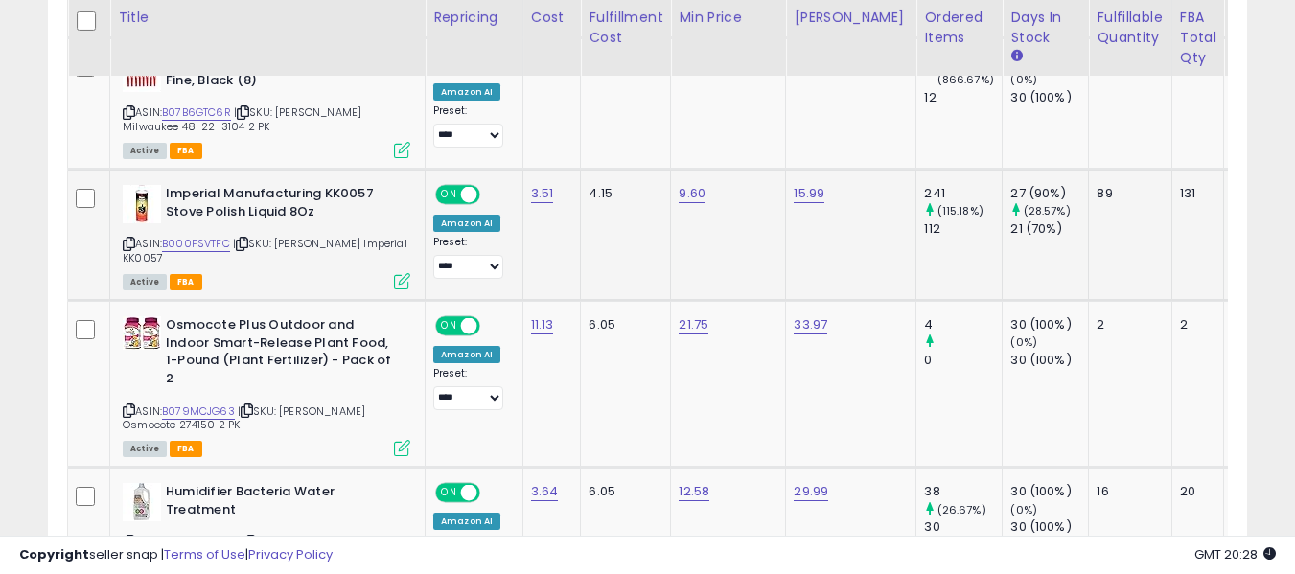
click at [128, 239] on icon at bounding box center [129, 244] width 12 height 11
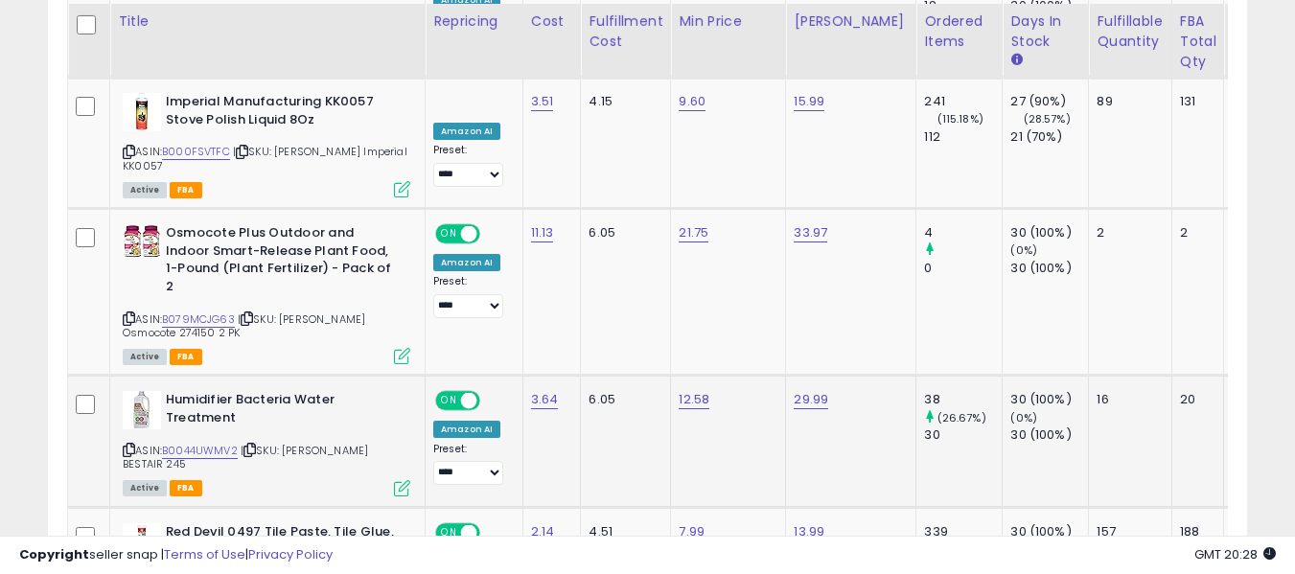
scroll to position [2072, 0]
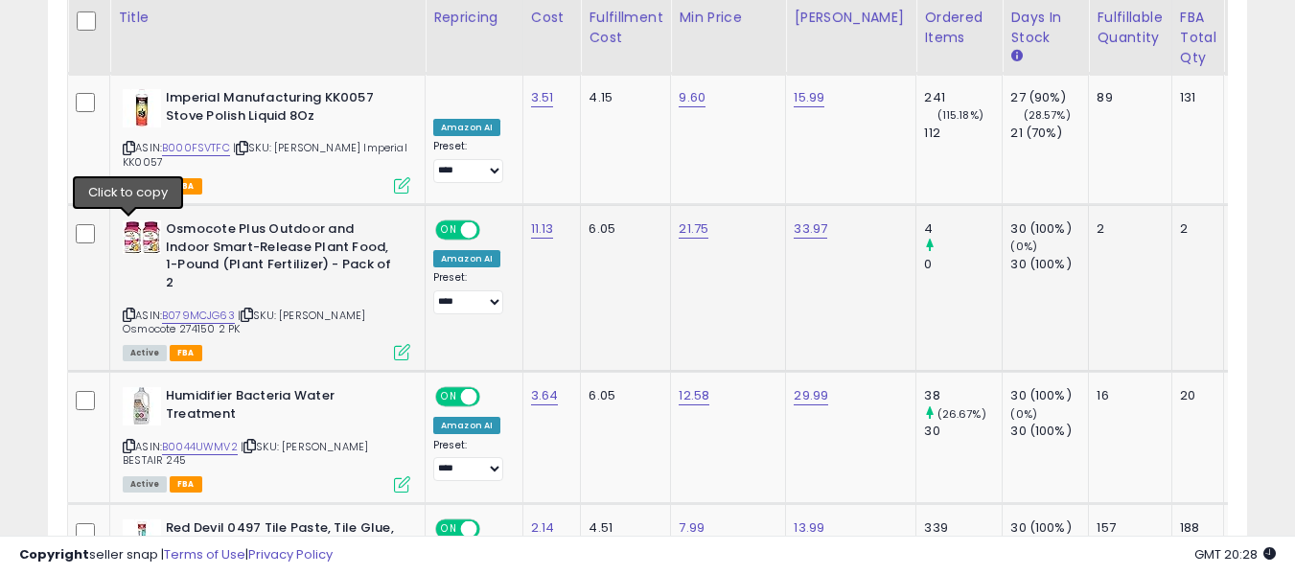
click at [125, 310] on icon at bounding box center [129, 315] width 12 height 11
drag, startPoint x: 132, startPoint y: 360, endPoint x: 424, endPoint y: 155, distance: 356.3
click at [132, 441] on icon at bounding box center [129, 446] width 12 height 11
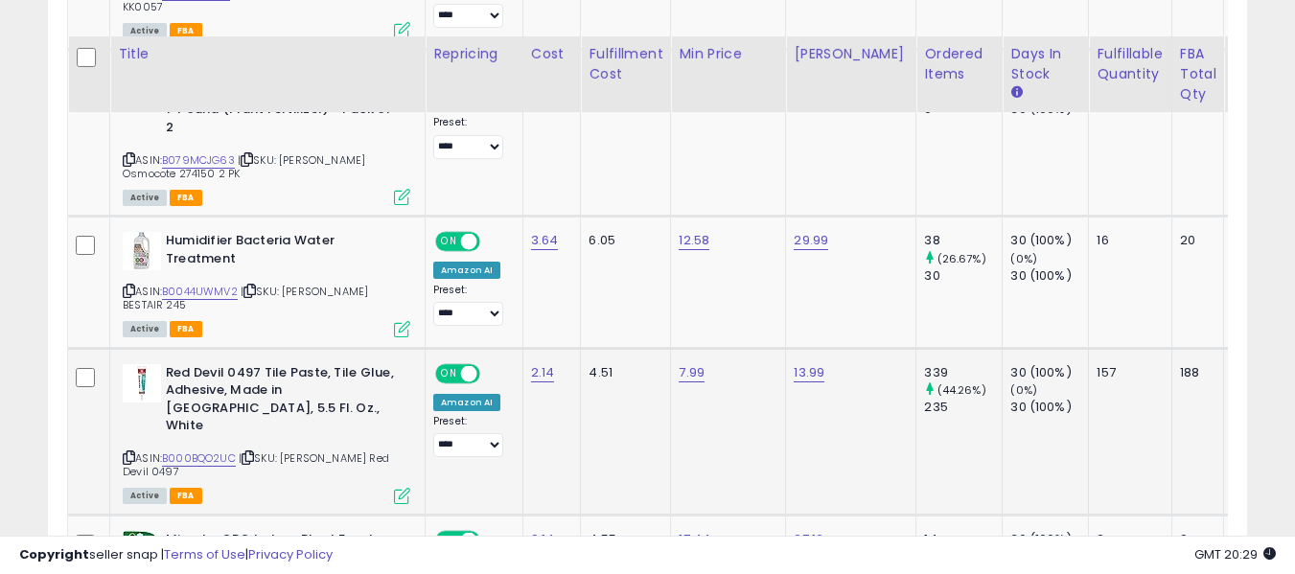
scroll to position [2264, 0]
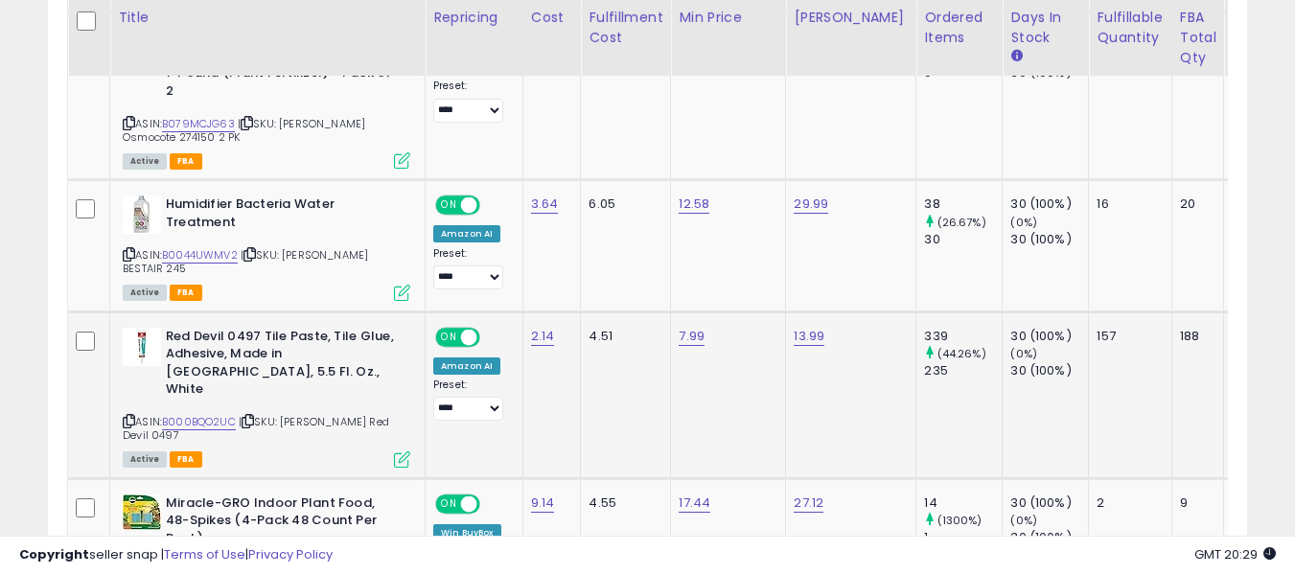
click at [127, 416] on icon at bounding box center [129, 421] width 12 height 11
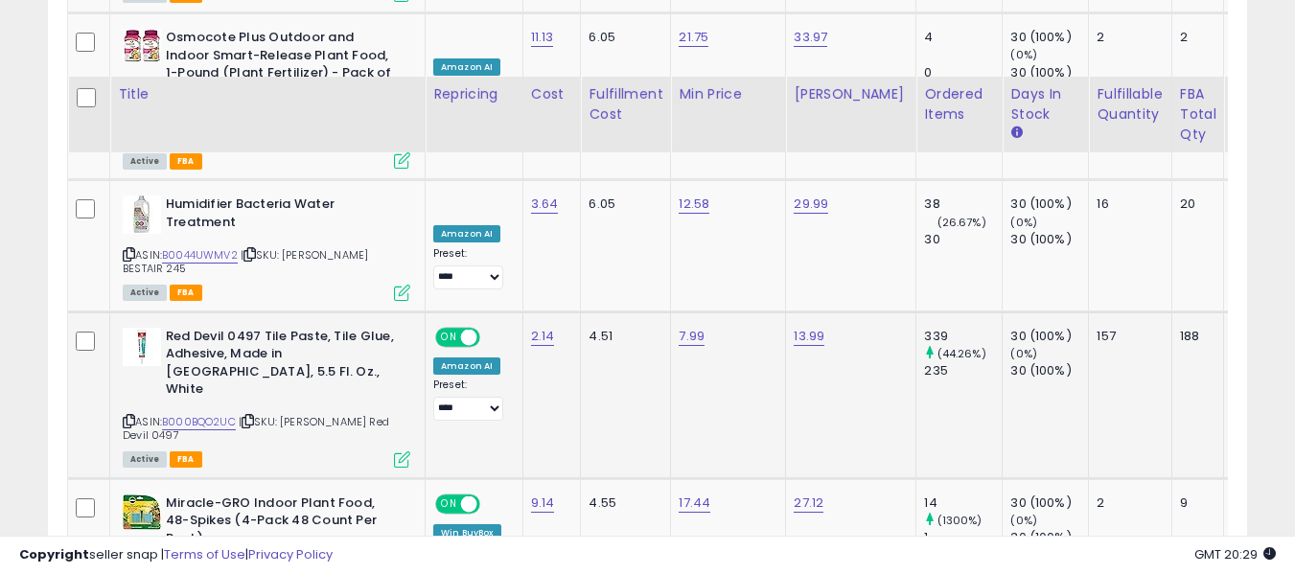
scroll to position [2359, 0]
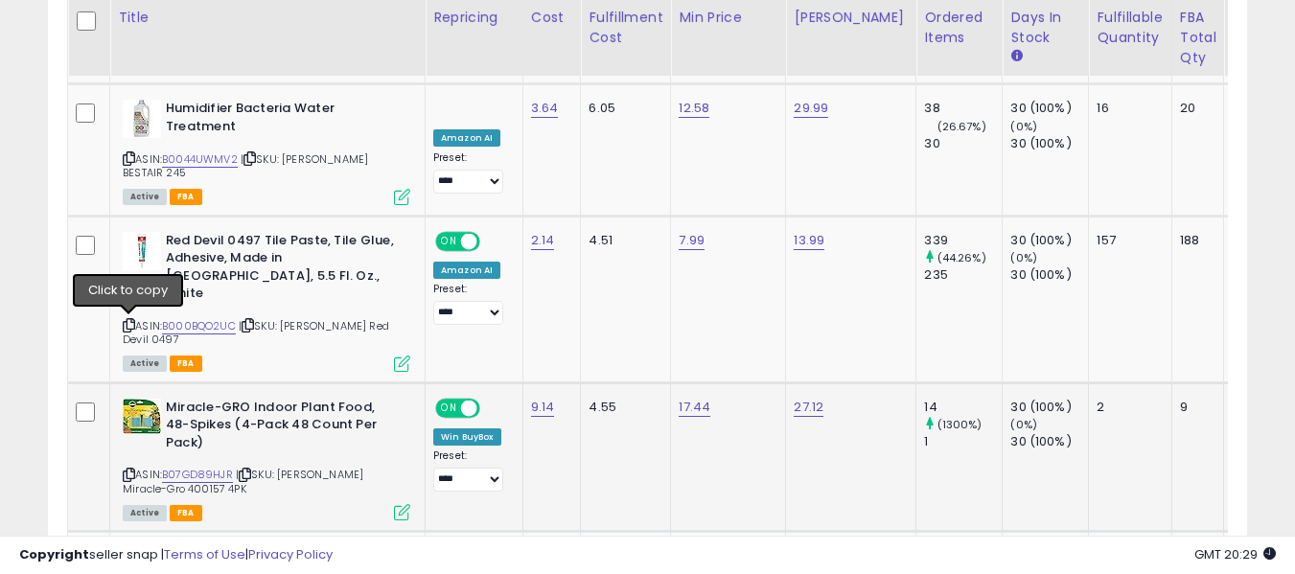
click at [126, 470] on icon at bounding box center [129, 475] width 12 height 11
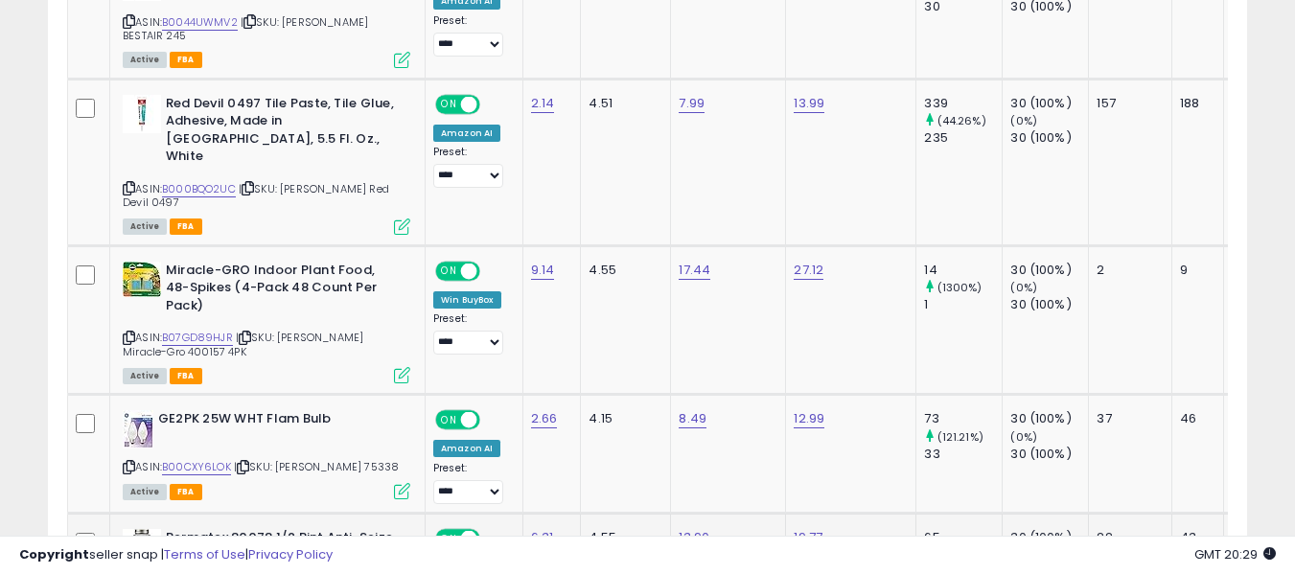
scroll to position [2551, 0]
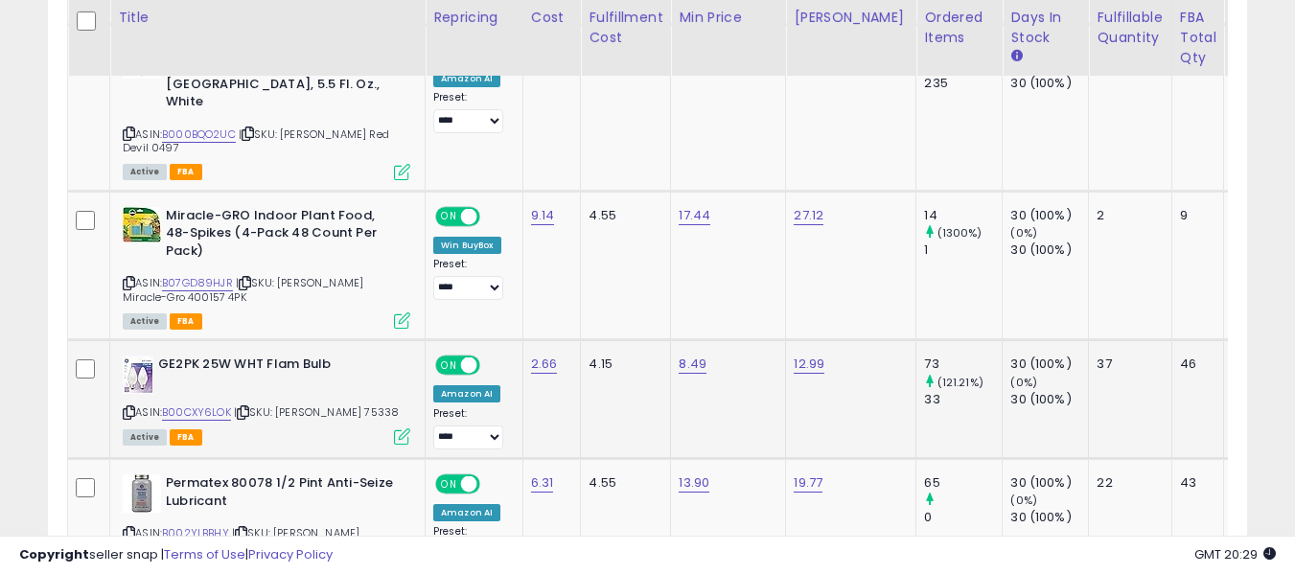
click at [128, 356] on div "ASIN: B00CXY6LOK | SKU: ORGILL GE 75338 Active FBA" at bounding box center [266, 399] width 287 height 87
click at [133, 407] on icon at bounding box center [129, 412] width 12 height 11
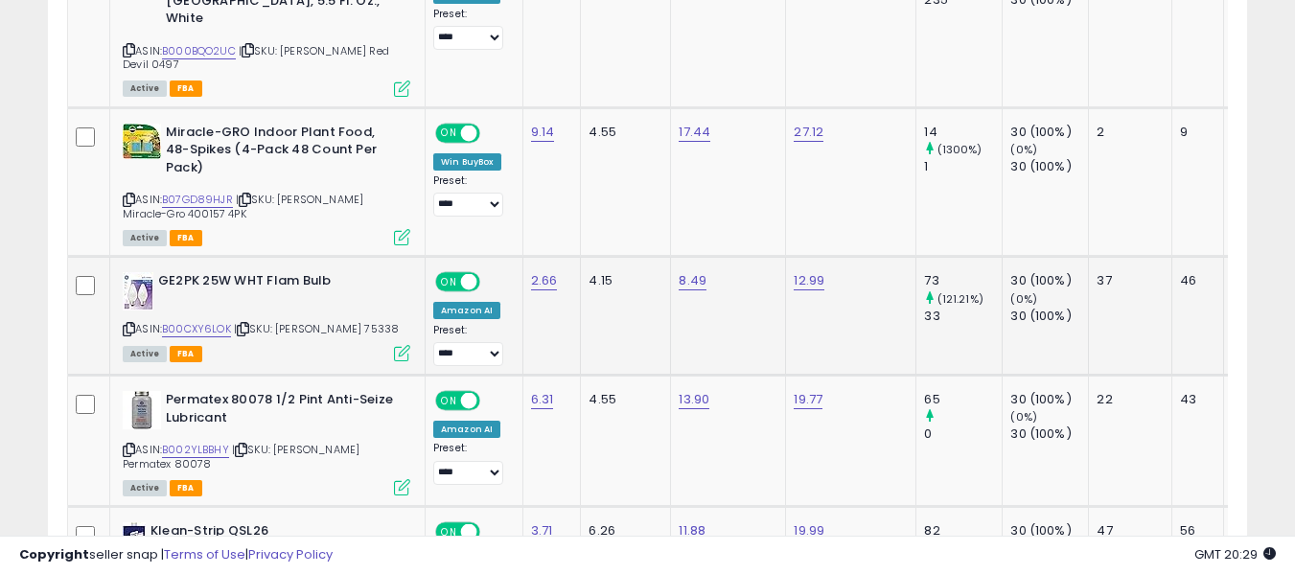
scroll to position [2647, 0]
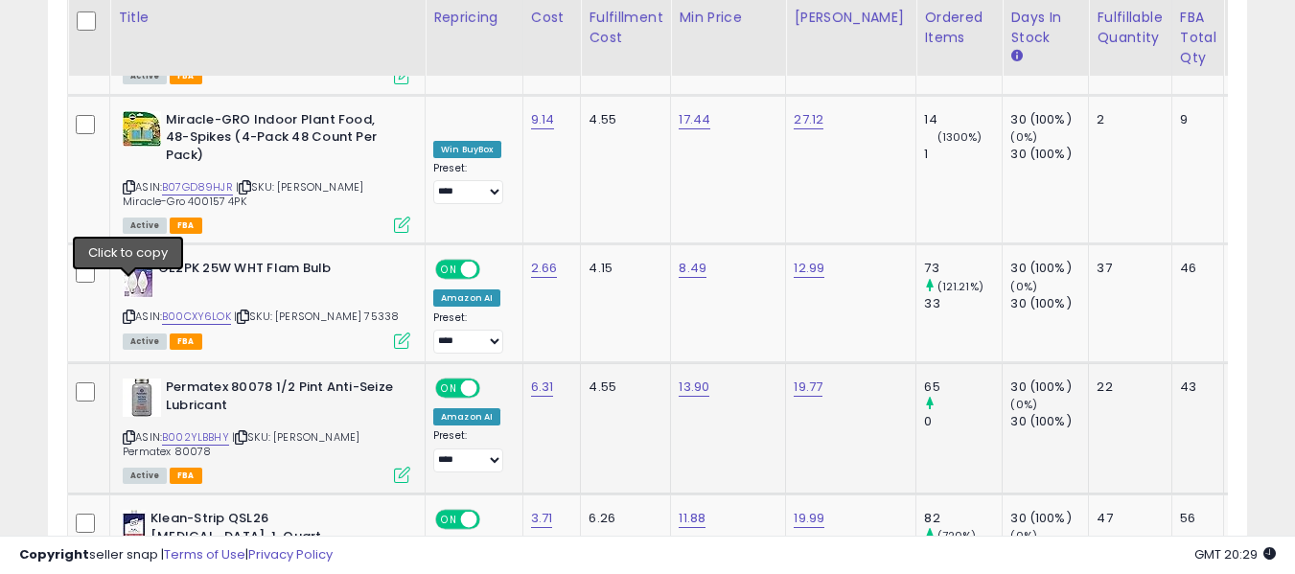
click at [130, 432] on icon at bounding box center [129, 437] width 12 height 11
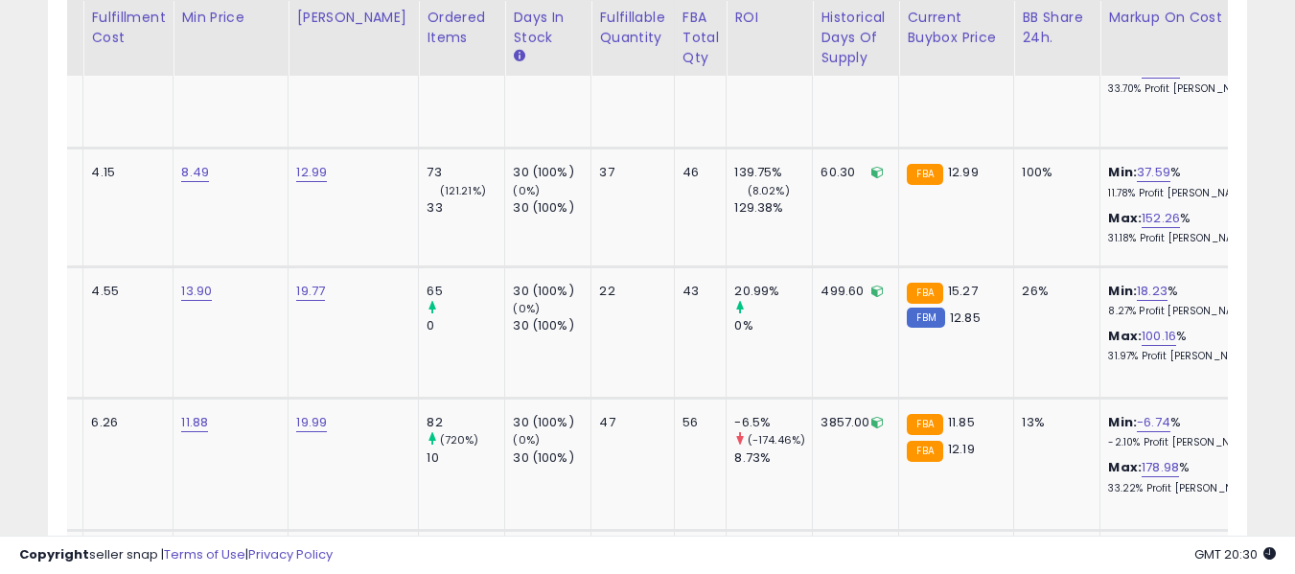
scroll to position [0, 486]
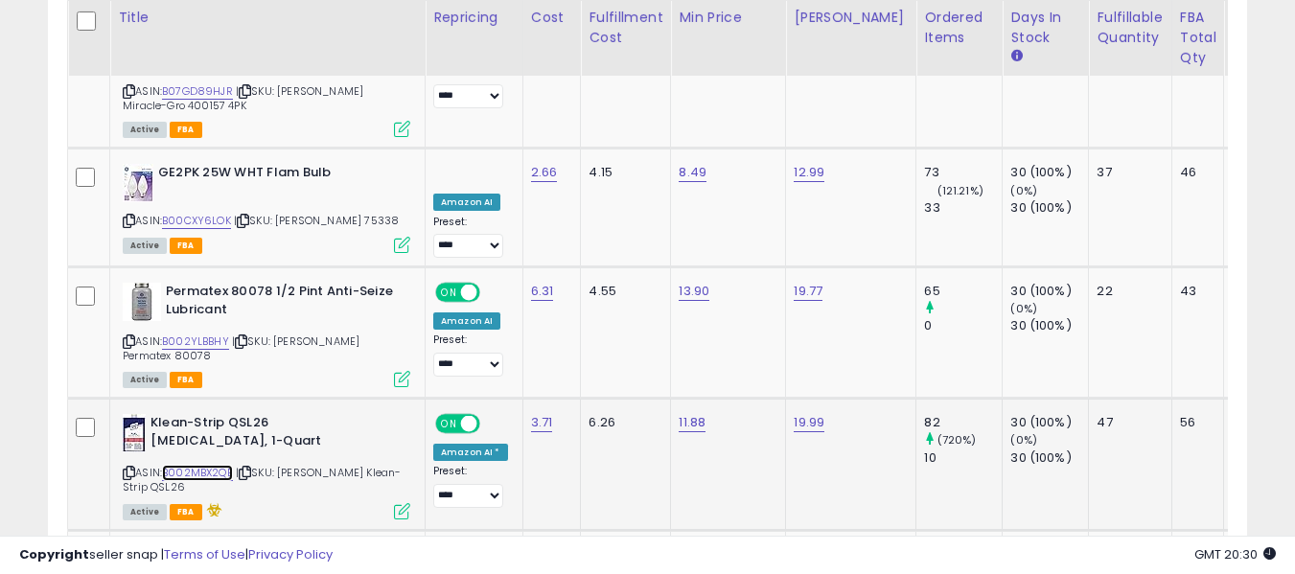
click at [211, 465] on link "B002MBX2QE" at bounding box center [197, 473] width 71 height 16
click at [400, 503] on icon at bounding box center [402, 511] width 16 height 16
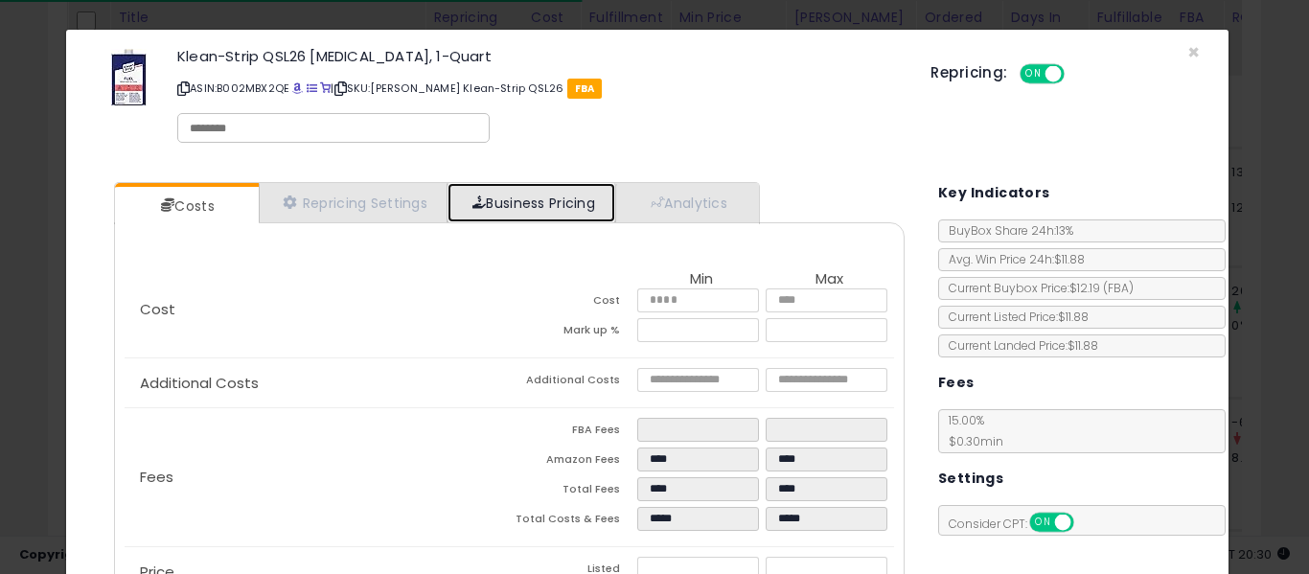
click at [532, 195] on link "Business Pricing" at bounding box center [532, 202] width 168 height 39
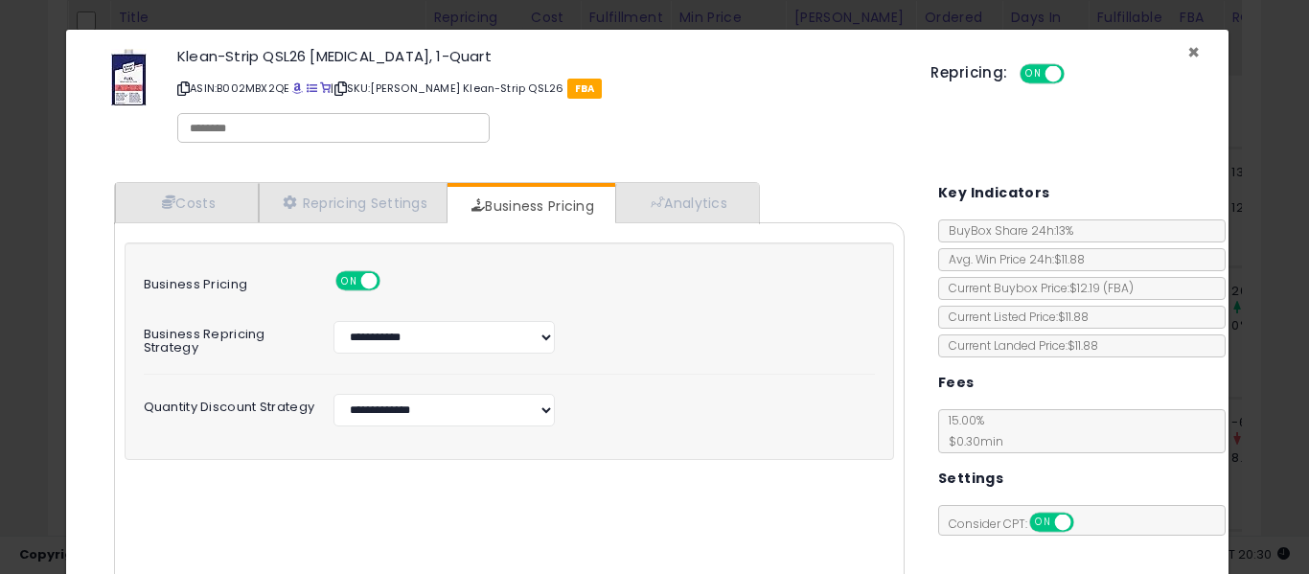
click at [1187, 50] on span "×" at bounding box center [1193, 52] width 12 height 28
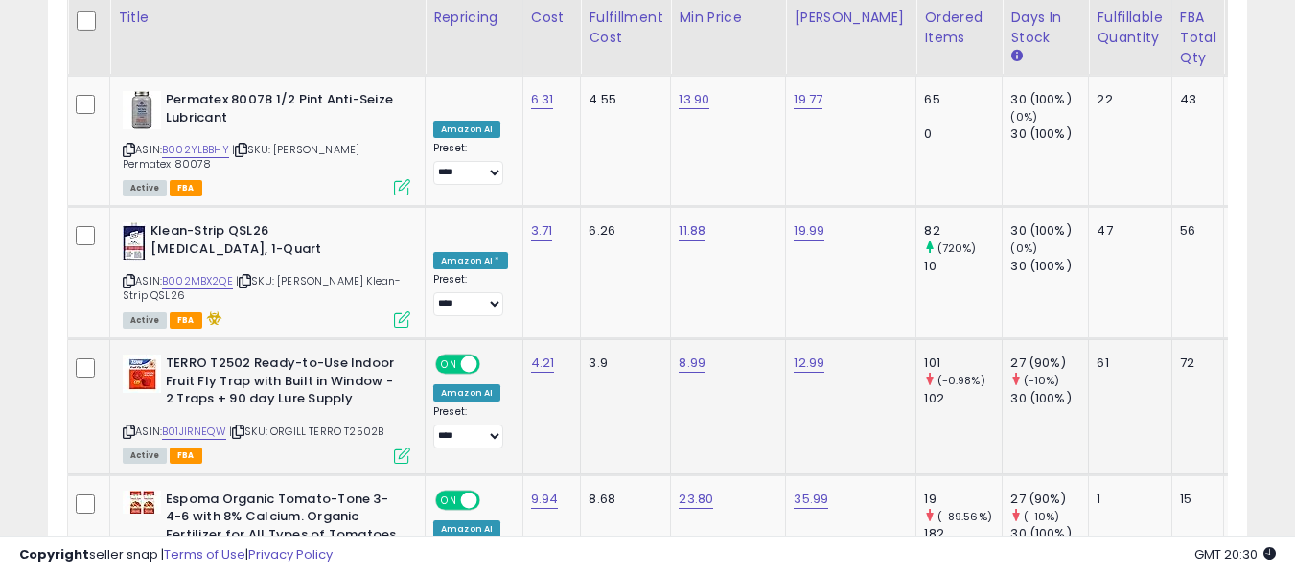
click at [131, 426] on icon at bounding box center [129, 431] width 12 height 11
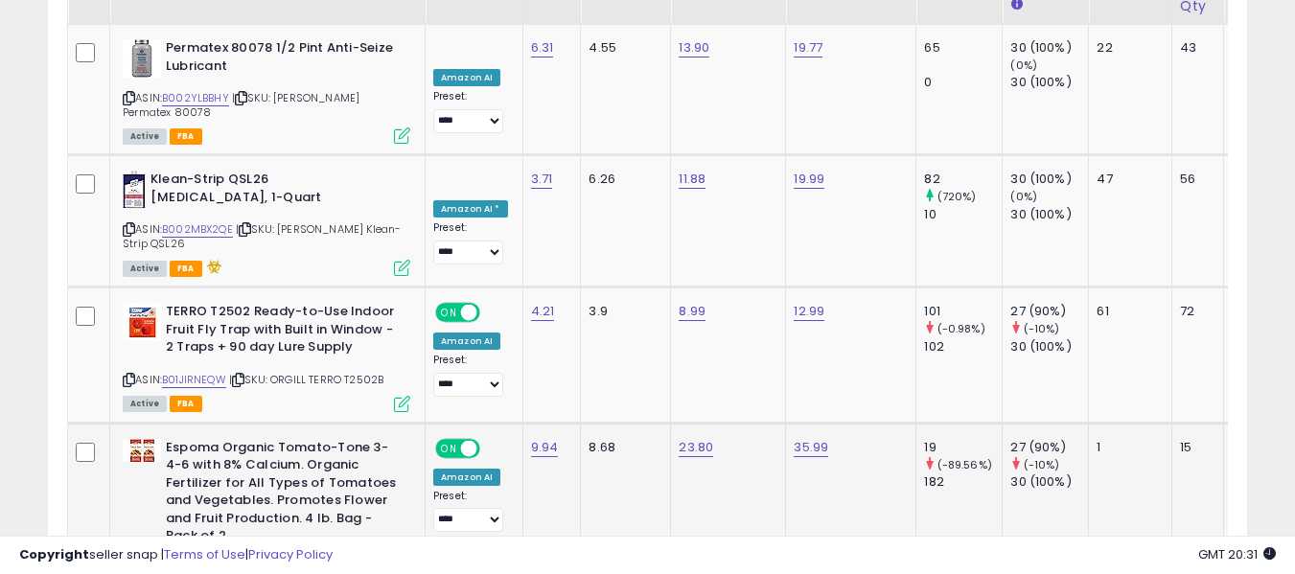
scroll to position [3030, 0]
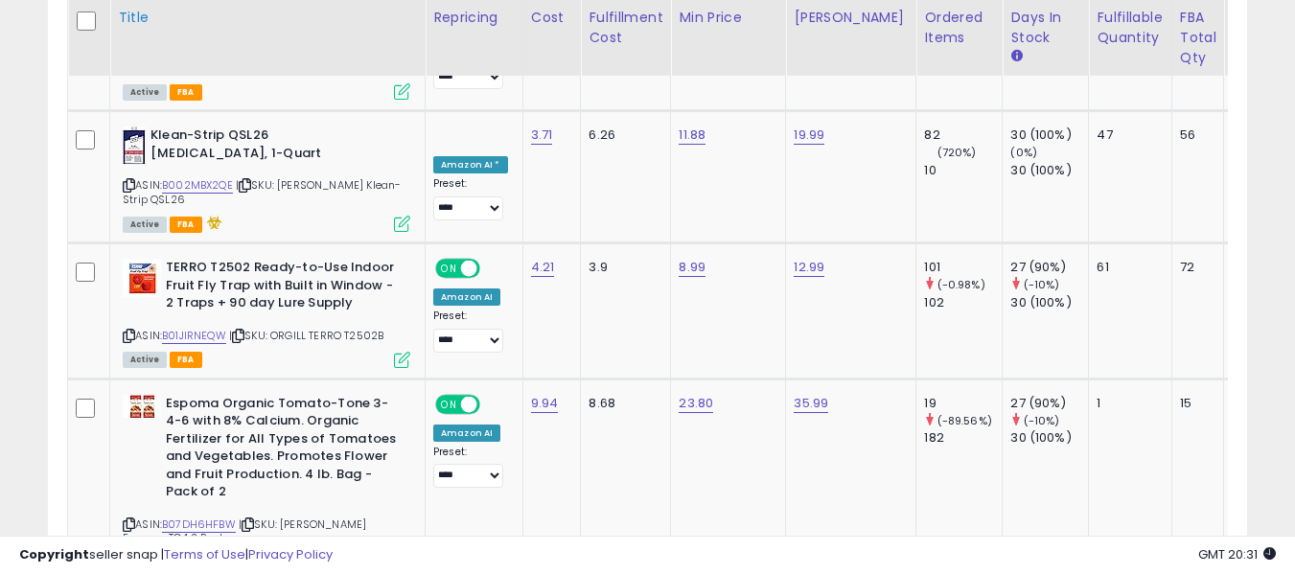
drag, startPoint x: 128, startPoint y: 358, endPoint x: 384, endPoint y: 9, distance: 433.4
click at [128, 519] on icon at bounding box center [129, 524] width 12 height 11
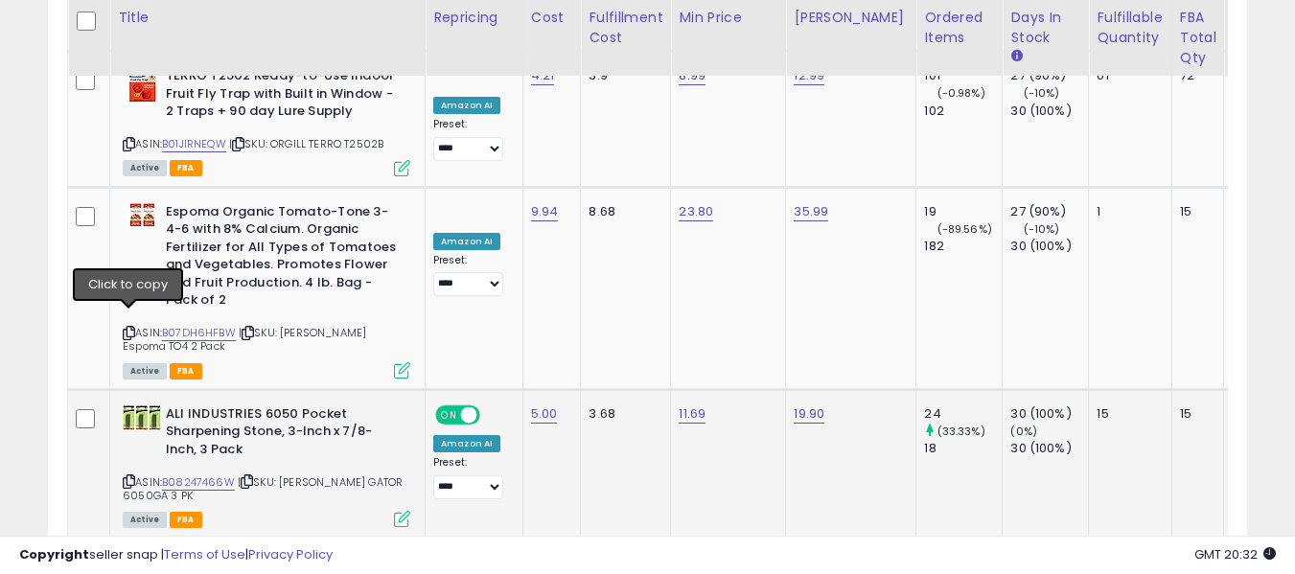
drag, startPoint x: 130, startPoint y: 318, endPoint x: 214, endPoint y: 251, distance: 107.0
click at [130, 476] on icon at bounding box center [129, 481] width 12 height 11
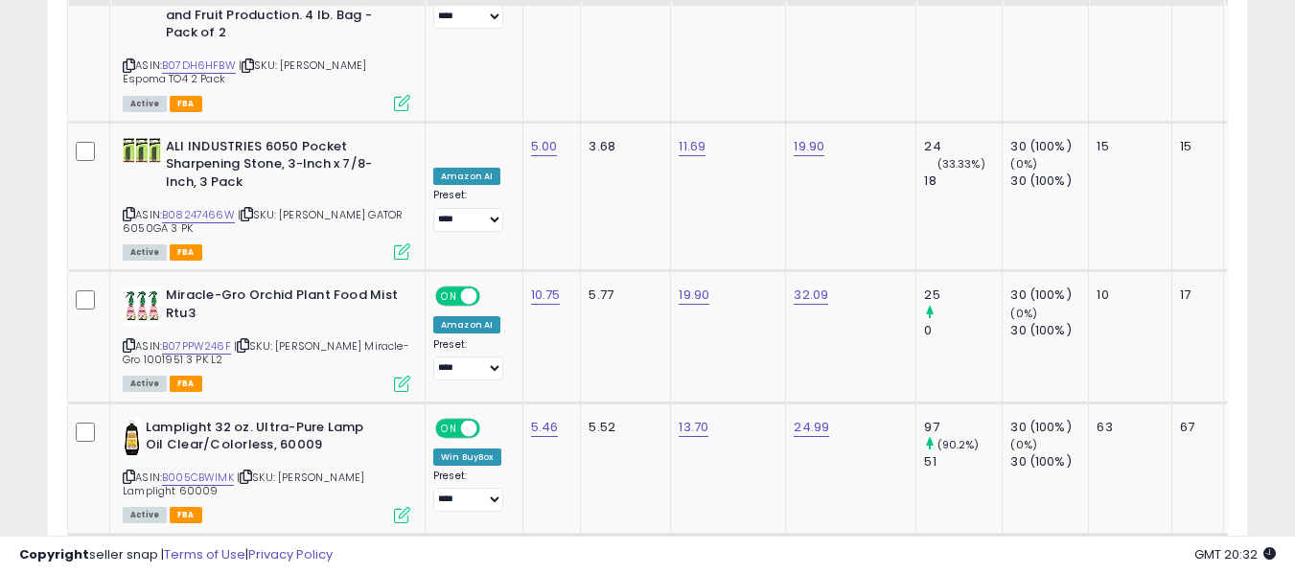
scroll to position [3509, 0]
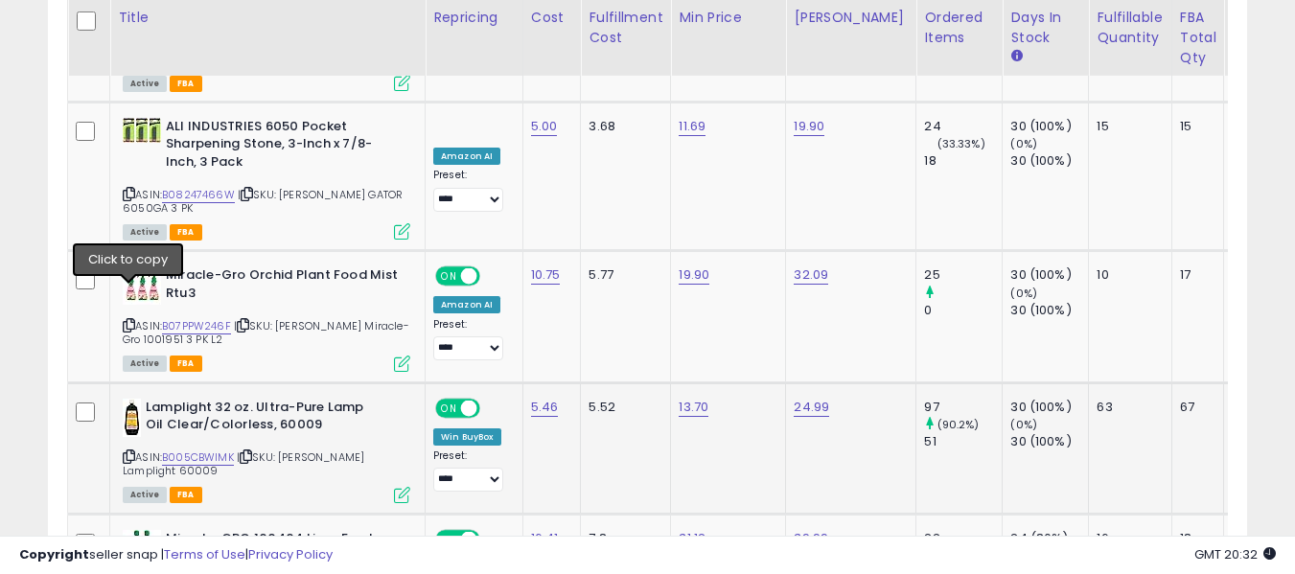
click at [134, 451] on icon at bounding box center [129, 456] width 12 height 11
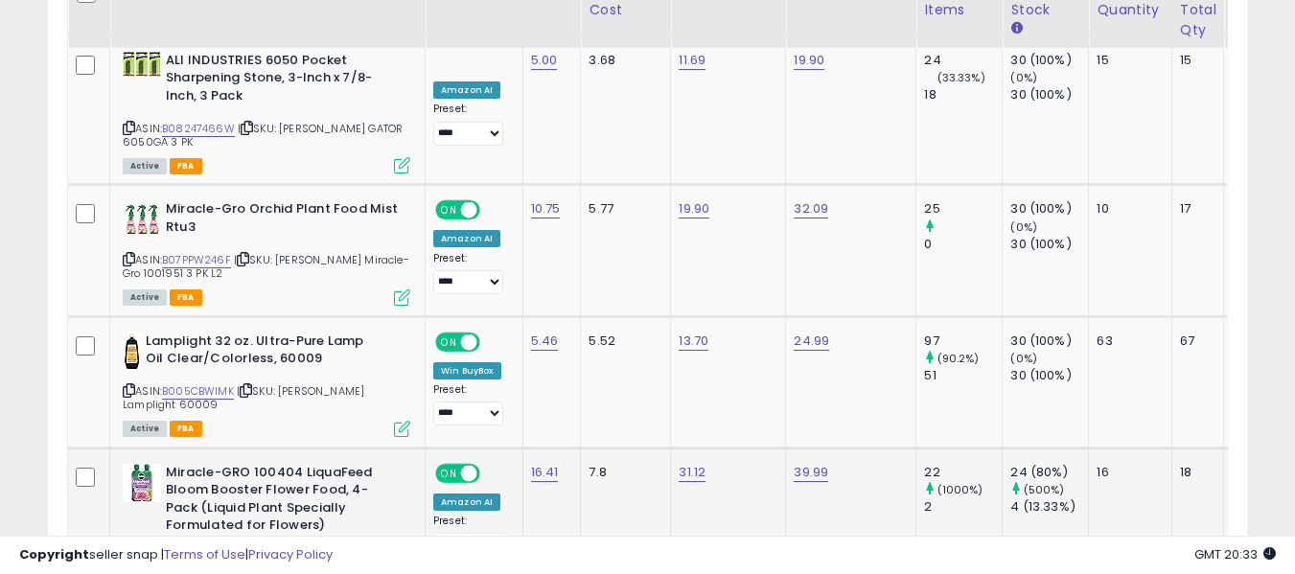
scroll to position [3605, 0]
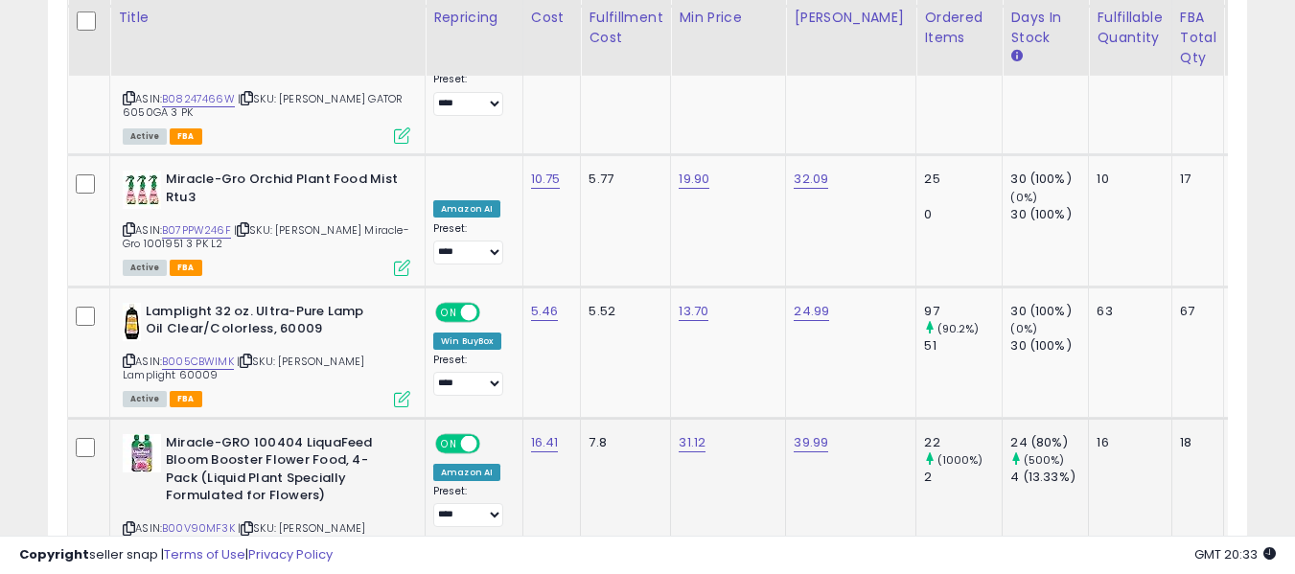
click at [126, 520] on span "| SKU: ORGILL Miracle-Gro 1004043" at bounding box center [244, 534] width 242 height 29
click at [131, 523] on icon at bounding box center [129, 528] width 12 height 11
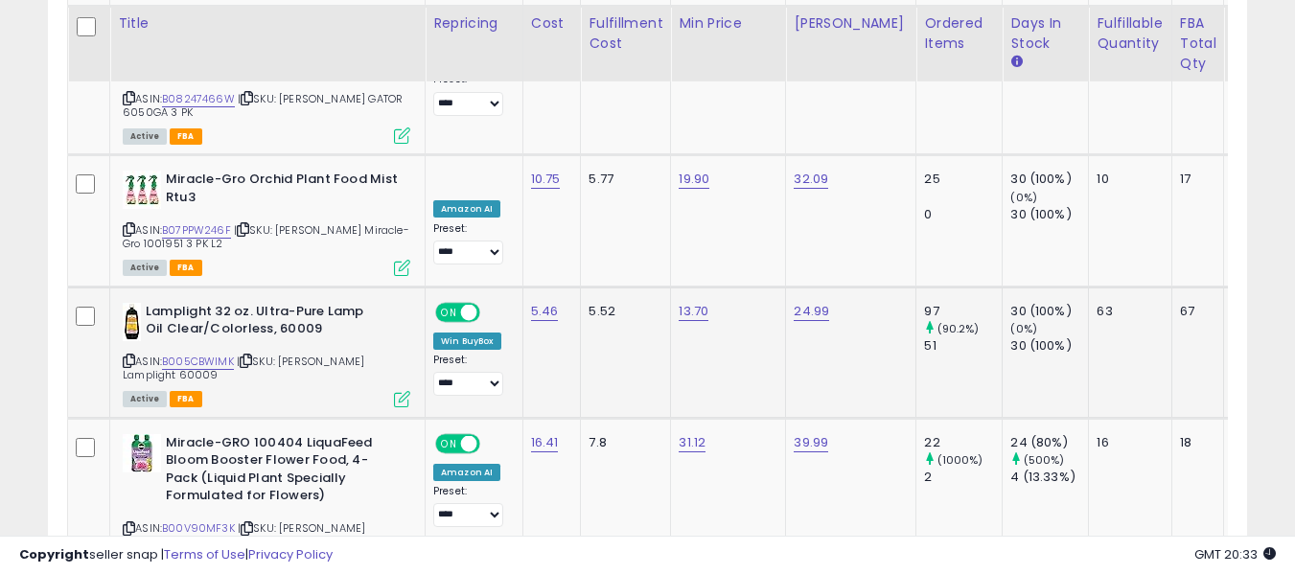
scroll to position [3797, 0]
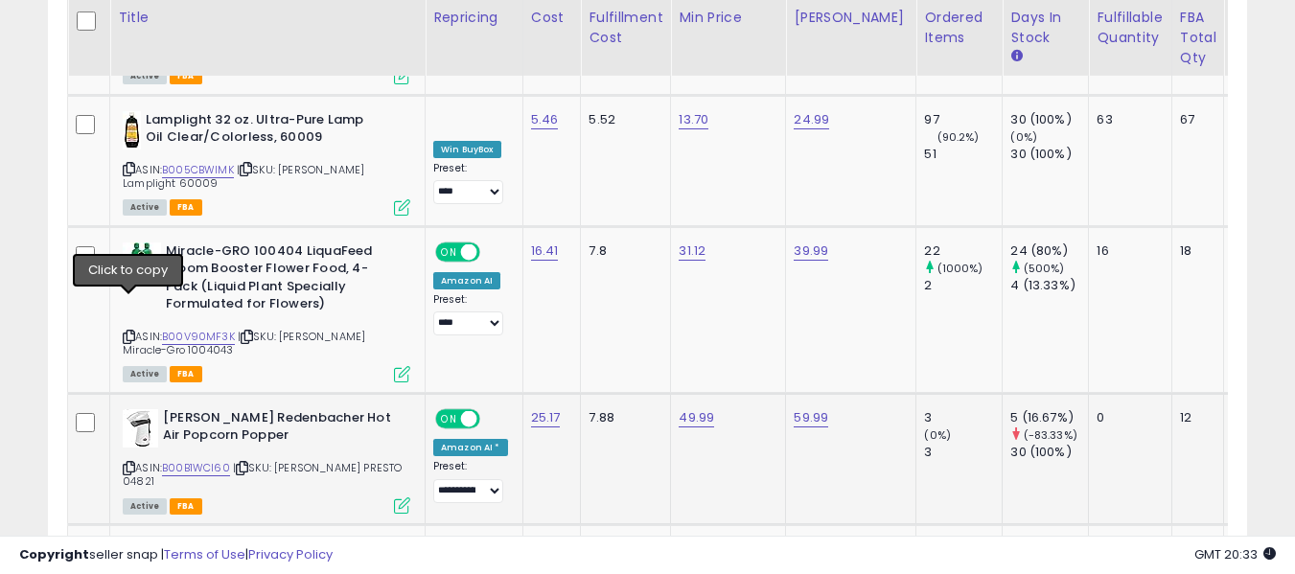
click at [127, 463] on icon at bounding box center [129, 468] width 12 height 11
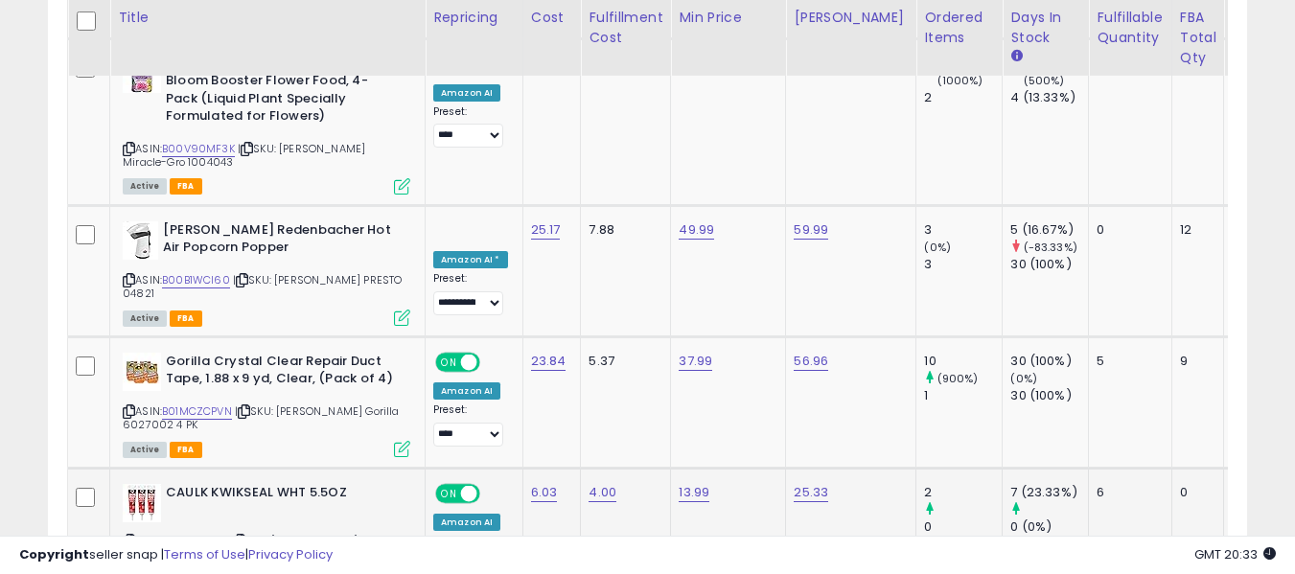
scroll to position [3989, 0]
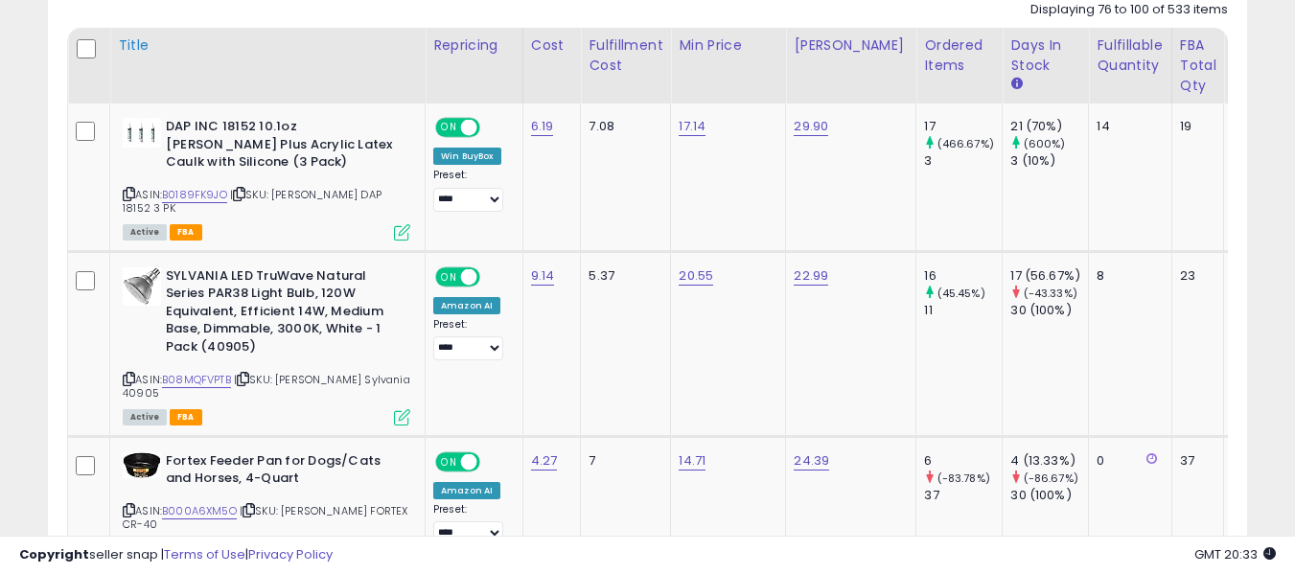
scroll to position [922, 0]
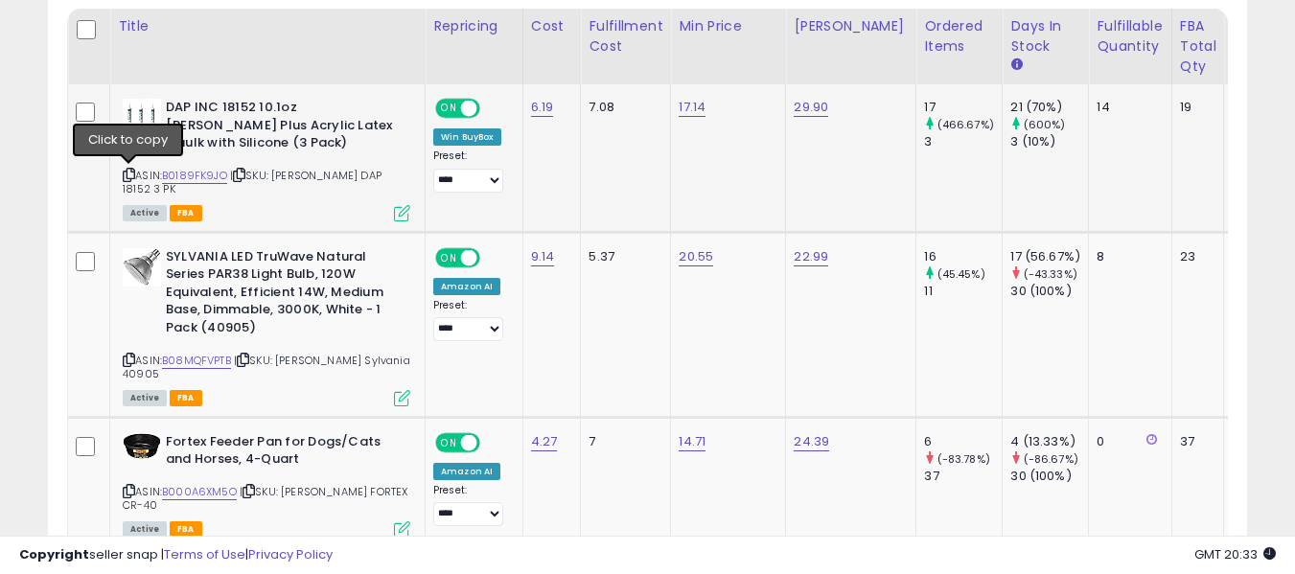
click at [127, 175] on icon at bounding box center [129, 175] width 12 height 11
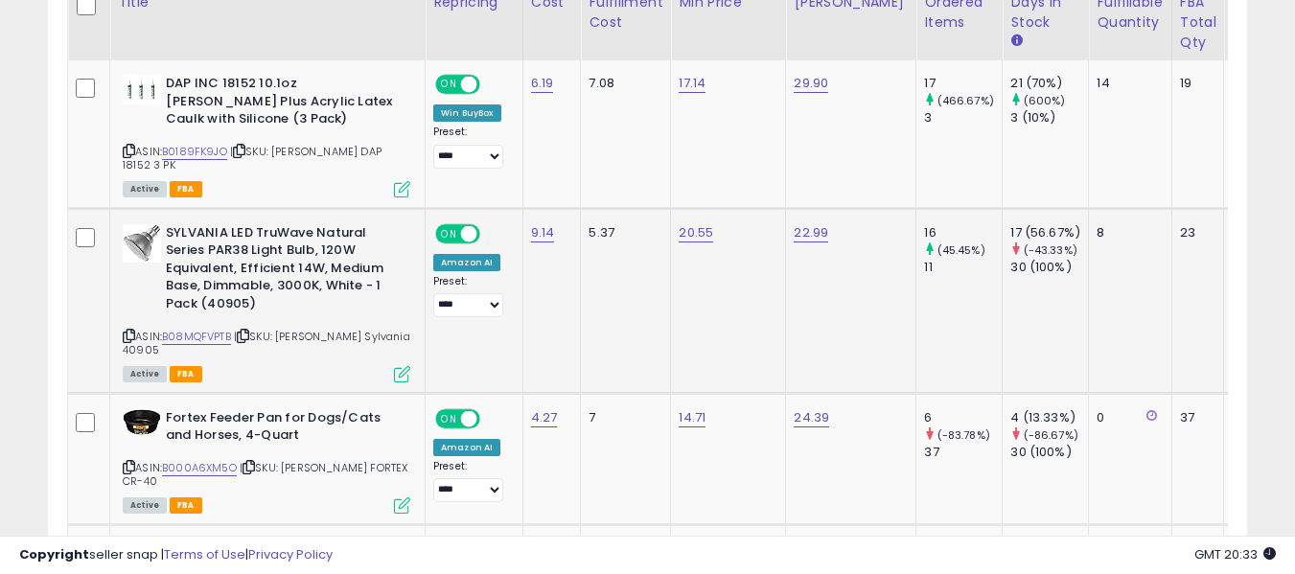
scroll to position [1018, 0]
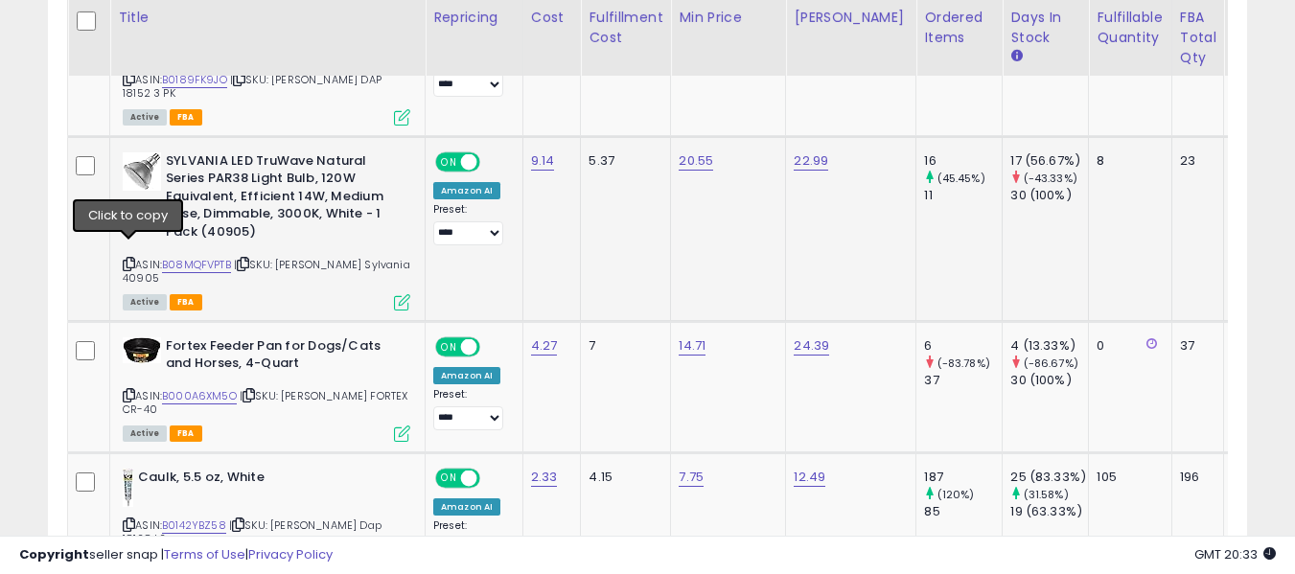
click at [134, 259] on icon at bounding box center [129, 264] width 12 height 11
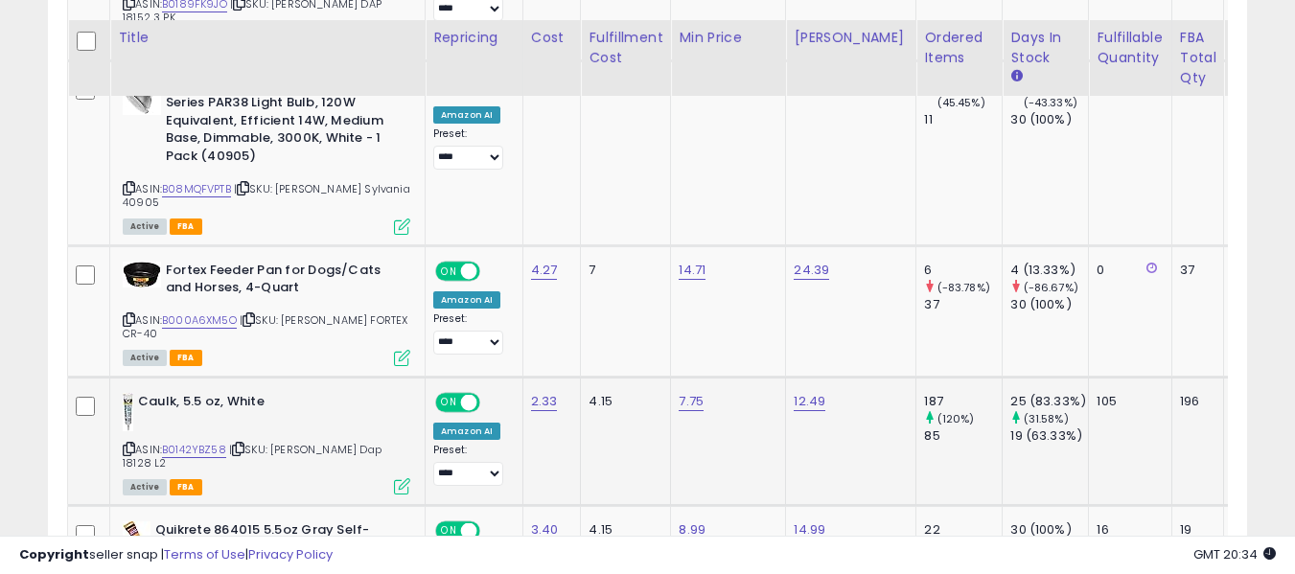
scroll to position [1114, 0]
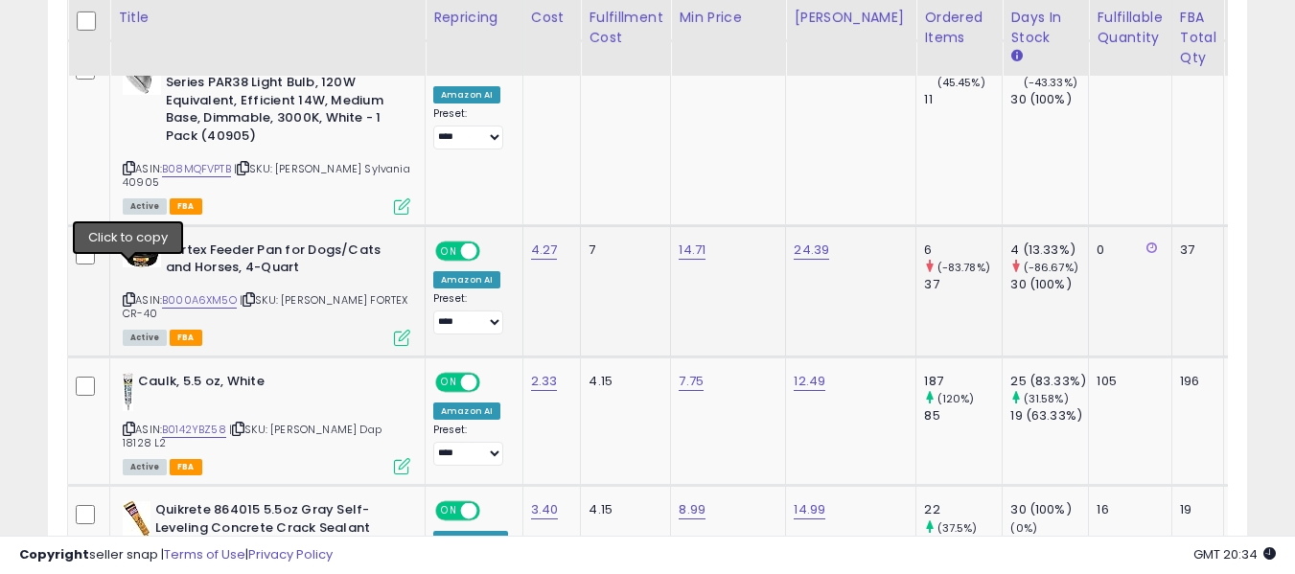
click at [130, 294] on icon at bounding box center [129, 299] width 12 height 11
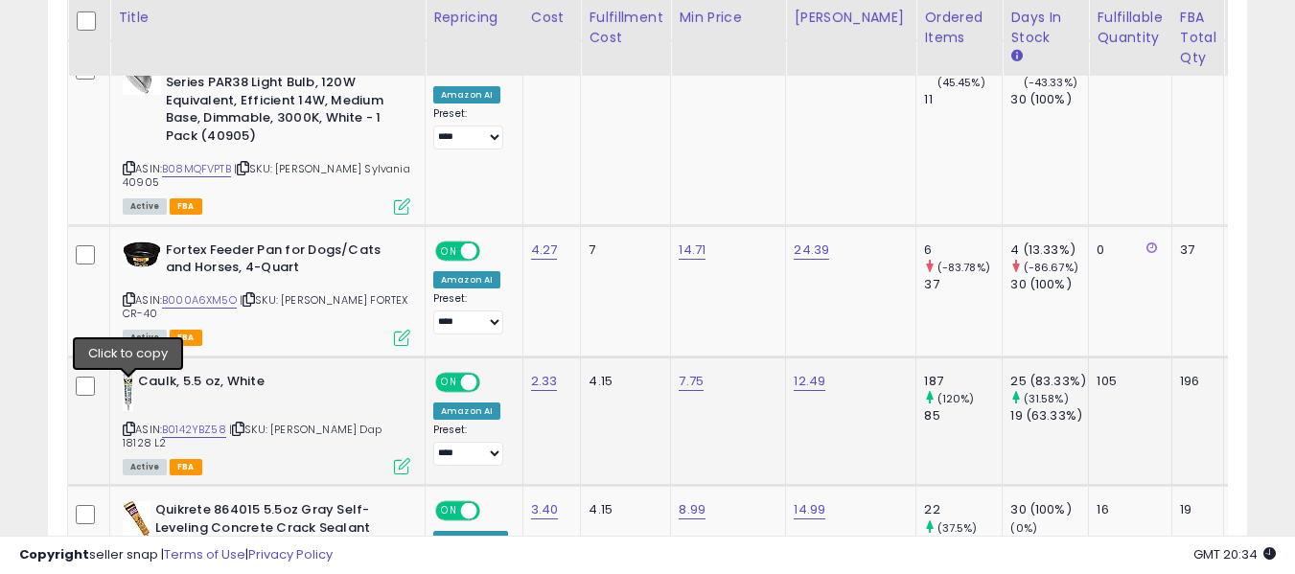
click at [131, 424] on icon at bounding box center [129, 429] width 12 height 11
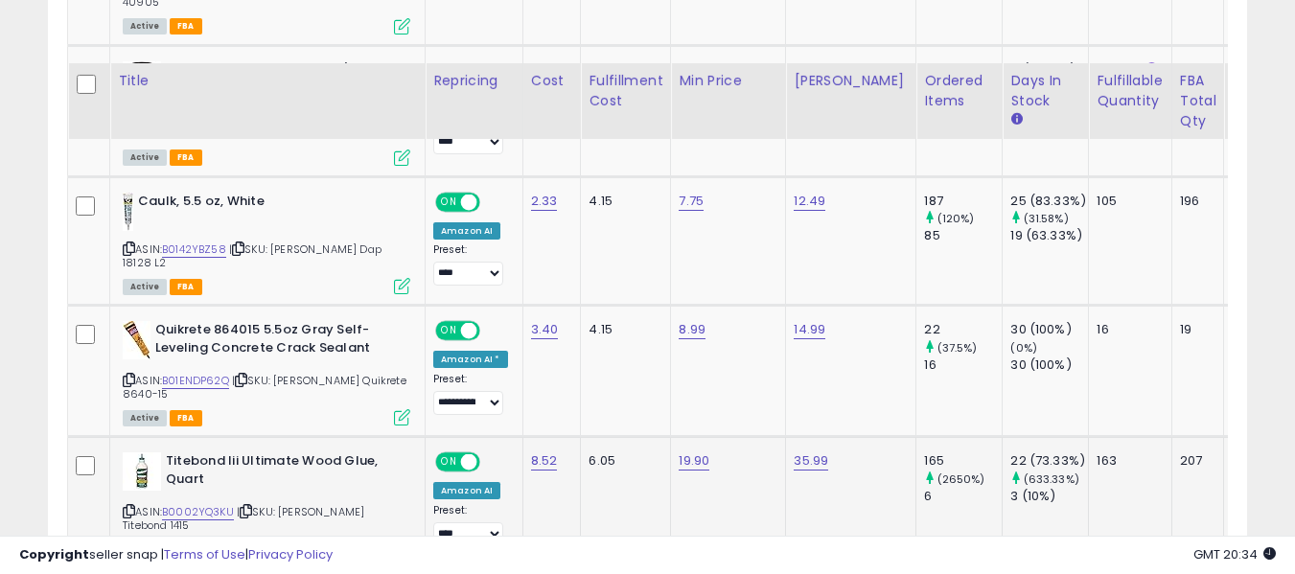
scroll to position [1401, 0]
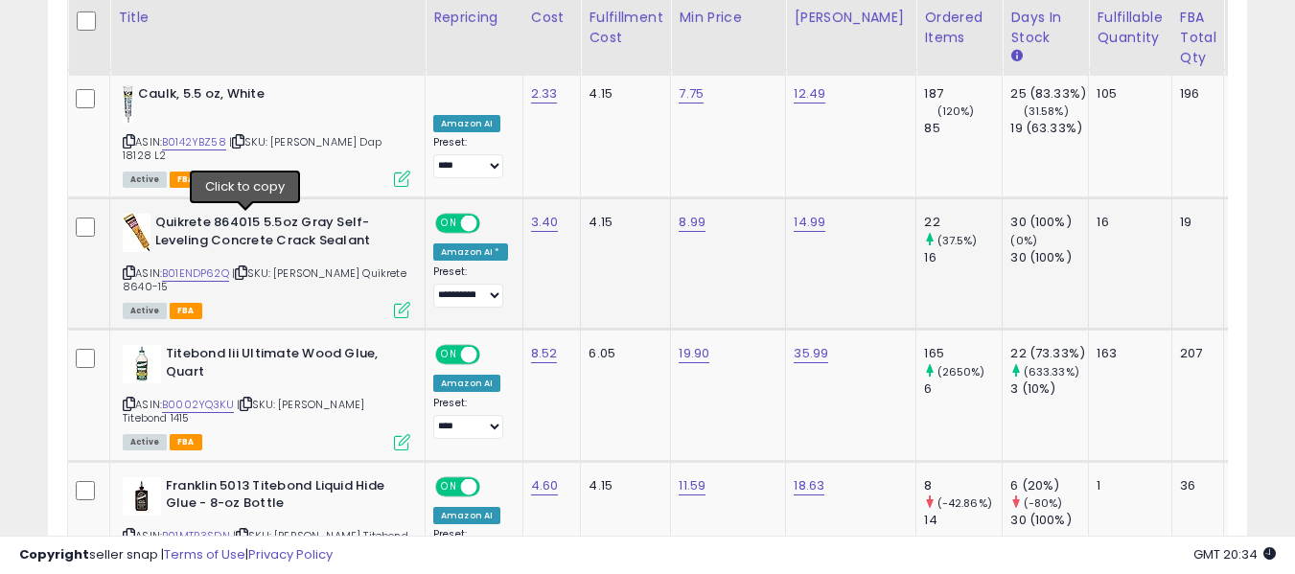
click at [244, 267] on icon at bounding box center [241, 272] width 12 height 11
click at [132, 267] on icon at bounding box center [129, 272] width 12 height 11
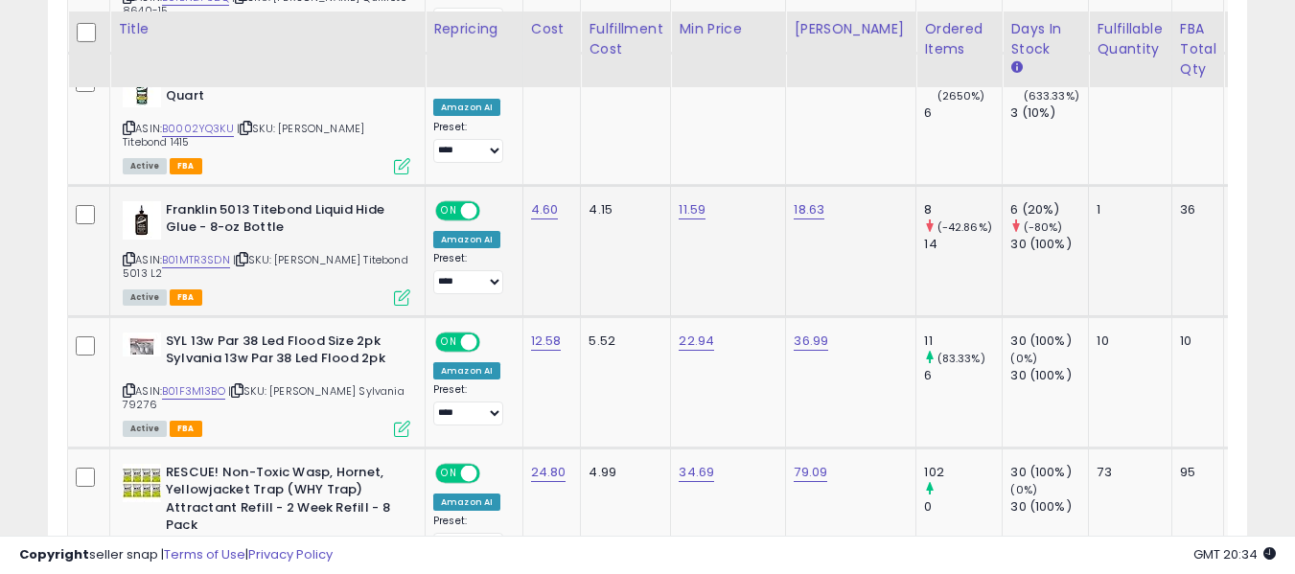
scroll to position [1689, 0]
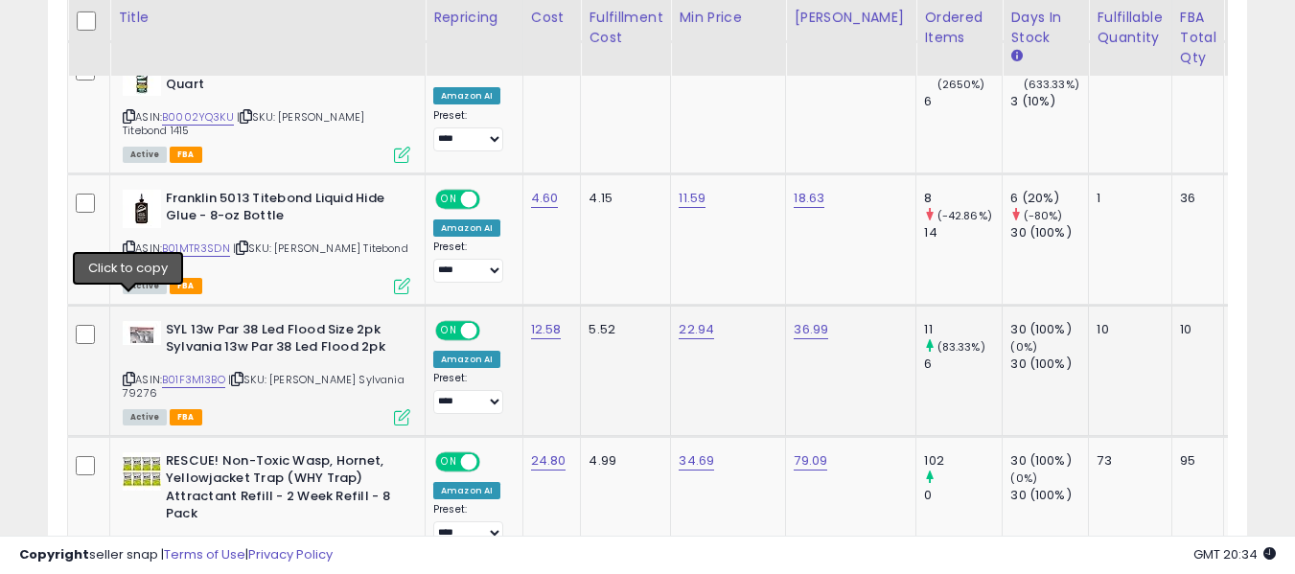
click at [126, 374] on icon at bounding box center [129, 379] width 12 height 11
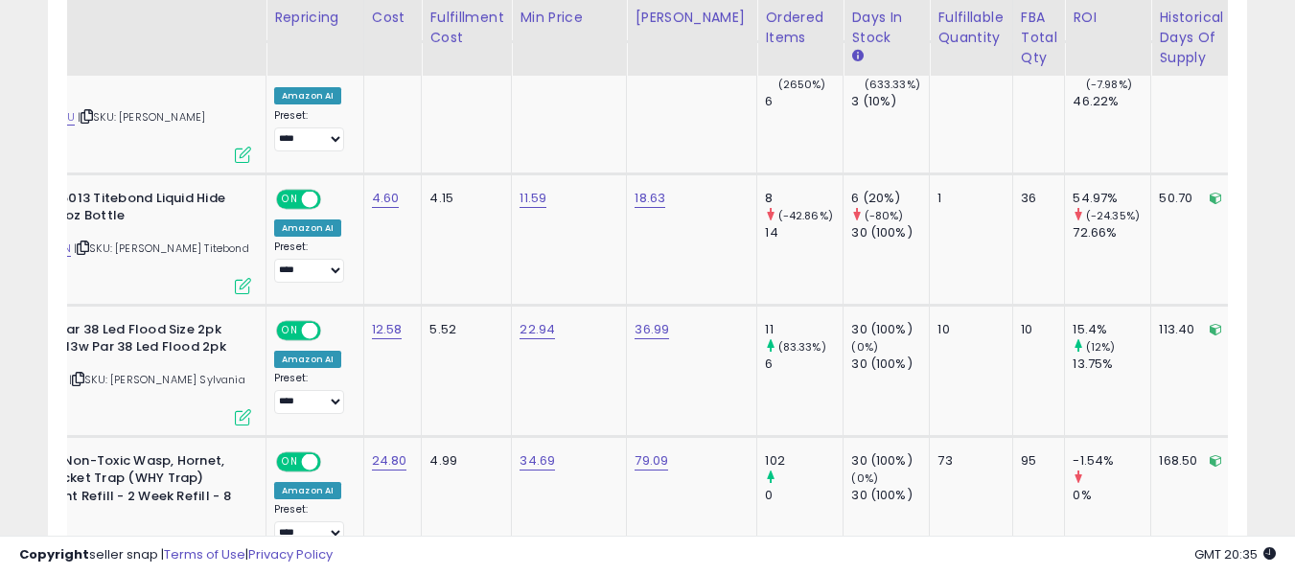
scroll to position [0, 0]
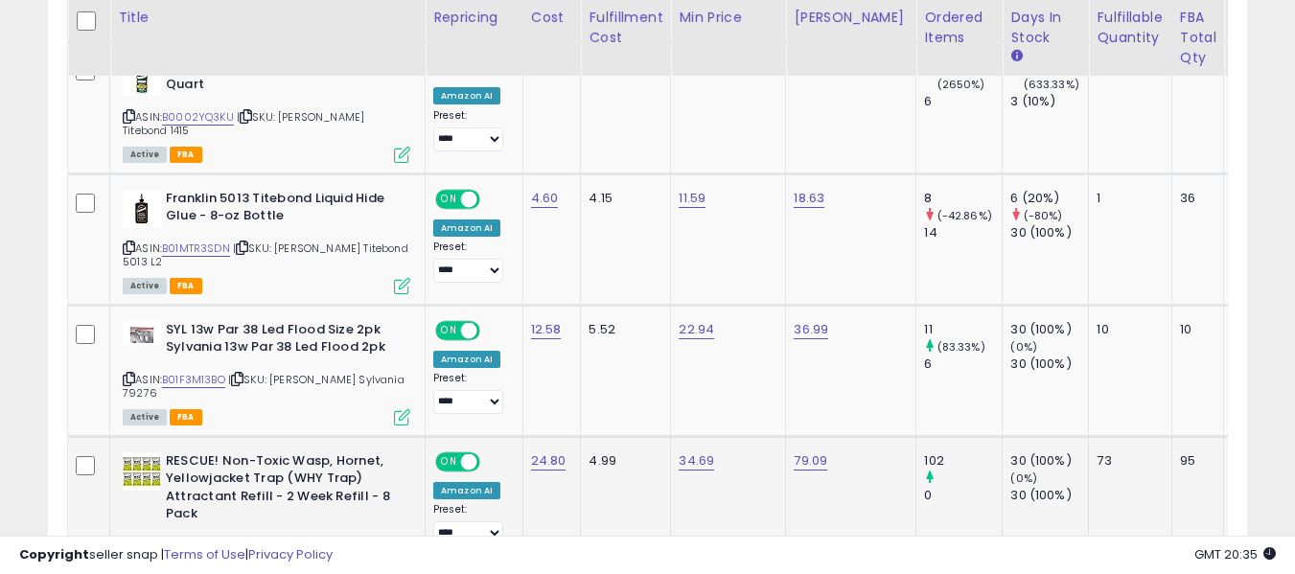
click at [401, 573] on icon at bounding box center [402, 584] width 16 height 16
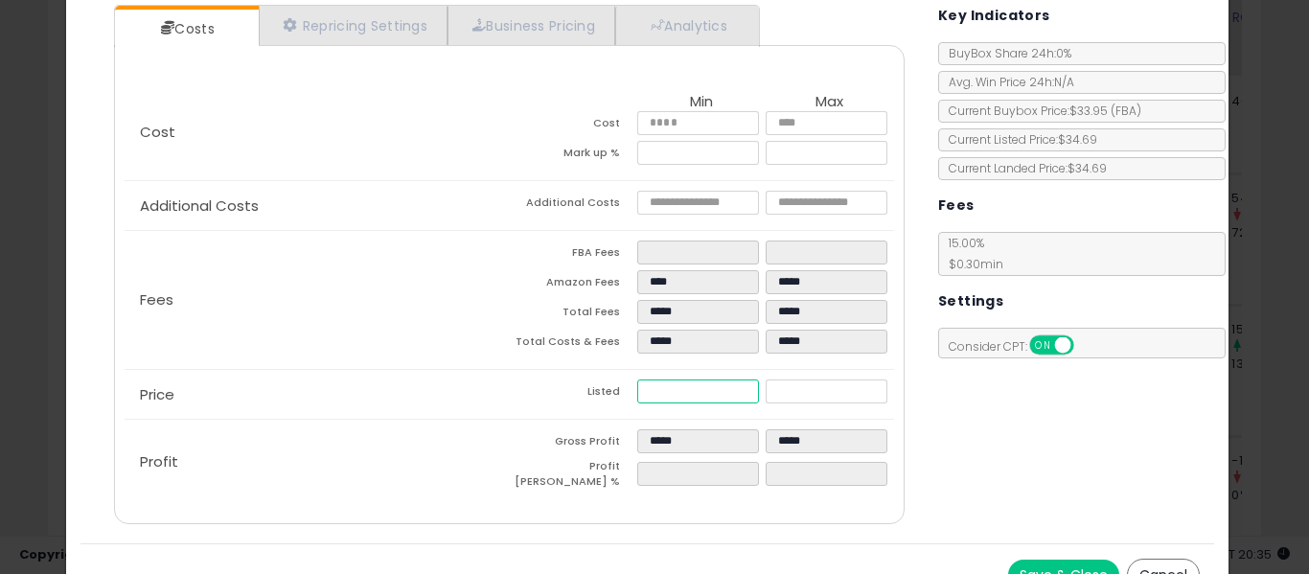
drag, startPoint x: 638, startPoint y: 384, endPoint x: 695, endPoint y: 384, distance: 56.5
click at [695, 384] on input "*****" at bounding box center [698, 391] width 122 height 24
type input "****"
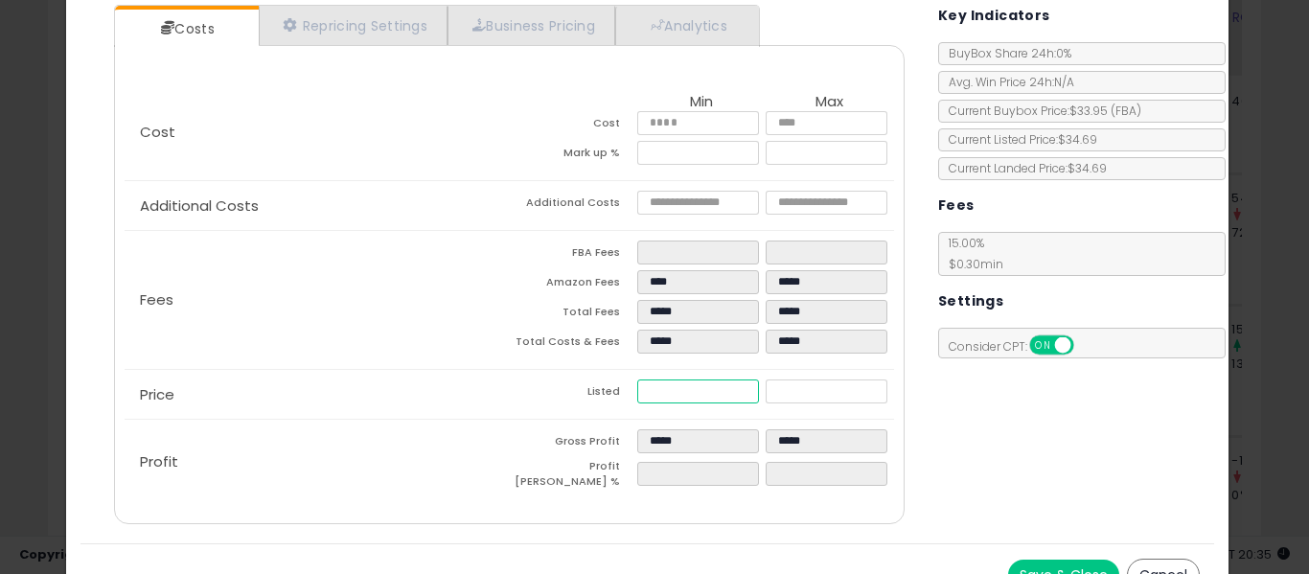
type input "*****"
type input "*"
type input "****"
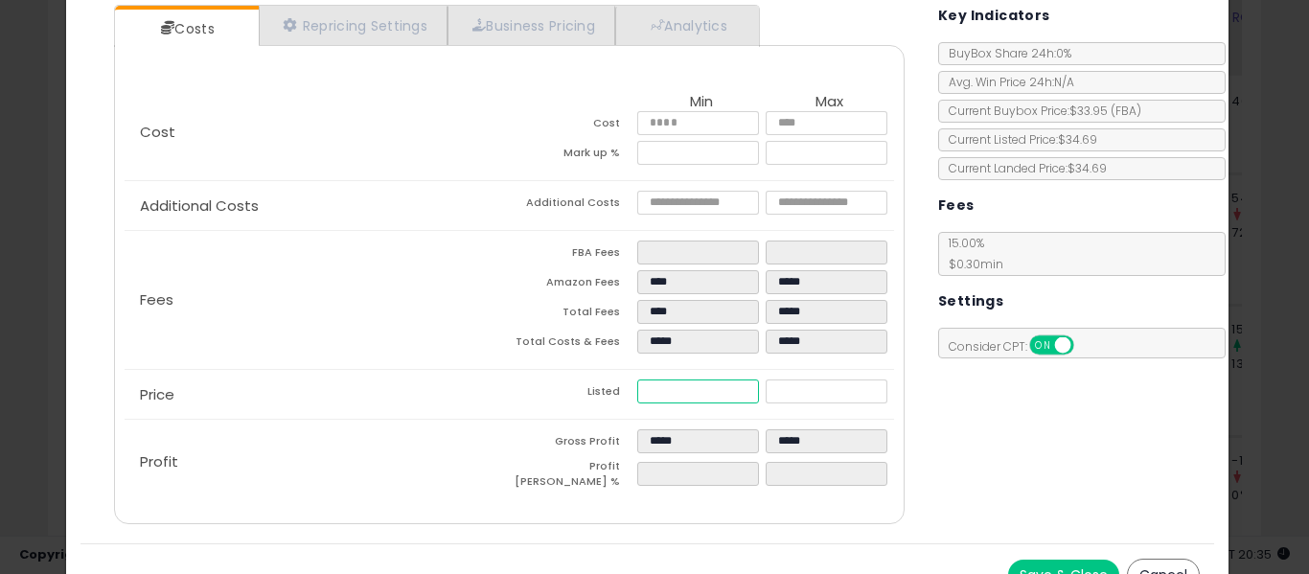
type input "****"
type input "*****"
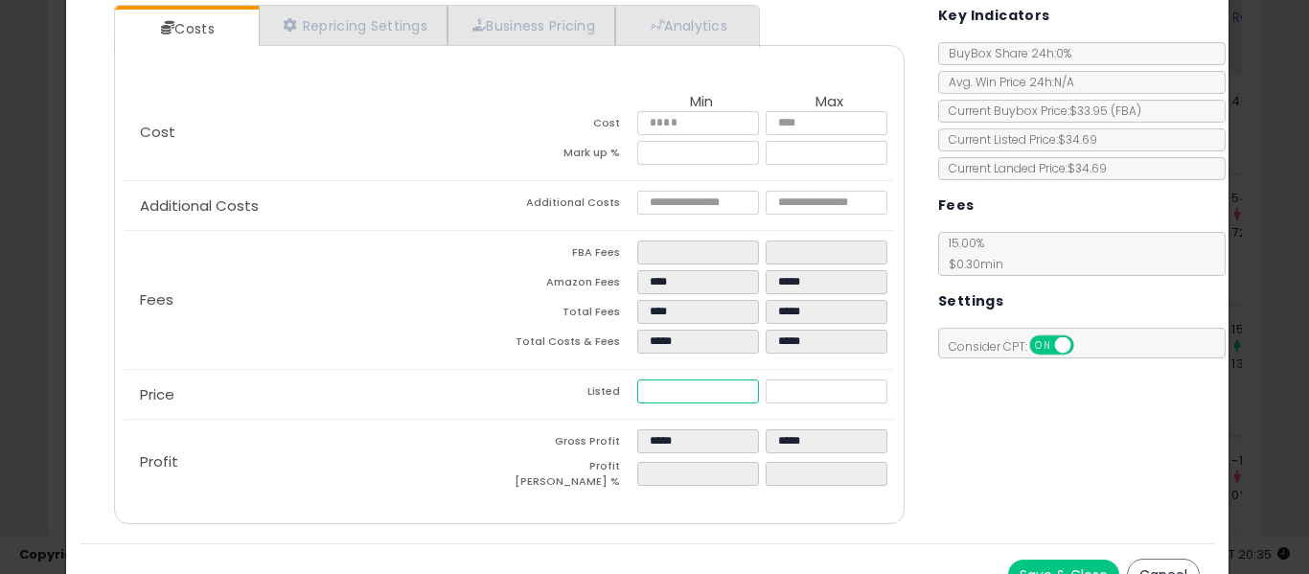
type input "**"
type input "****"
type input "*****"
type input "****"
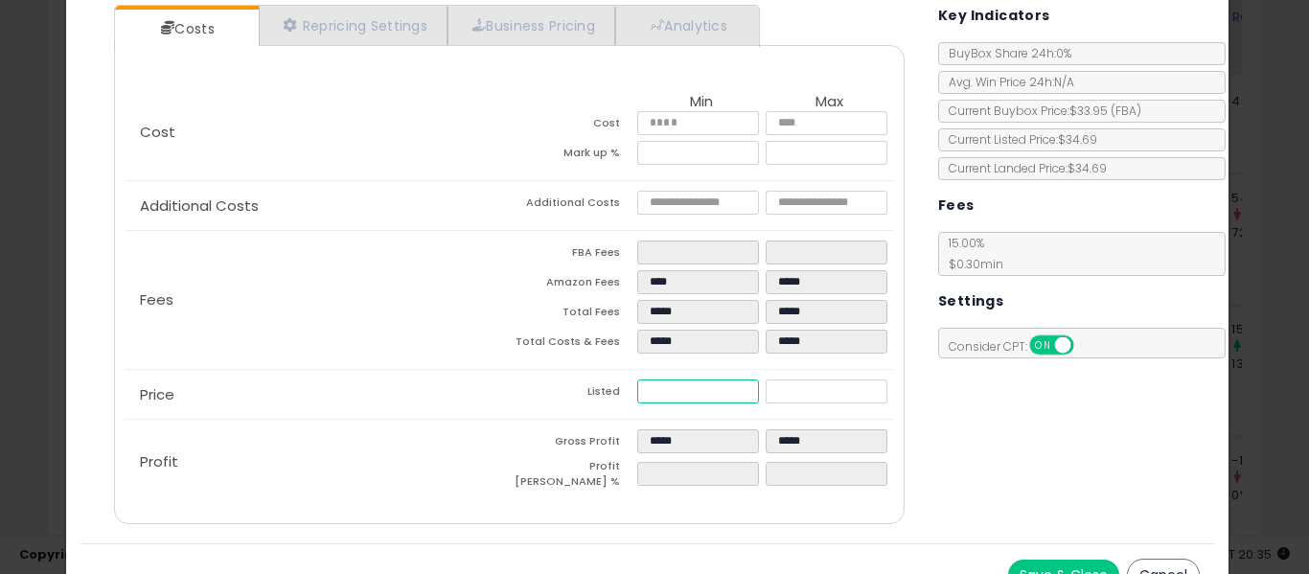
type input "****"
type input "*****"
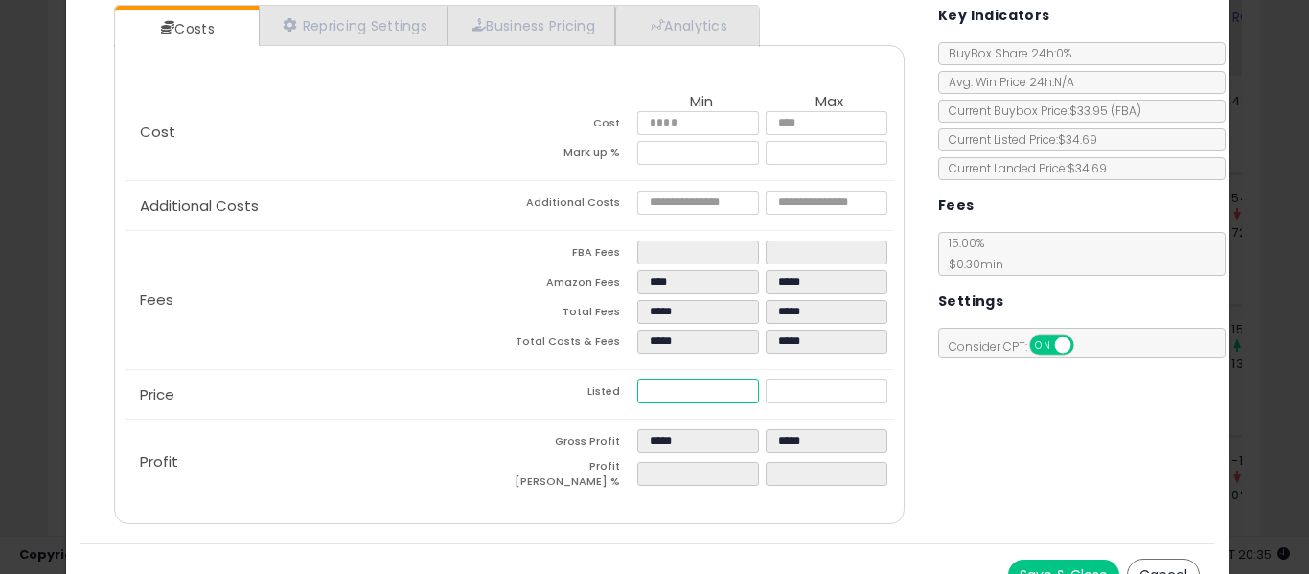
type input "*****"
click at [1076, 440] on div "Costs Repricing Settings Business Pricing Analytics Cost" at bounding box center [647, 266] width 1135 height 553
click at [1065, 565] on button "Save & Close" at bounding box center [1063, 575] width 111 height 31
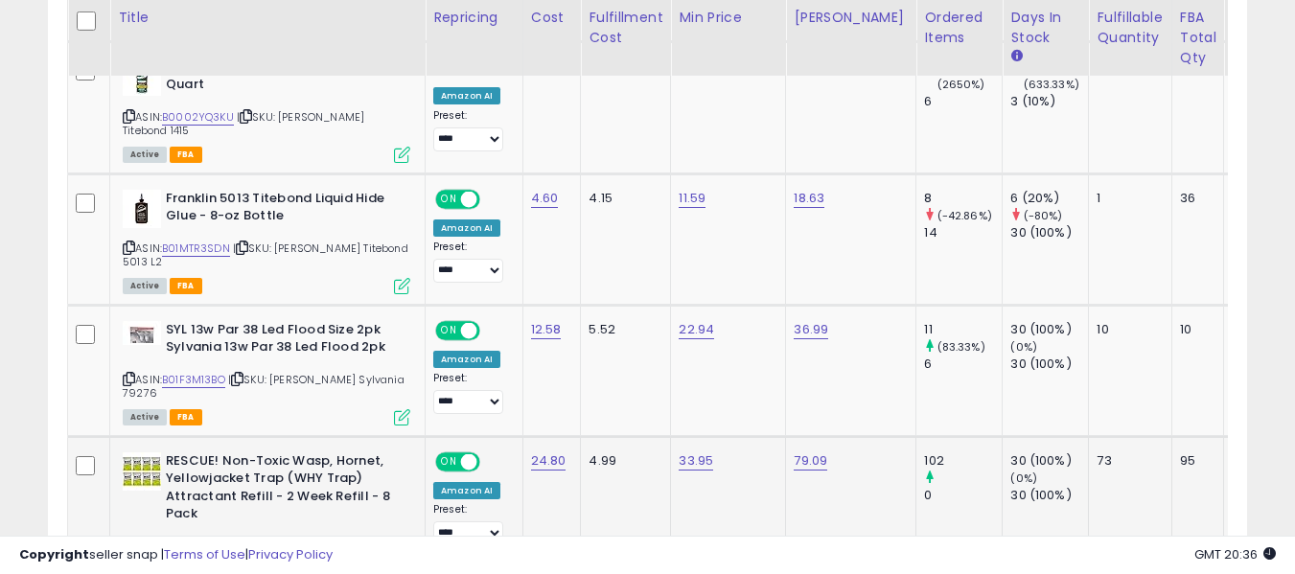
click at [401, 573] on icon at bounding box center [402, 584] width 16 height 16
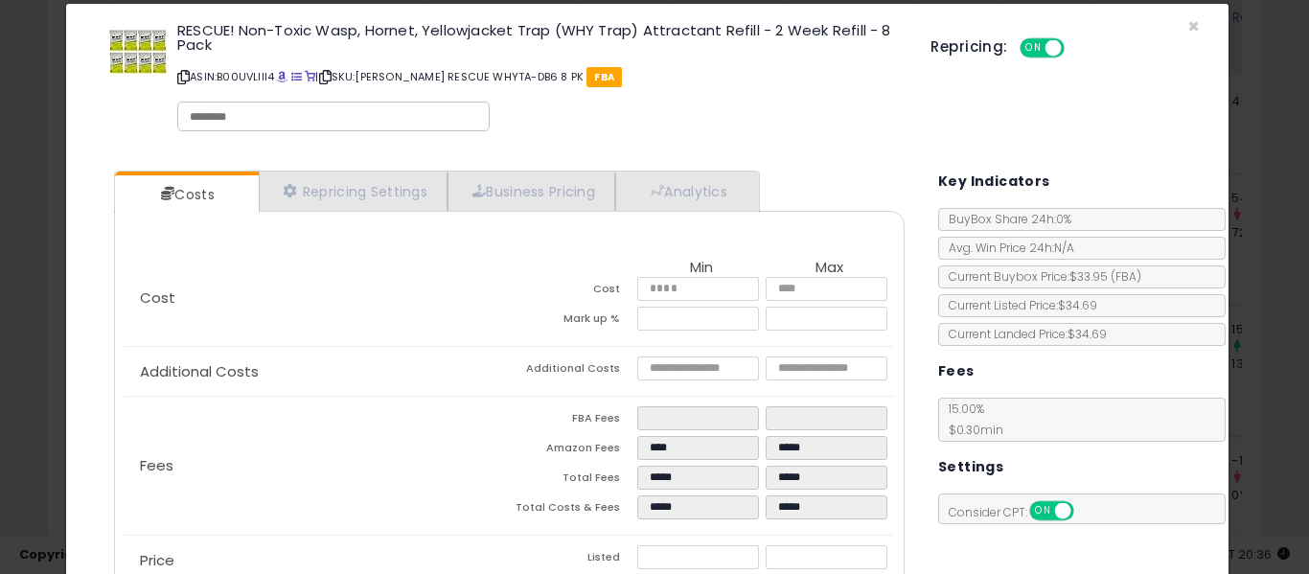
click at [1186, 33] on div "Repricing: ON OFF" at bounding box center [1065, 46] width 269 height 28
click at [1187, 27] on span "×" at bounding box center [1193, 26] width 12 height 28
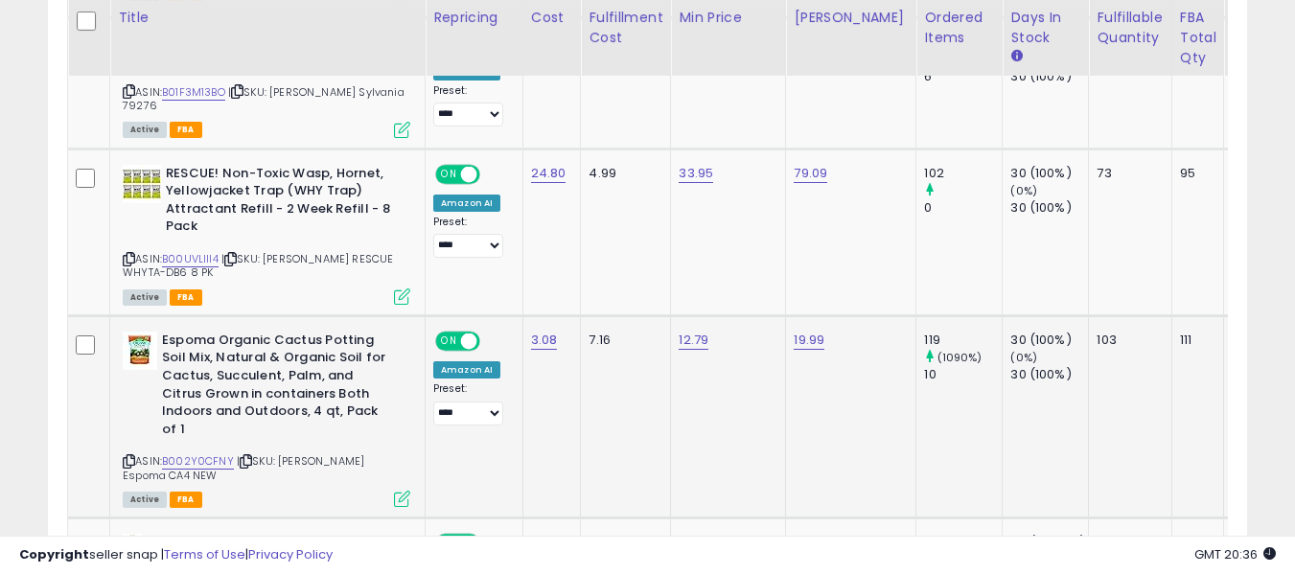
click at [136, 357] on div "ASIN: B002Y0CFNY | SKU: Orgill Espoma CA4 NEW Active FBA" at bounding box center [266, 418] width 287 height 173
click at [126, 456] on icon at bounding box center [129, 461] width 12 height 11
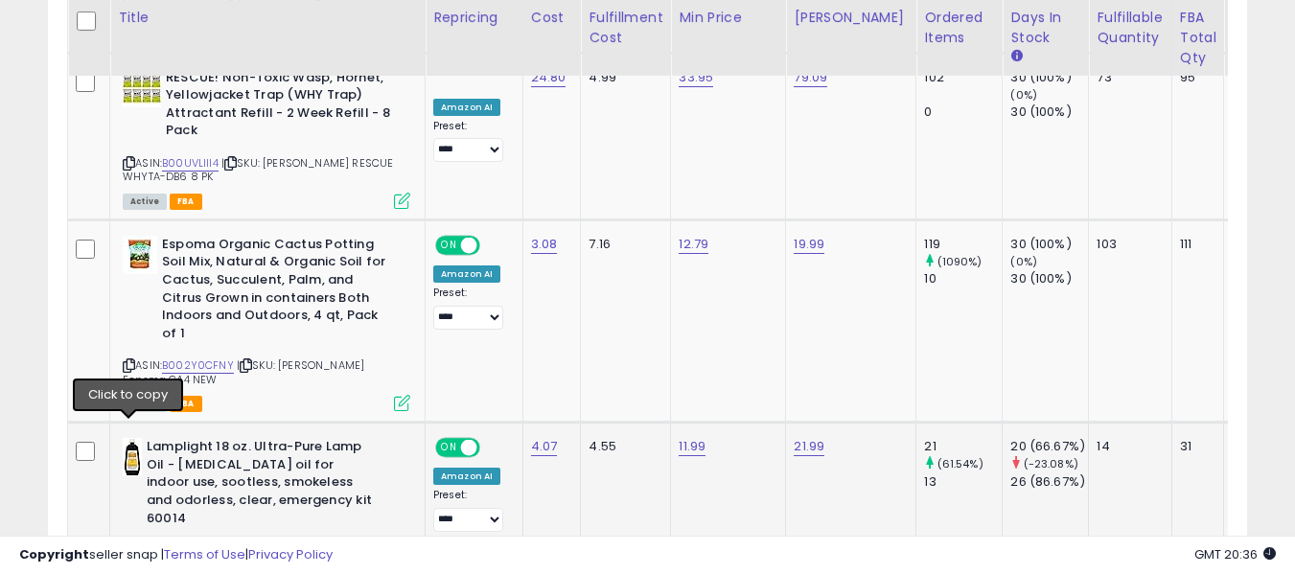
click at [128, 545] on icon at bounding box center [129, 550] width 12 height 11
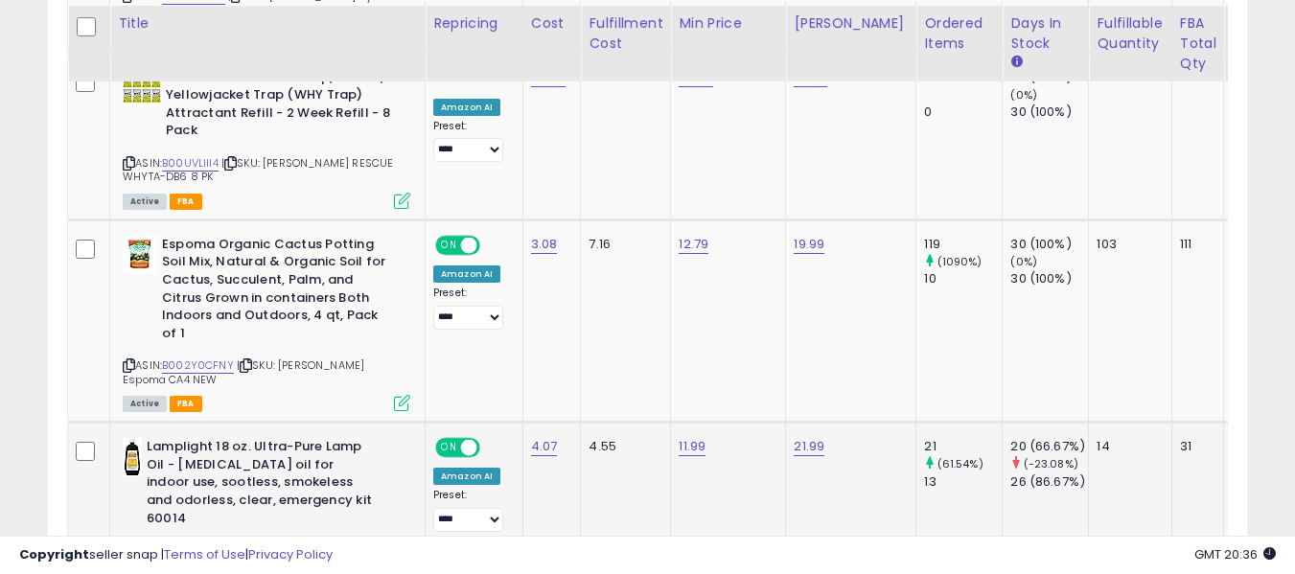
scroll to position [2264, 0]
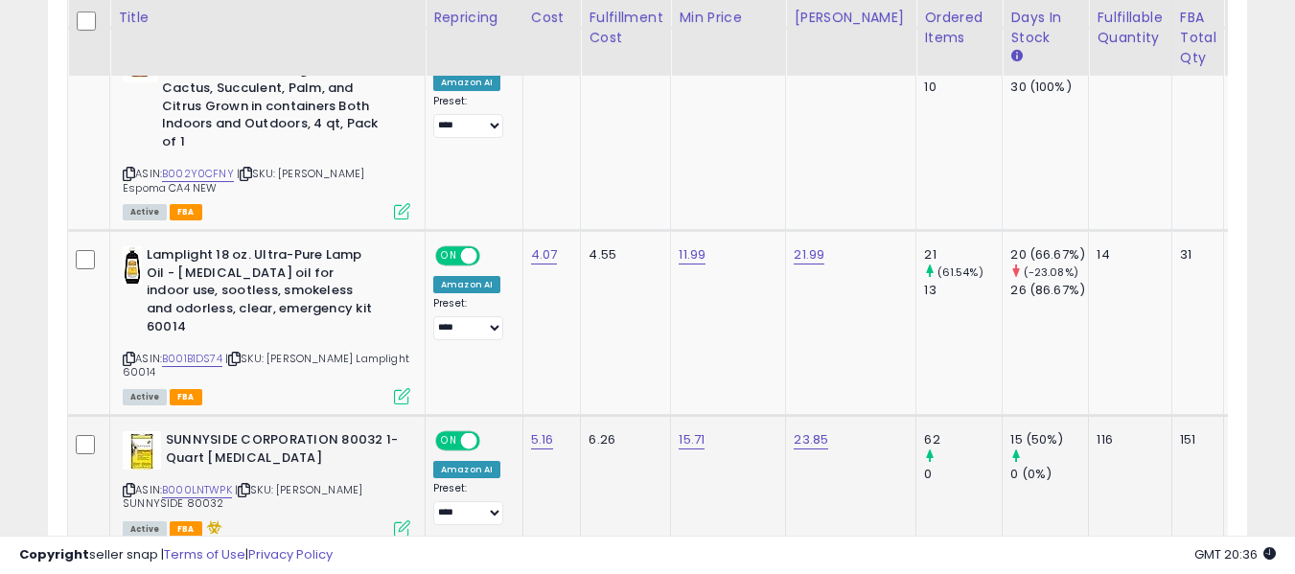
click at [133, 485] on icon at bounding box center [129, 490] width 12 height 11
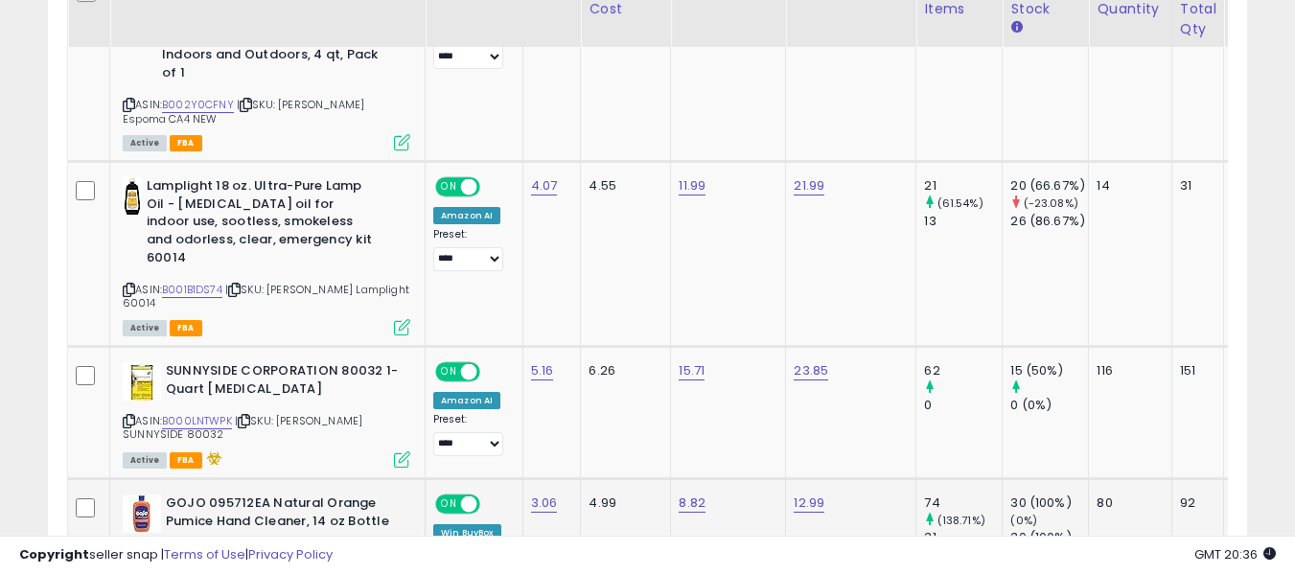
scroll to position [2359, 0]
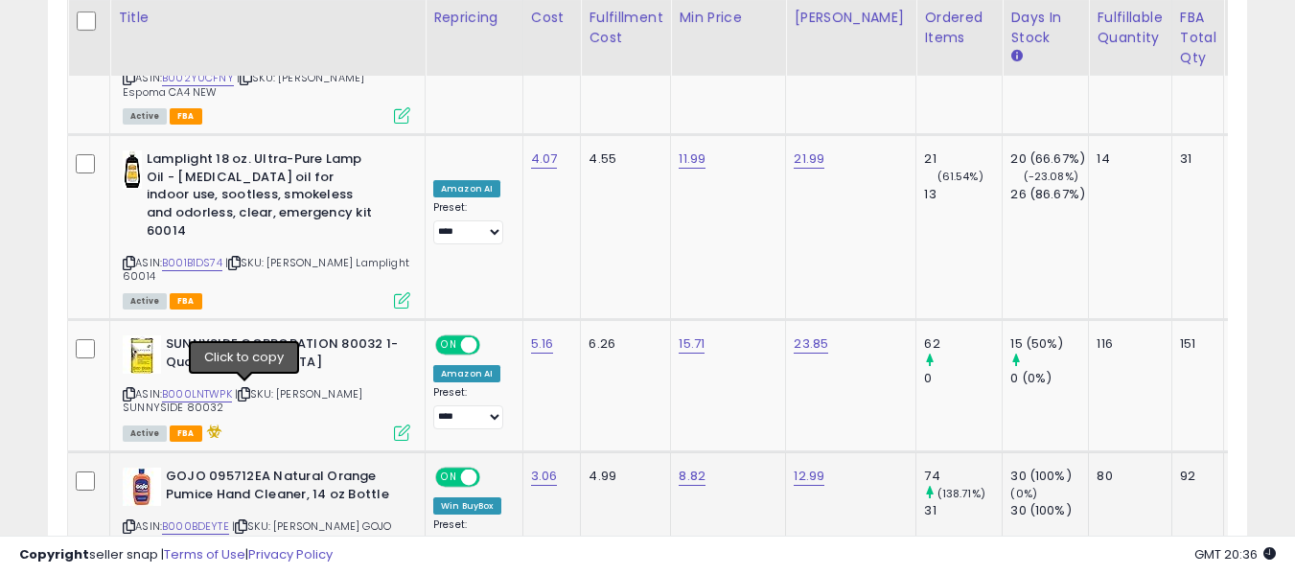
click at [243, 521] on icon at bounding box center [241, 526] width 12 height 11
drag, startPoint x: 128, startPoint y: 387, endPoint x: 252, endPoint y: 151, distance: 266.2
click at [128, 521] on icon at bounding box center [129, 526] width 12 height 11
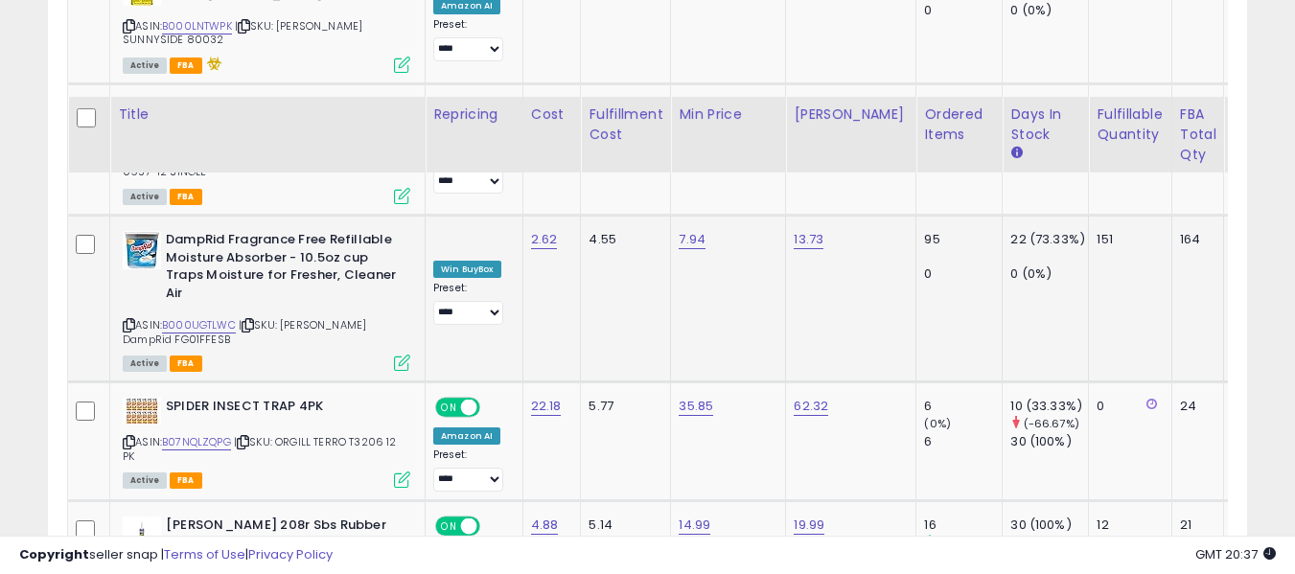
scroll to position [2647, 0]
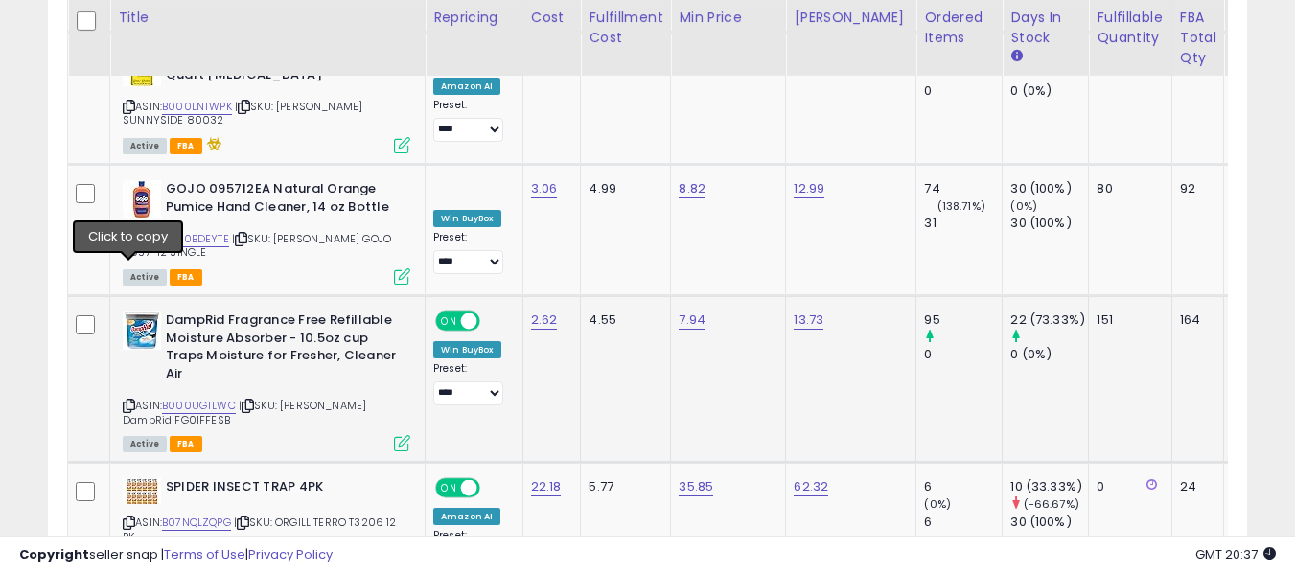
click at [132, 401] on icon at bounding box center [129, 406] width 12 height 11
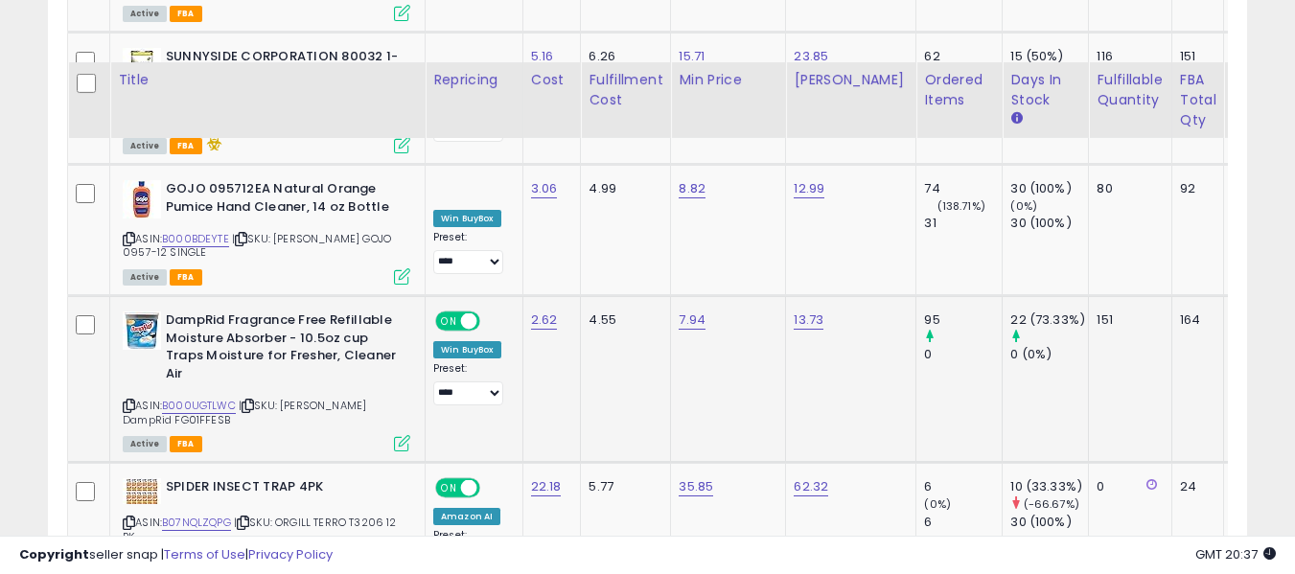
scroll to position [2743, 0]
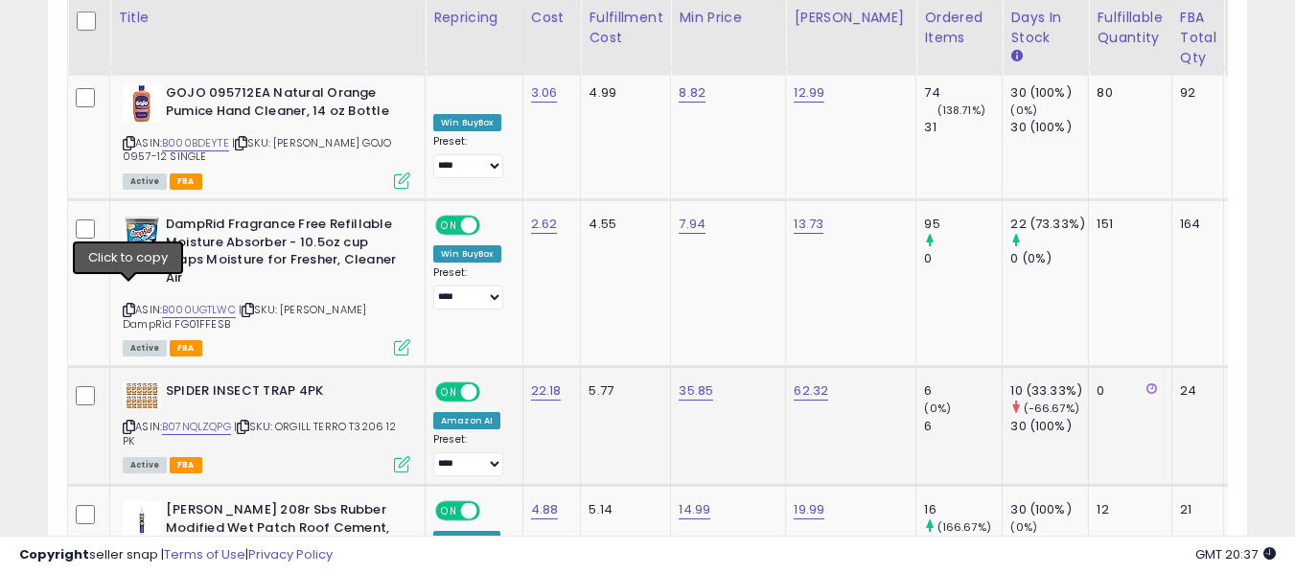
drag, startPoint x: 129, startPoint y: 294, endPoint x: 304, endPoint y: 25, distance: 320.8
click at [129, 422] on icon at bounding box center [129, 427] width 12 height 11
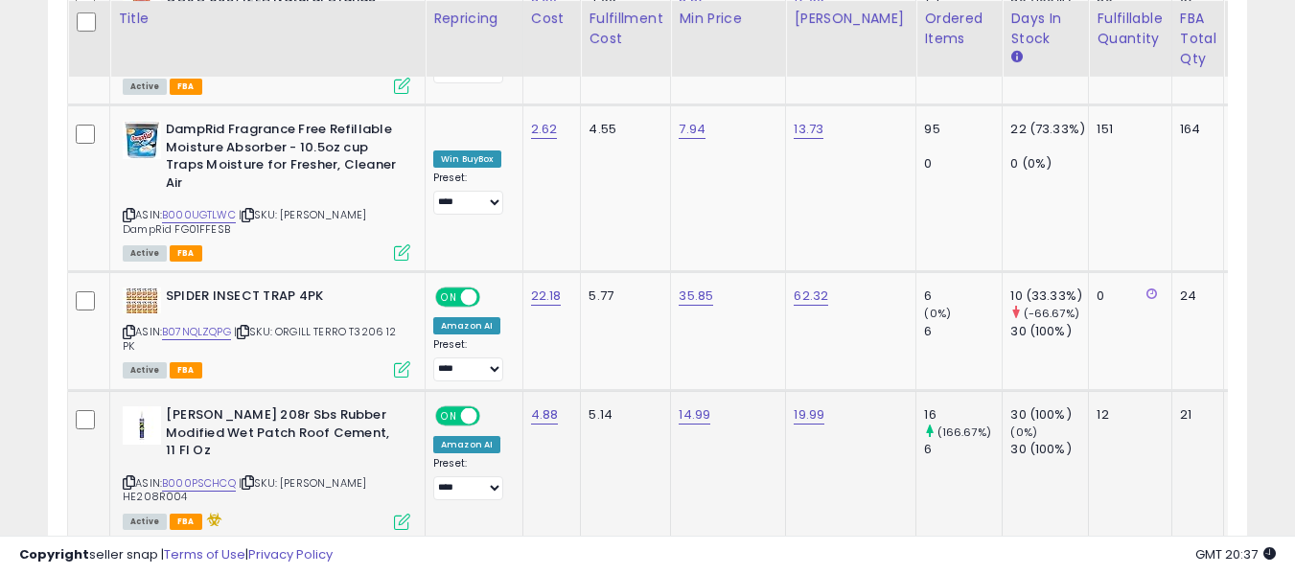
scroll to position [2839, 0]
click at [130, 476] on icon at bounding box center [129, 481] width 12 height 11
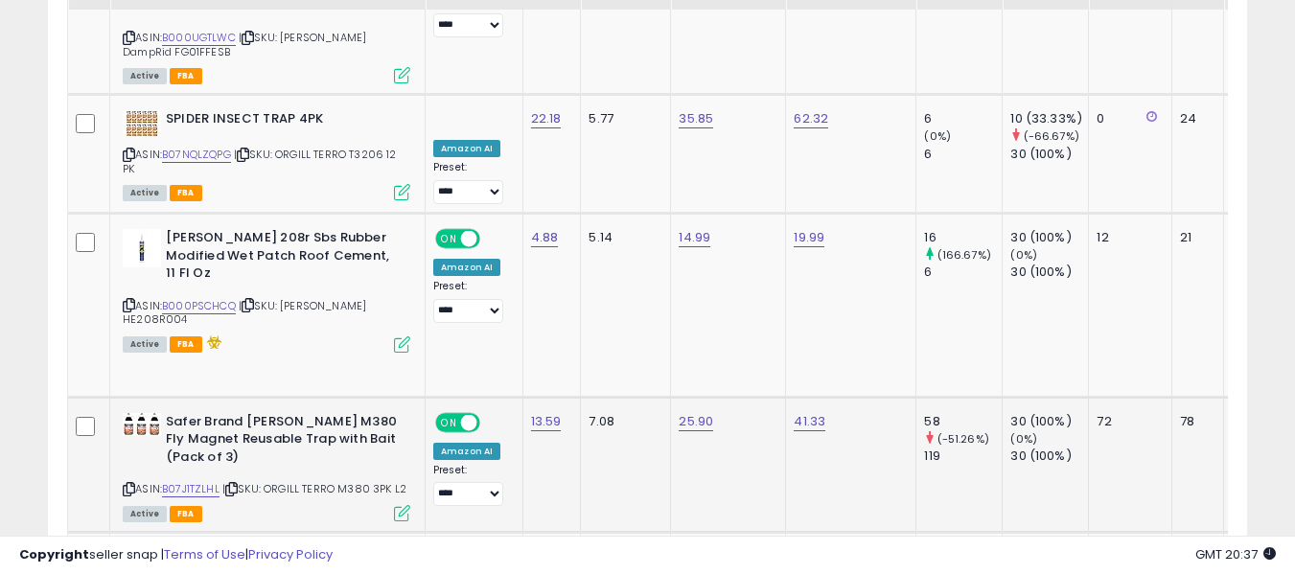
scroll to position [3030, 0]
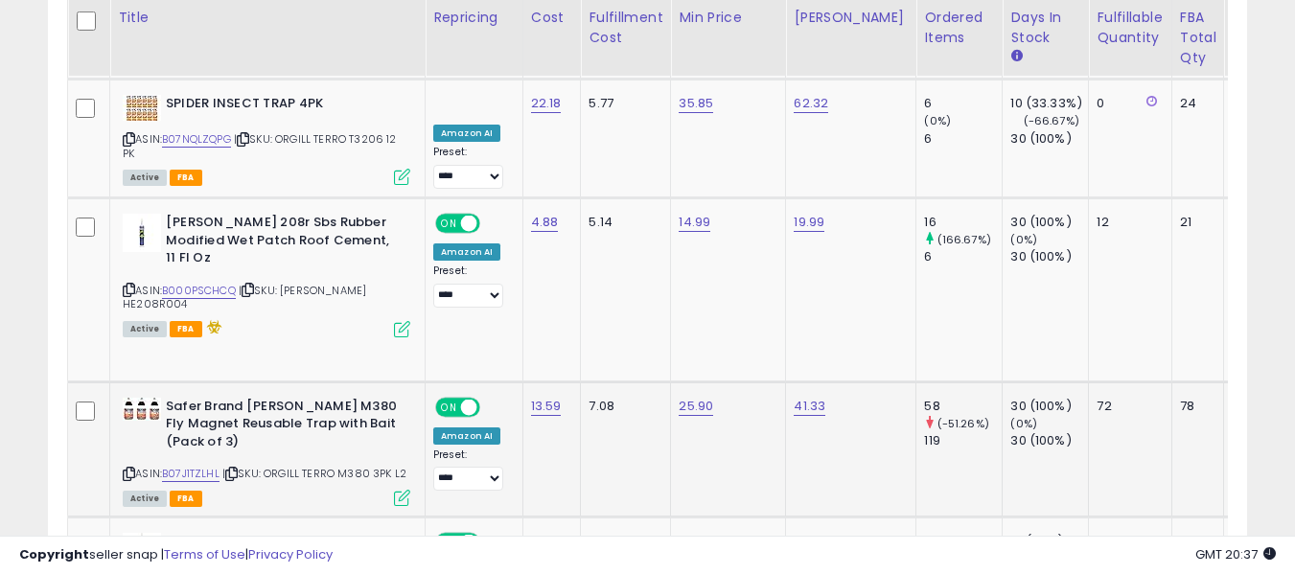
click at [129, 469] on icon at bounding box center [129, 474] width 12 height 11
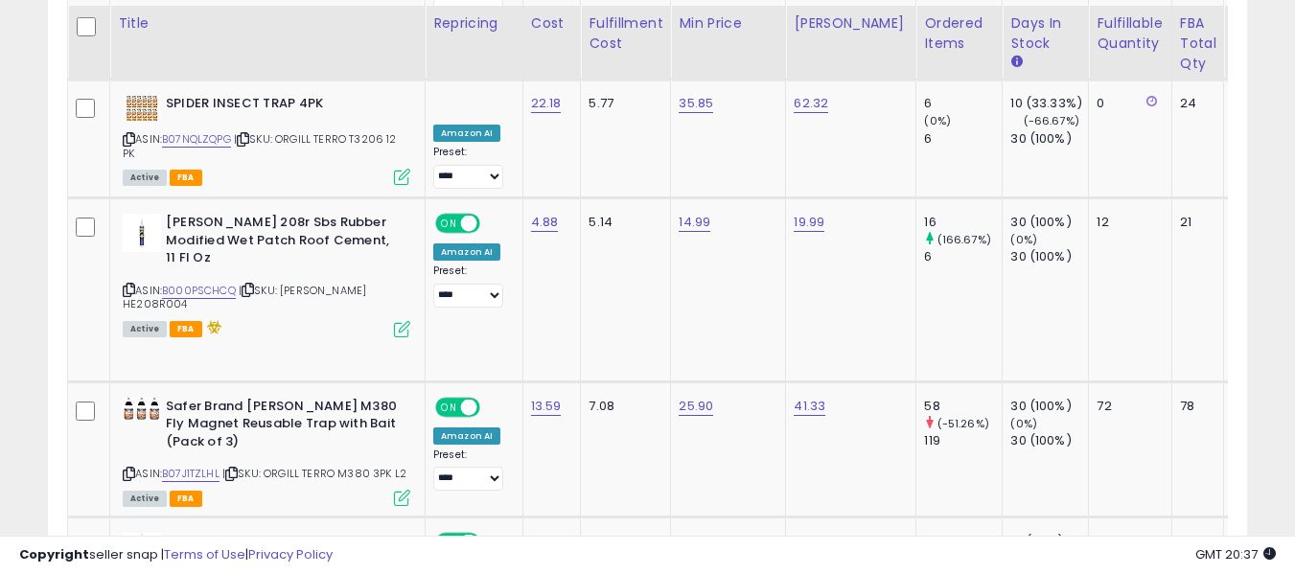
scroll to position [3222, 0]
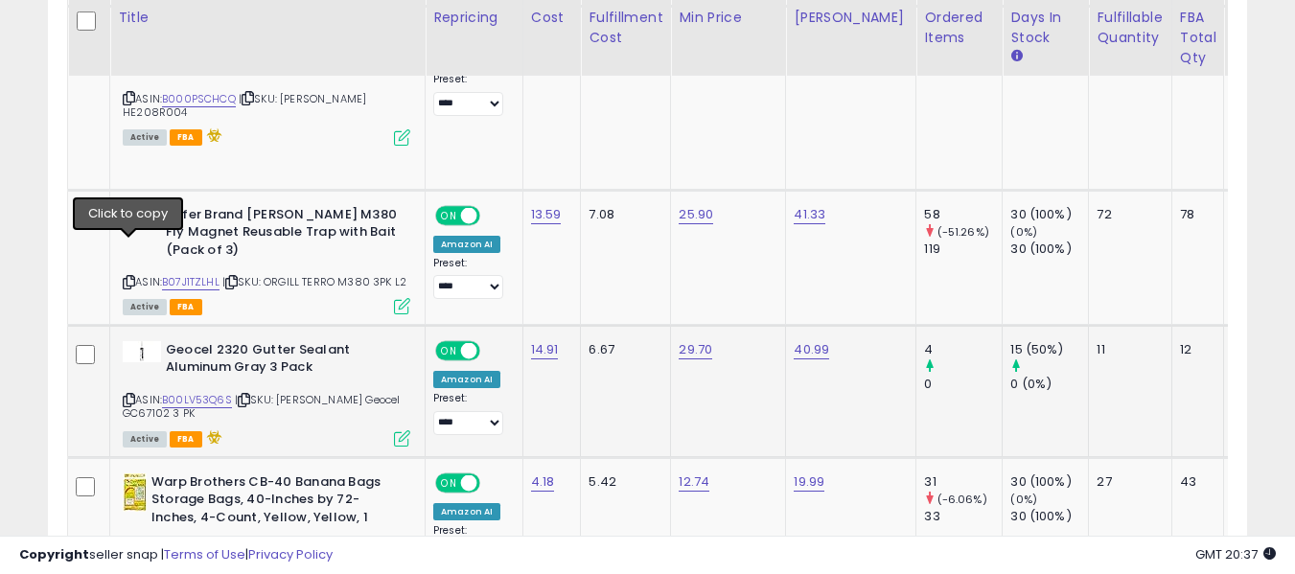
click at [126, 395] on icon at bounding box center [129, 400] width 12 height 11
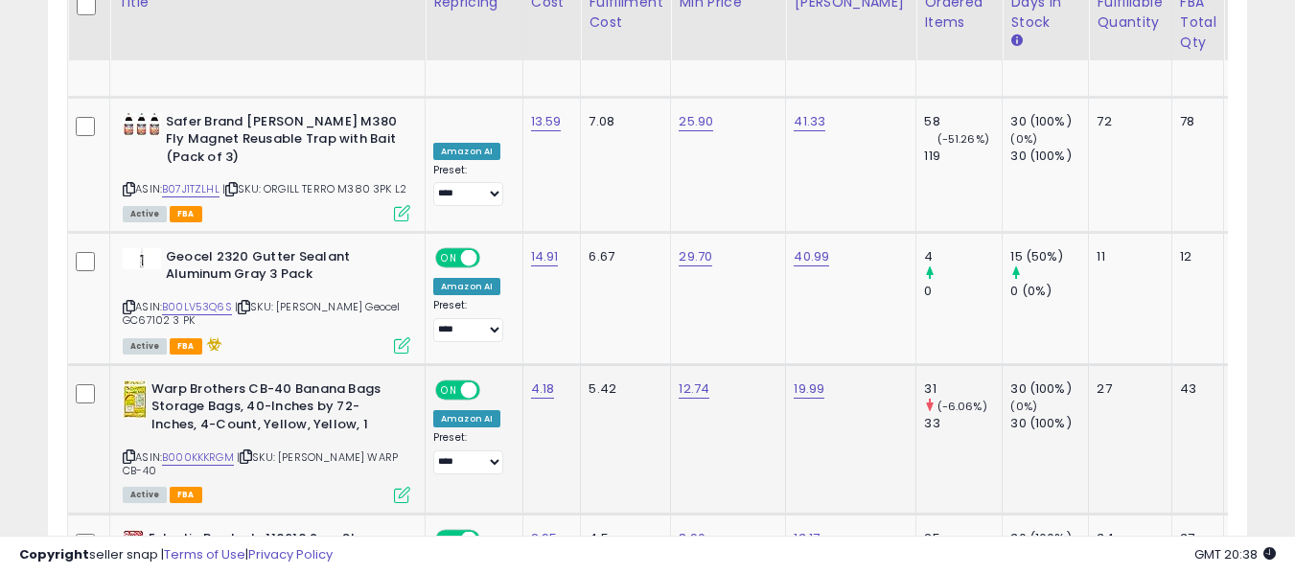
scroll to position [3318, 0]
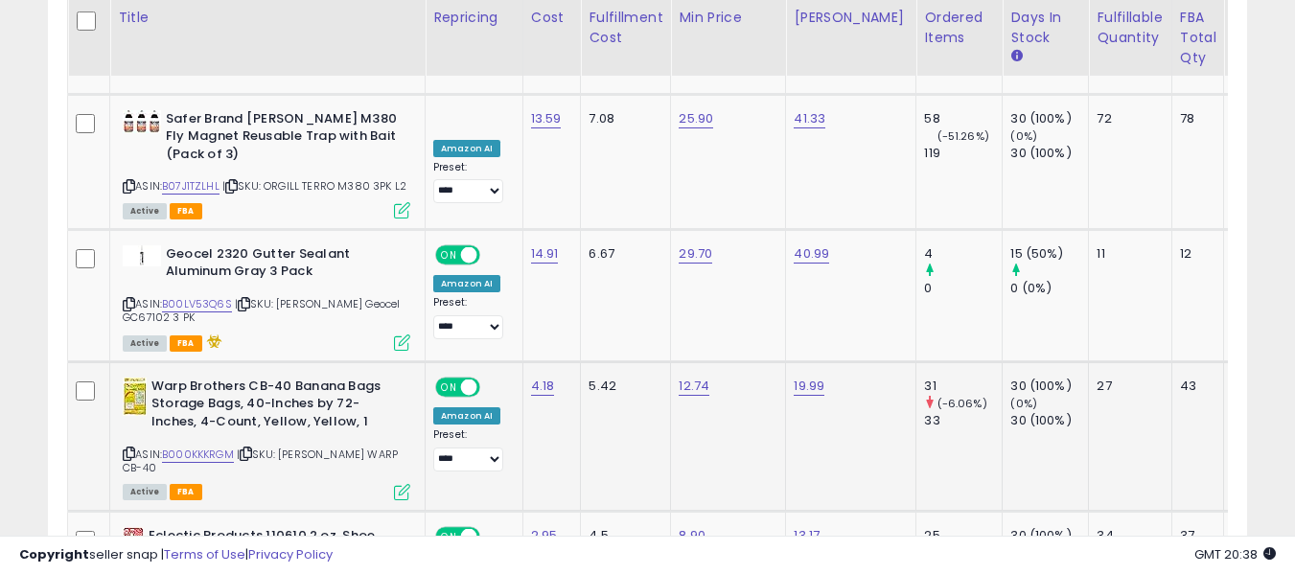
drag, startPoint x: 130, startPoint y: 302, endPoint x: 136, endPoint y: 289, distance: 13.7
click at [130, 448] on icon at bounding box center [129, 453] width 12 height 11
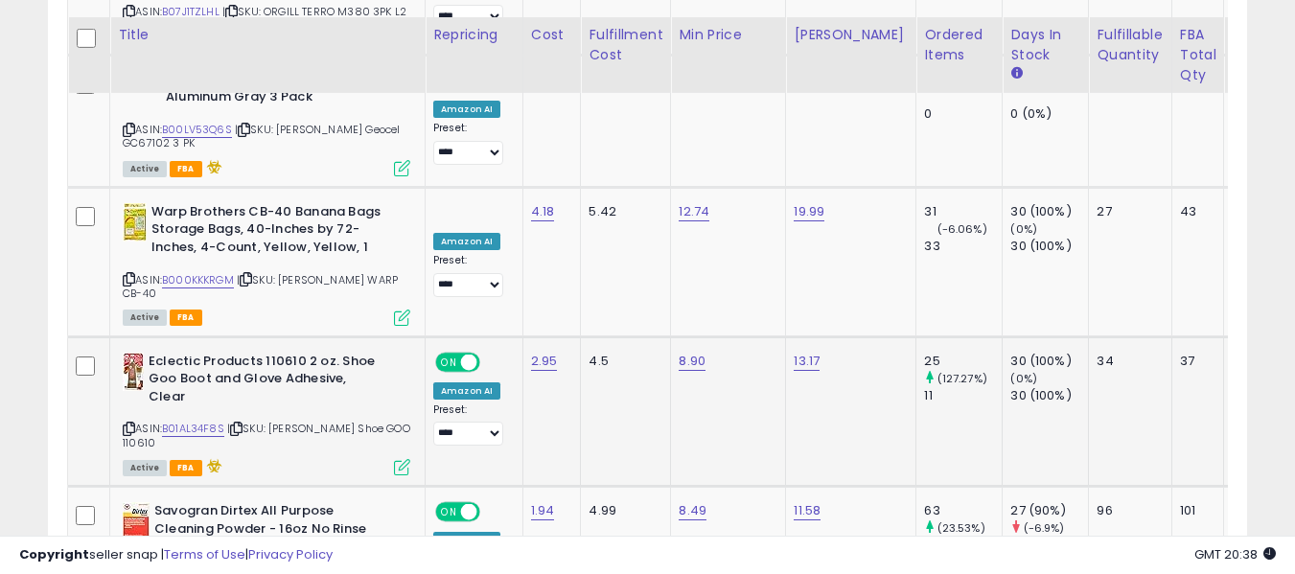
scroll to position [3509, 0]
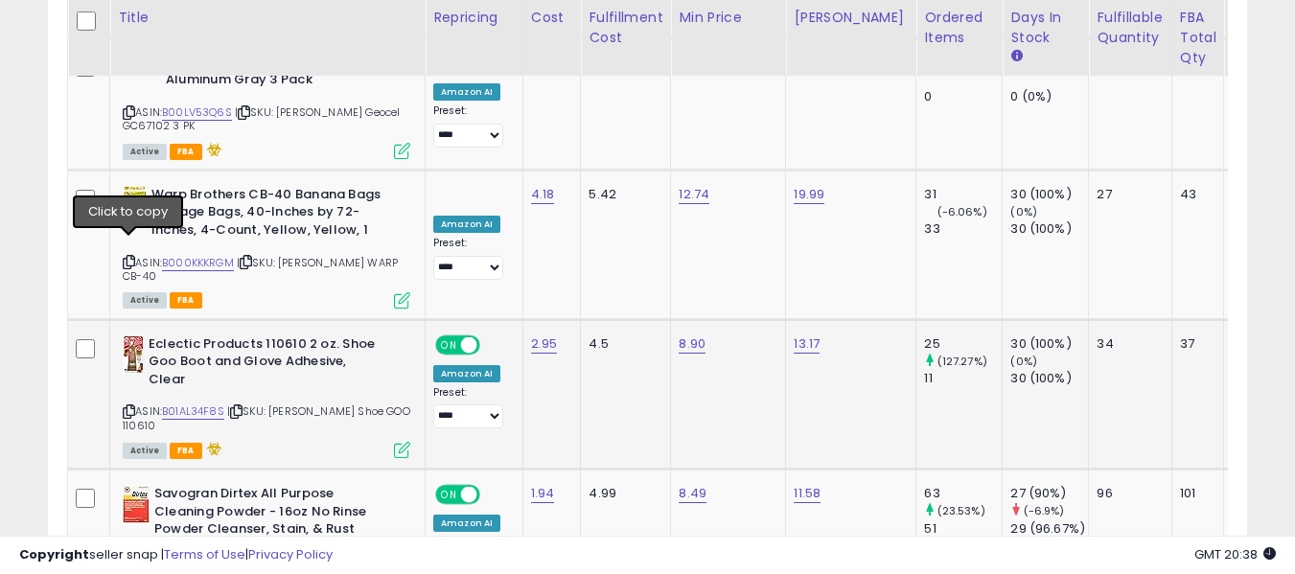
click at [130, 406] on icon at bounding box center [129, 411] width 12 height 11
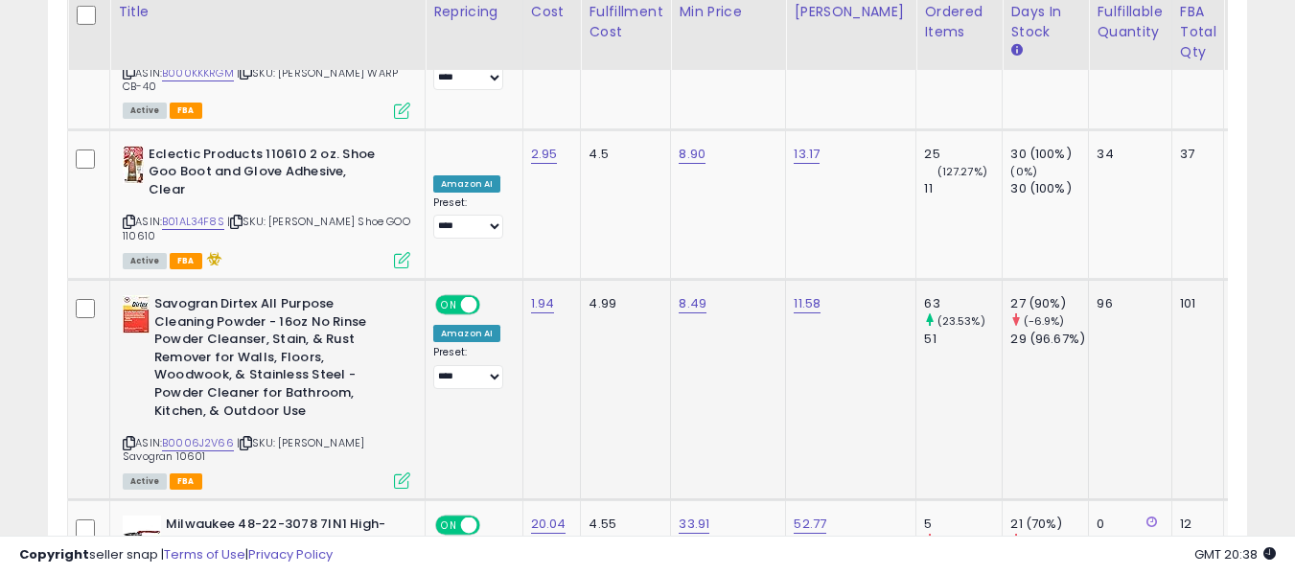
scroll to position [3701, 0]
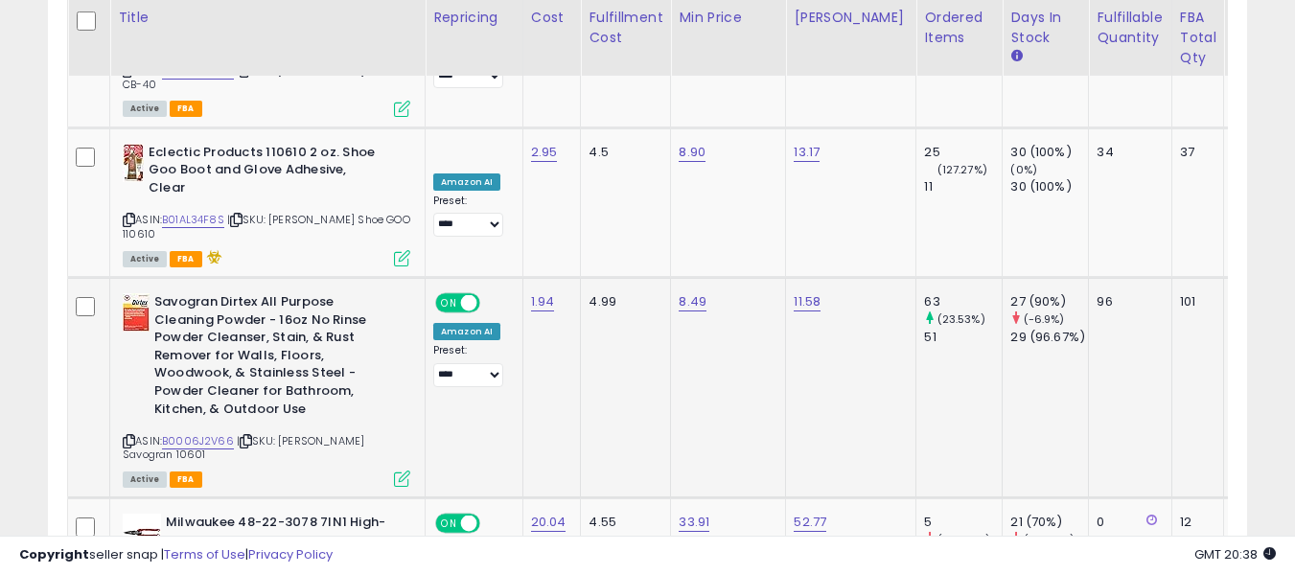
click at [128, 436] on icon at bounding box center [129, 441] width 12 height 11
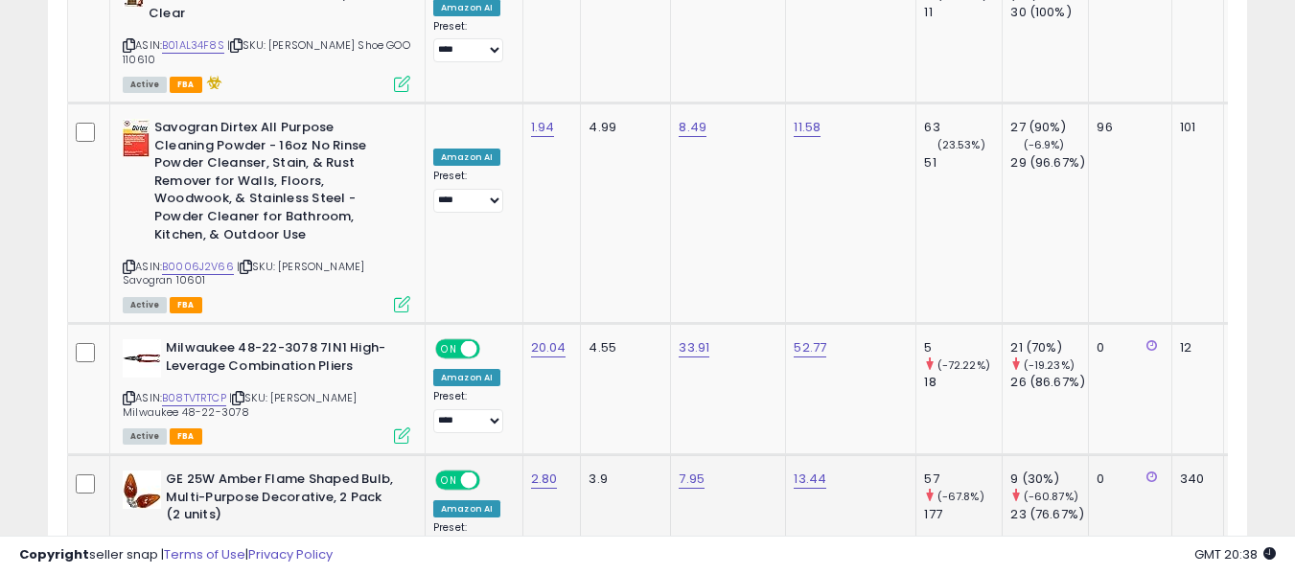
scroll to position [3893, 0]
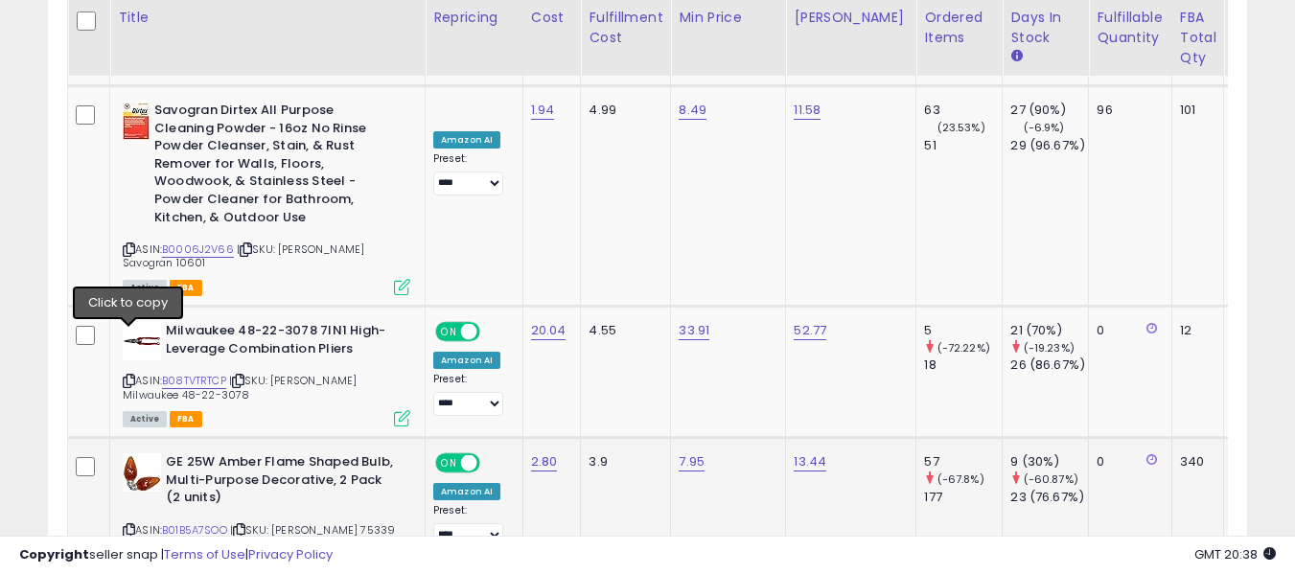
click at [128, 525] on icon at bounding box center [129, 530] width 12 height 11
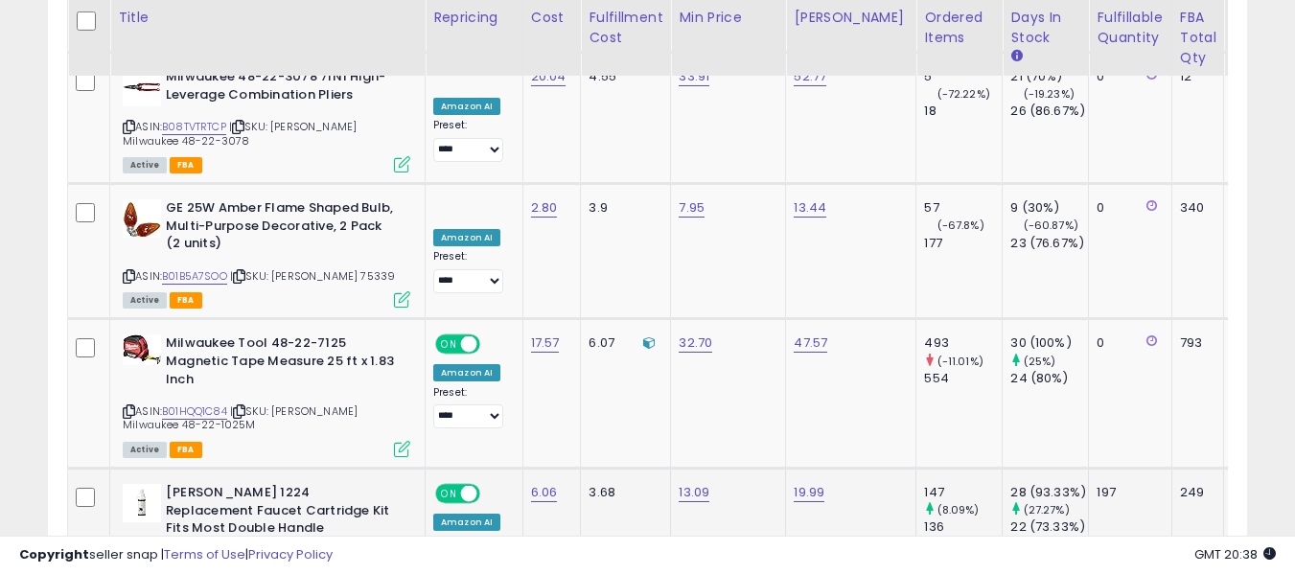
scroll to position [4184, 0]
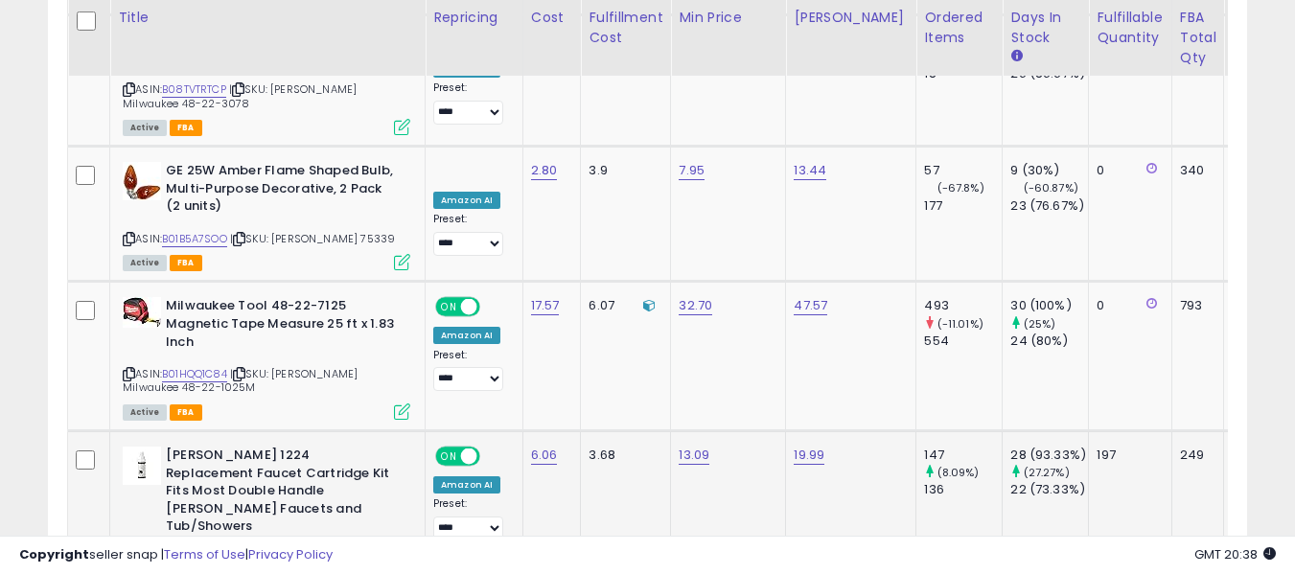
click at [128, 554] on icon at bounding box center [129, 559] width 12 height 11
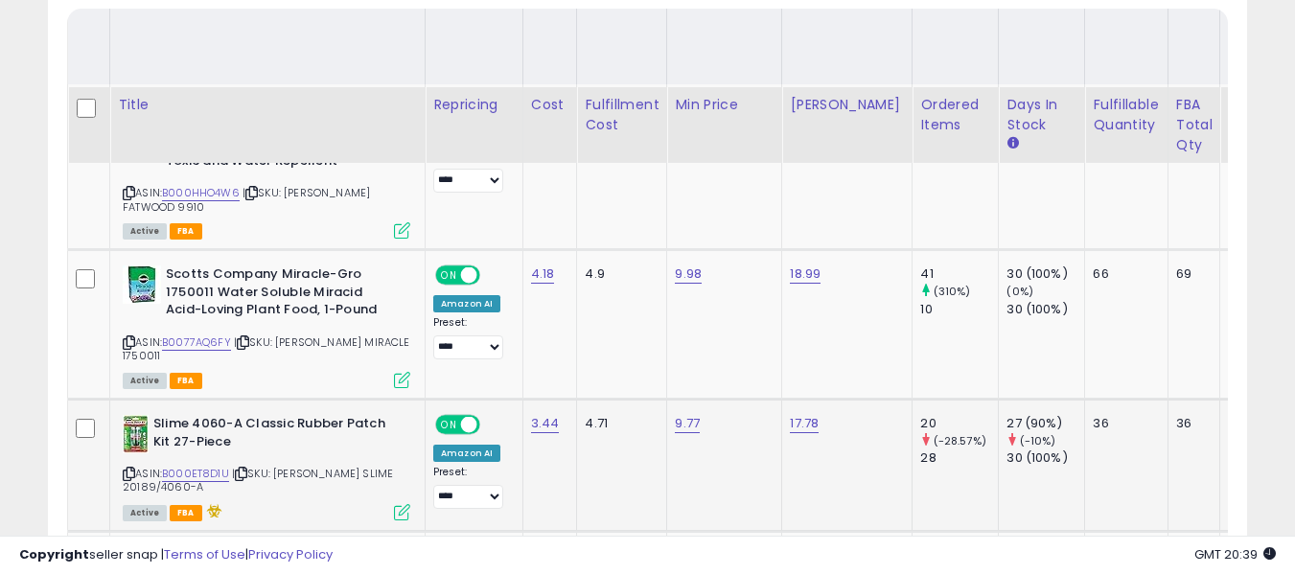
scroll to position [1114, 0]
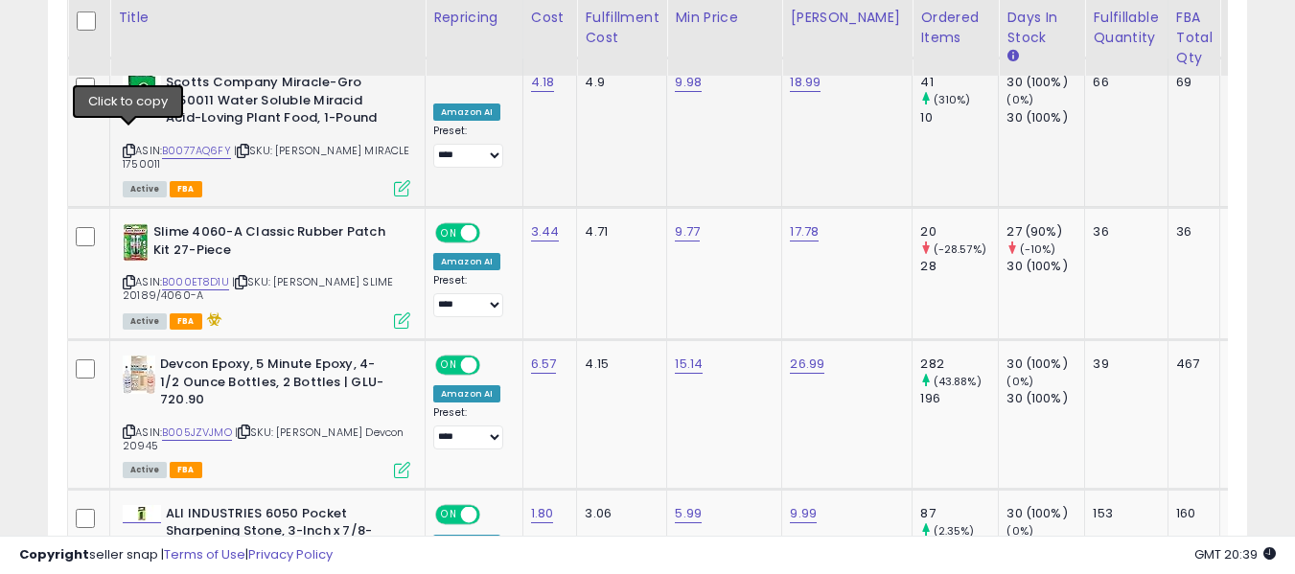
click at [126, 146] on icon at bounding box center [129, 151] width 12 height 11
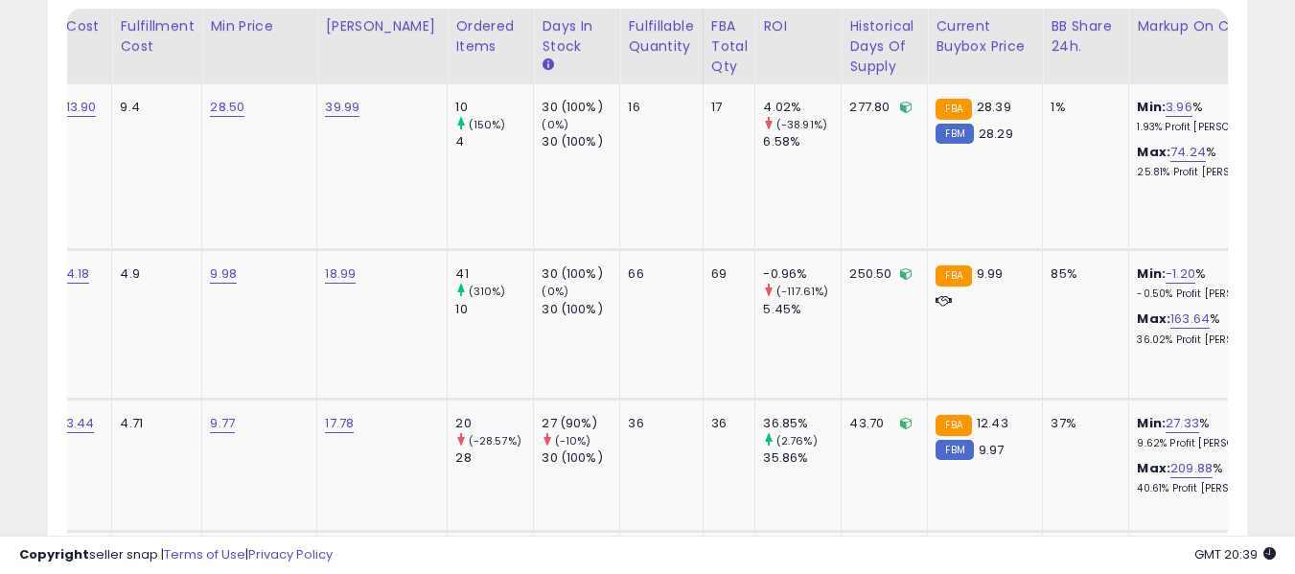
scroll to position [0, 448]
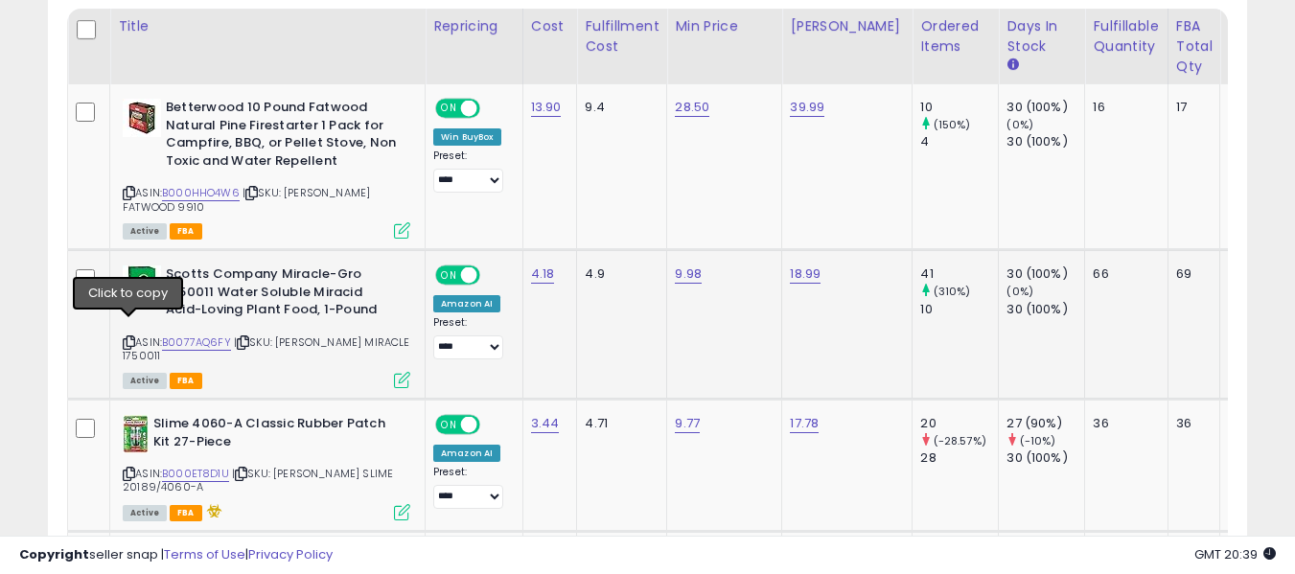
click at [132, 337] on icon at bounding box center [129, 342] width 12 height 11
click at [122, 447] on div "Slime 4060-A Classic Rubber Patch Kit 27-Piece ASIN: B000ET8D1U | SKU: ORGILL S…" at bounding box center [264, 466] width 292 height 103
click at [129, 469] on icon at bounding box center [129, 474] width 12 height 11
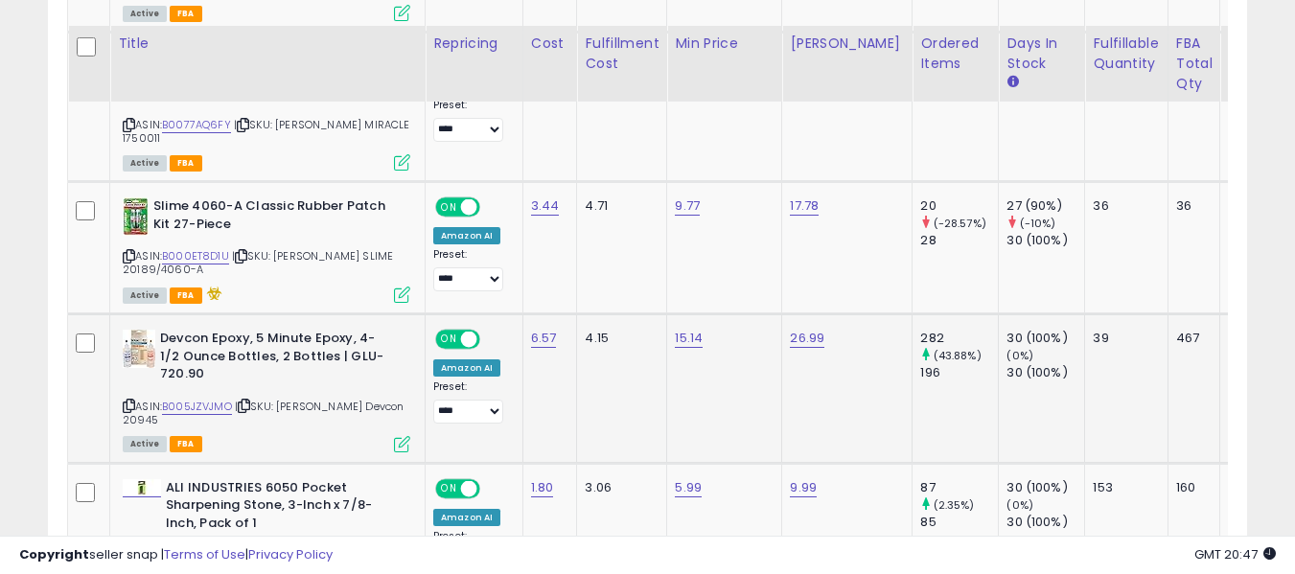
scroll to position [1209, 0]
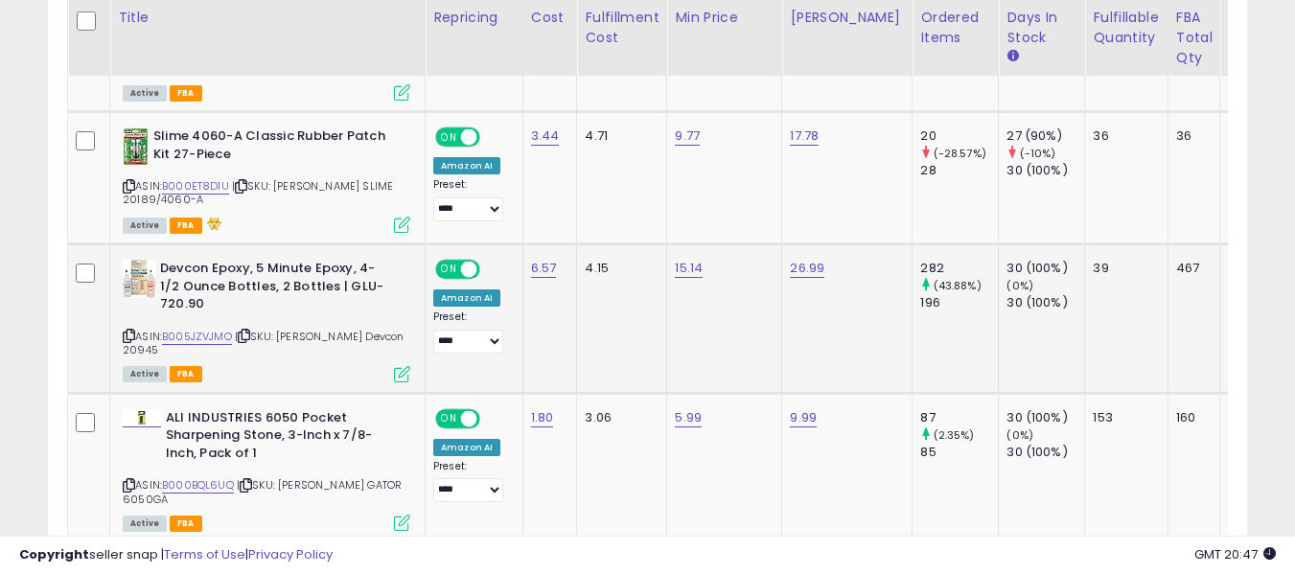
click at [127, 331] on icon at bounding box center [129, 336] width 12 height 11
click at [132, 480] on icon at bounding box center [129, 485] width 12 height 11
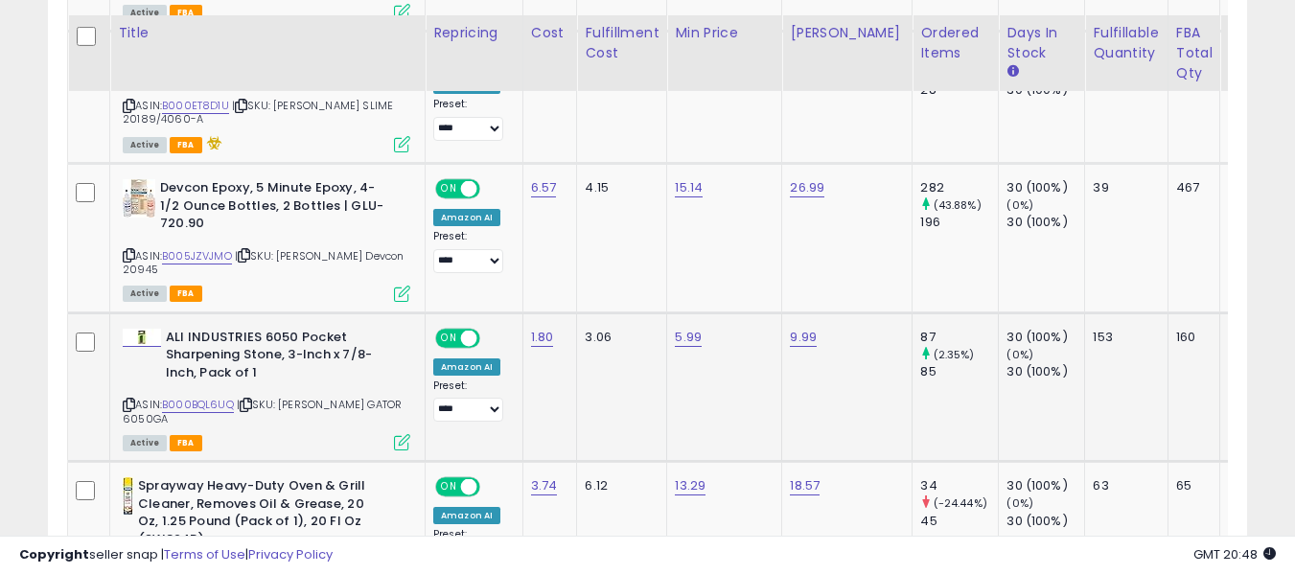
scroll to position [1305, 0]
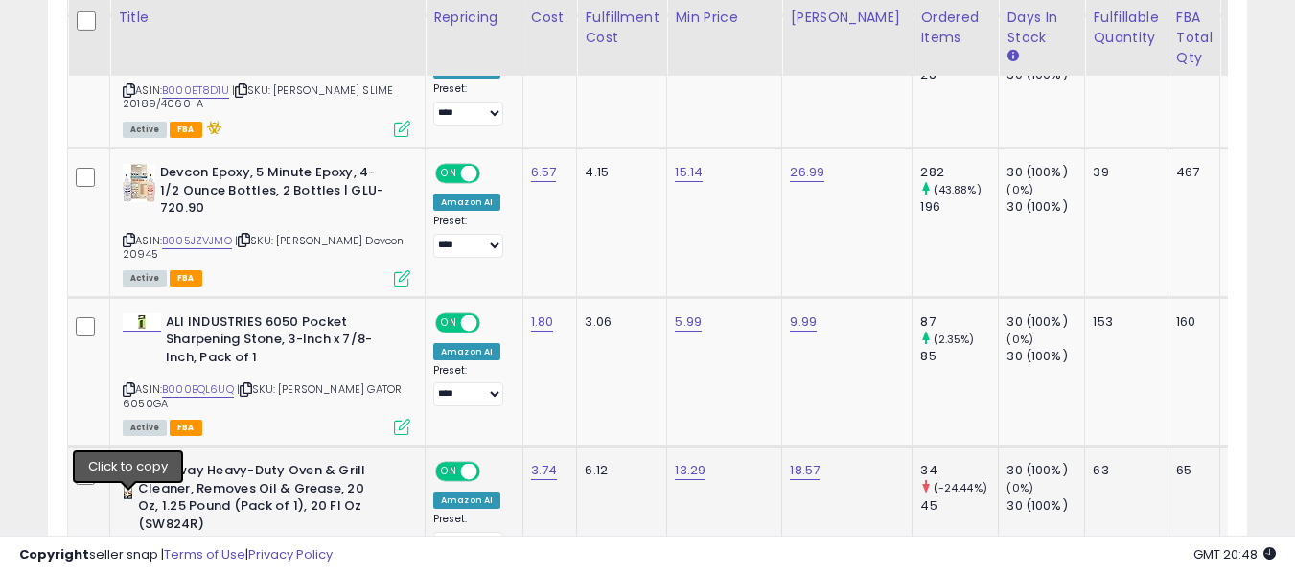
click at [127, 551] on icon at bounding box center [129, 556] width 12 height 11
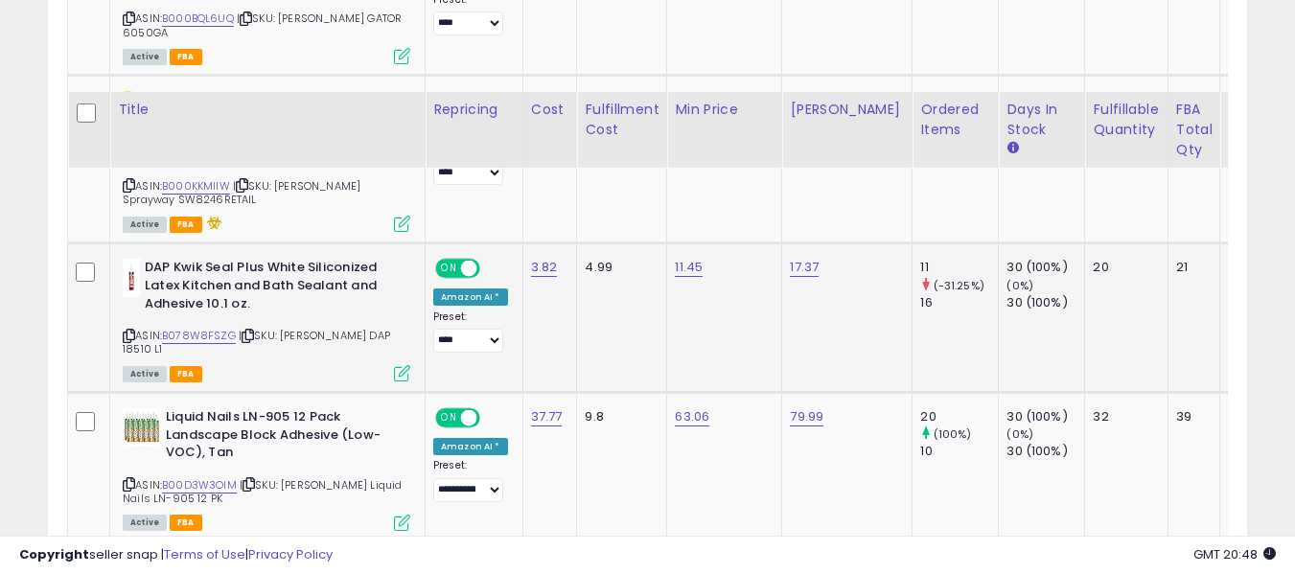
scroll to position [1784, 0]
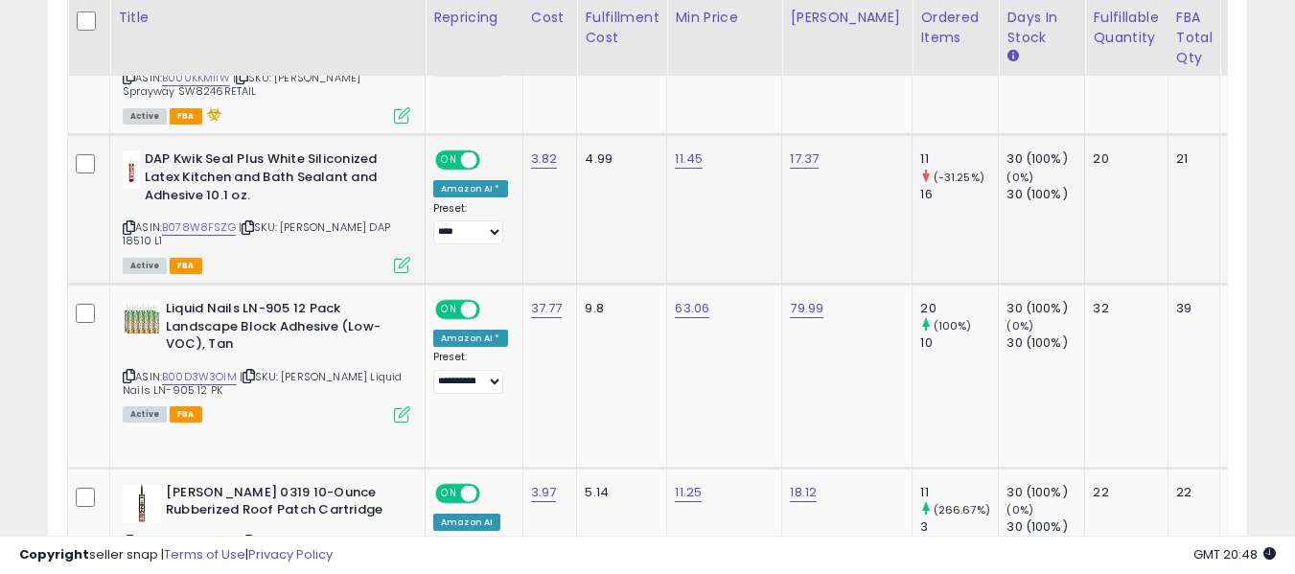
click at [126, 222] on icon at bounding box center [129, 227] width 12 height 11
click at [129, 371] on icon at bounding box center [129, 376] width 12 height 11
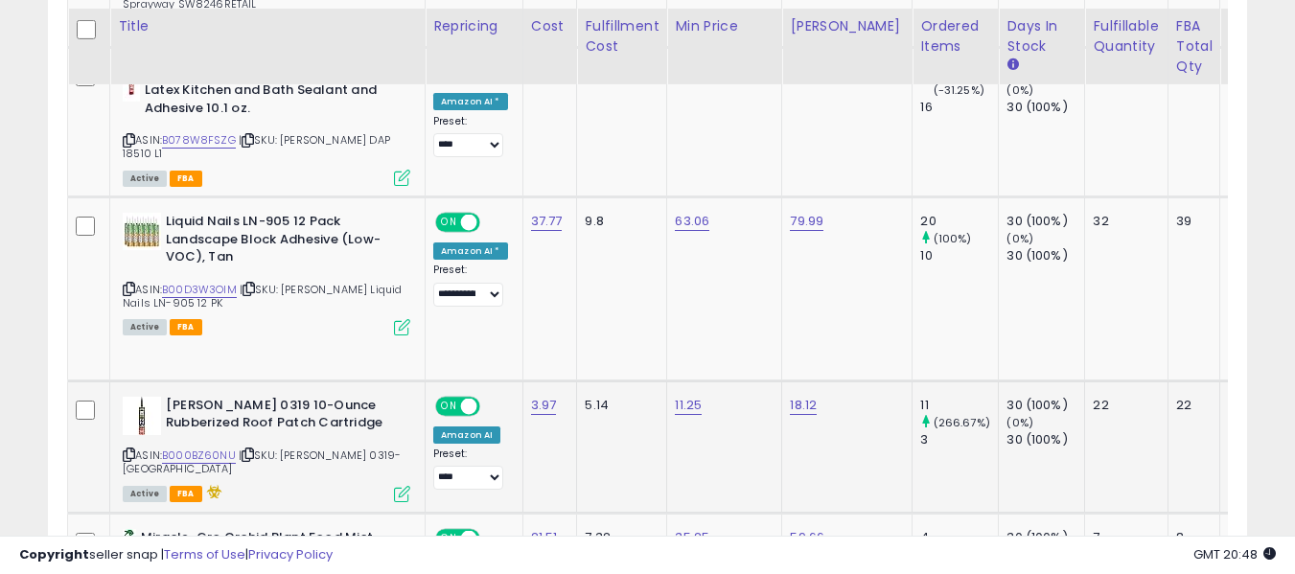
scroll to position [1880, 0]
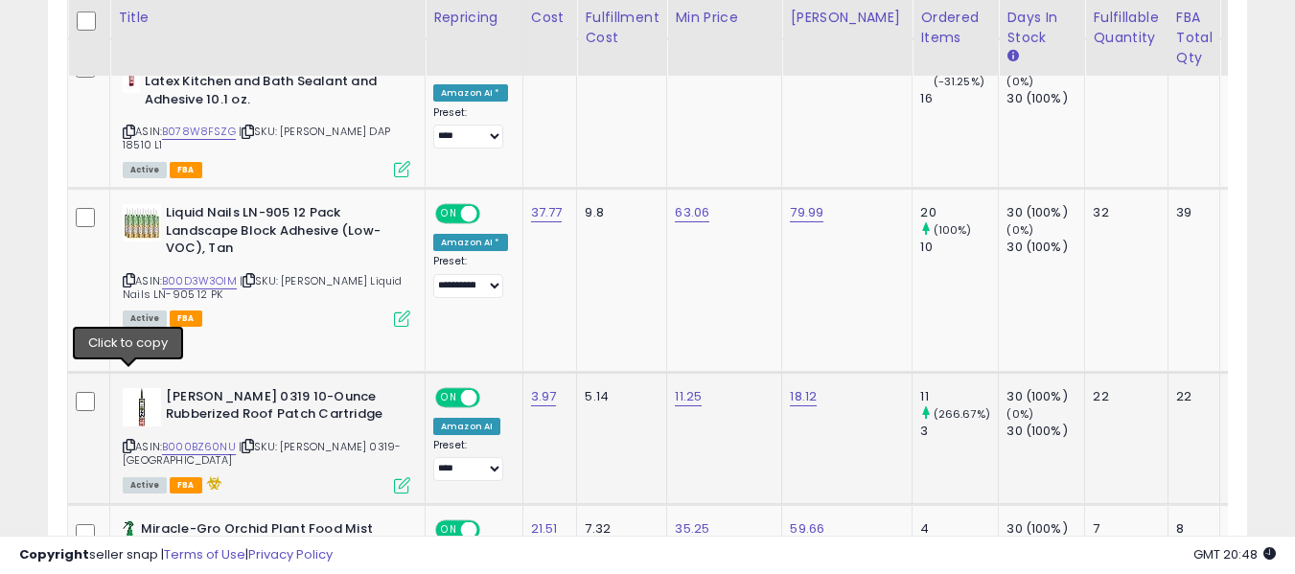
click at [132, 441] on icon at bounding box center [129, 446] width 12 height 11
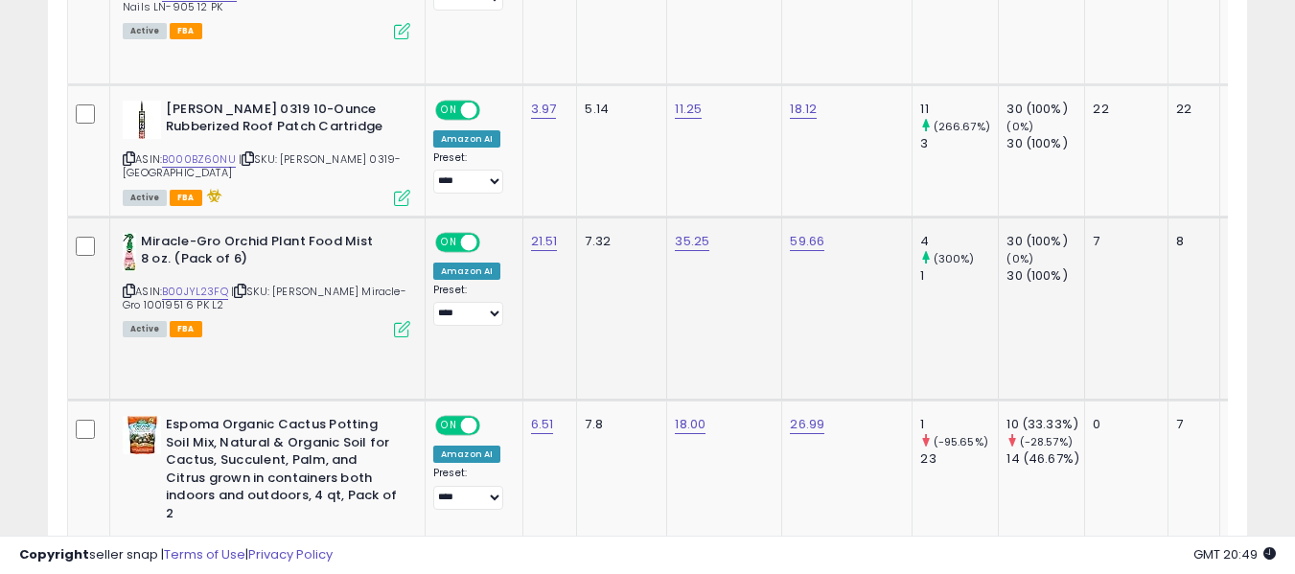
scroll to position [2072, 0]
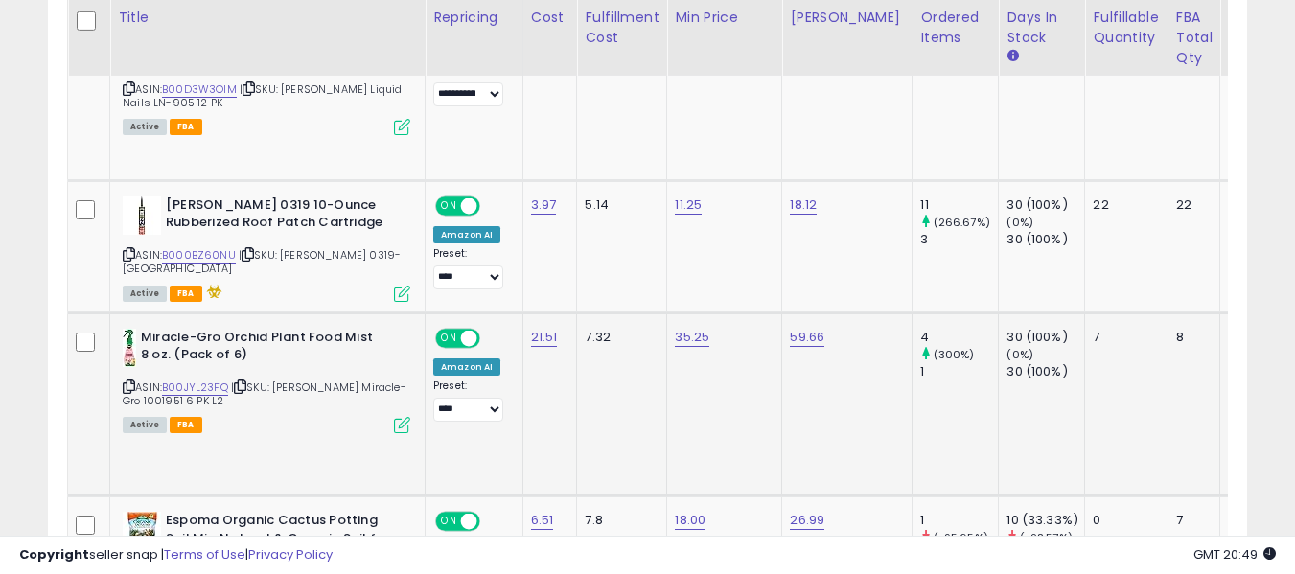
drag, startPoint x: 129, startPoint y: 318, endPoint x: 151, endPoint y: 274, distance: 49.3
click at [129, 381] on icon at bounding box center [129, 386] width 12 height 11
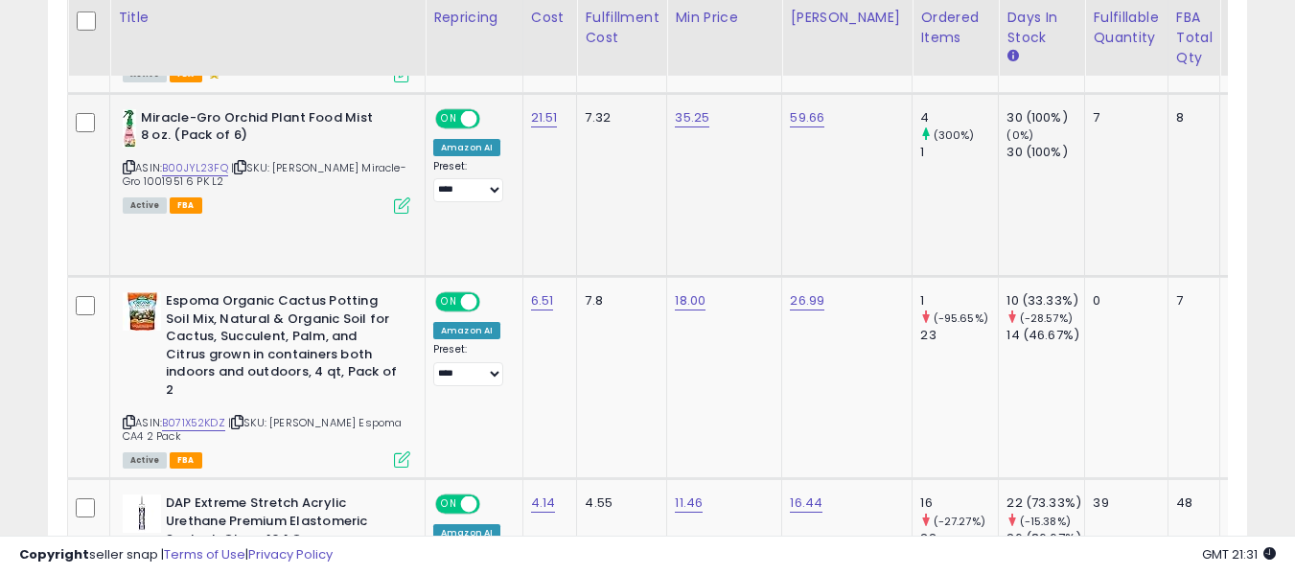
scroll to position [2359, 0]
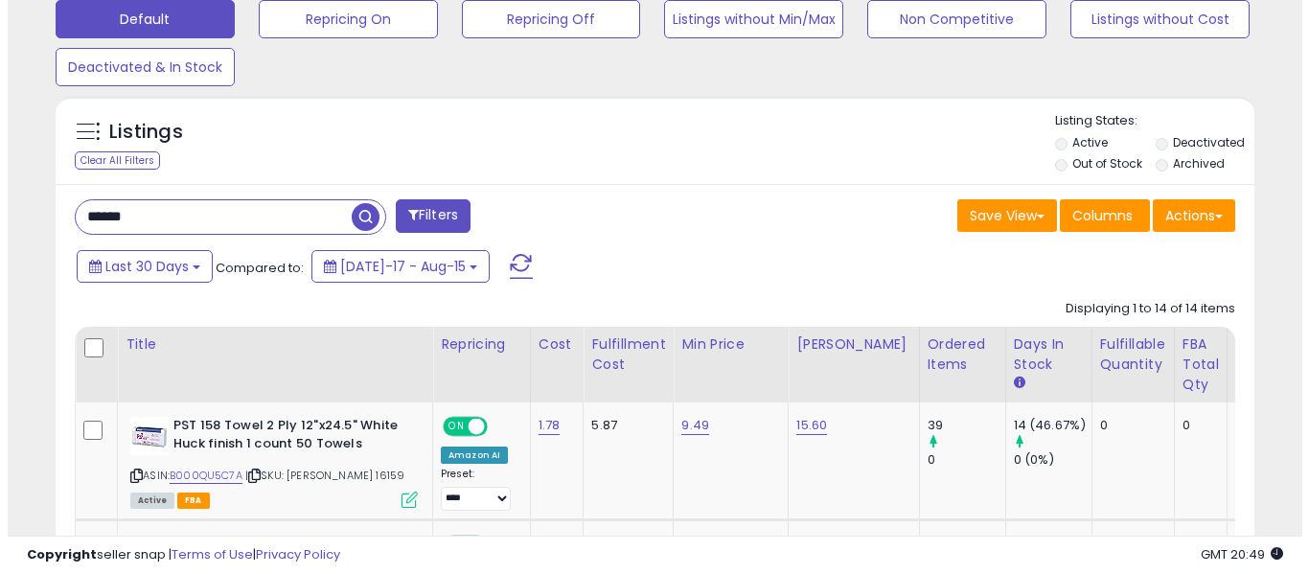
scroll to position [615, 0]
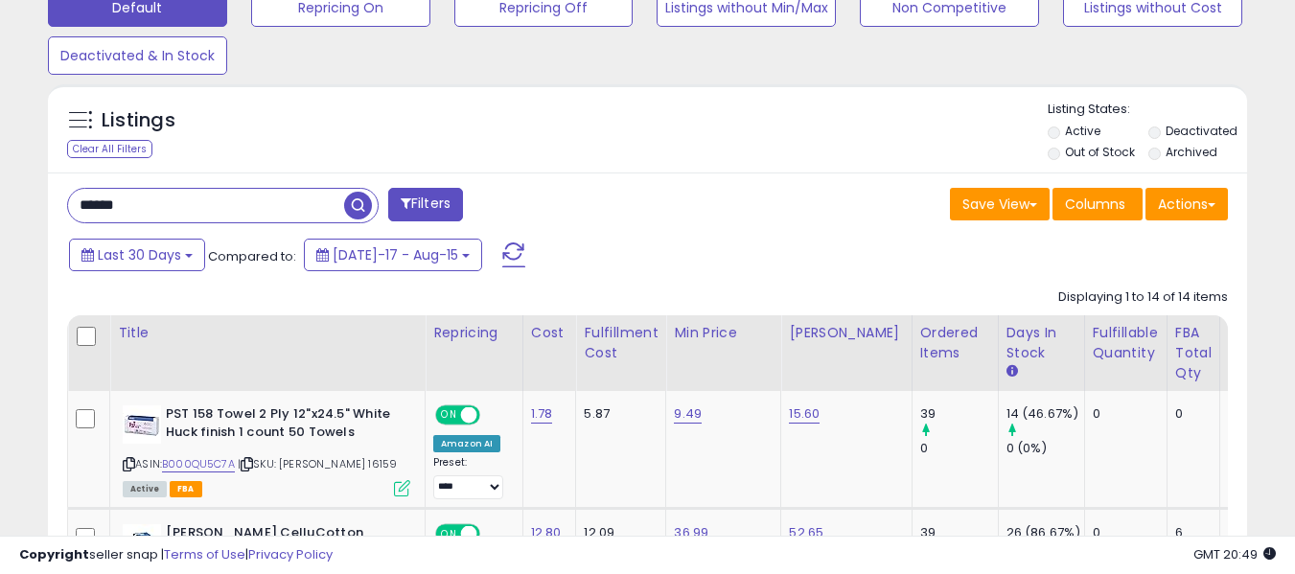
click at [167, 218] on input "******" at bounding box center [206, 206] width 276 height 34
type input "***"
click at [359, 201] on span "button" at bounding box center [358, 206] width 28 height 28
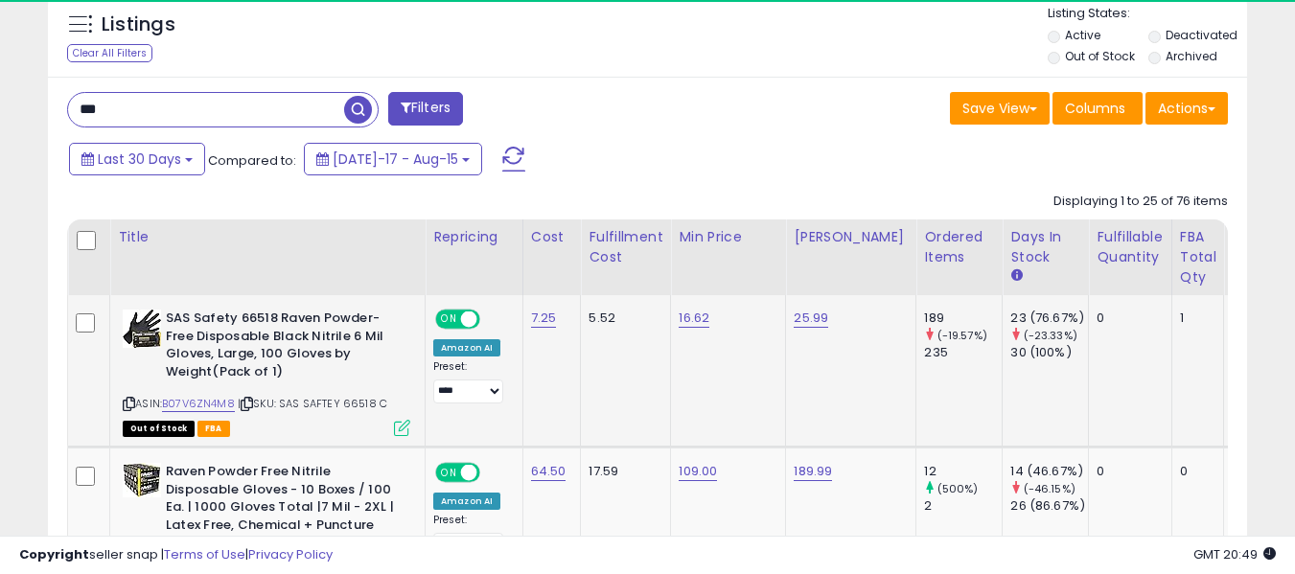
scroll to position [393, 694]
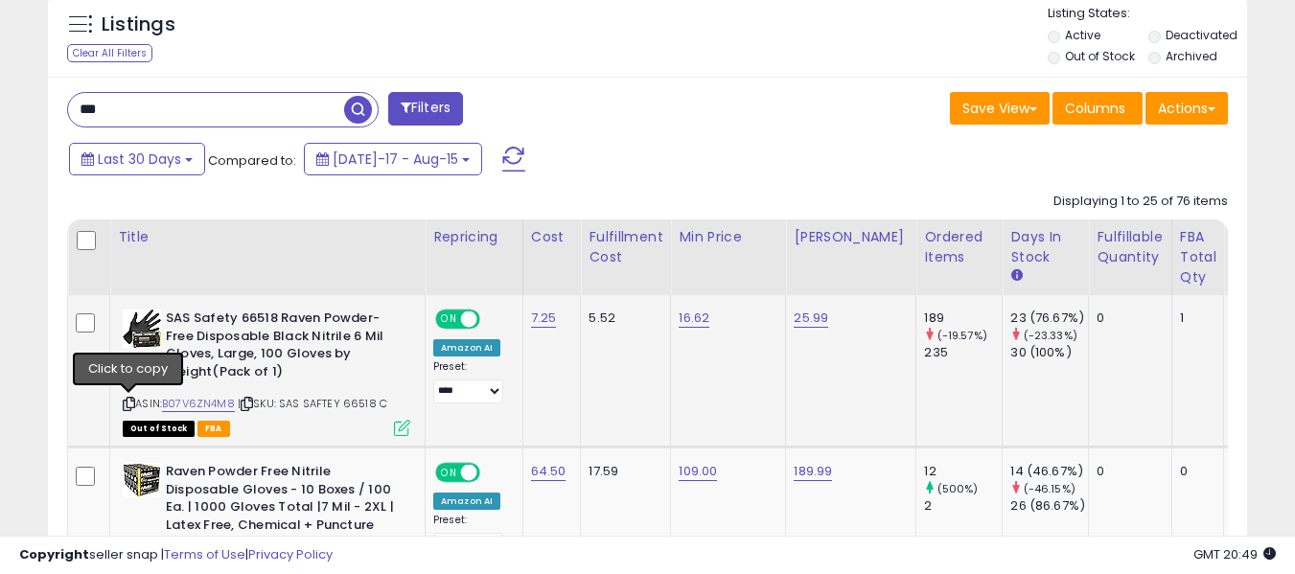
click at [127, 399] on icon at bounding box center [129, 404] width 12 height 11
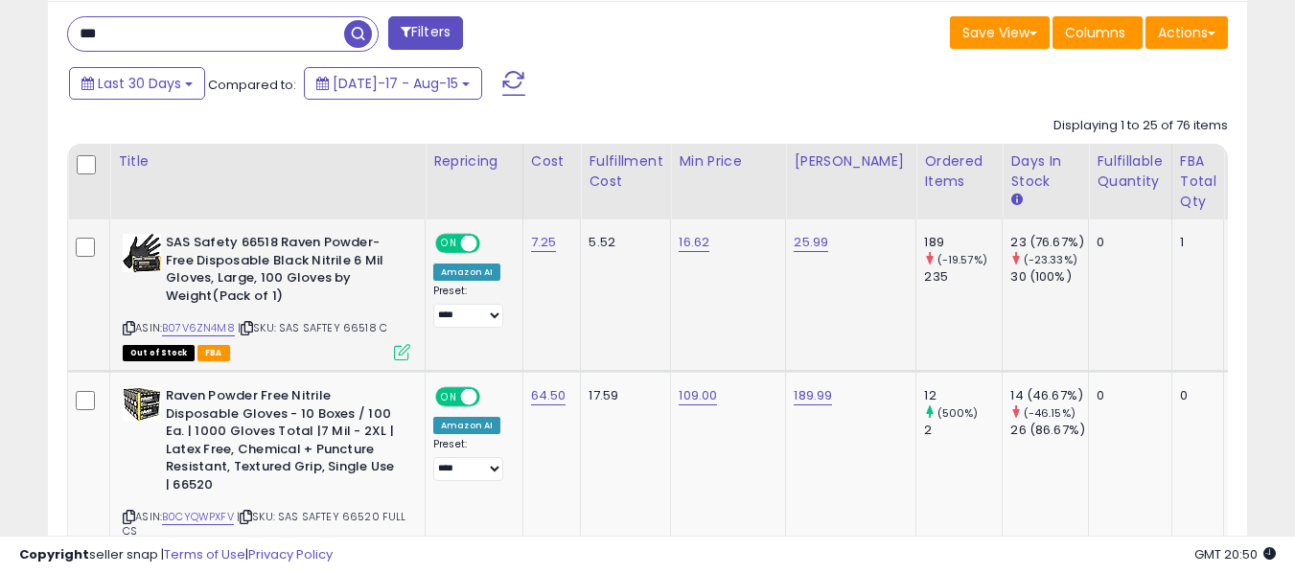
scroll to position [807, 0]
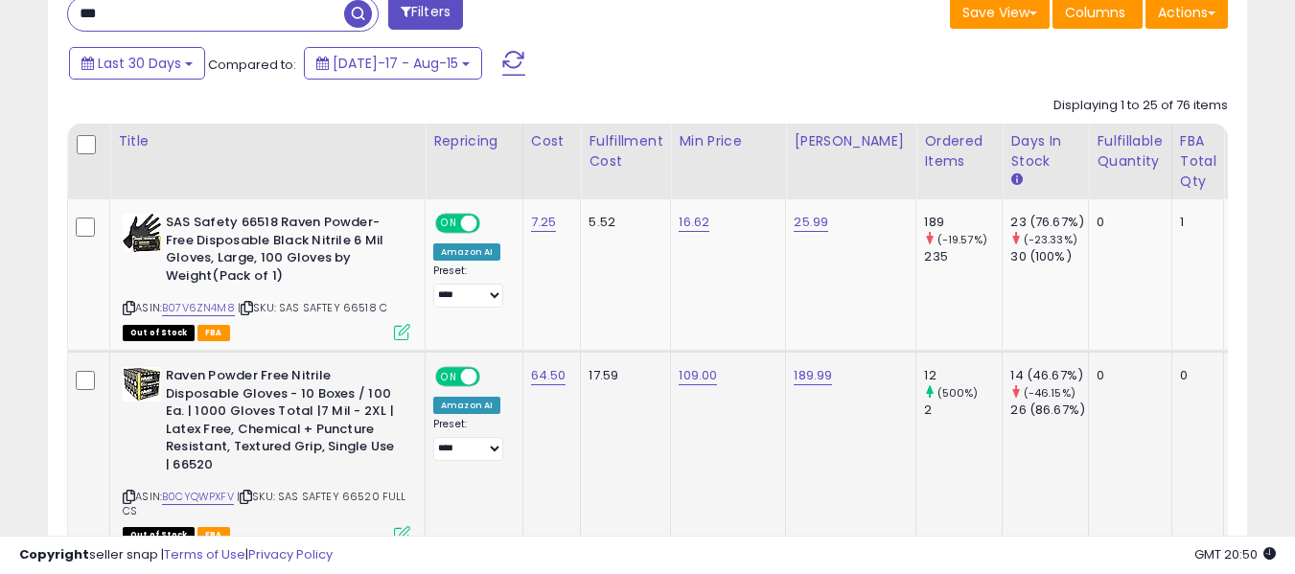
click at [128, 494] on icon at bounding box center [129, 497] width 12 height 11
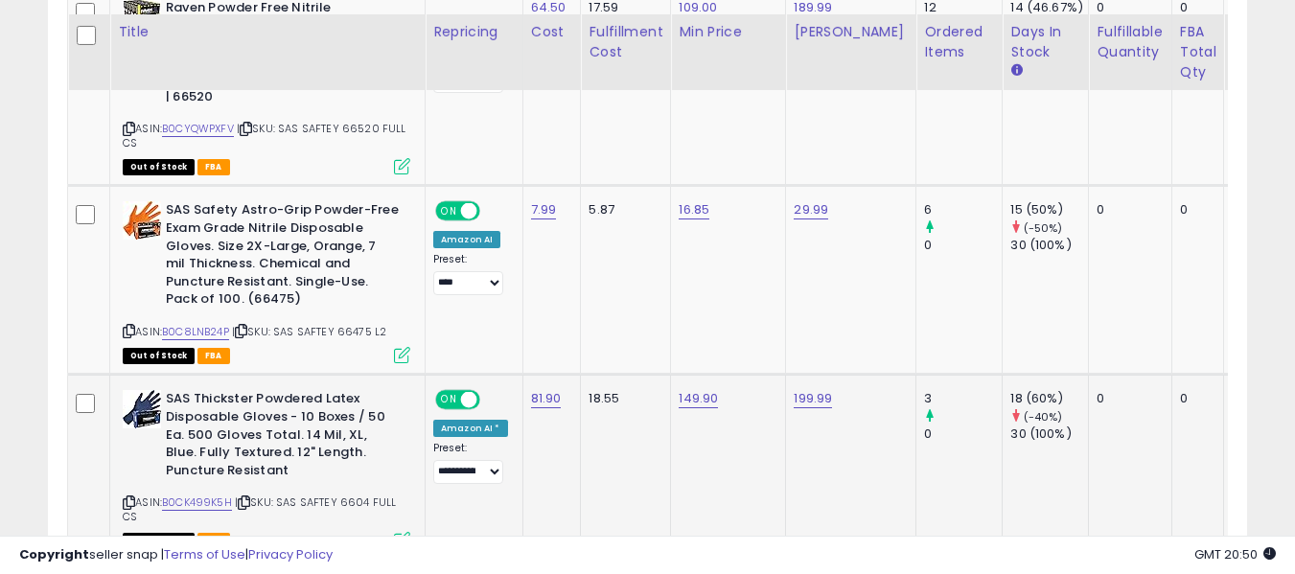
scroll to position [1190, 0]
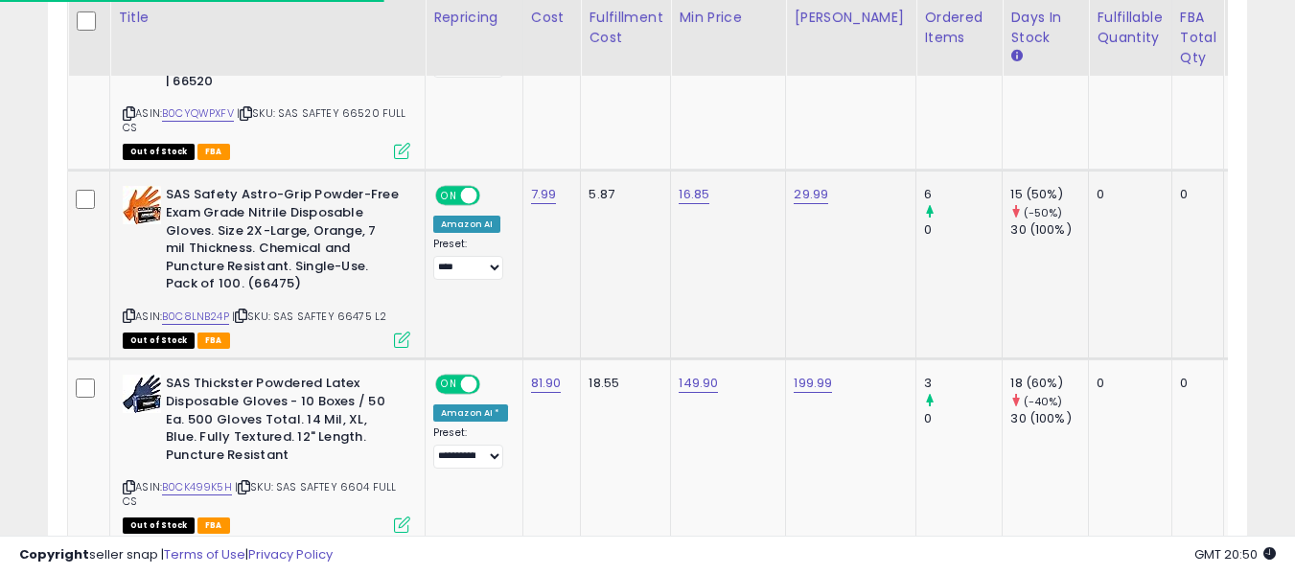
click at [127, 310] on icon at bounding box center [129, 315] width 12 height 11
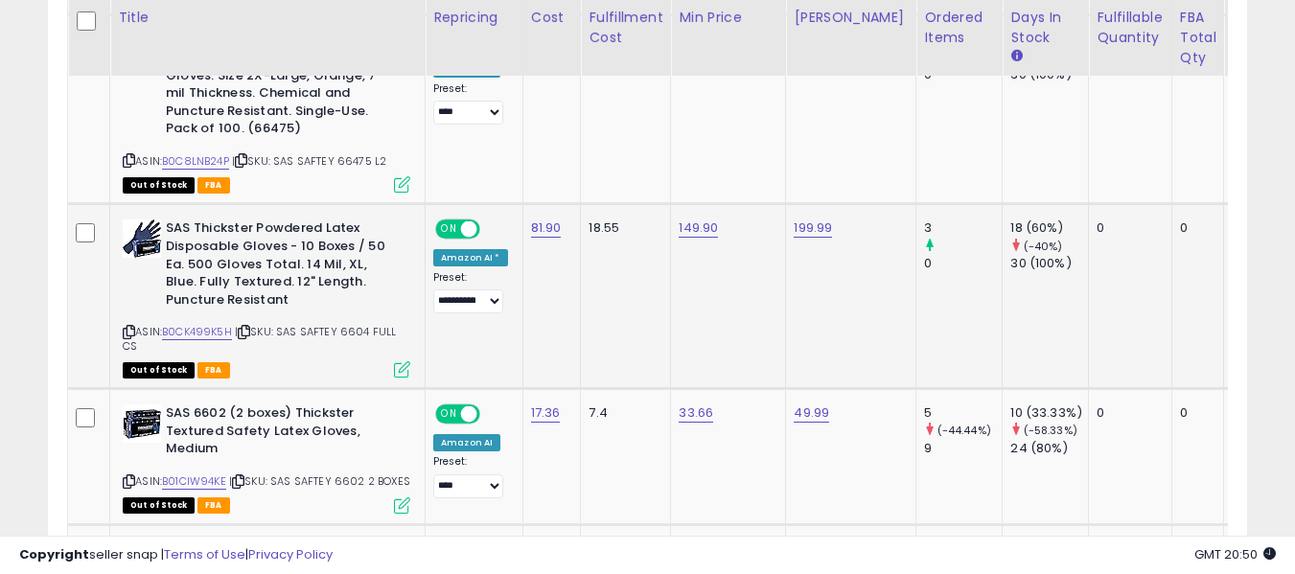
scroll to position [1382, 0]
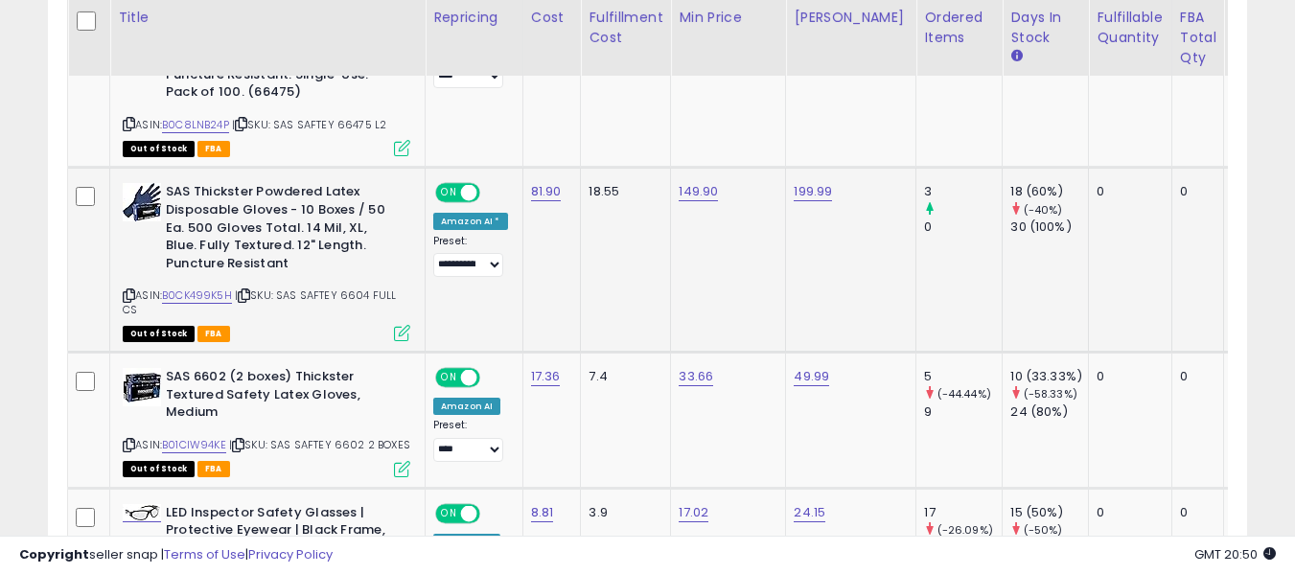
click at [131, 300] on icon at bounding box center [129, 295] width 12 height 11
click at [133, 446] on icon at bounding box center [129, 445] width 12 height 11
click at [126, 448] on icon at bounding box center [129, 445] width 12 height 11
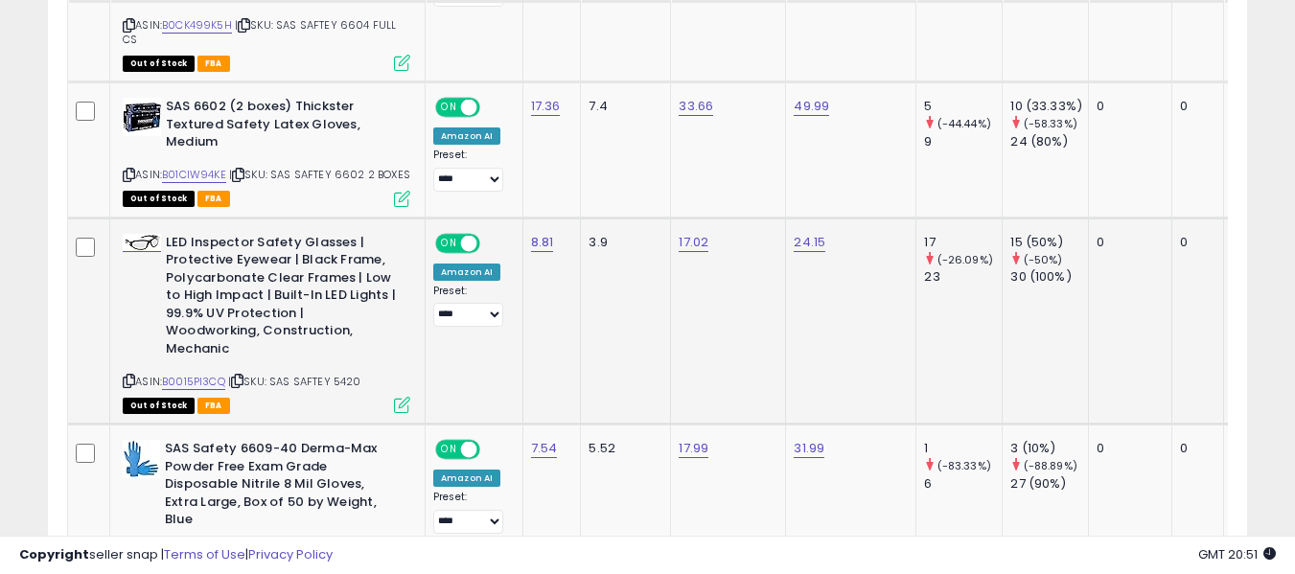
scroll to position [1669, 0]
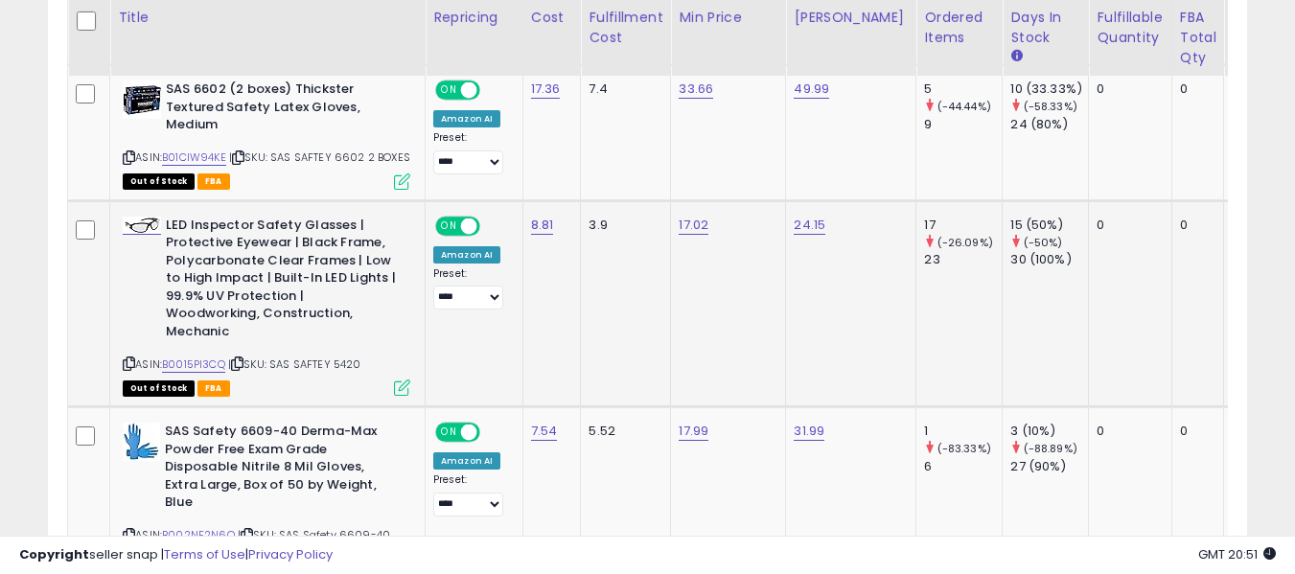
click at [130, 358] on icon at bounding box center [129, 363] width 12 height 11
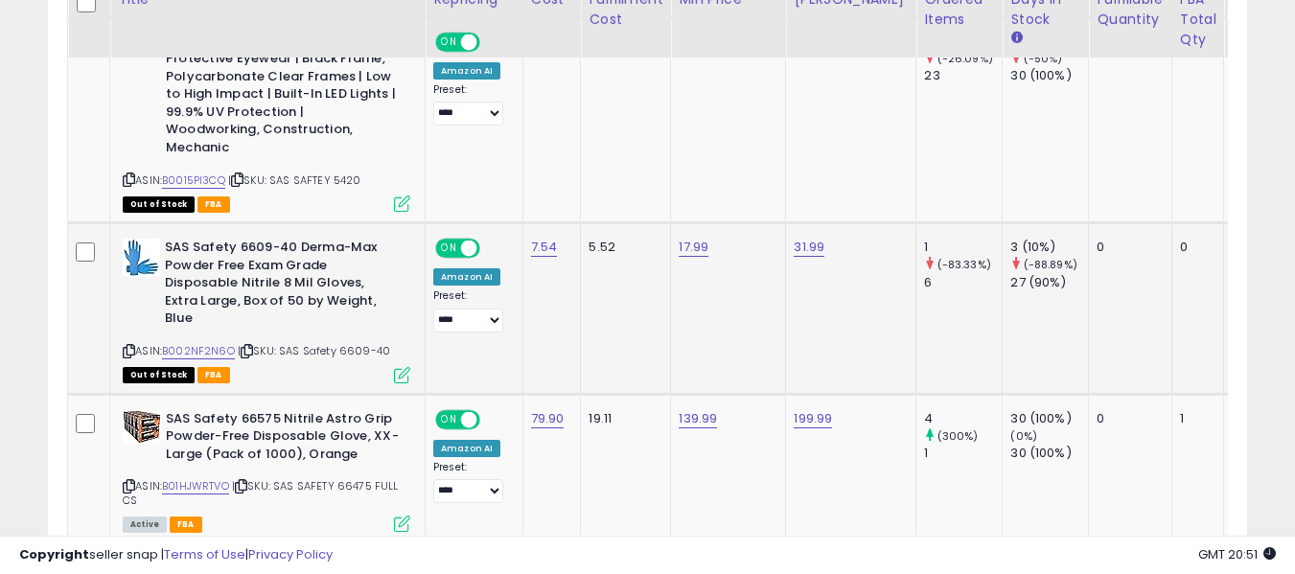
scroll to position [1861, 0]
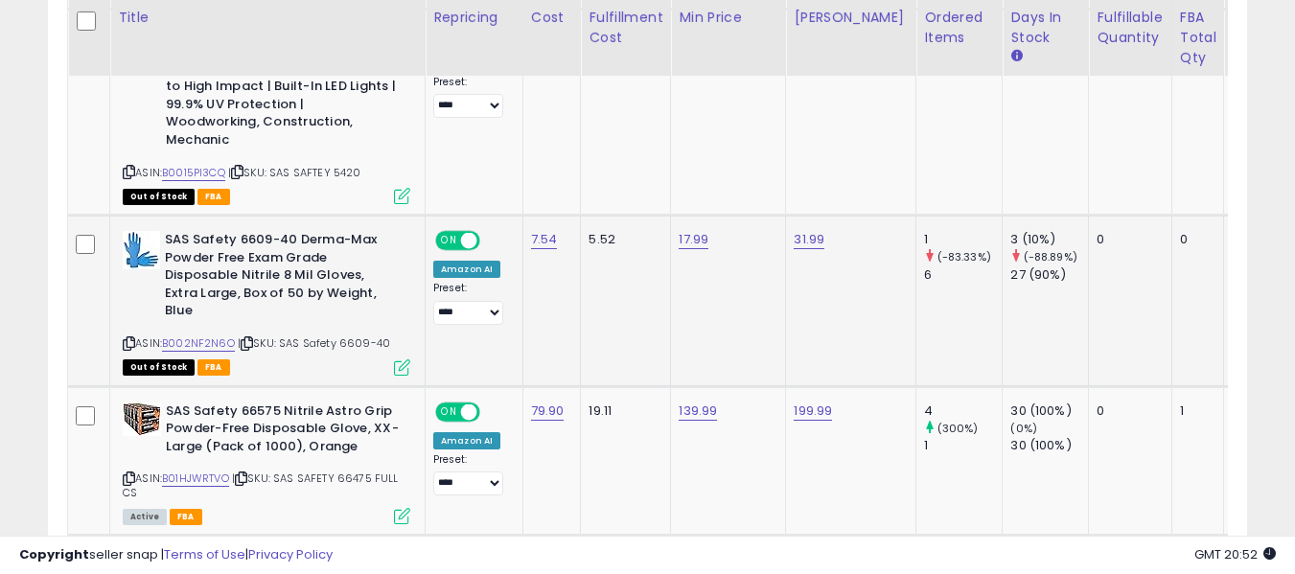
click at [126, 338] on icon at bounding box center [129, 343] width 12 height 11
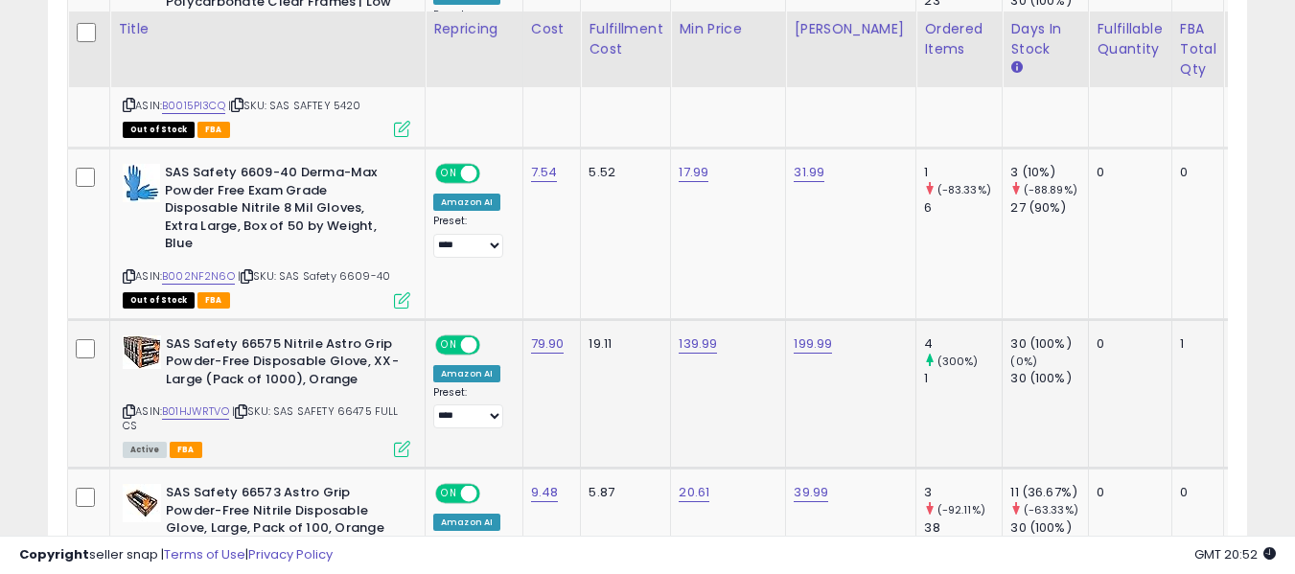
scroll to position [1957, 0]
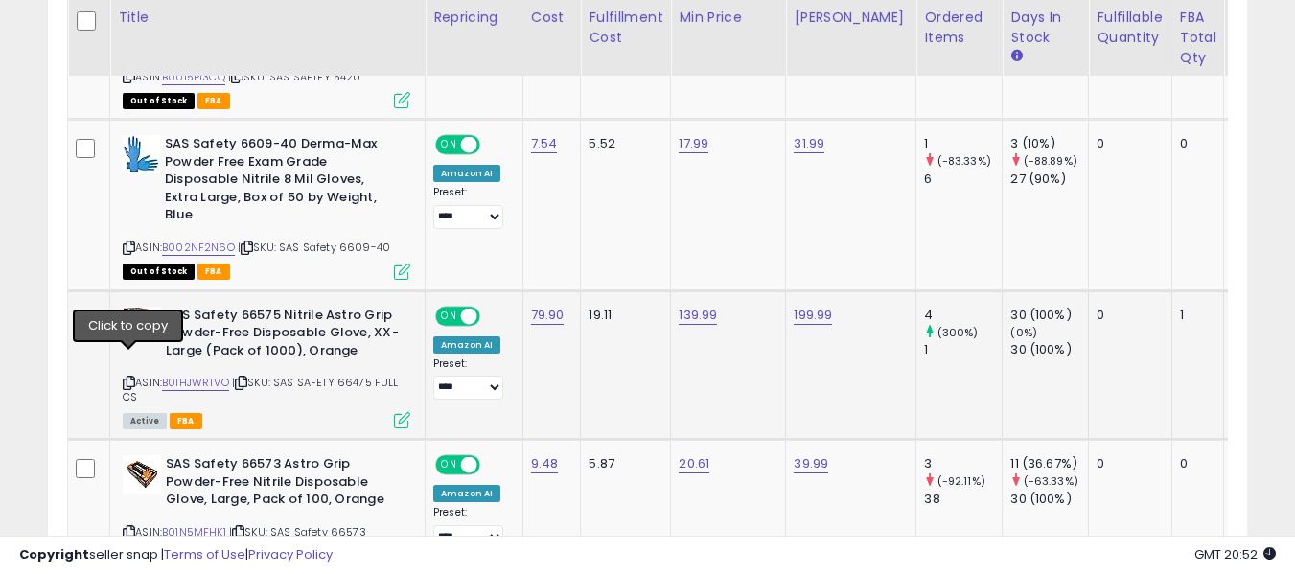
click at [127, 378] on icon at bounding box center [129, 383] width 12 height 11
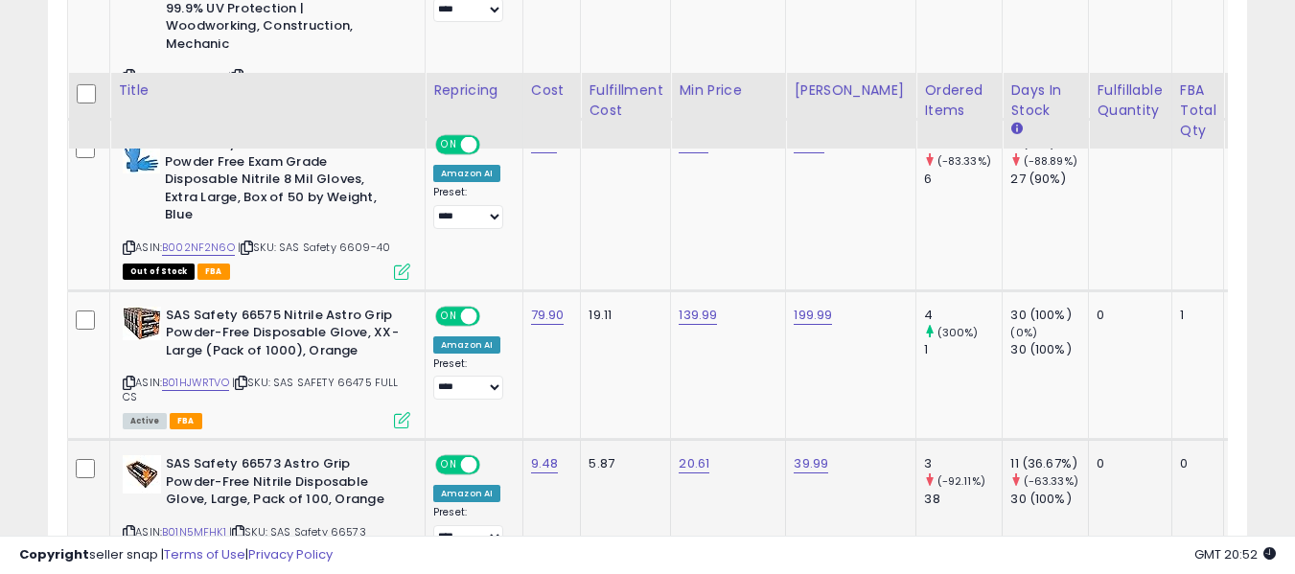
scroll to position [2053, 0]
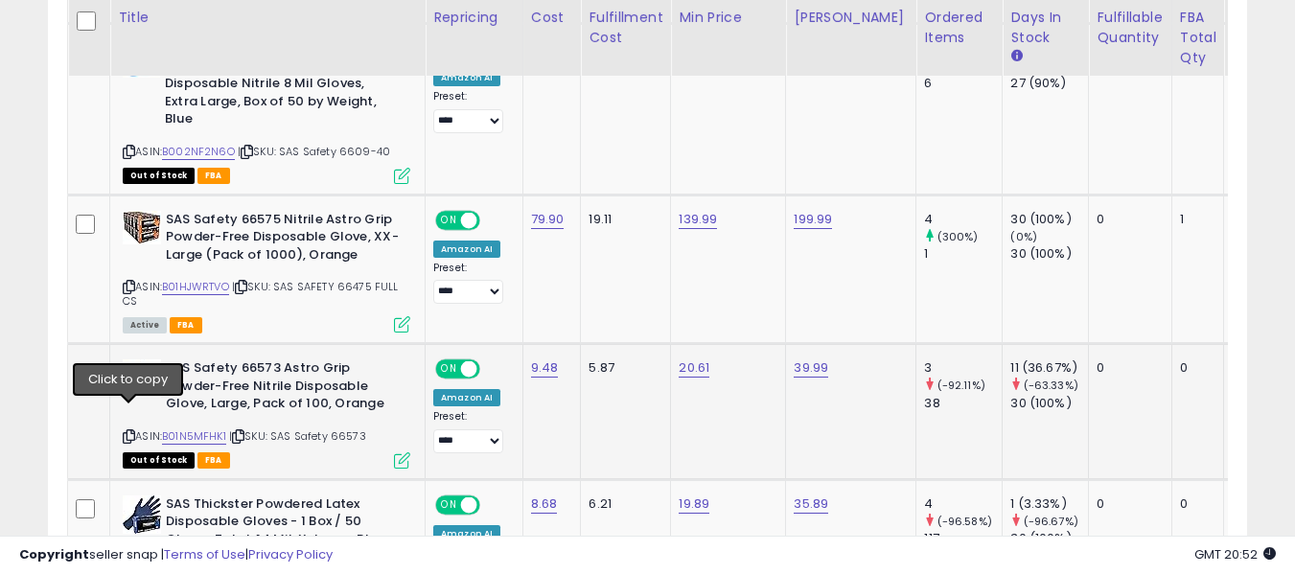
click at [128, 431] on icon at bounding box center [129, 436] width 12 height 11
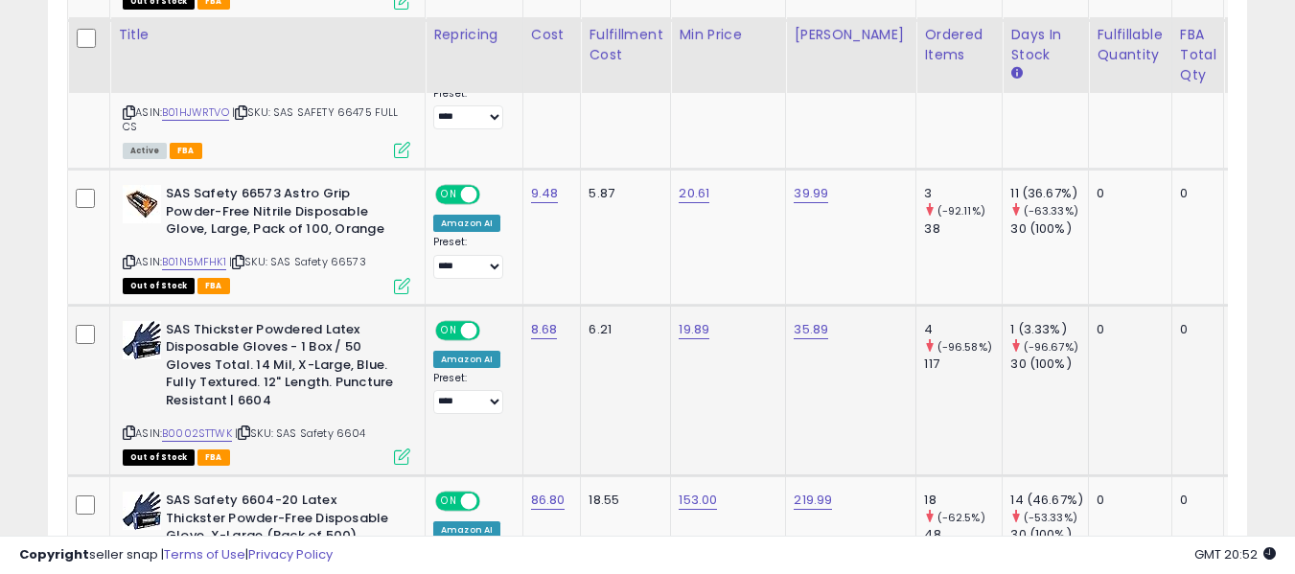
scroll to position [2244, 0]
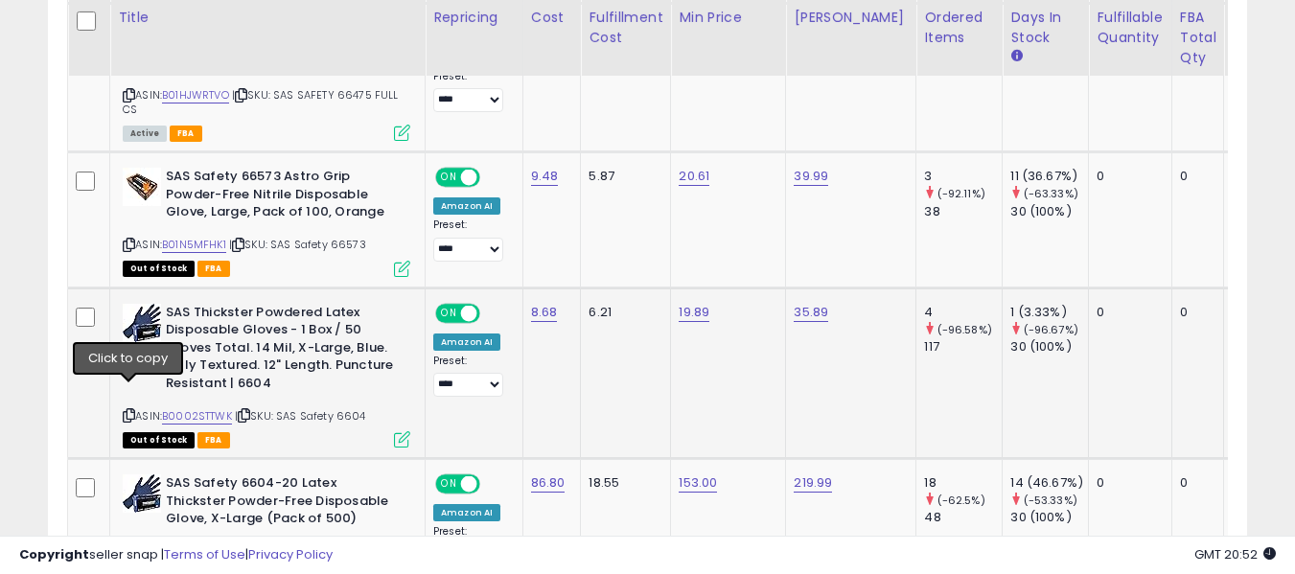
click at [133, 410] on icon at bounding box center [129, 415] width 12 height 11
click at [132, 410] on icon at bounding box center [129, 415] width 12 height 11
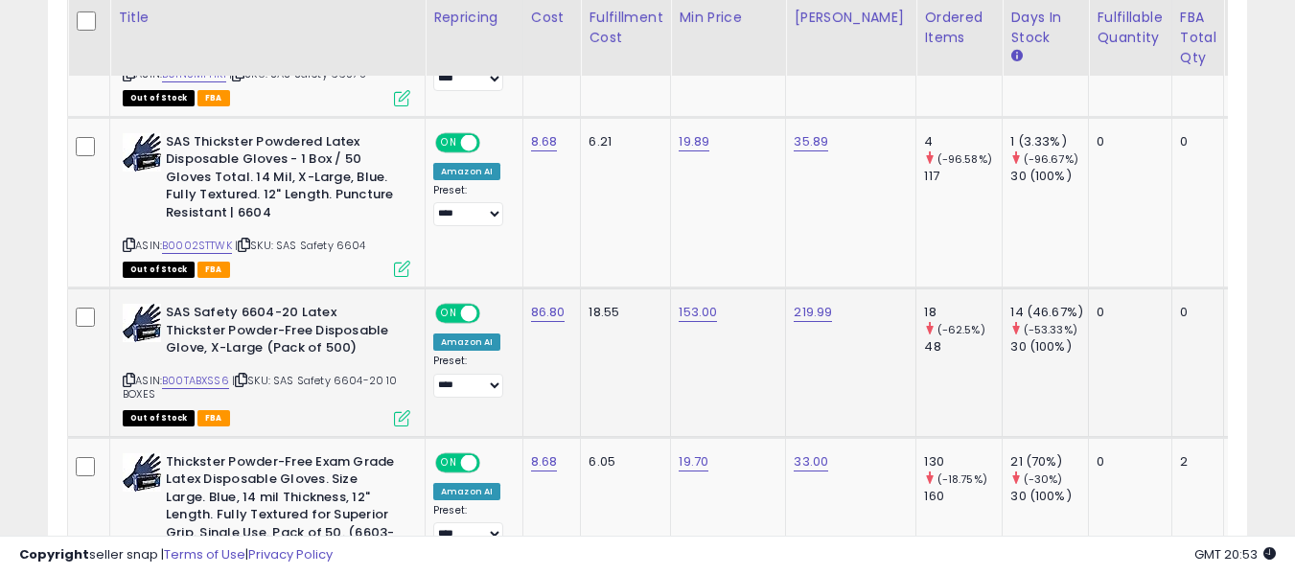
scroll to position [2436, 0]
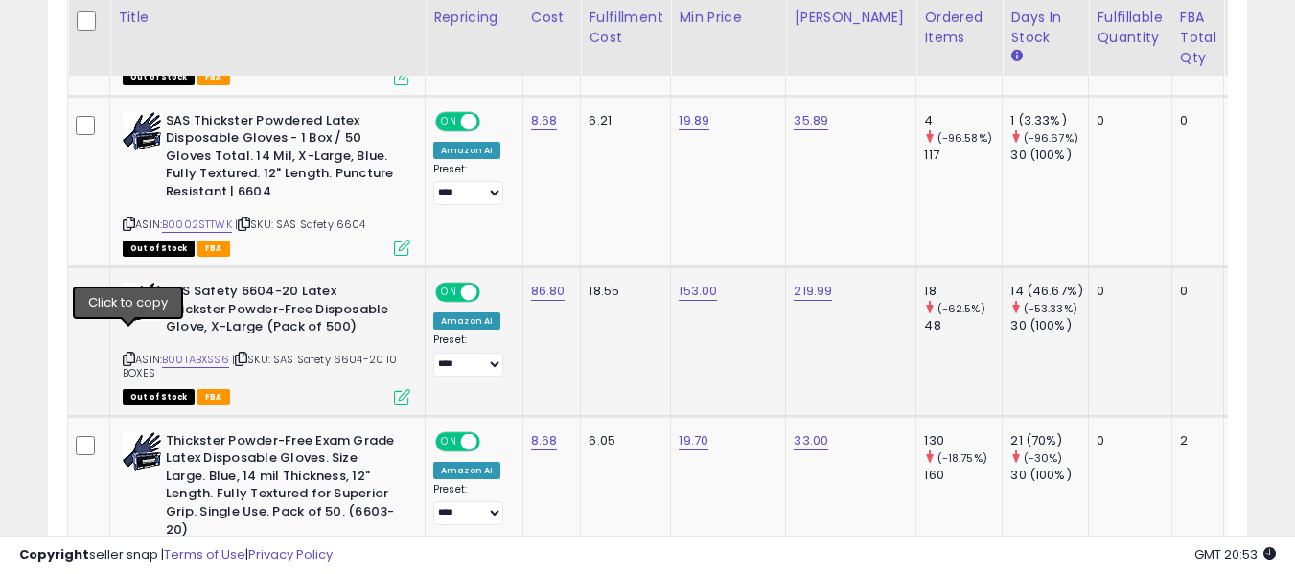
click at [130, 354] on icon at bounding box center [129, 359] width 12 height 11
click at [126, 354] on icon at bounding box center [129, 359] width 12 height 11
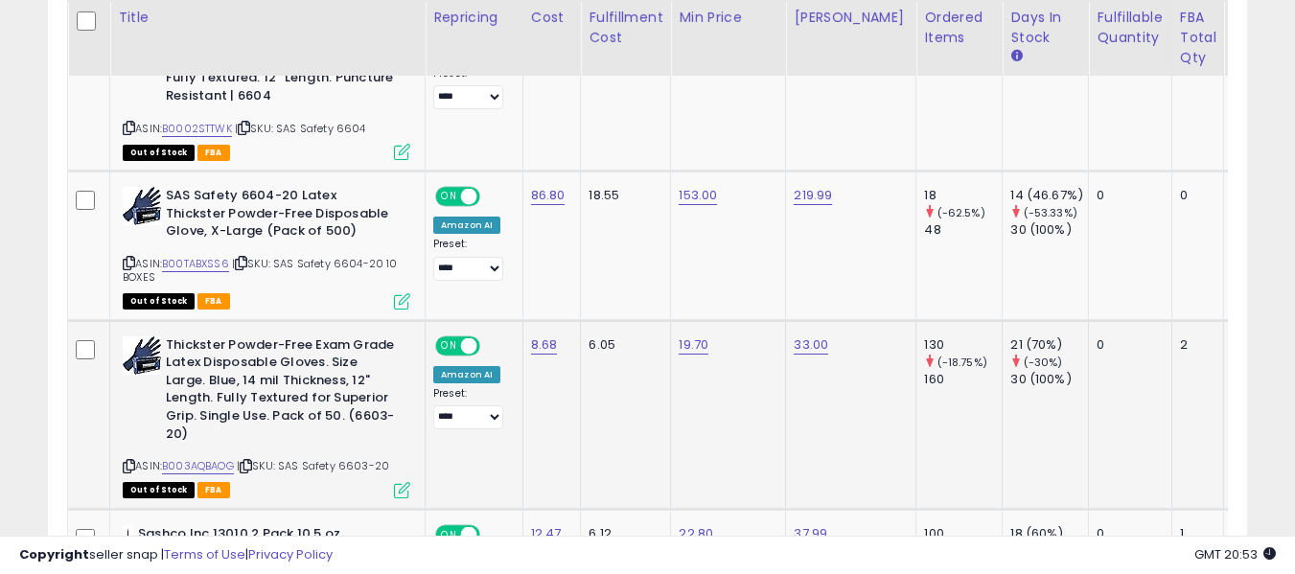
click at [127, 461] on icon at bounding box center [129, 466] width 12 height 11
click at [133, 461] on icon at bounding box center [129, 466] width 12 height 11
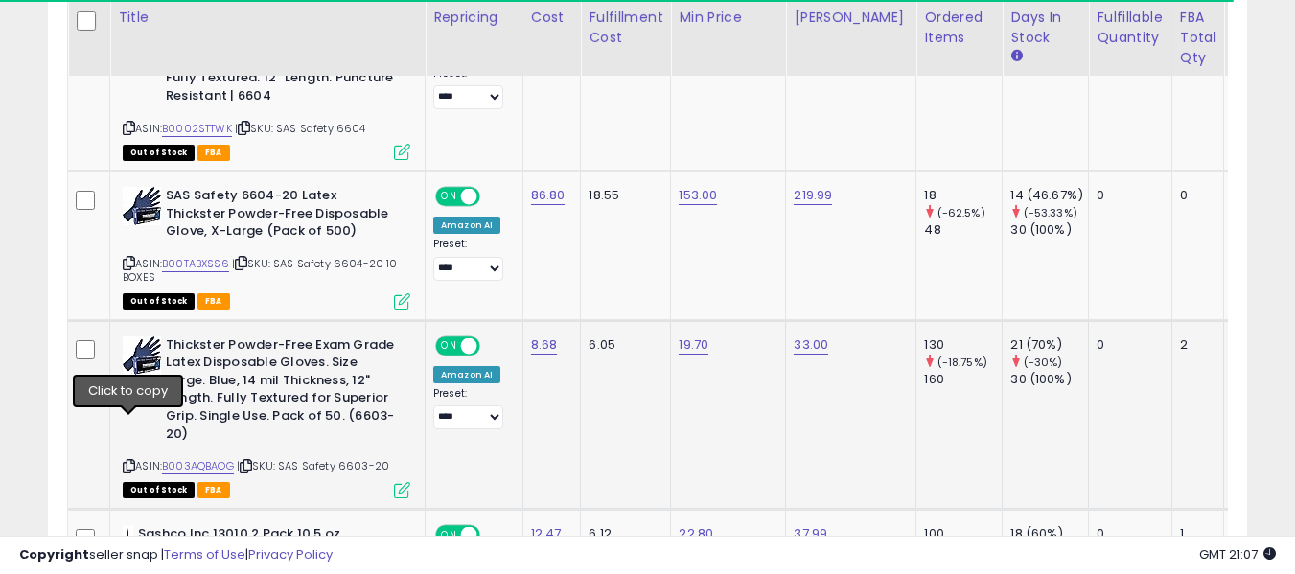
click at [127, 461] on icon at bounding box center [129, 466] width 12 height 11
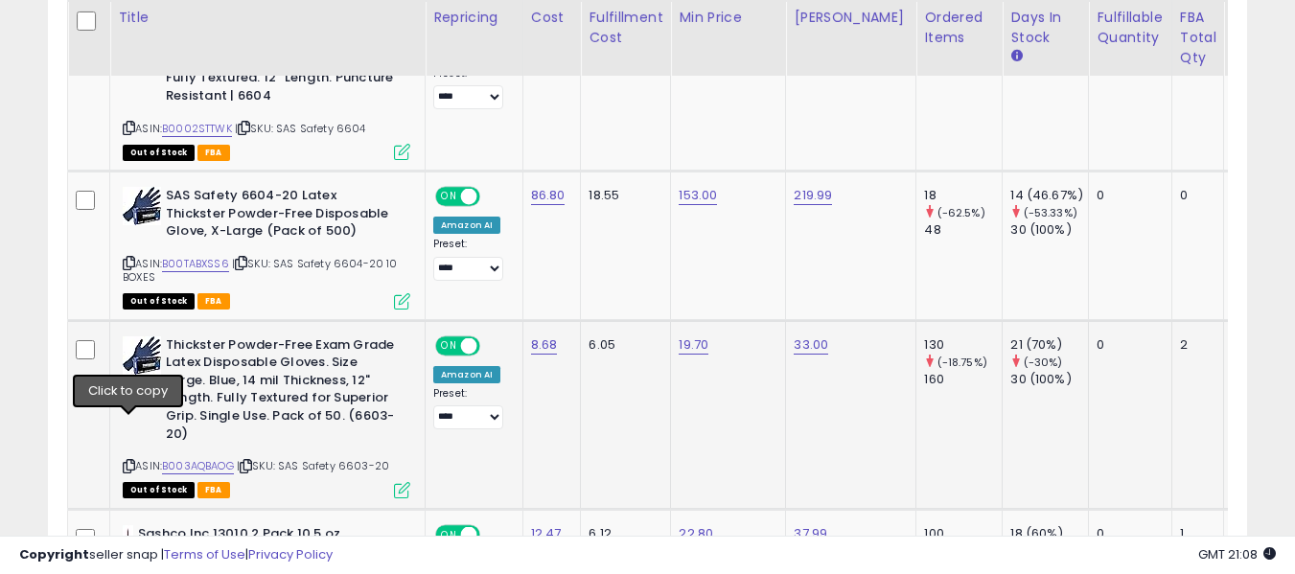
click at [131, 461] on icon at bounding box center [129, 466] width 12 height 11
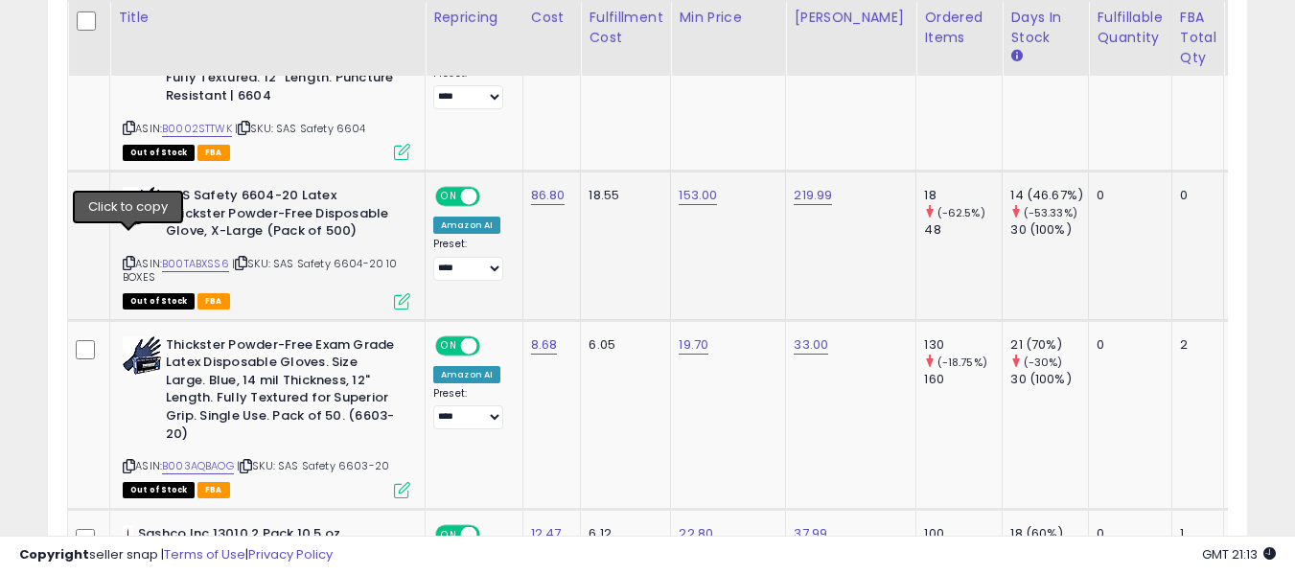
click at [128, 258] on icon at bounding box center [129, 263] width 12 height 11
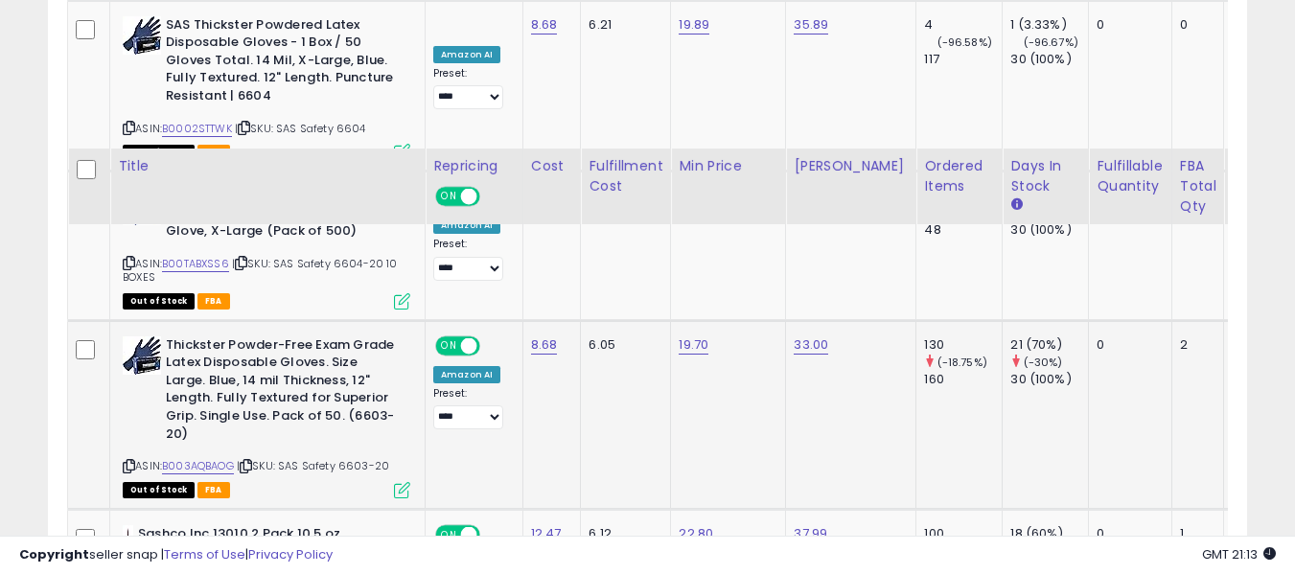
scroll to position [2724, 0]
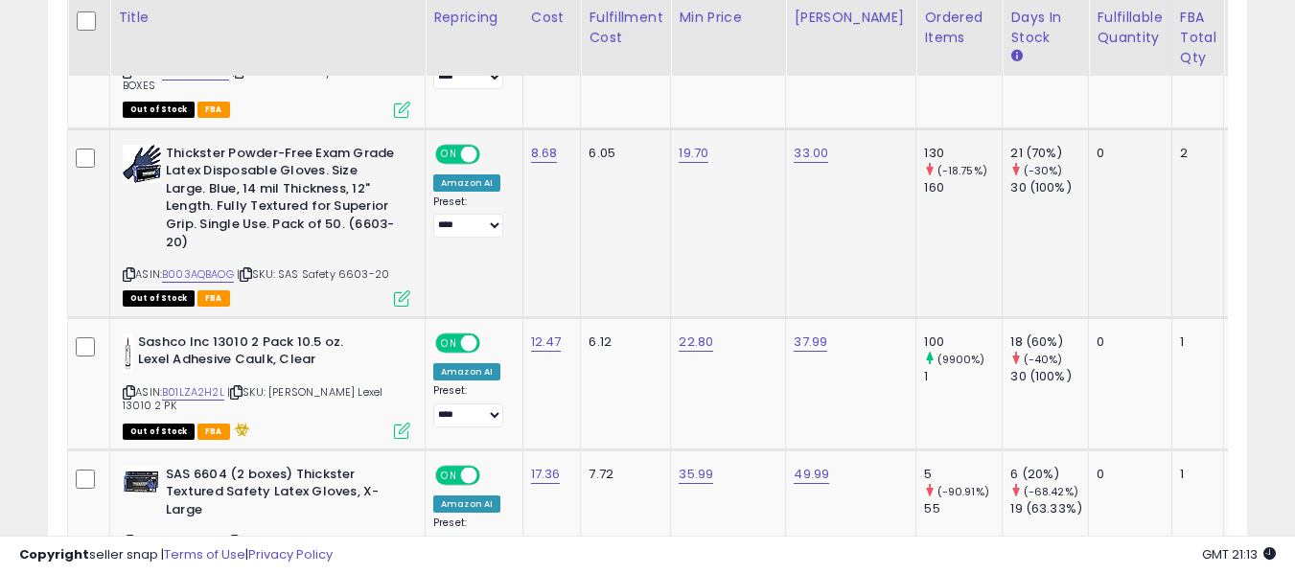
click at [126, 269] on icon at bounding box center [129, 274] width 12 height 11
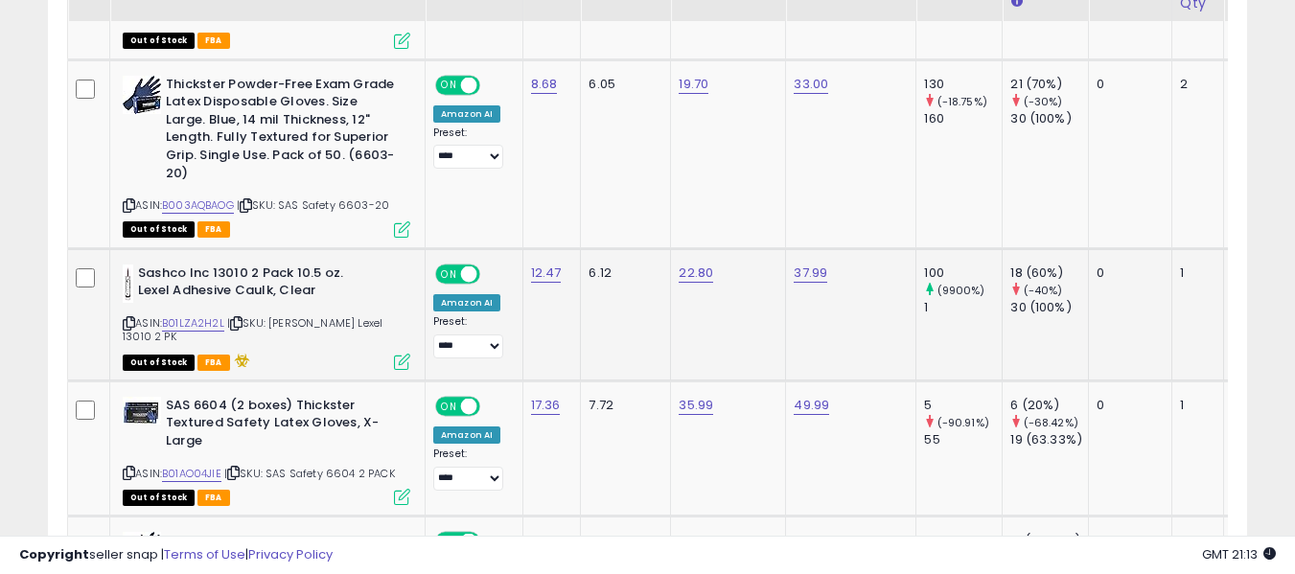
scroll to position [2819, 0]
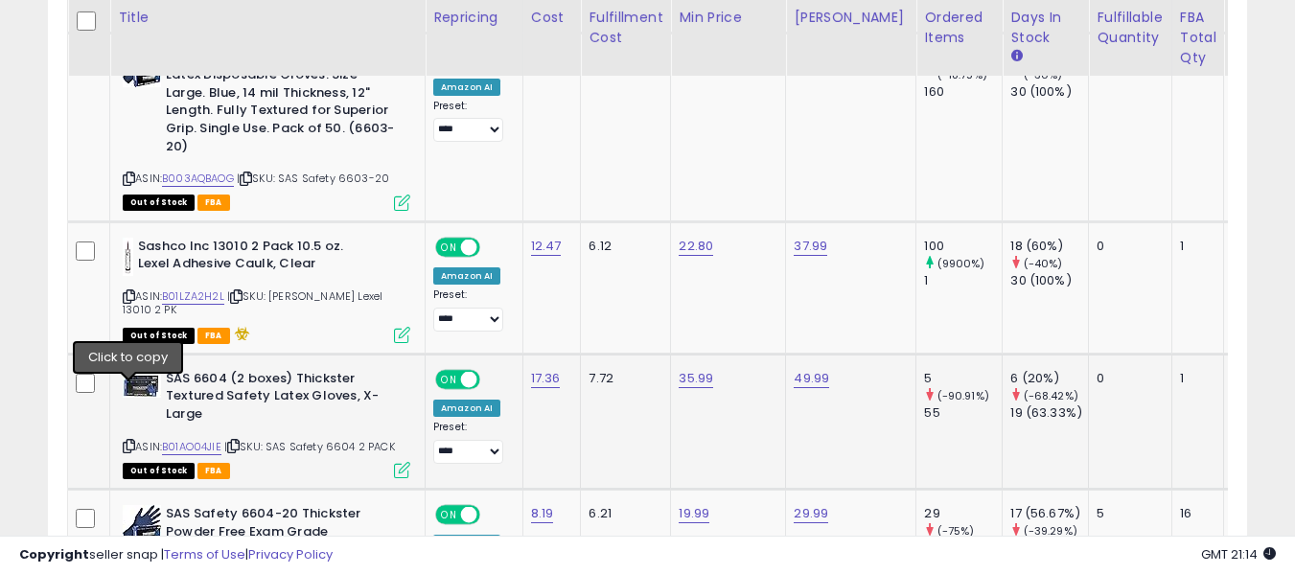
click at [123, 441] on icon at bounding box center [129, 446] width 12 height 11
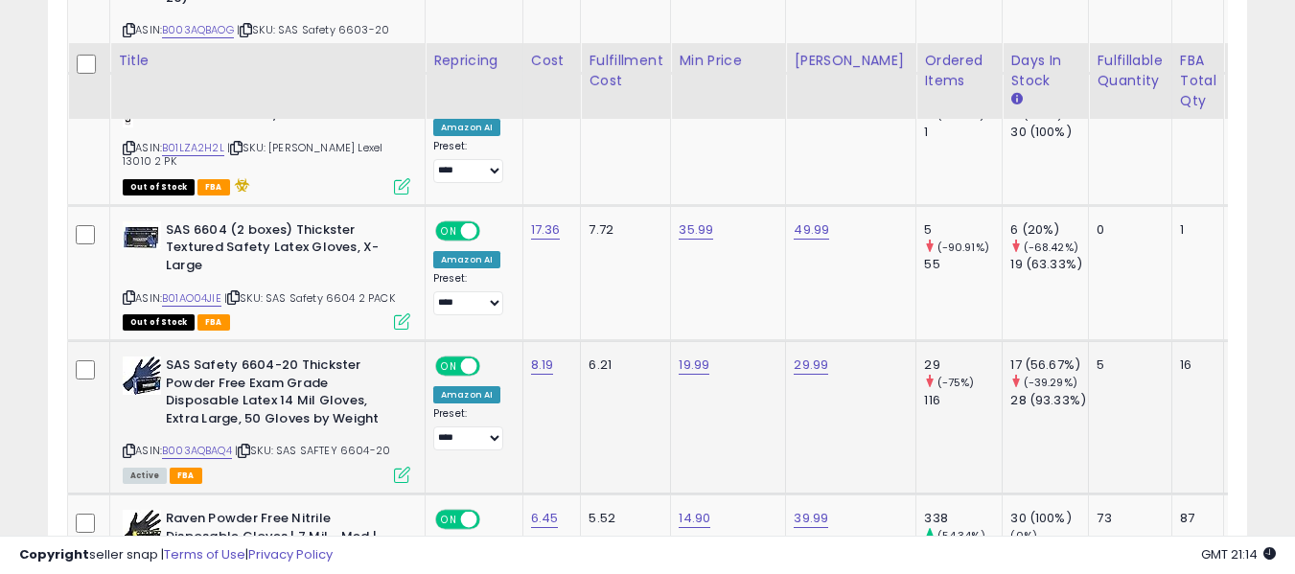
scroll to position [3011, 0]
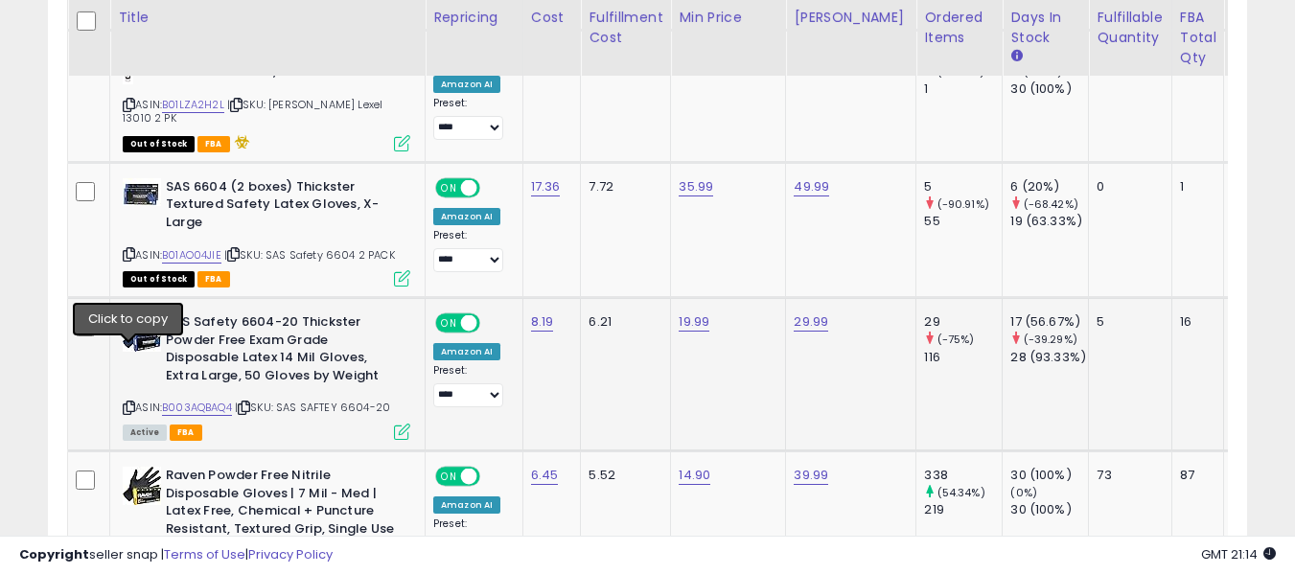
click at [128, 402] on icon at bounding box center [129, 407] width 12 height 11
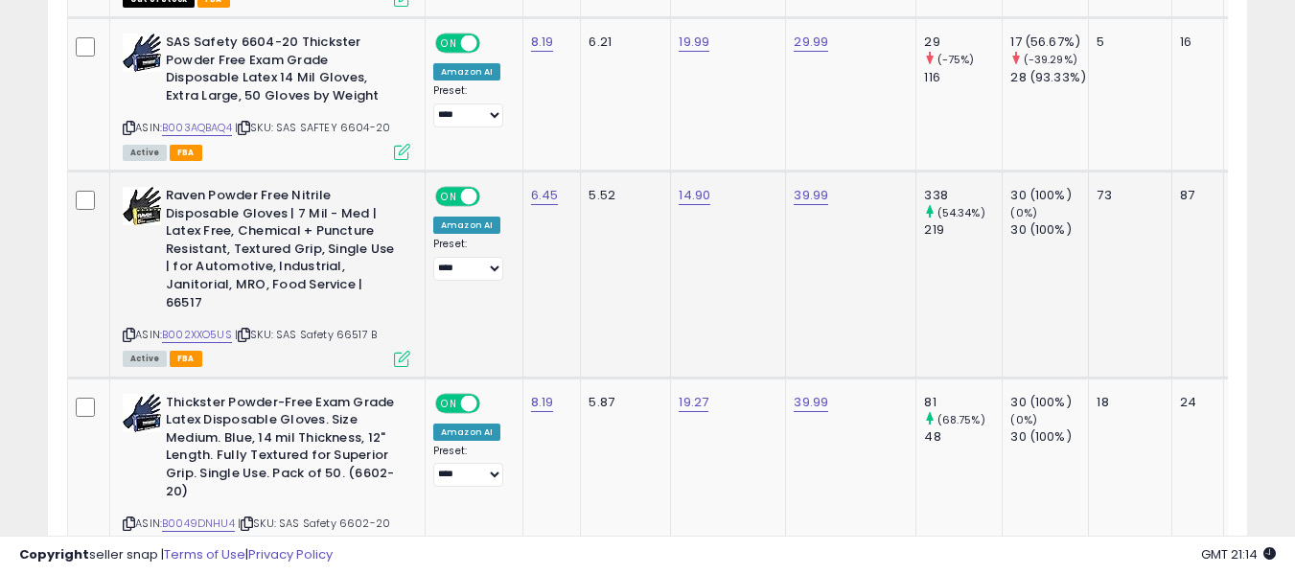
scroll to position [3299, 0]
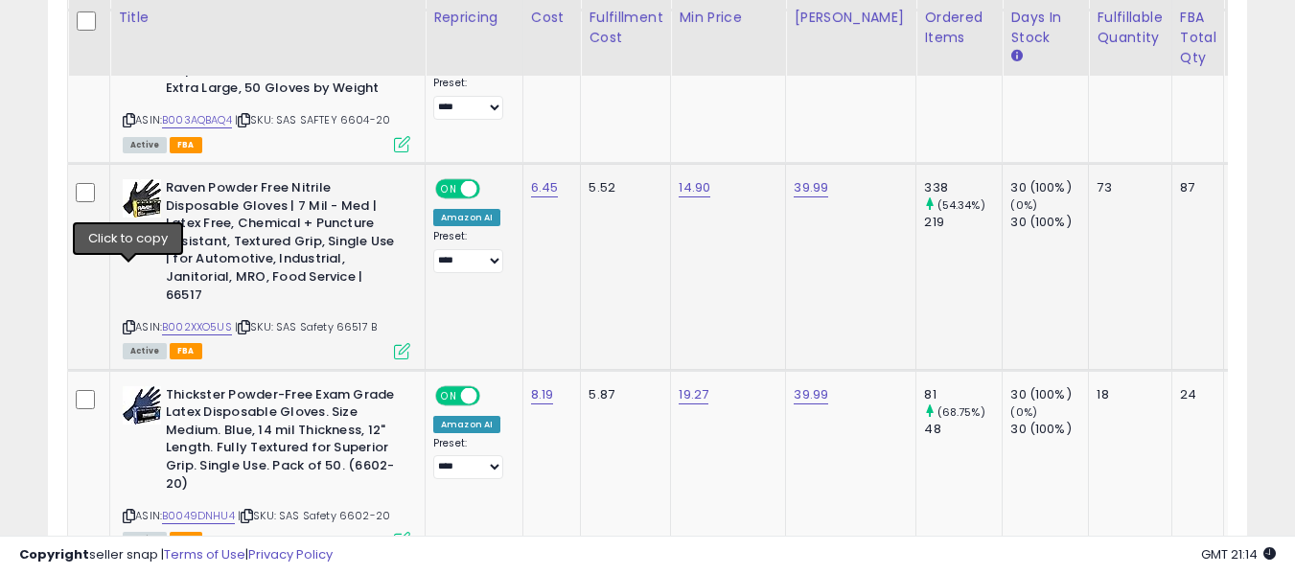
click at [127, 322] on icon at bounding box center [129, 327] width 12 height 11
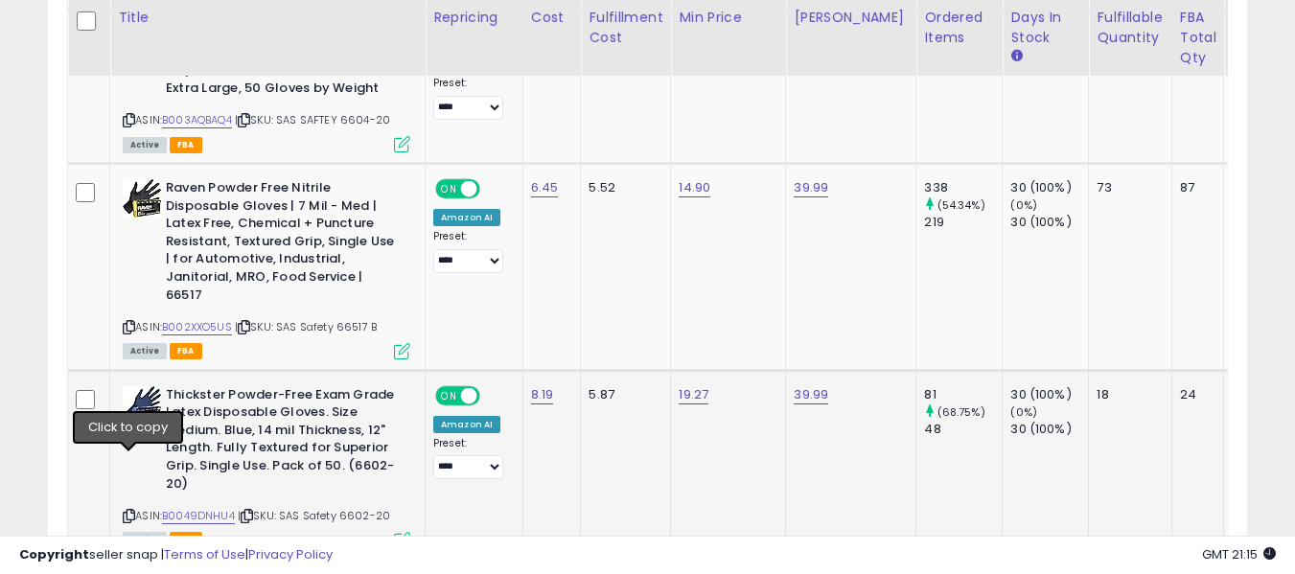
click at [131, 511] on icon at bounding box center [129, 516] width 12 height 11
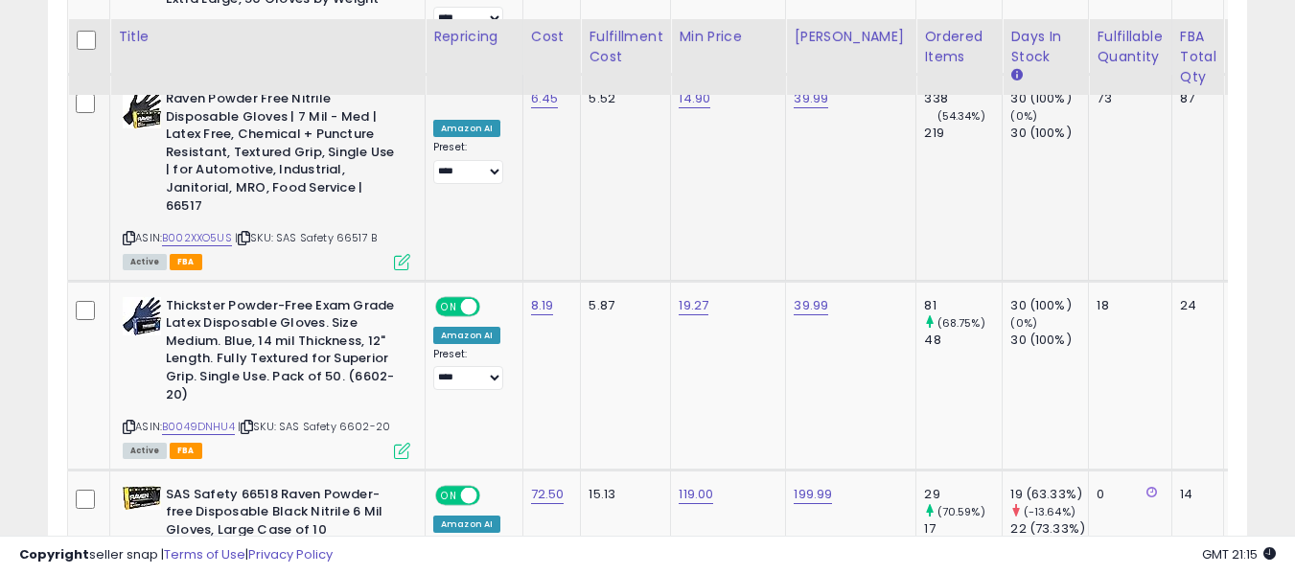
scroll to position [3490, 0]
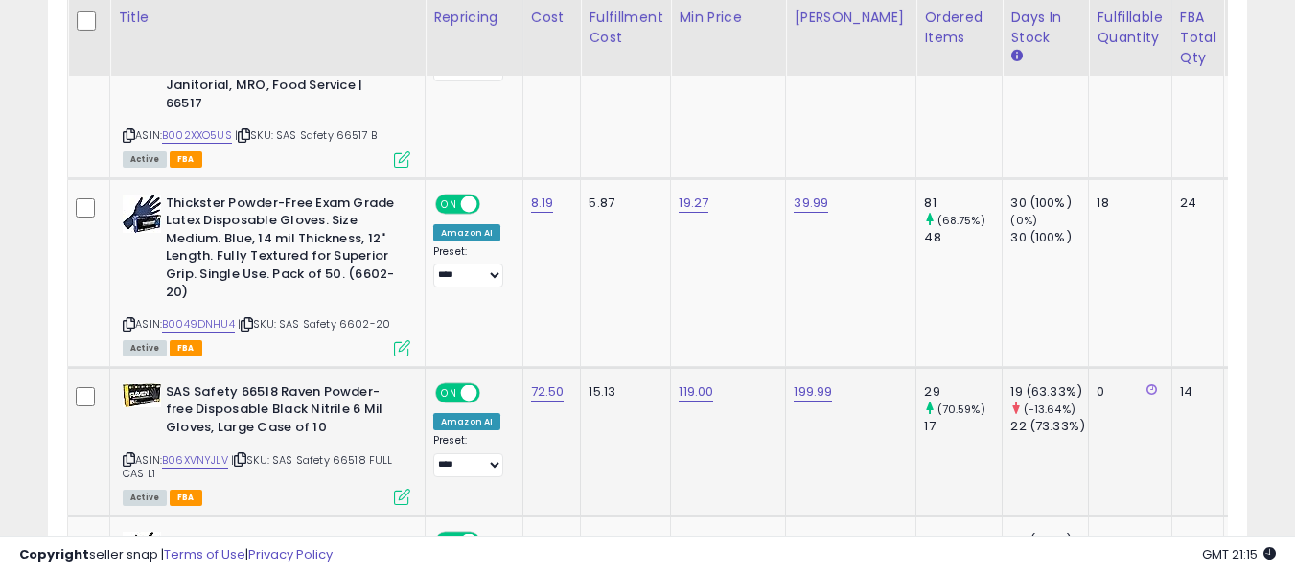
click at [127, 454] on icon at bounding box center [129, 459] width 12 height 11
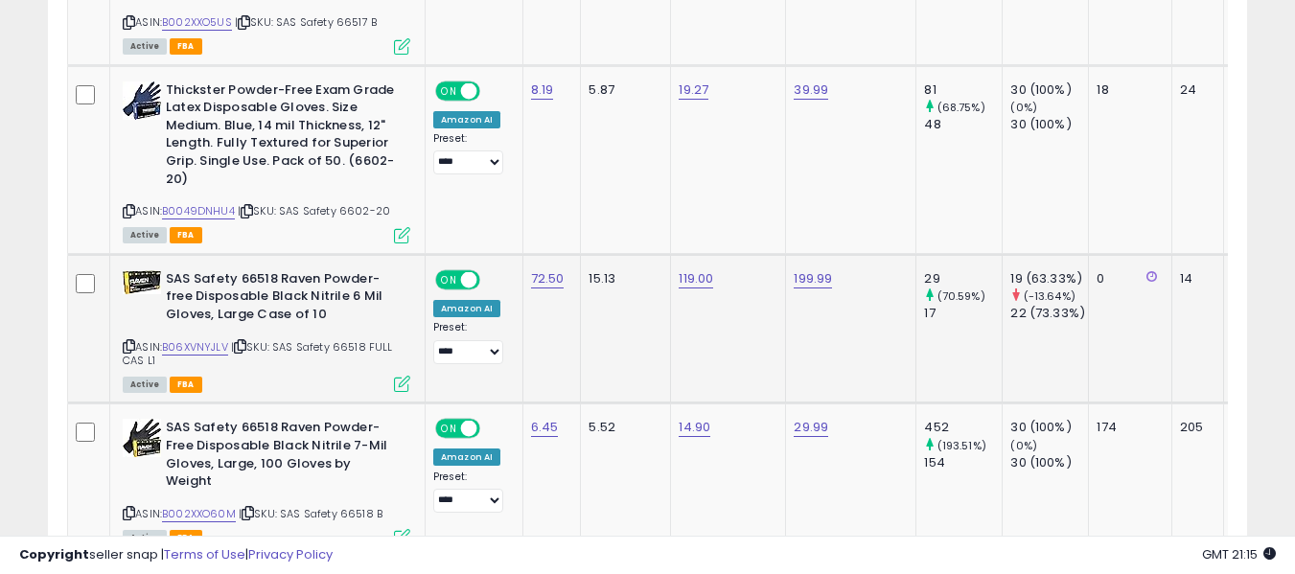
scroll to position [3682, 0]
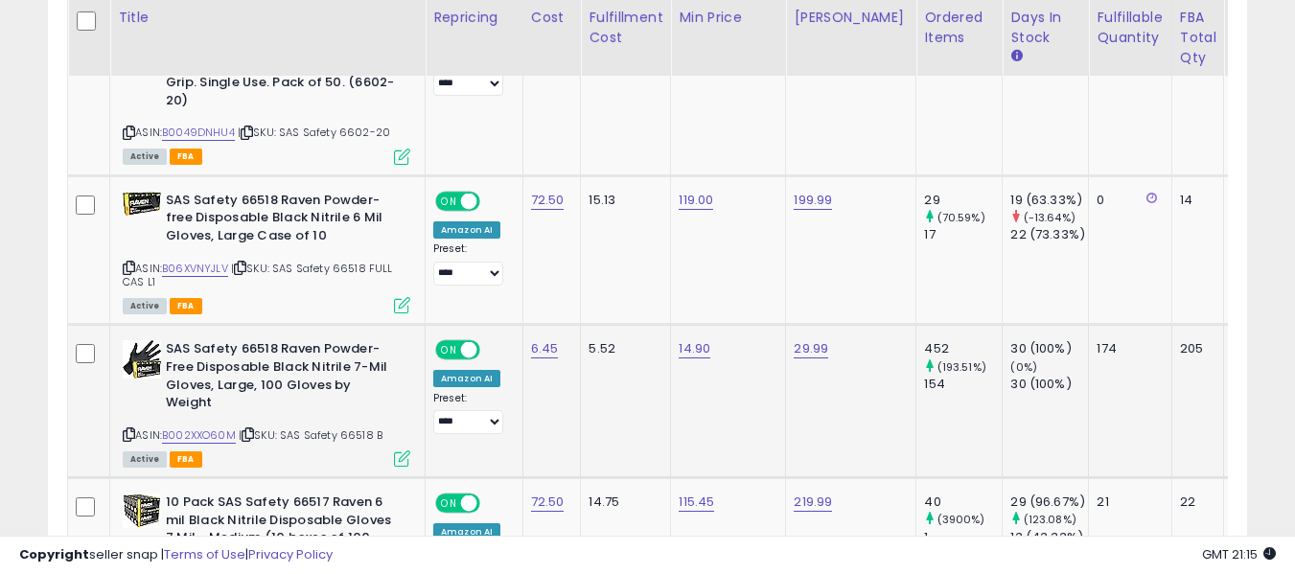
click at [132, 429] on icon at bounding box center [129, 434] width 12 height 11
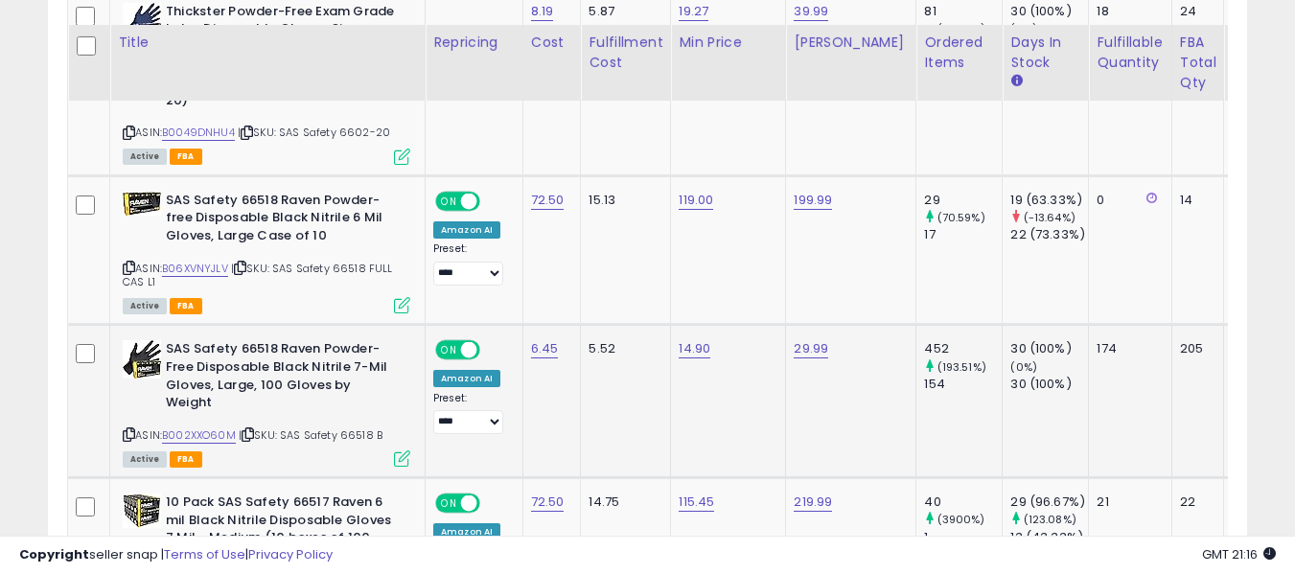
scroll to position [3778, 0]
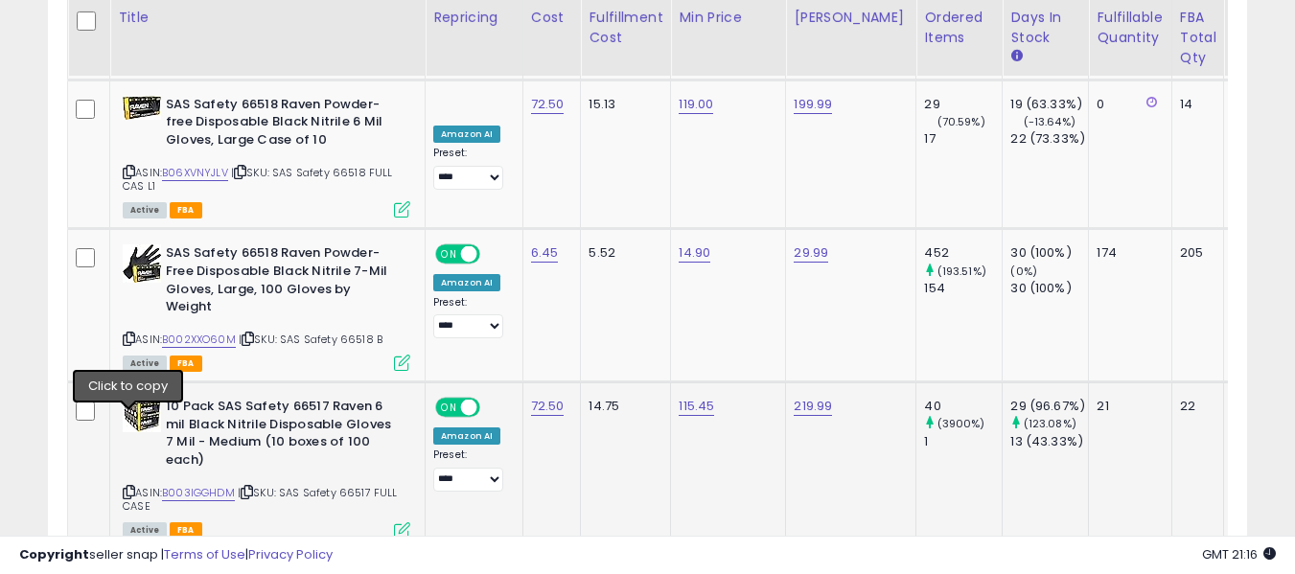
click at [128, 487] on icon at bounding box center [129, 492] width 12 height 11
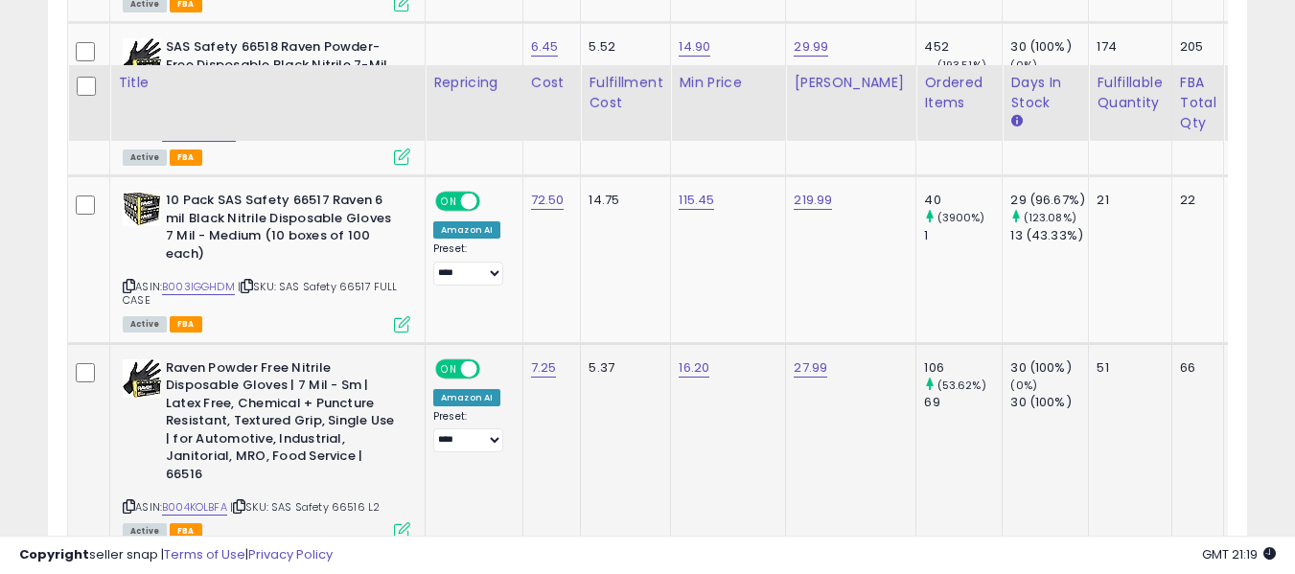
scroll to position [4065, 0]
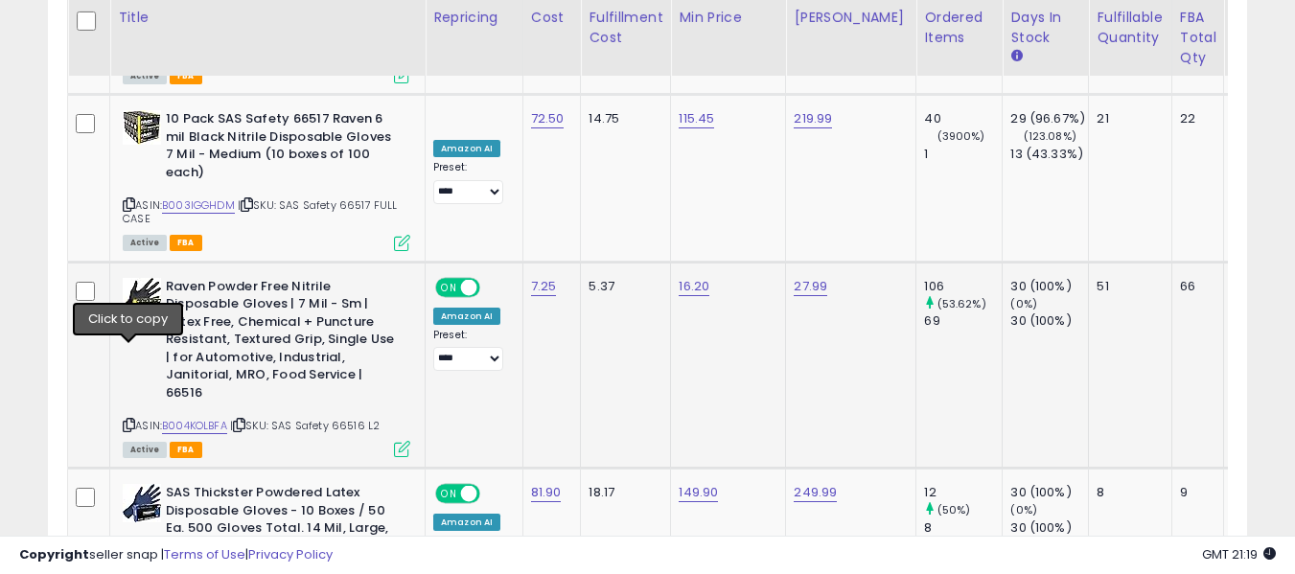
click at [129, 420] on icon at bounding box center [129, 425] width 12 height 11
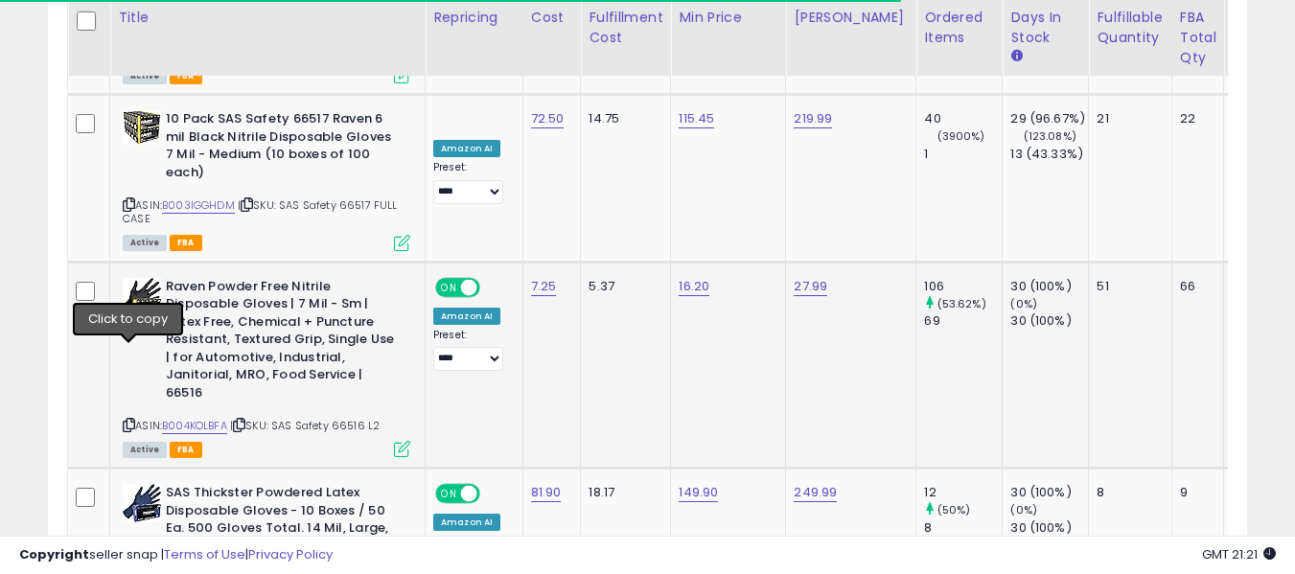
click at [130, 420] on icon at bounding box center [129, 425] width 12 height 11
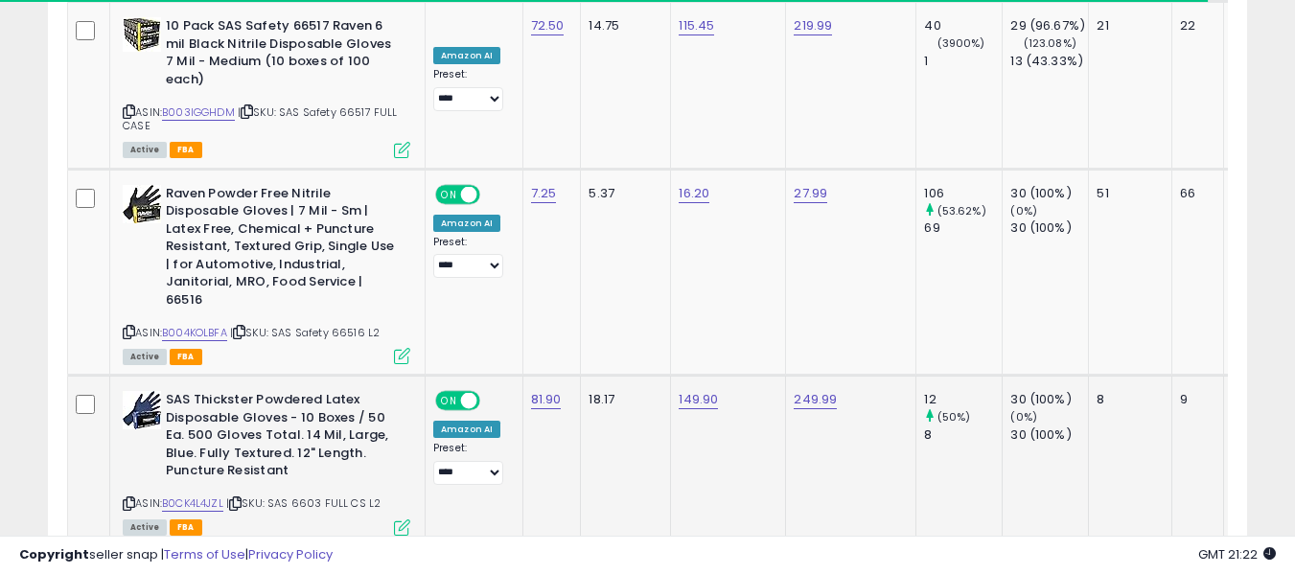
scroll to position [4161, 0]
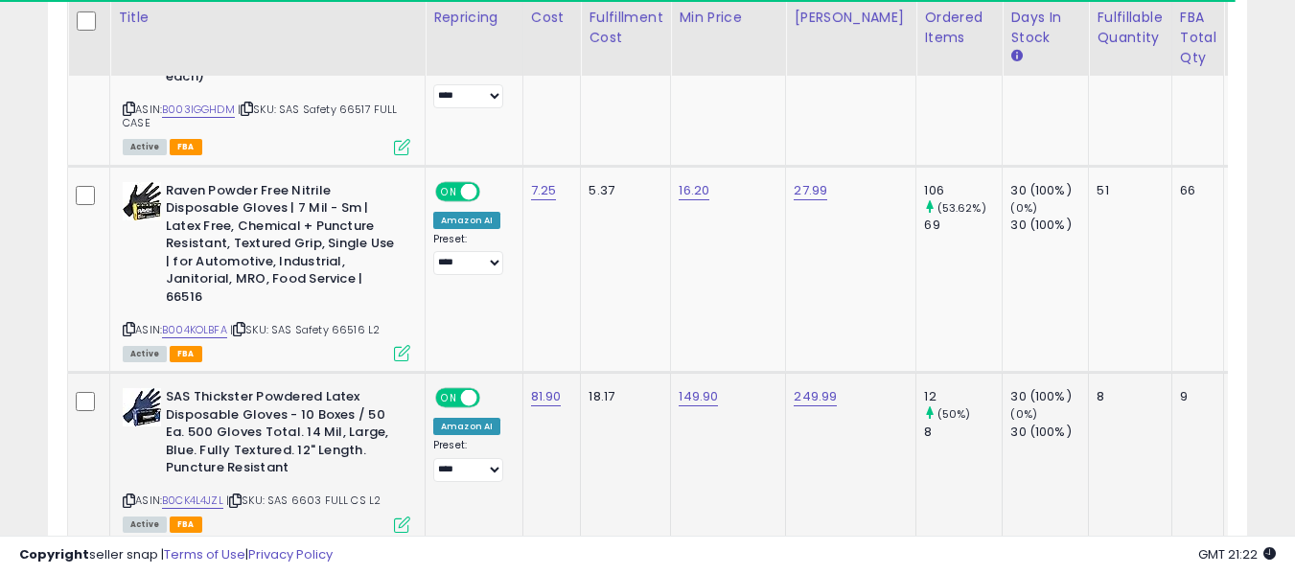
click at [133, 495] on icon at bounding box center [129, 500] width 12 height 11
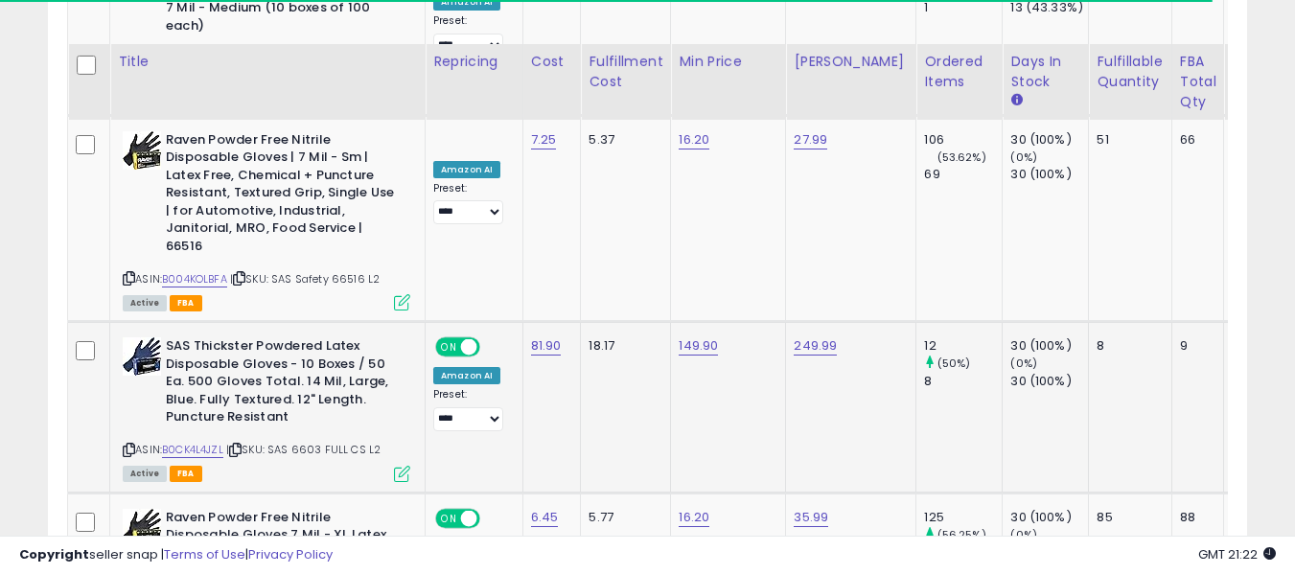
scroll to position [4257, 0]
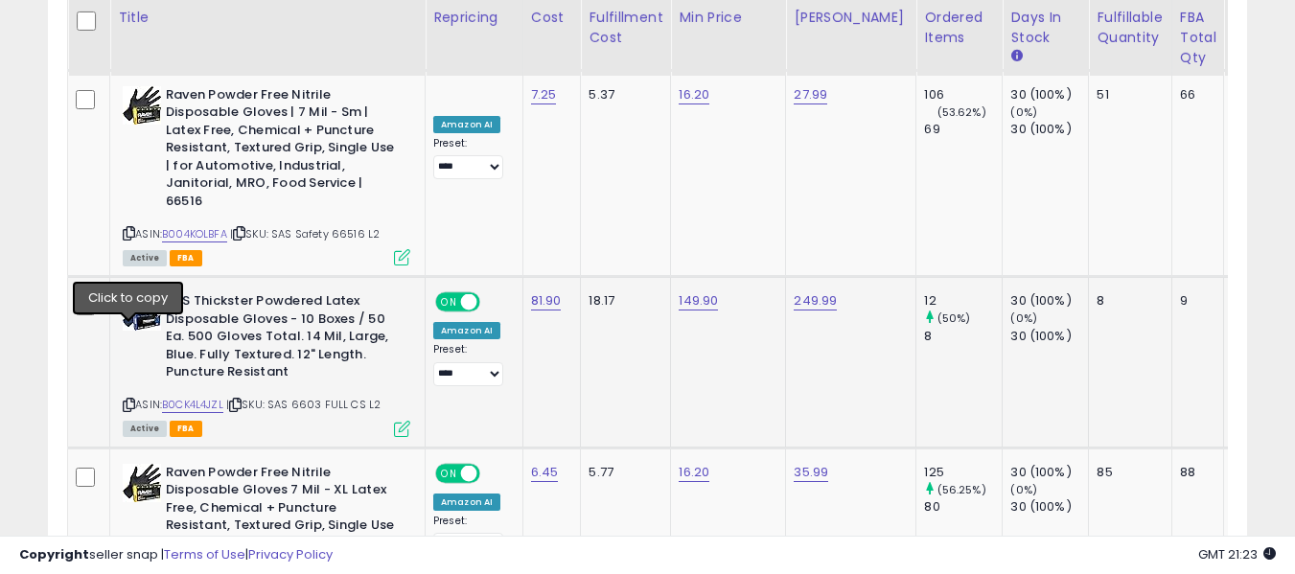
click at [127, 400] on icon at bounding box center [129, 405] width 12 height 11
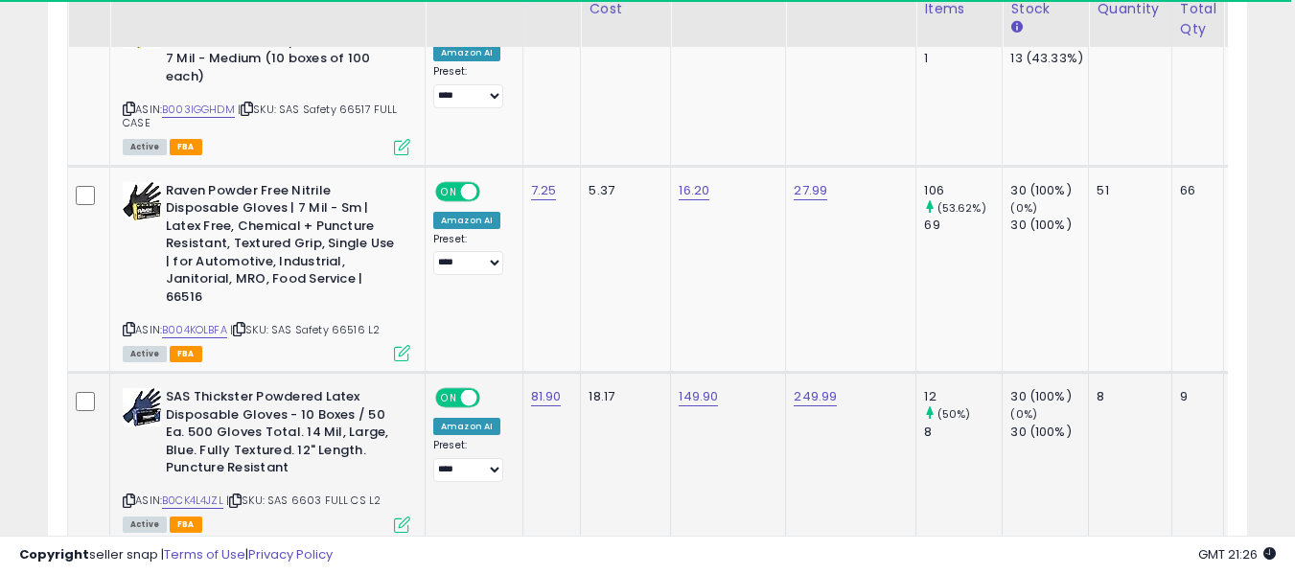
scroll to position [4065, 0]
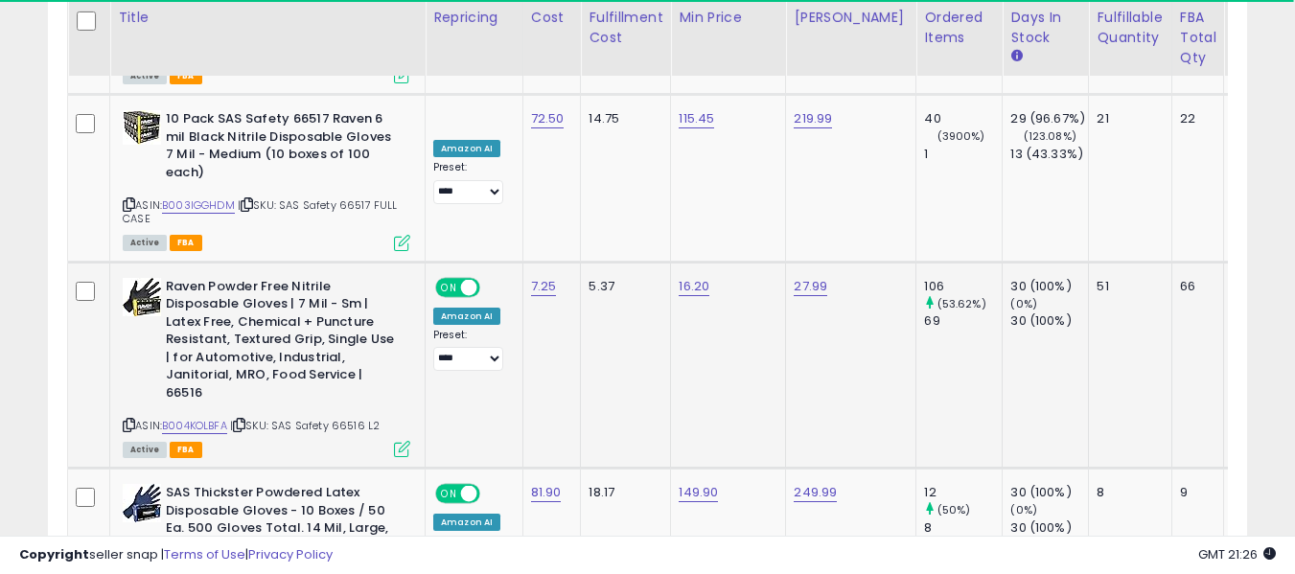
click at [128, 420] on icon at bounding box center [129, 425] width 12 height 11
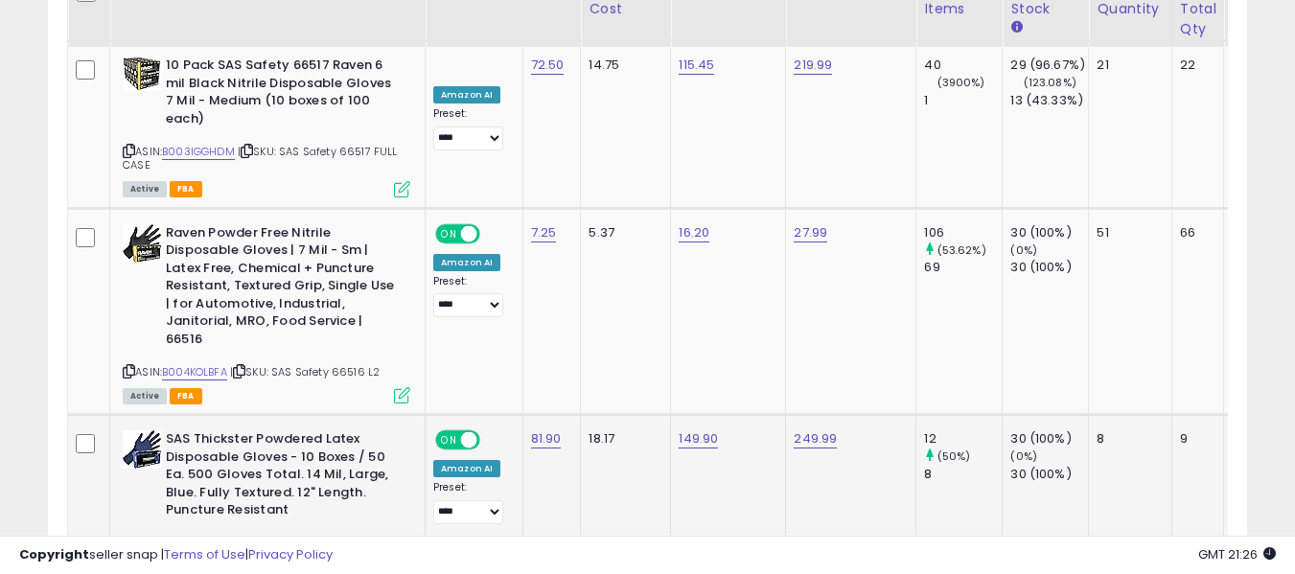
scroll to position [4161, 0]
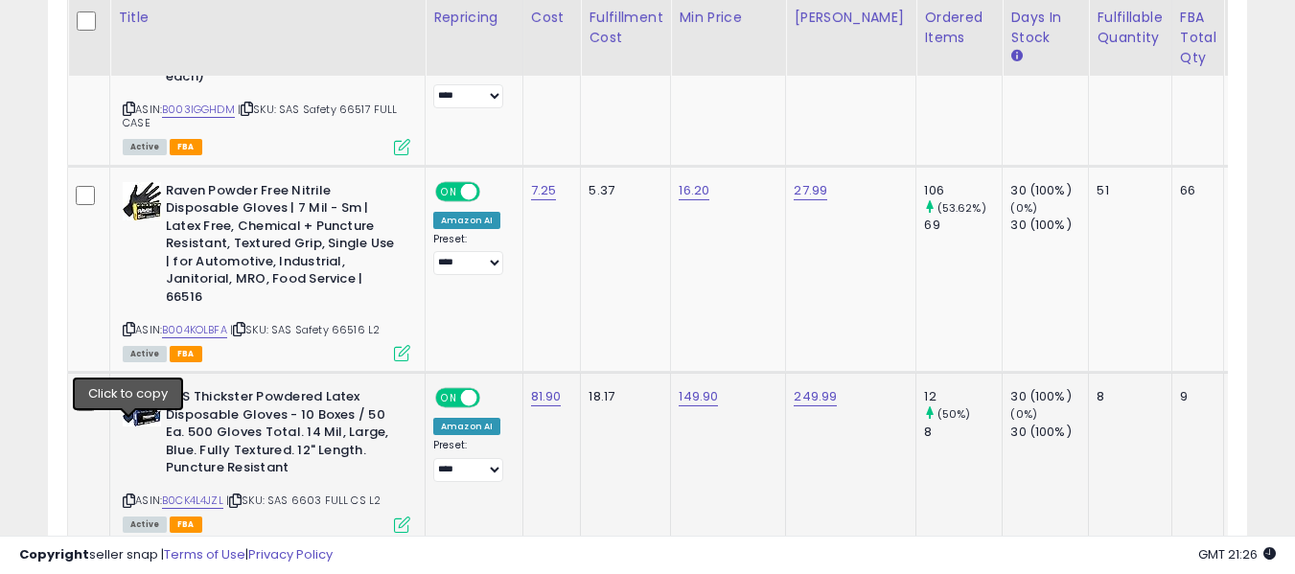
click at [130, 495] on icon at bounding box center [129, 500] width 12 height 11
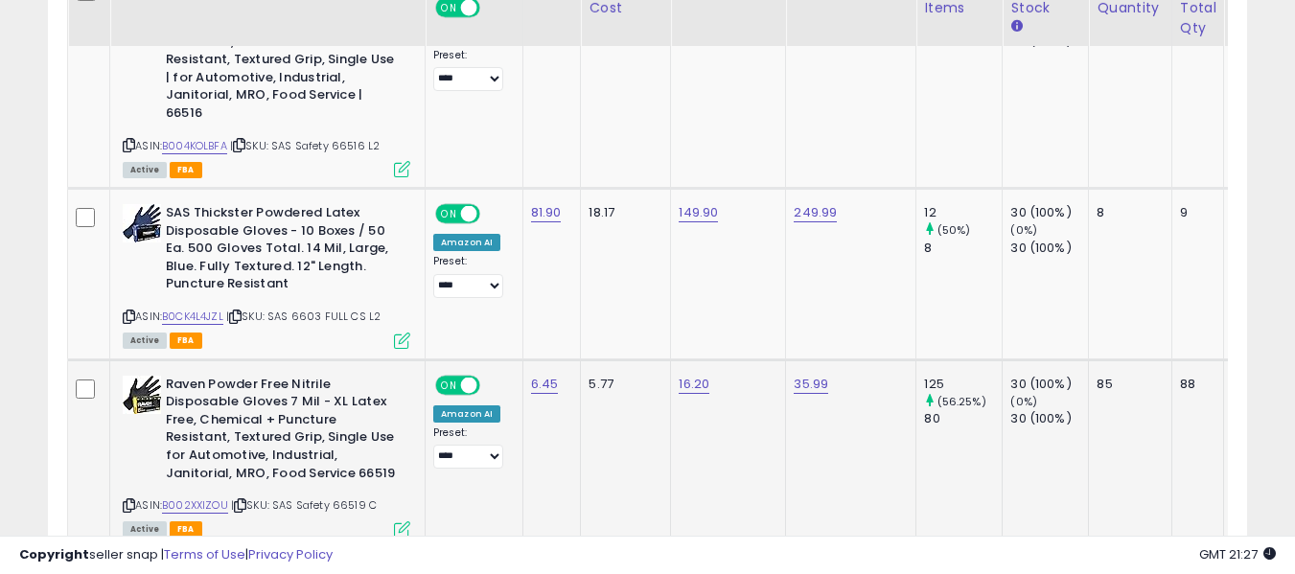
scroll to position [4353, 0]
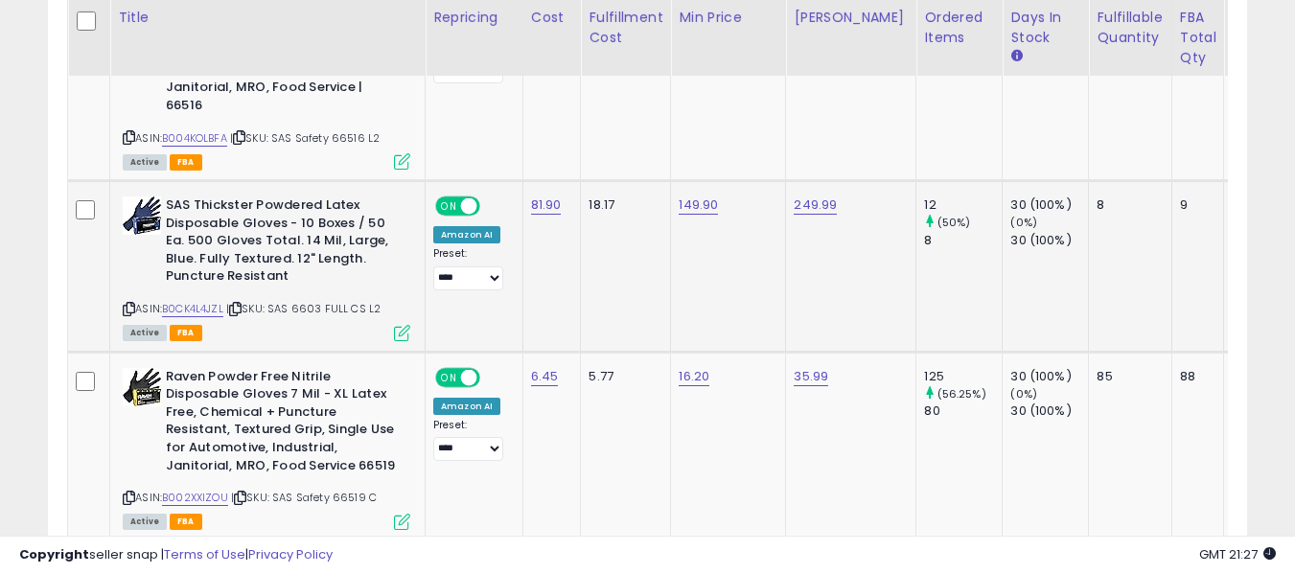
click at [135, 238] on div "ASIN: B0CK4L4JZL | SKU: SAS 6603 FULL CS L2 Active FBA" at bounding box center [266, 267] width 287 height 142
click at [132, 304] on icon at bounding box center [129, 309] width 12 height 11
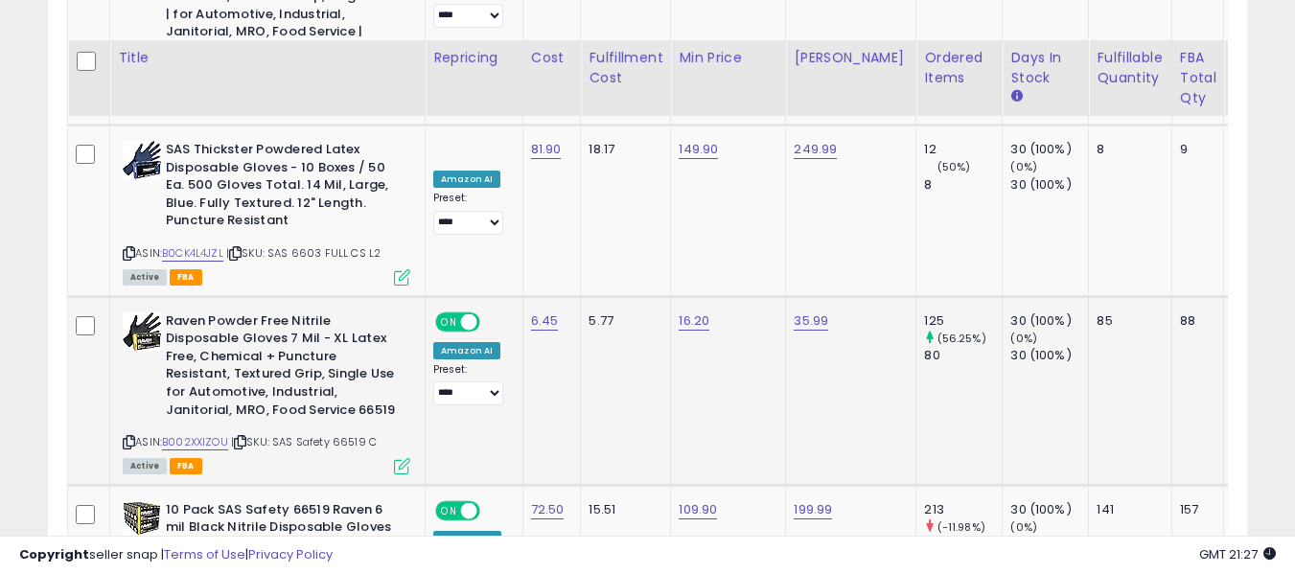
scroll to position [4449, 0]
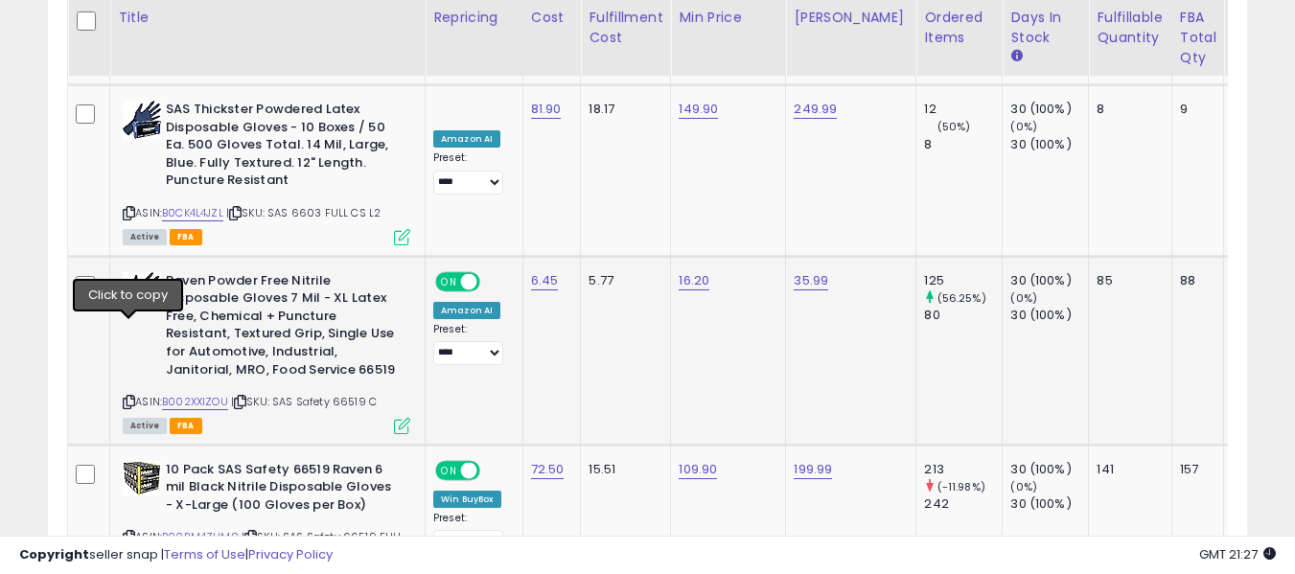
click at [126, 397] on icon at bounding box center [129, 402] width 12 height 11
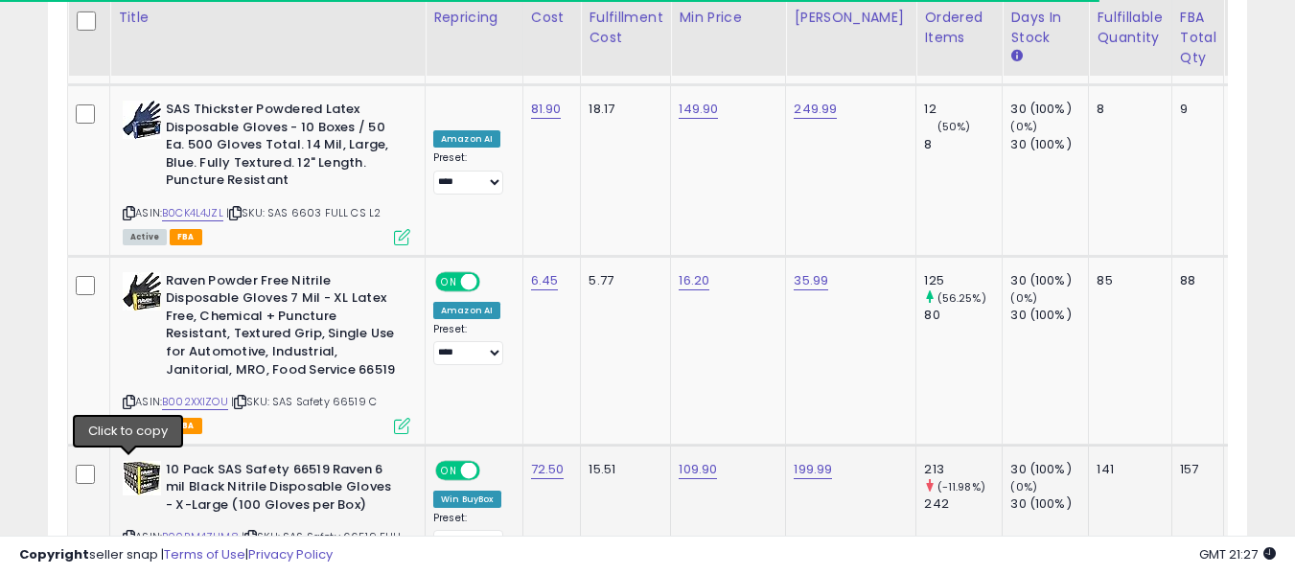
click at [130, 532] on icon at bounding box center [129, 537] width 12 height 11
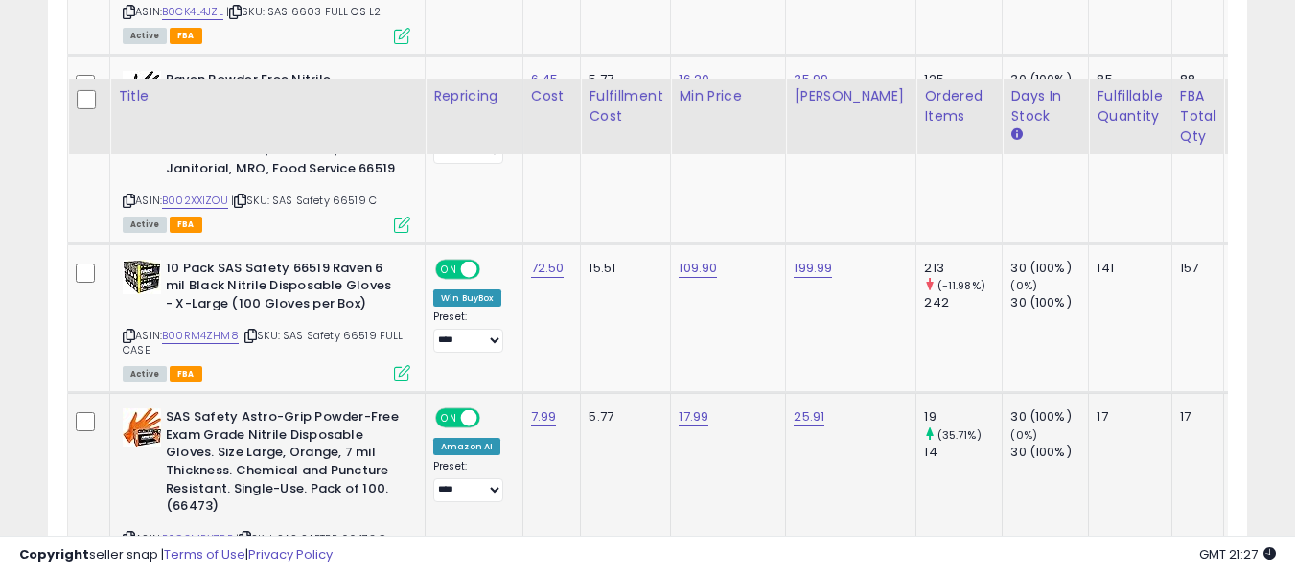
scroll to position [4769, 0]
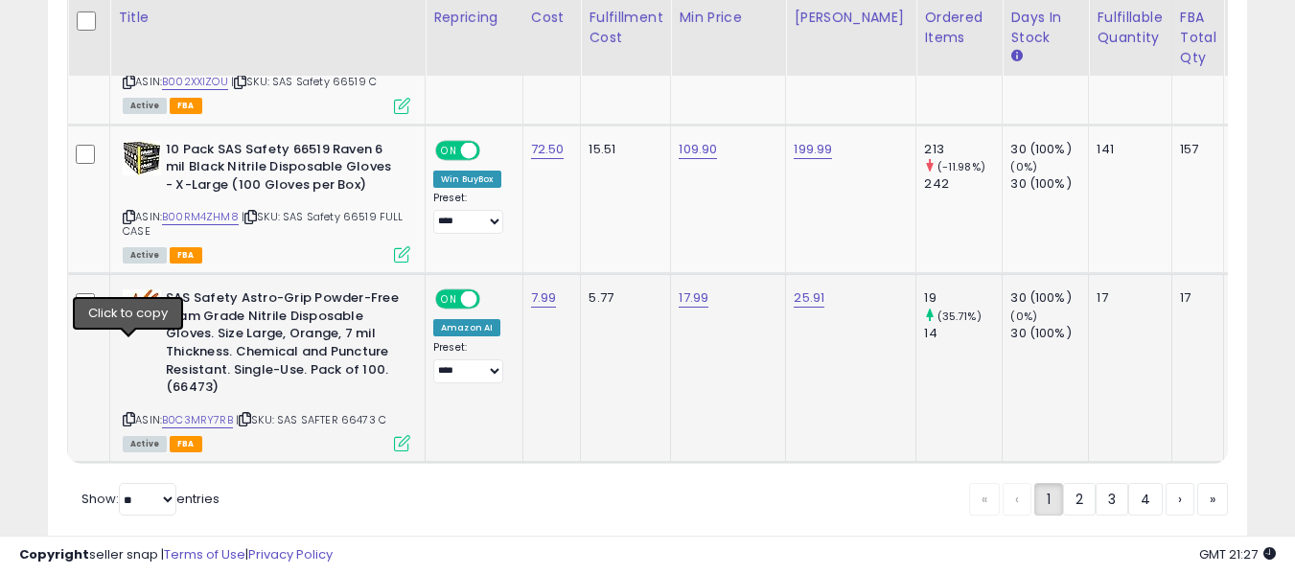
click at [130, 414] on icon at bounding box center [129, 419] width 12 height 11
click at [1076, 483] on link "2" at bounding box center [1079, 499] width 33 height 33
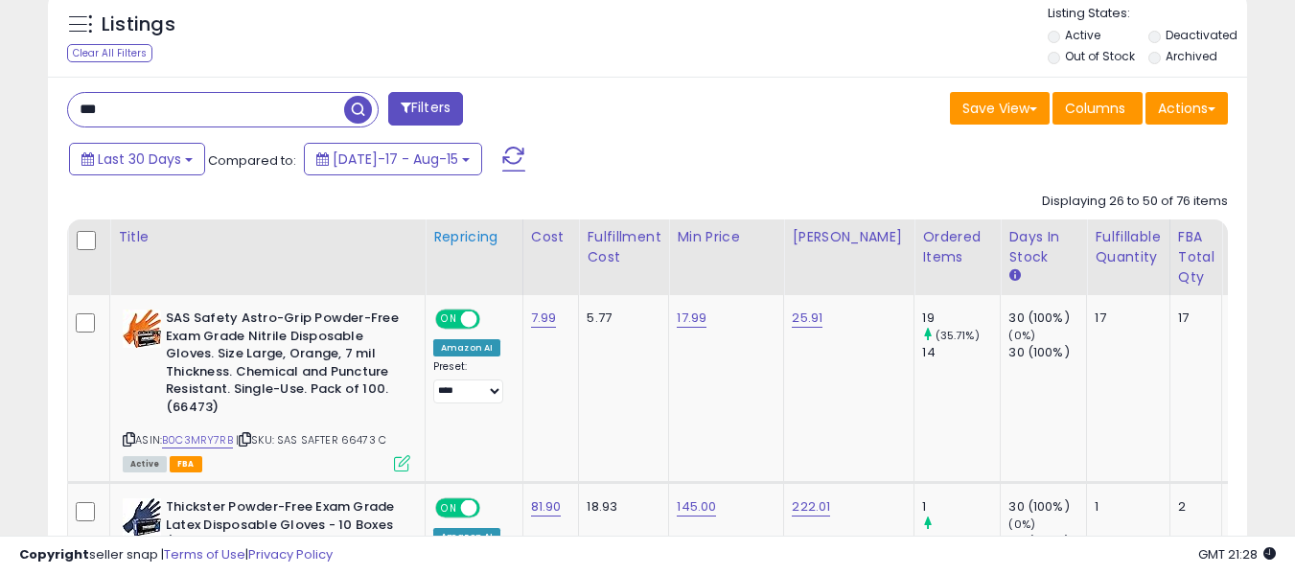
scroll to position [730, 0]
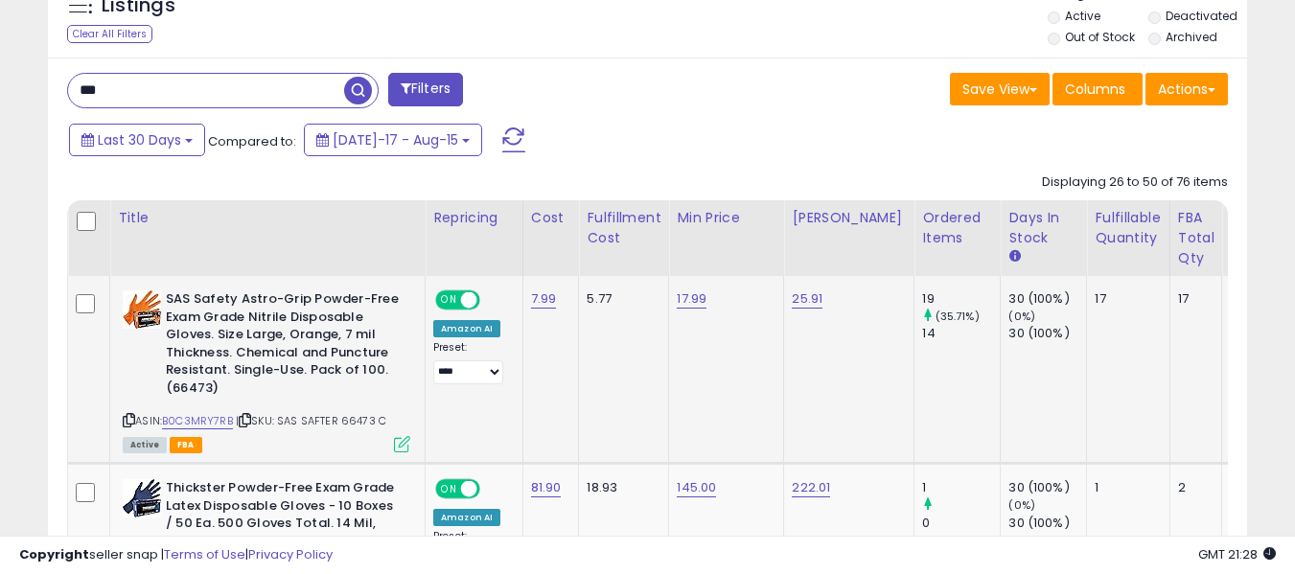
click at [132, 419] on icon at bounding box center [129, 420] width 12 height 11
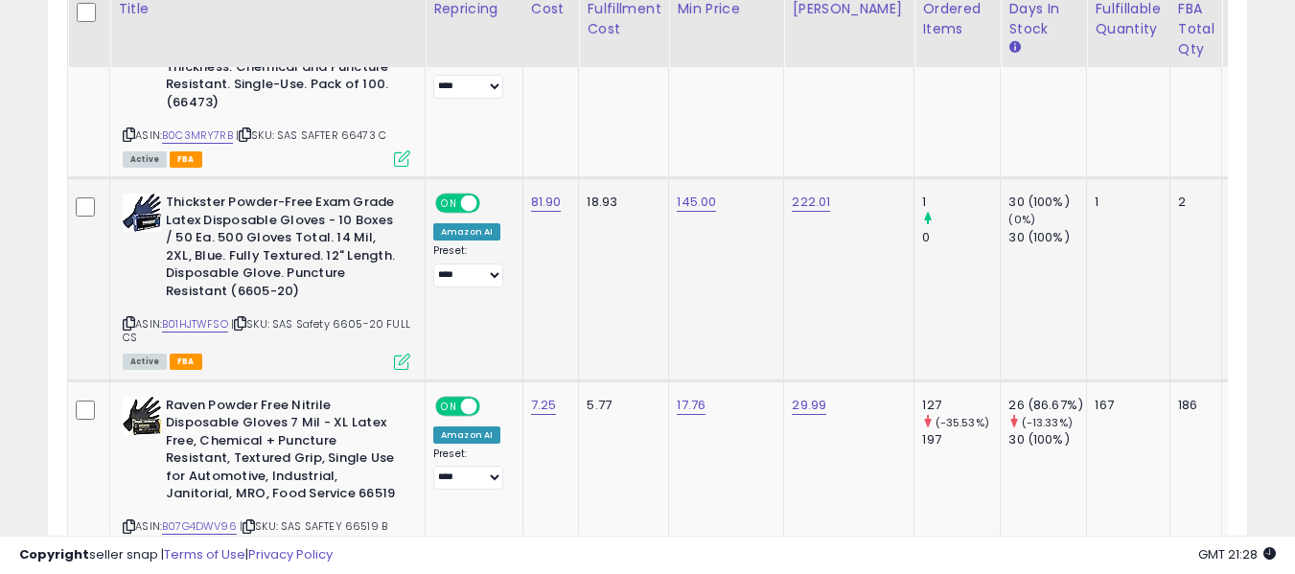
scroll to position [1018, 0]
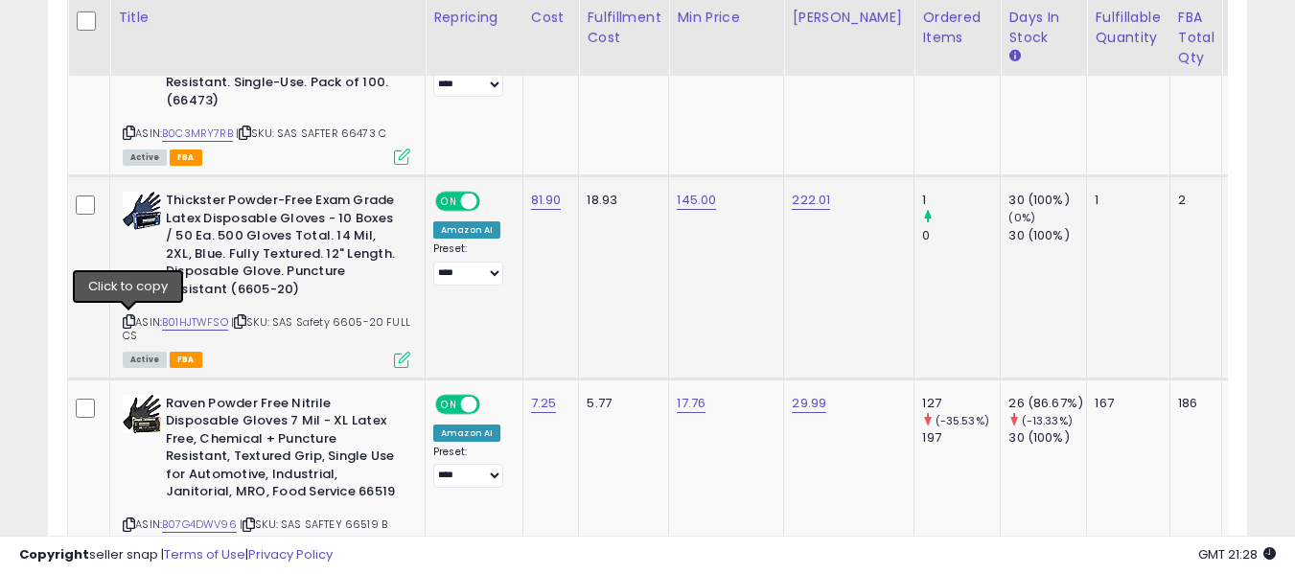
click at [126, 326] on icon at bounding box center [129, 321] width 12 height 11
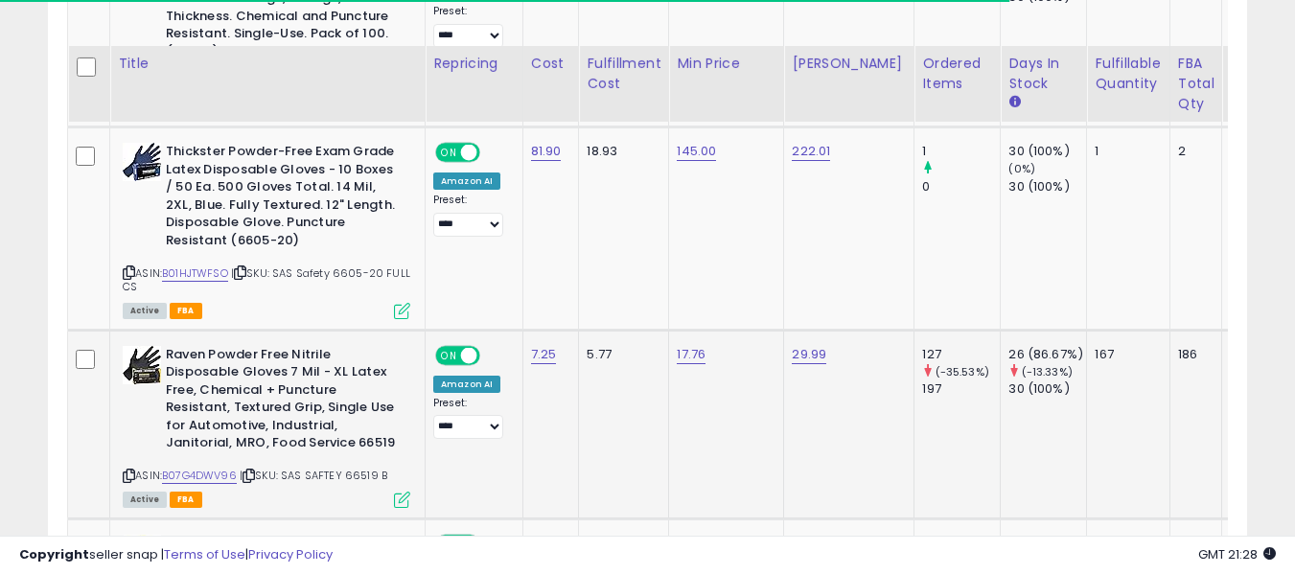
scroll to position [1114, 0]
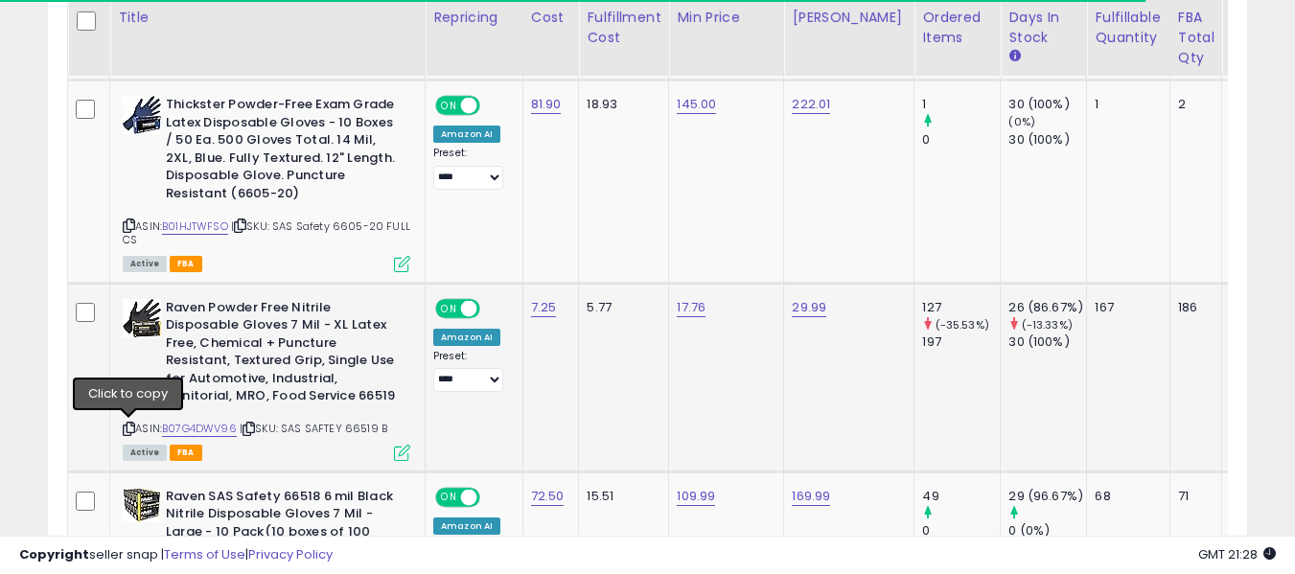
click at [126, 426] on icon at bounding box center [129, 429] width 12 height 11
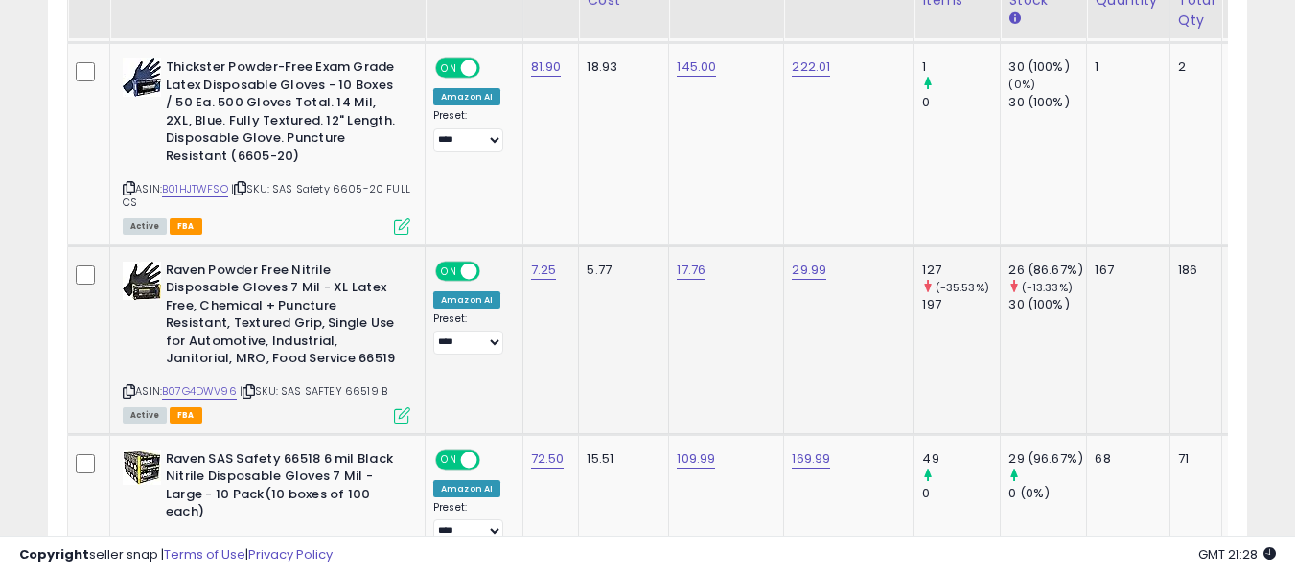
scroll to position [1209, 0]
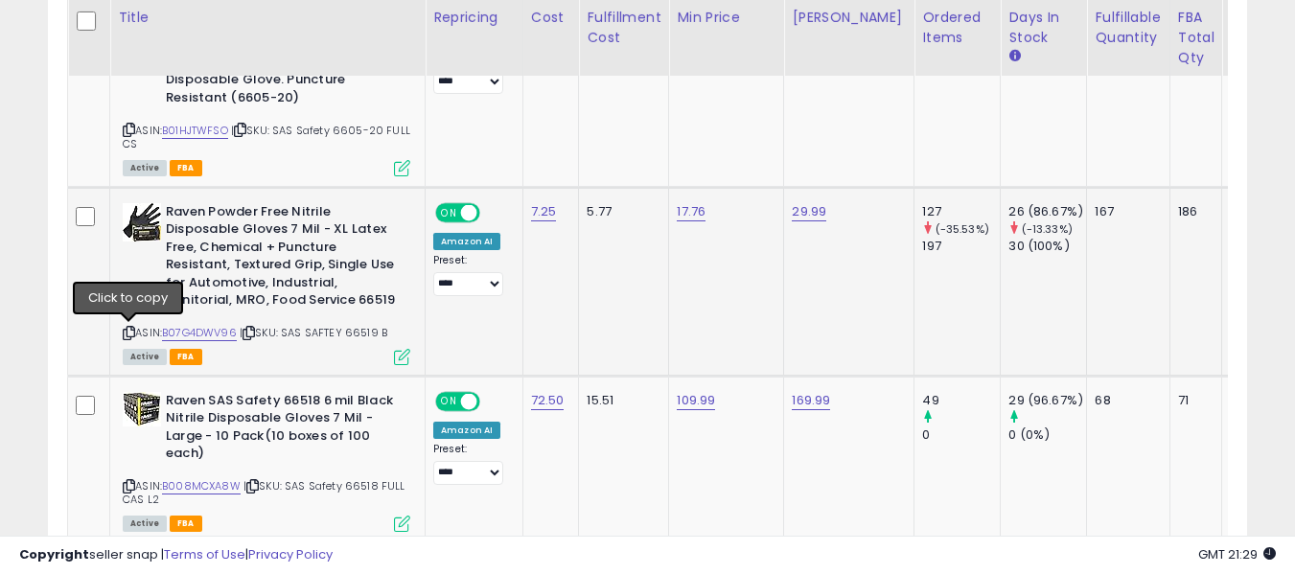
click at [126, 334] on icon at bounding box center [129, 333] width 12 height 11
click at [128, 331] on icon at bounding box center [129, 333] width 12 height 11
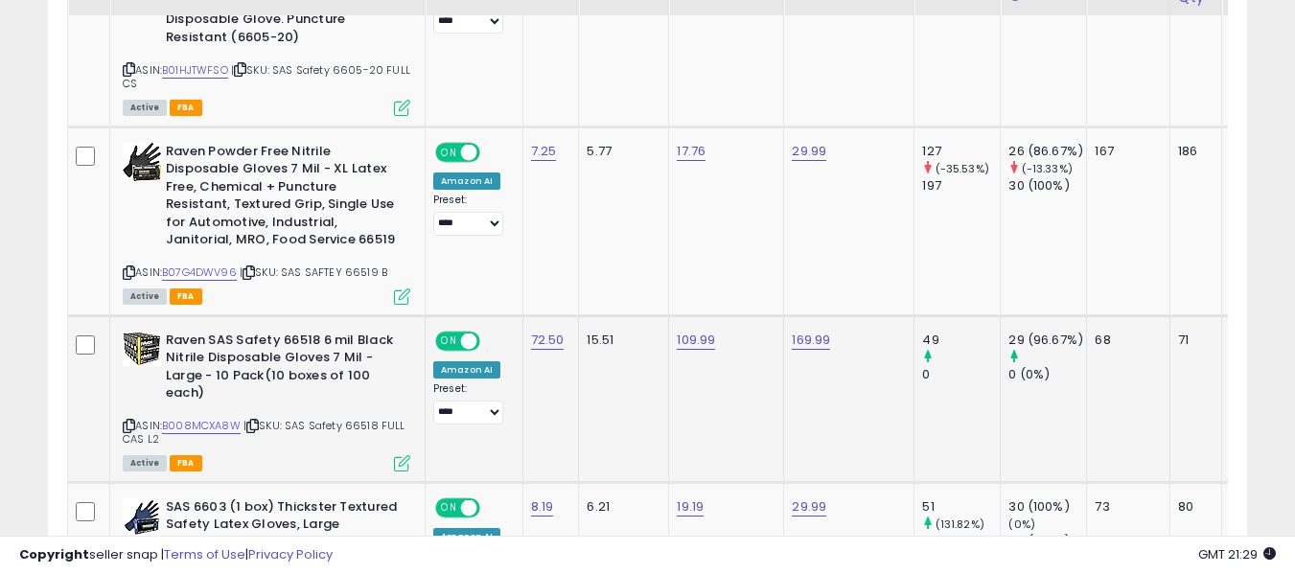
scroll to position [1401, 0]
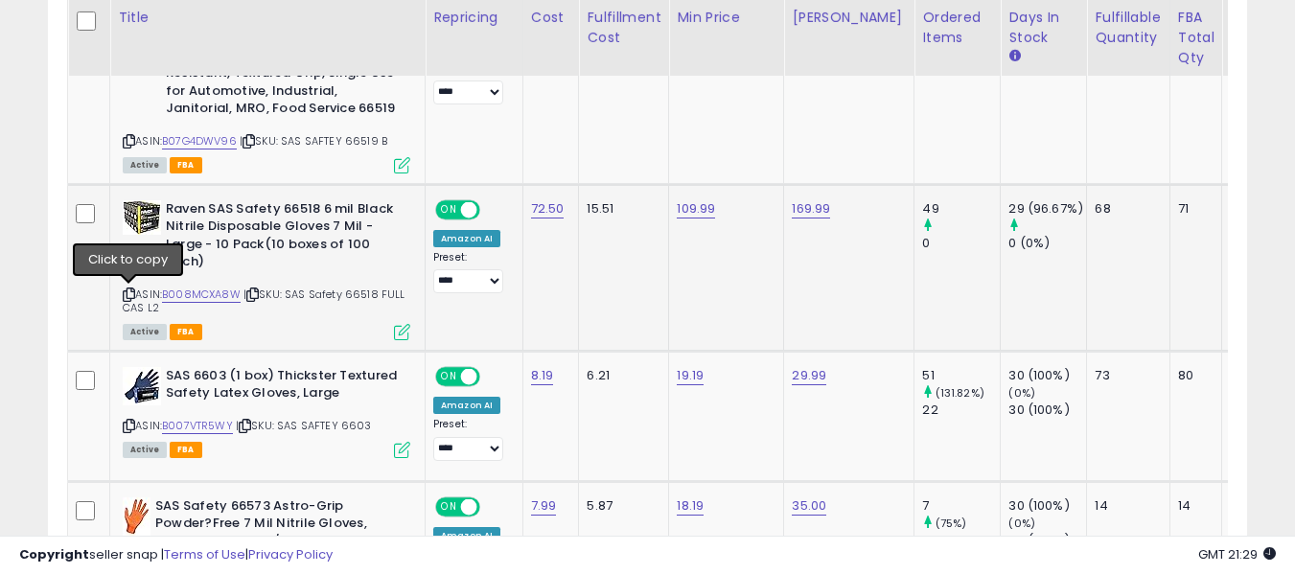
click at [129, 292] on icon at bounding box center [129, 294] width 12 height 11
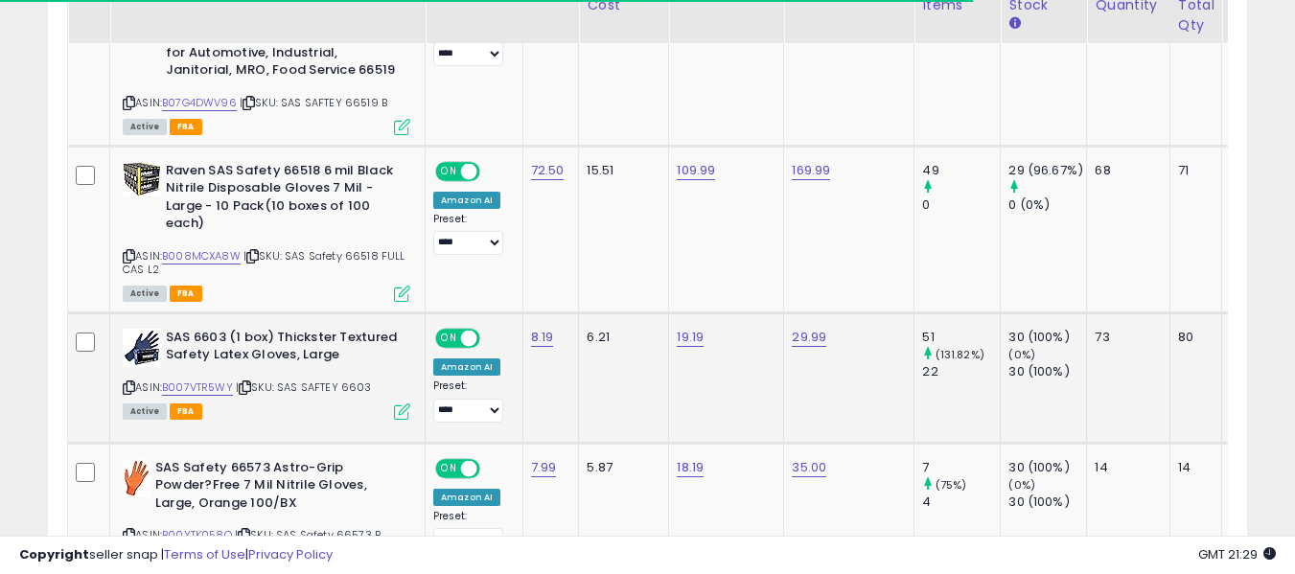
scroll to position [1497, 0]
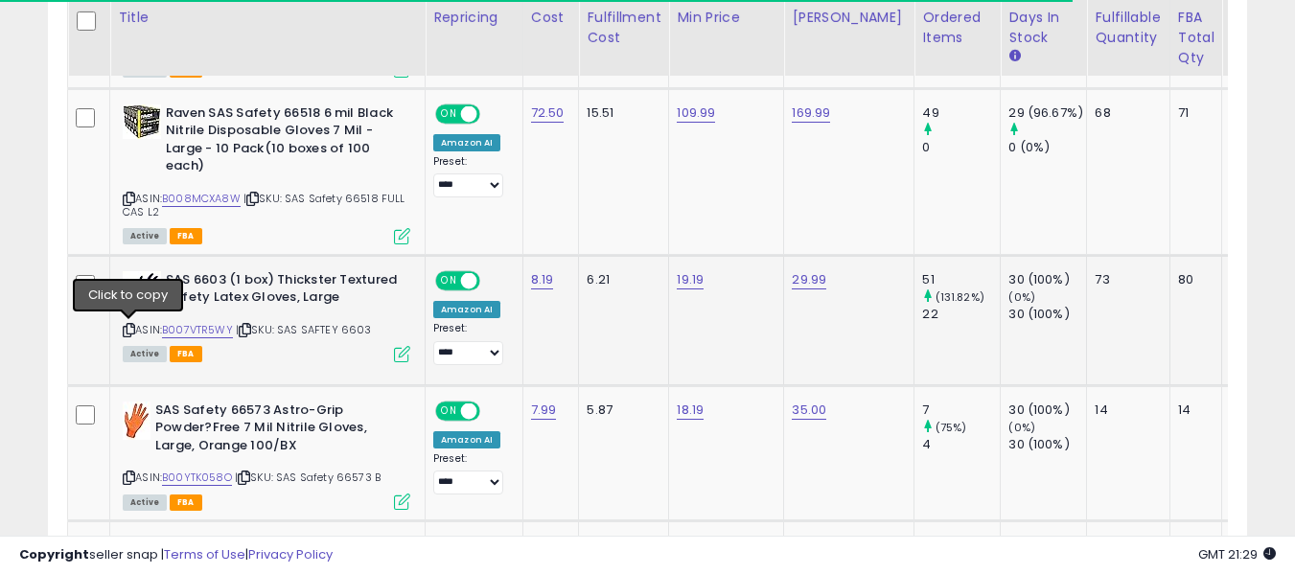
click at [131, 326] on icon at bounding box center [129, 330] width 12 height 11
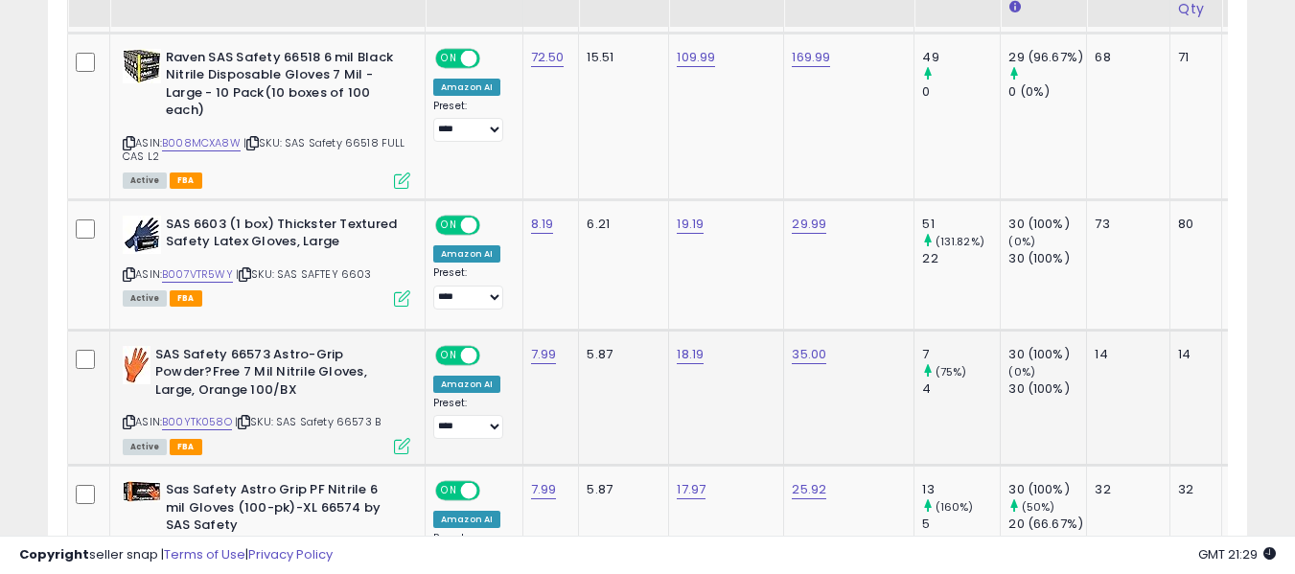
scroll to position [1593, 0]
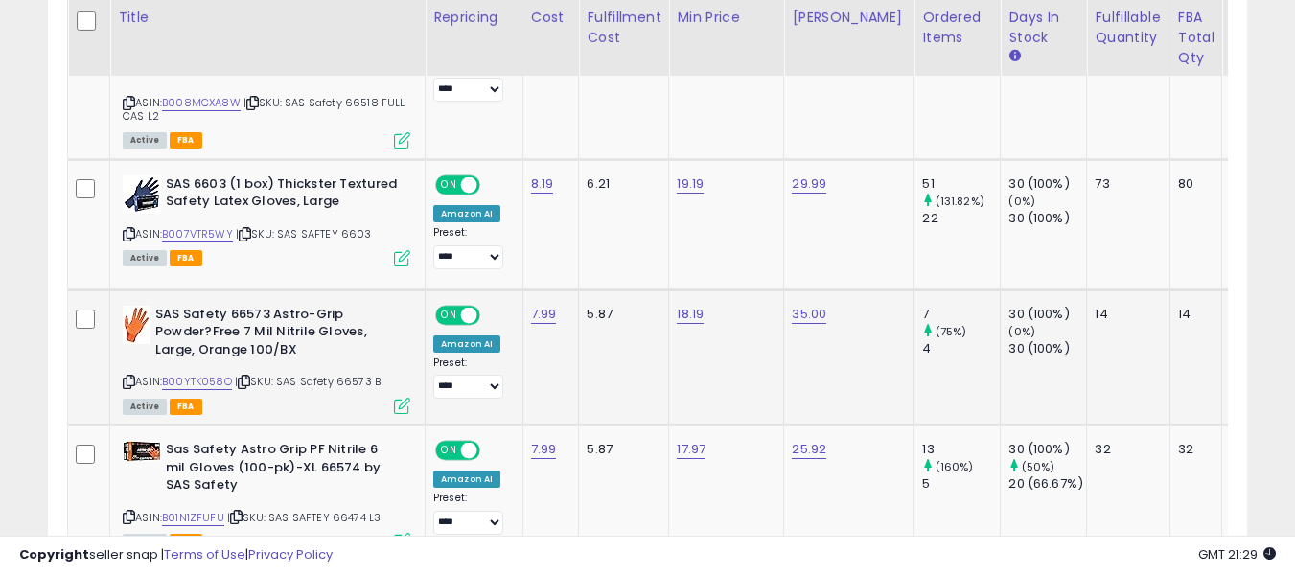
click at [128, 381] on icon at bounding box center [129, 382] width 12 height 11
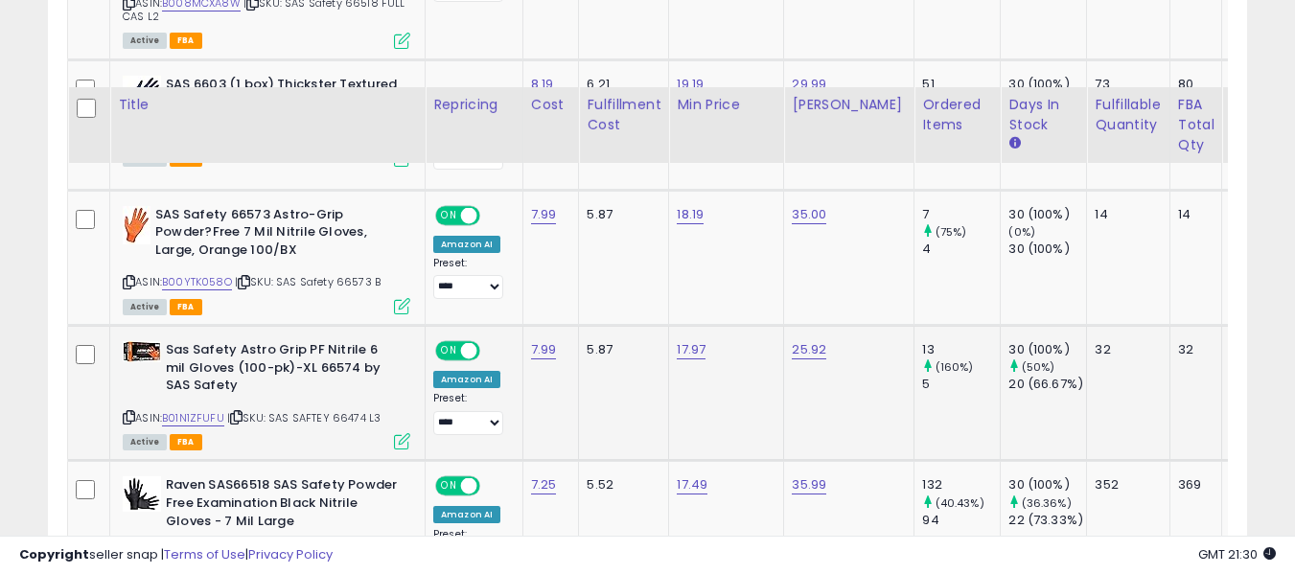
scroll to position [1784, 0]
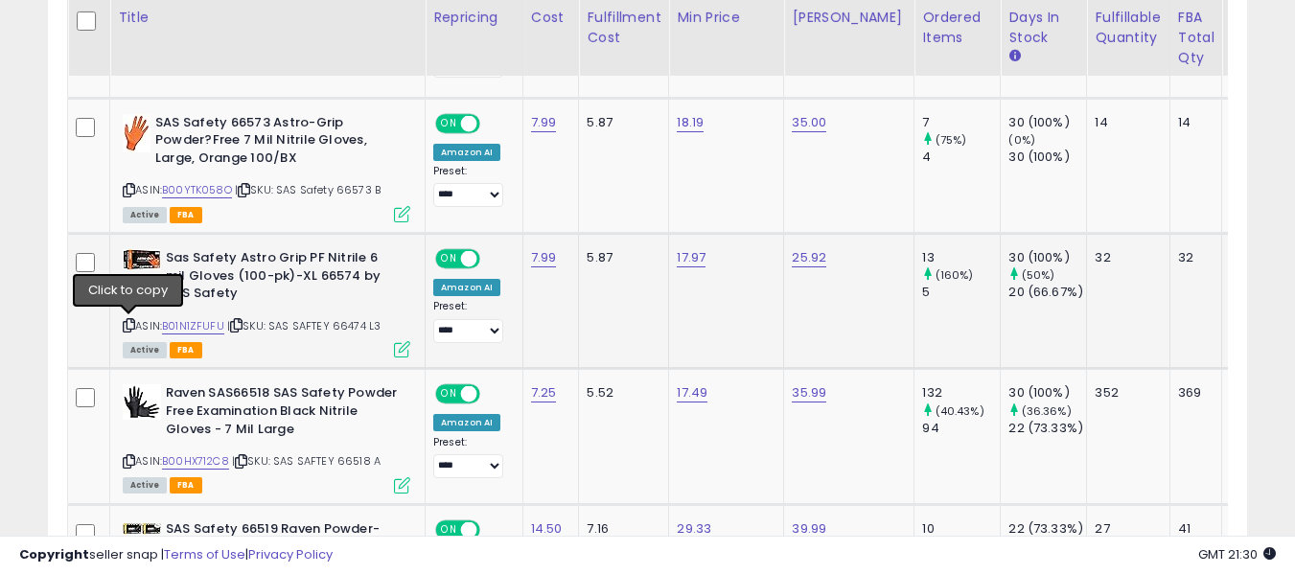
click at [130, 323] on icon at bounding box center [129, 325] width 12 height 11
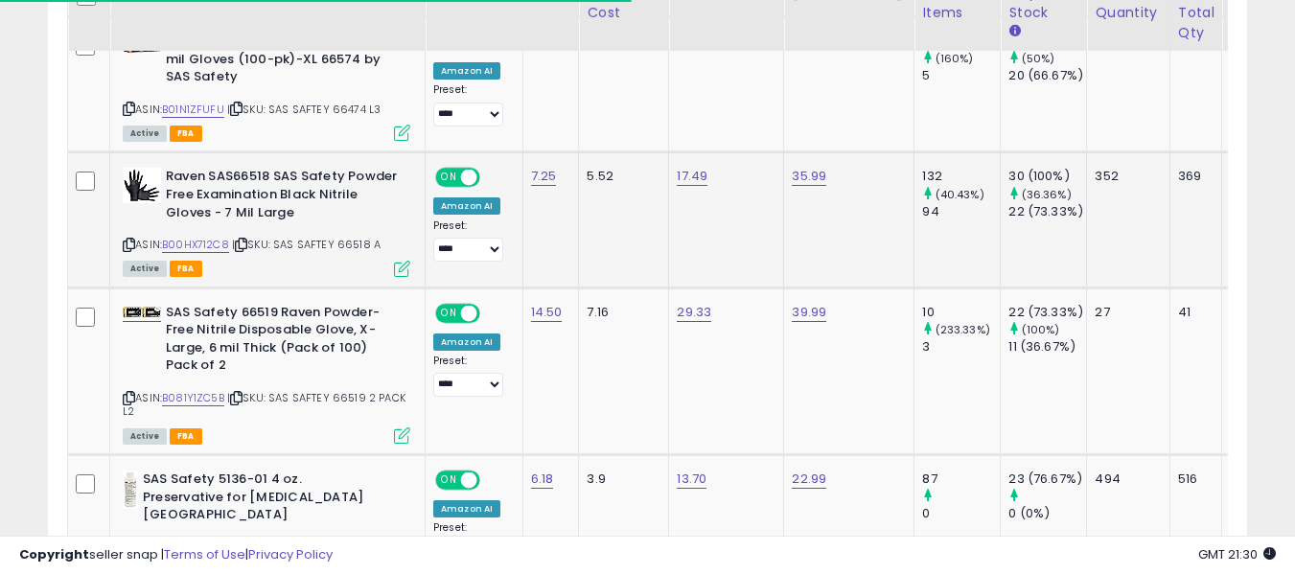
scroll to position [2072, 0]
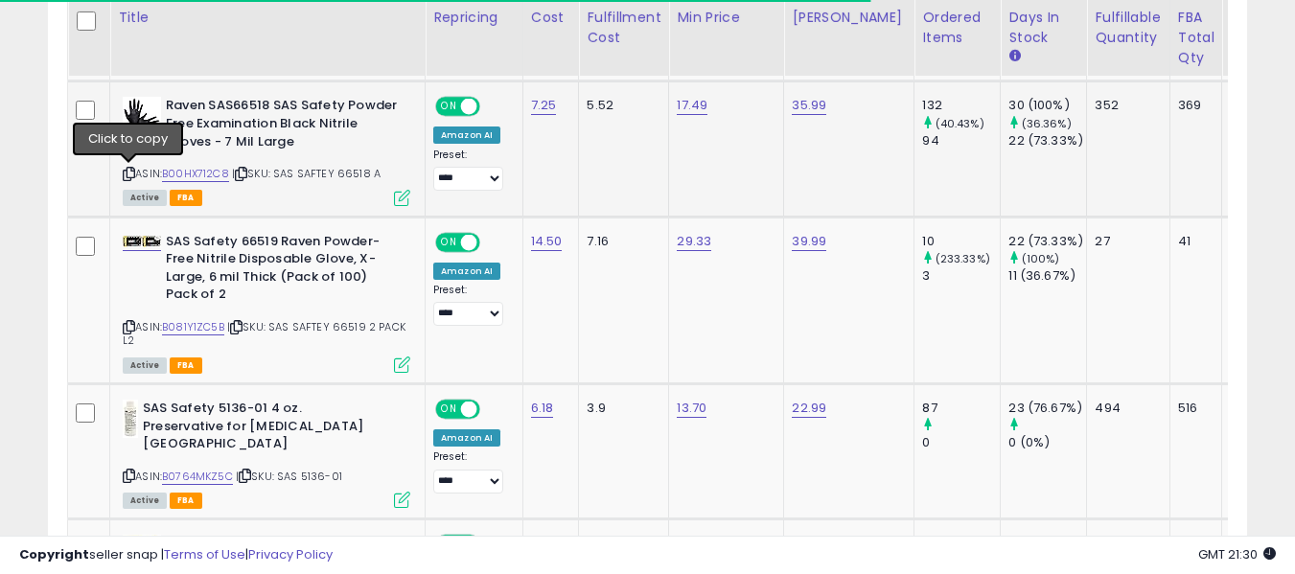
click at [125, 173] on icon at bounding box center [129, 174] width 12 height 11
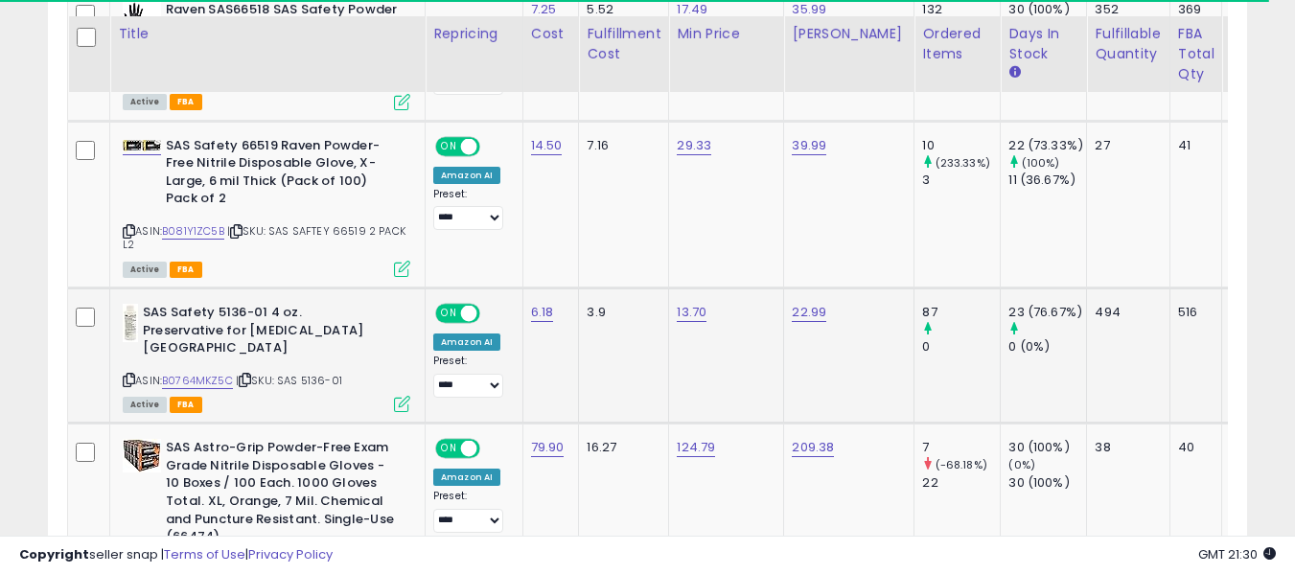
scroll to position [2359, 0]
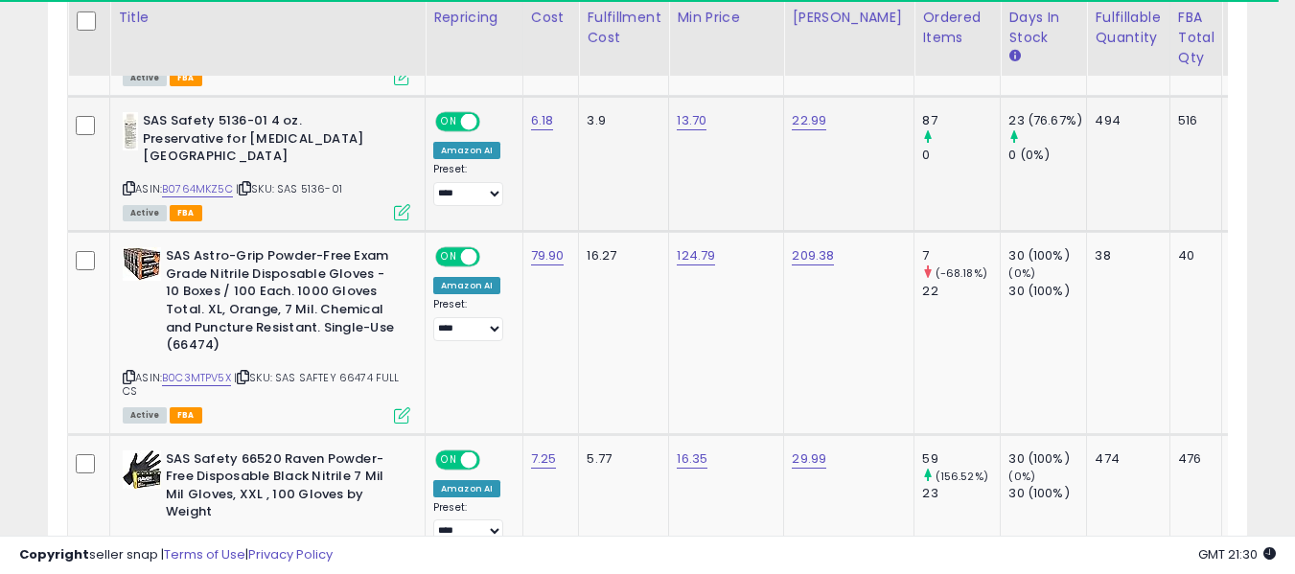
click at [126, 183] on icon at bounding box center [129, 188] width 12 height 11
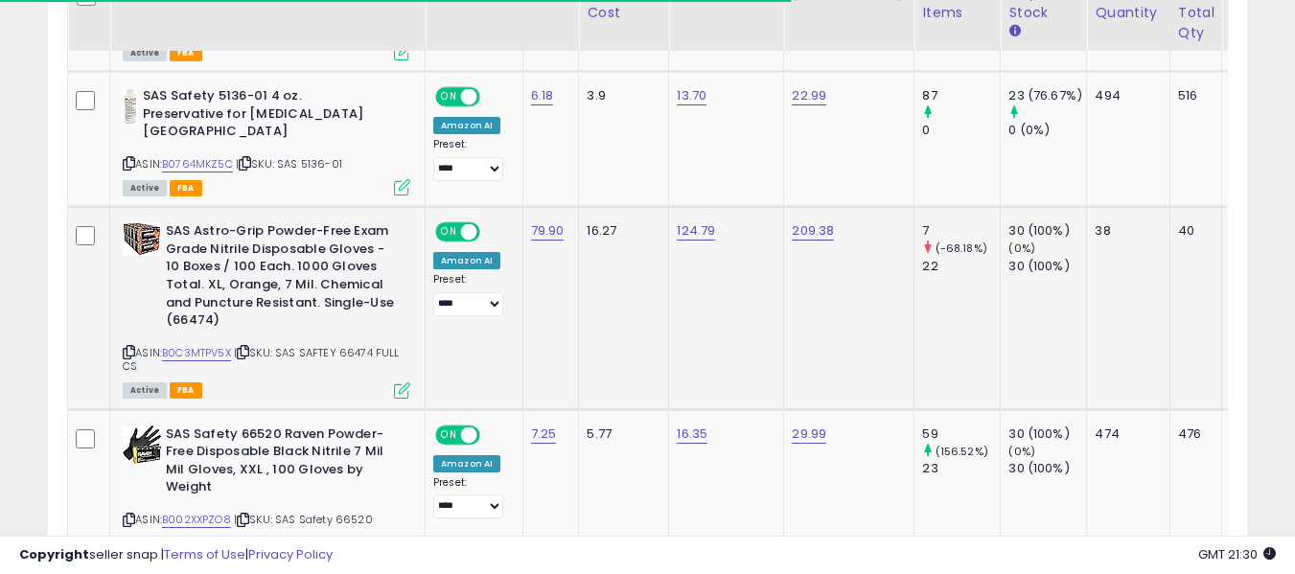
scroll to position [2455, 0]
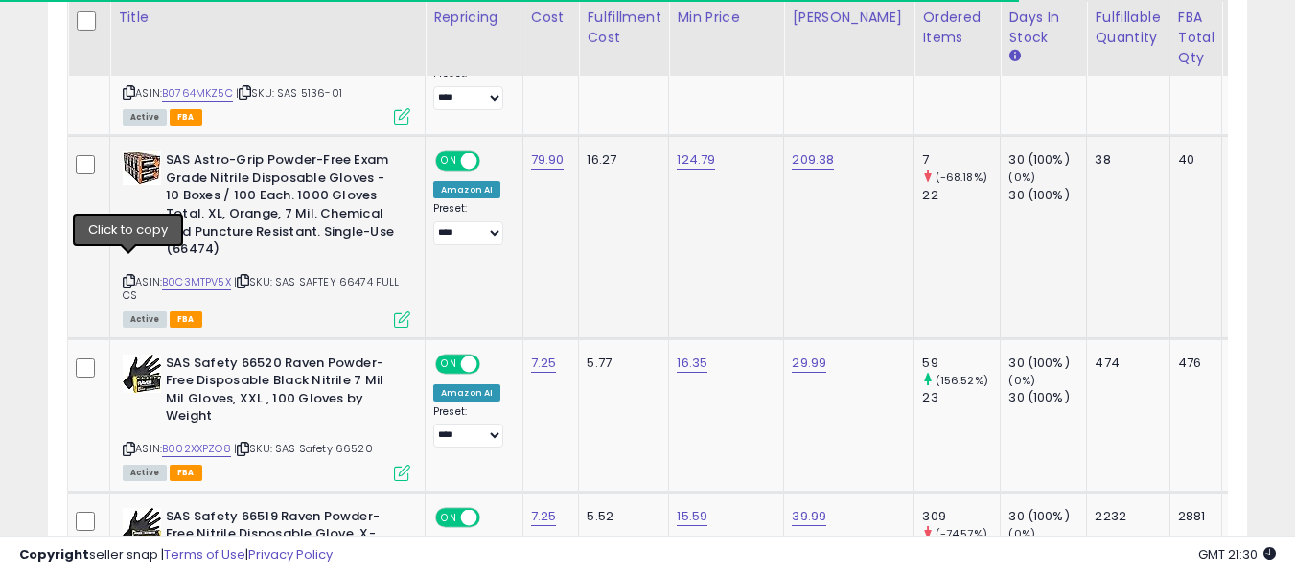
click at [125, 276] on icon at bounding box center [129, 281] width 12 height 11
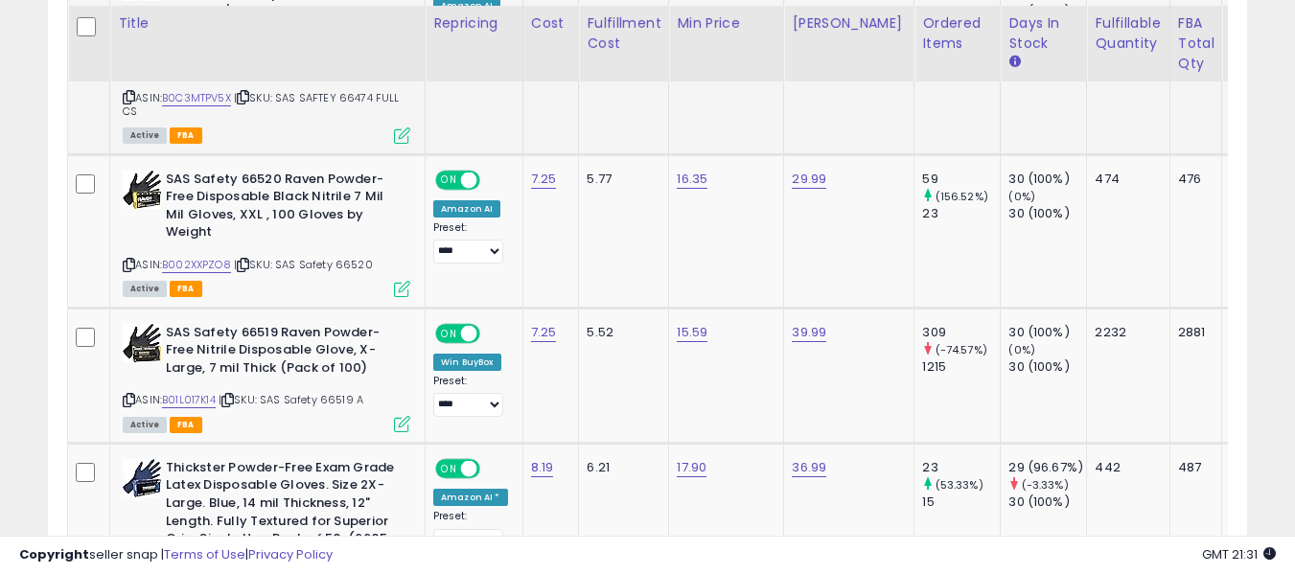
scroll to position [2647, 0]
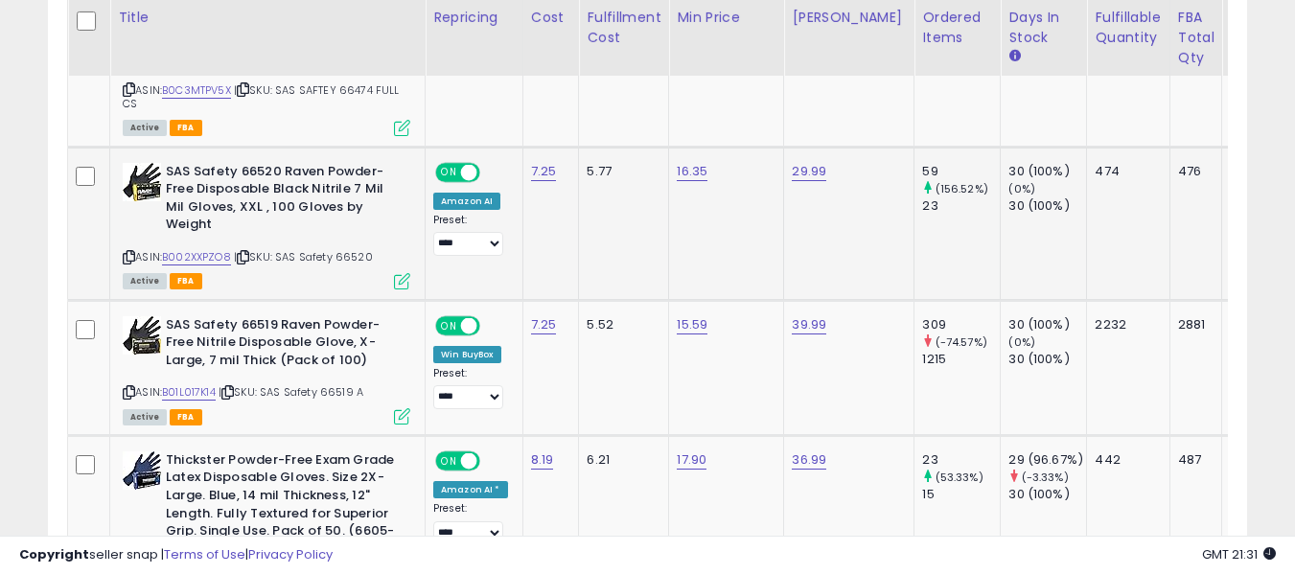
click at [127, 252] on icon at bounding box center [129, 257] width 12 height 11
click at [131, 387] on icon at bounding box center [129, 392] width 12 height 11
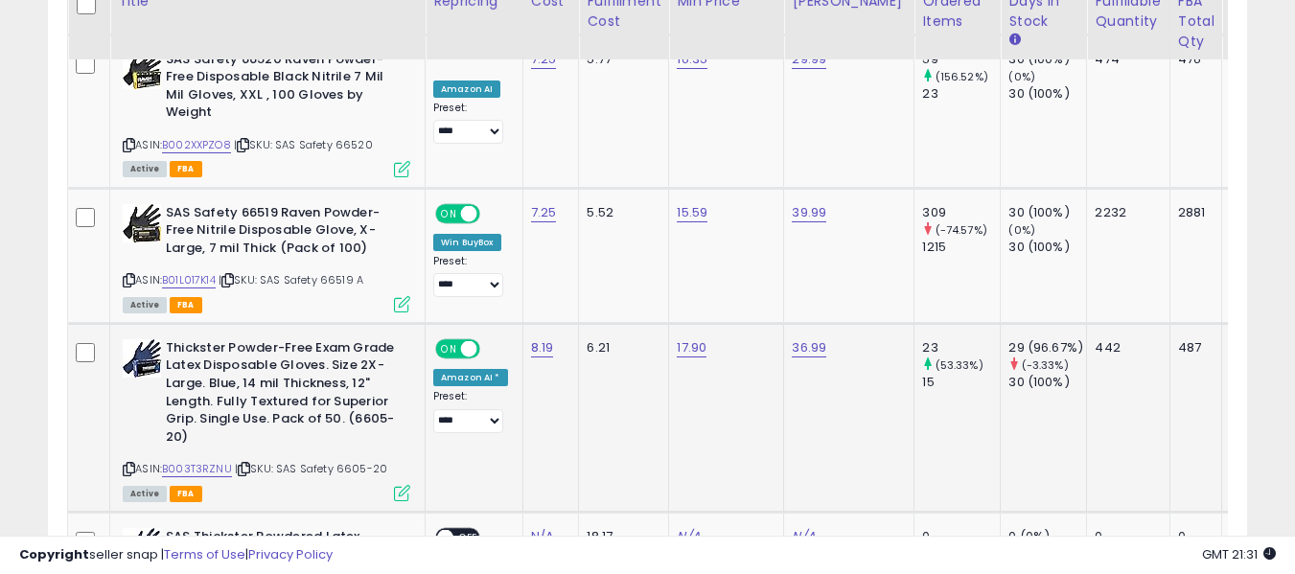
scroll to position [2743, 0]
